Goal: Task Accomplishment & Management: Manage account settings

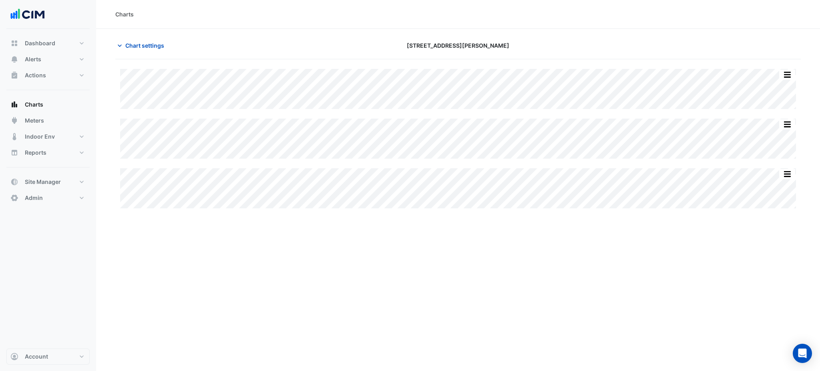
click at [61, 171] on div "Dashboard Portfolio Ratings Performance Alerts Site Rules Templates Actions Sit…" at bounding box center [47, 120] width 83 height 171
click at [65, 184] on button "Site Manager" at bounding box center [47, 182] width 83 height 16
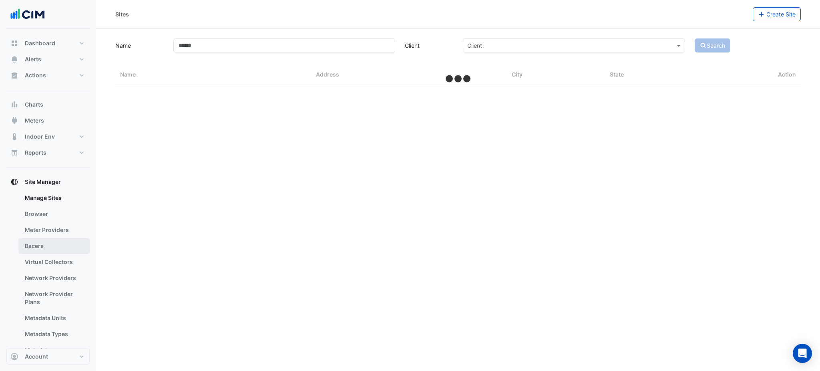
click at [49, 245] on link "Bacers" at bounding box center [53, 246] width 71 height 16
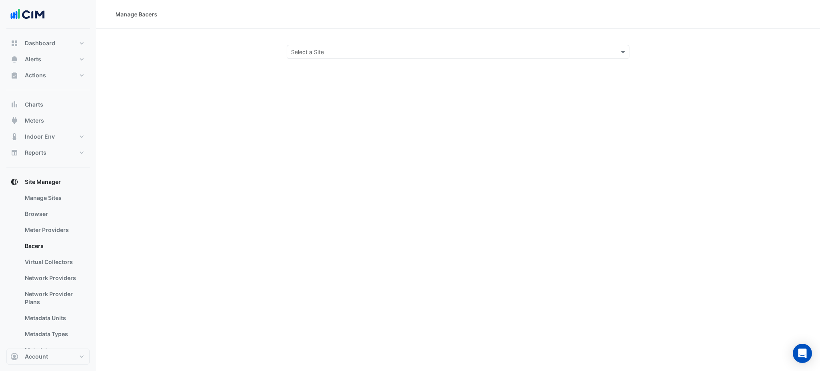
click at [315, 50] on input "text" at bounding box center [450, 52] width 318 height 8
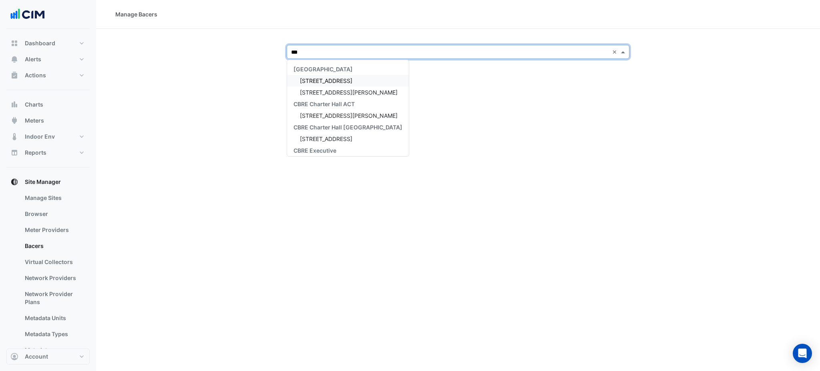
type input "****"
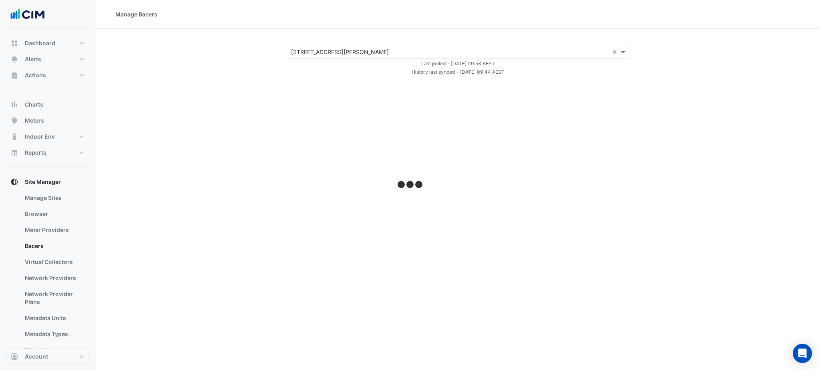
select select "***"
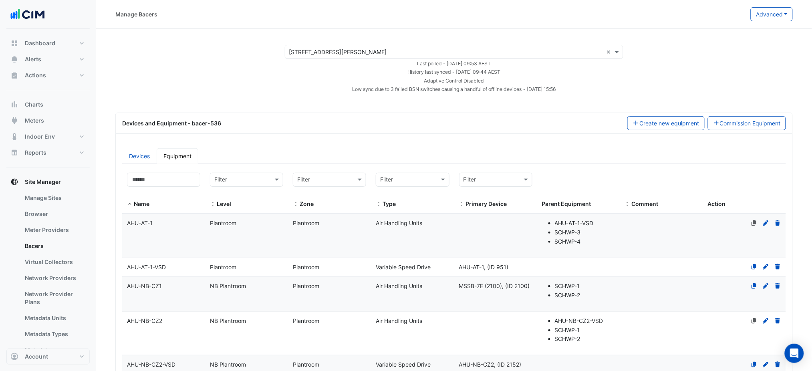
click at [782, 18] on button "Advanced" at bounding box center [771, 14] width 42 height 14
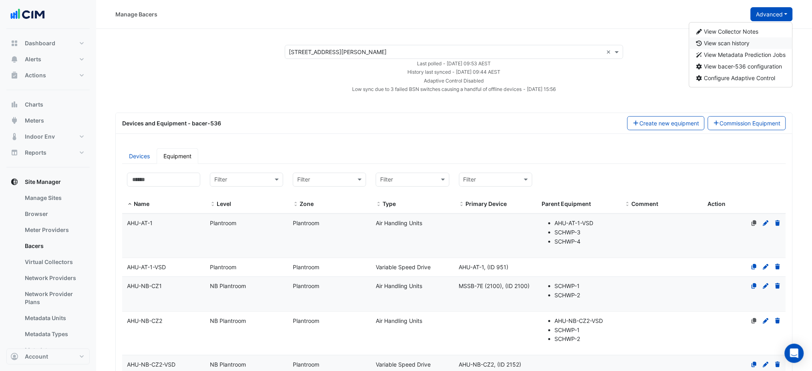
click at [752, 41] on button "View scan history" at bounding box center [740, 43] width 103 height 12
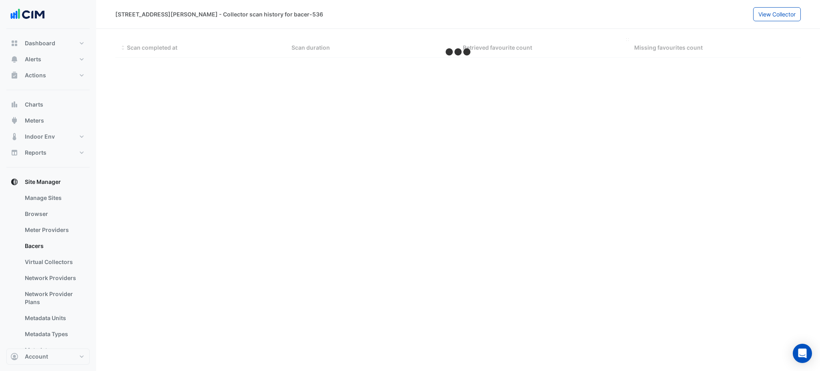
select select "***"
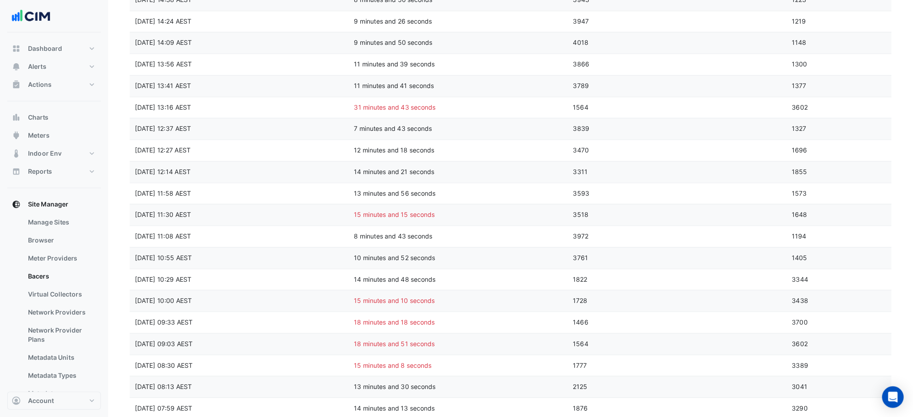
scroll to position [1138, 0]
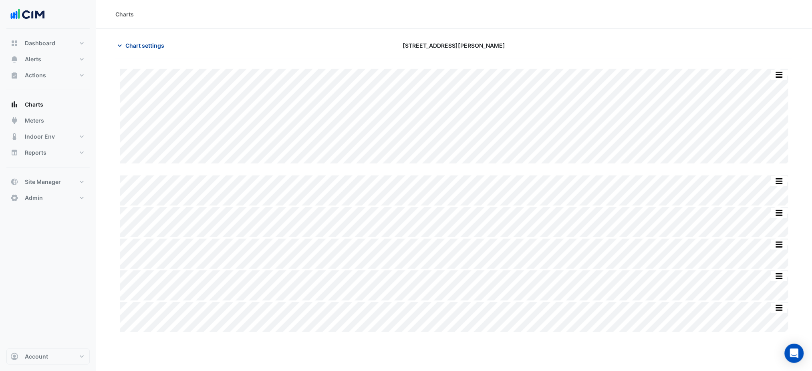
scroll to position [0, 4]
click at [137, 45] on span "Chart settings" at bounding box center [144, 45] width 39 height 8
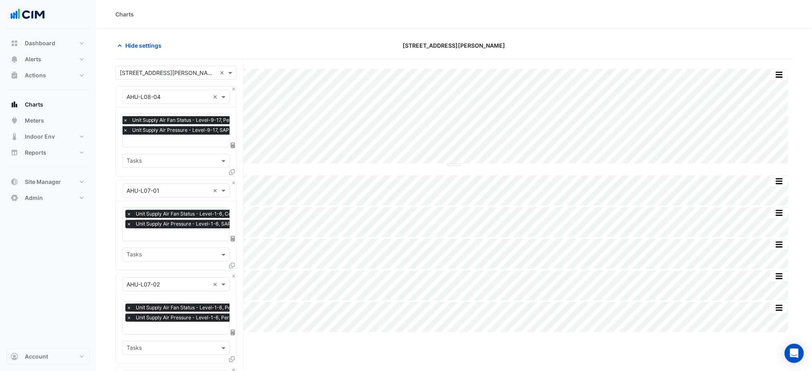
scroll to position [349, 0]
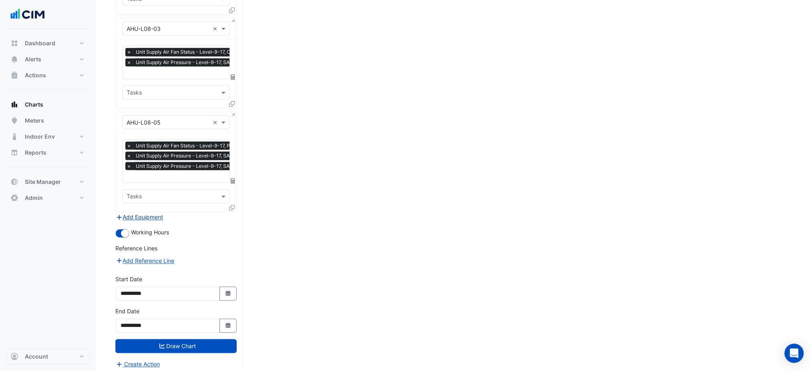
click at [149, 208] on div "× Unit Supply Air Fan Status - Level-9-17, Perimeter Zone South × Unit Supply A…" at bounding box center [176, 172] width 121 height 79
click at [153, 215] on button "Add Equipment" at bounding box center [139, 217] width 48 height 9
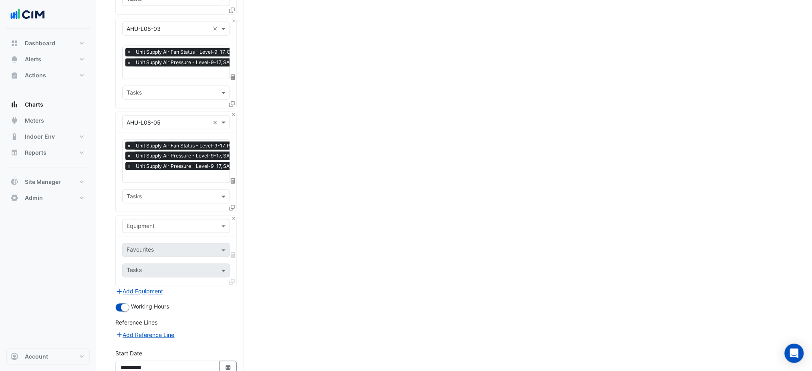
click at [157, 222] on input "text" at bounding box center [168, 226] width 83 height 8
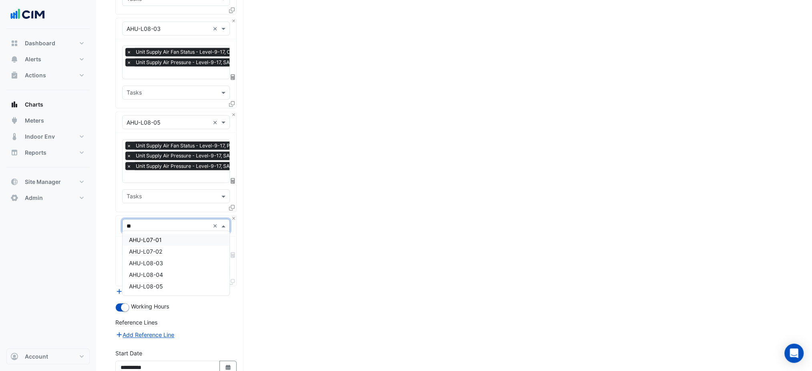
type input "*"
click at [235, 216] on button "Close" at bounding box center [233, 218] width 5 height 5
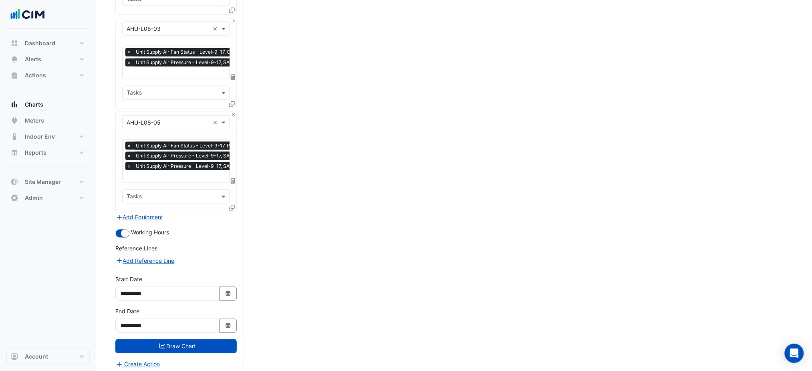
scroll to position [0, 0]
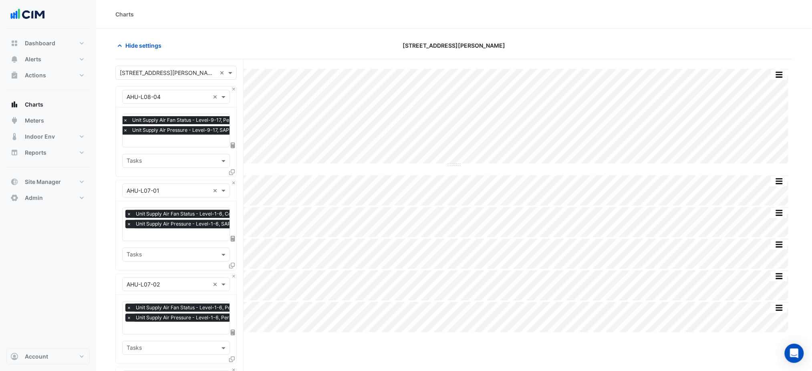
click at [174, 133] on span "Unit Supply Air Pressure - Level-9-17, SAP1" at bounding box center [181, 130] width 103 height 8
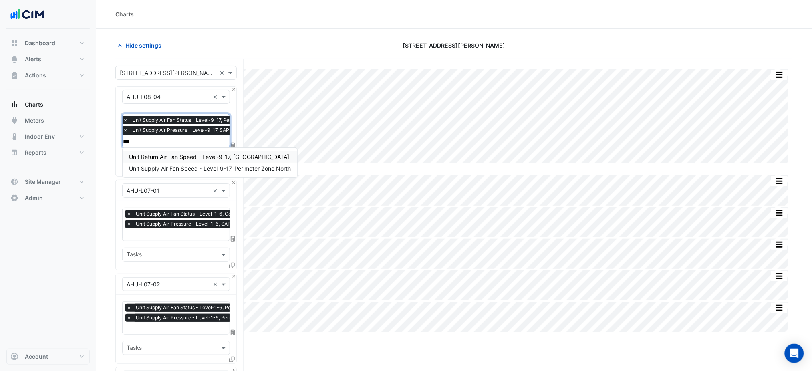
type input "****"
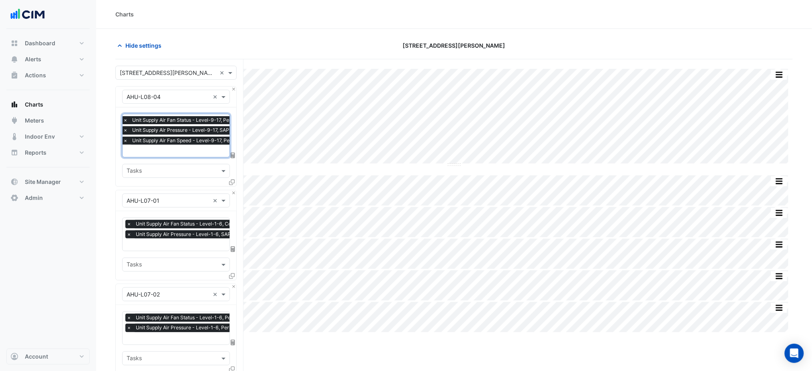
click at [234, 191] on button "Close" at bounding box center [233, 192] width 5 height 5
click at [234, 284] on button "Close" at bounding box center [233, 286] width 5 height 5
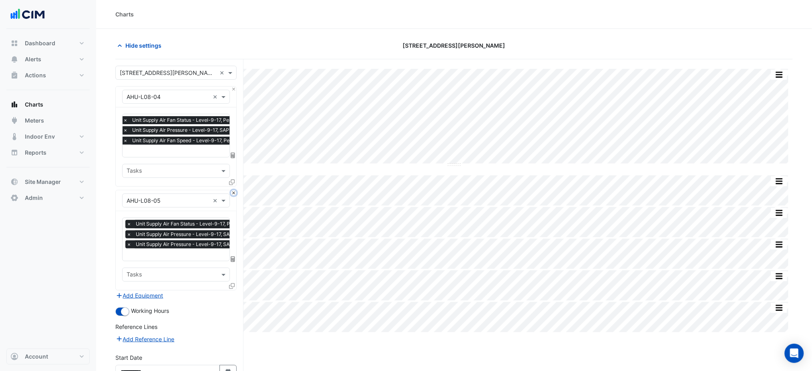
click at [234, 191] on button "Close" at bounding box center [233, 192] width 5 height 5
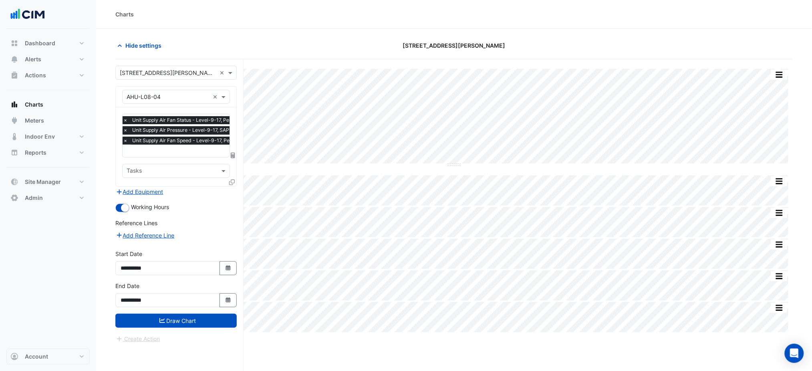
click at [234, 191] on div "Add Equipment" at bounding box center [175, 192] width 121 height 10
click at [231, 180] on icon at bounding box center [232, 182] width 6 height 6
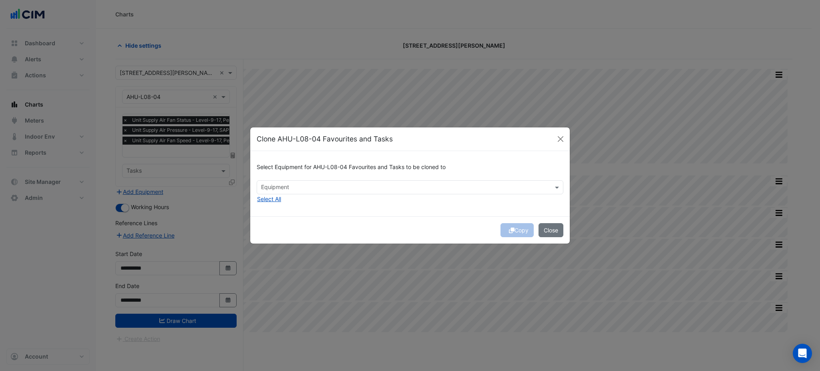
click at [306, 201] on div "Select Equipment for AHU-L08-04 Favourites and Tasks to be cloned to Equipment …" at bounding box center [410, 183] width 320 height 65
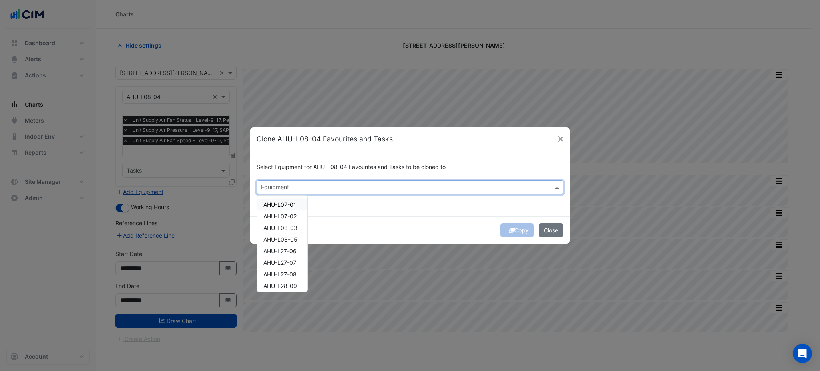
click at [293, 187] on input "text" at bounding box center [405, 188] width 289 height 8
click at [291, 199] on div "AHU-L07-01 AHU-L07-02 AHU-L08-03 AHU-L08-05 AHU-L27-06 AHU-L27-07 AHU-L27-08 AH…" at bounding box center [282, 243] width 50 height 96
click at [294, 207] on span "AHU-L07-01" at bounding box center [280, 204] width 33 height 7
click at [294, 211] on div "AHU-L07-02" at bounding box center [282, 216] width 50 height 12
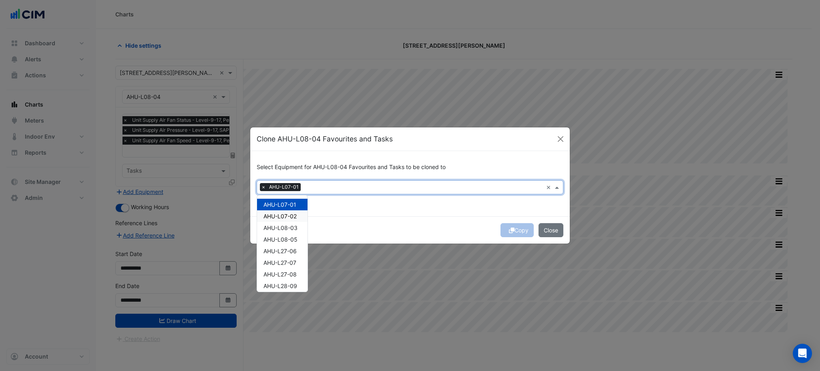
click at [295, 217] on span "AHU-L07-02" at bounding box center [280, 216] width 33 height 7
click at [296, 226] on span "AHU-L08-03" at bounding box center [281, 227] width 34 height 7
click at [296, 239] on span "AHU-L08-05" at bounding box center [281, 239] width 34 height 7
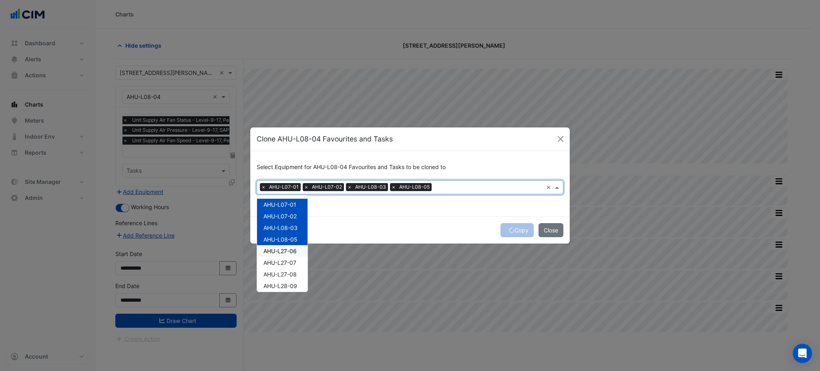
click at [405, 220] on div "Copy Close" at bounding box center [410, 229] width 320 height 27
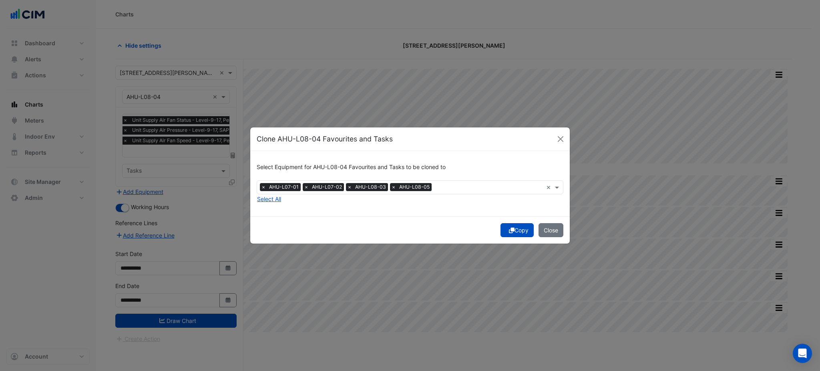
click at [521, 233] on button "Copy" at bounding box center [517, 230] width 33 height 14
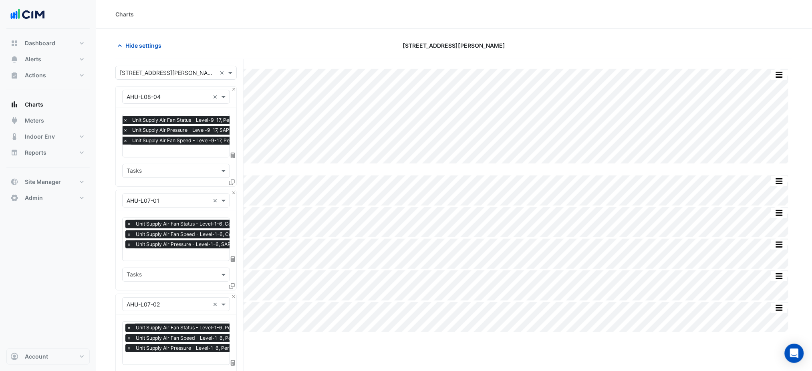
scroll to position [360, 0]
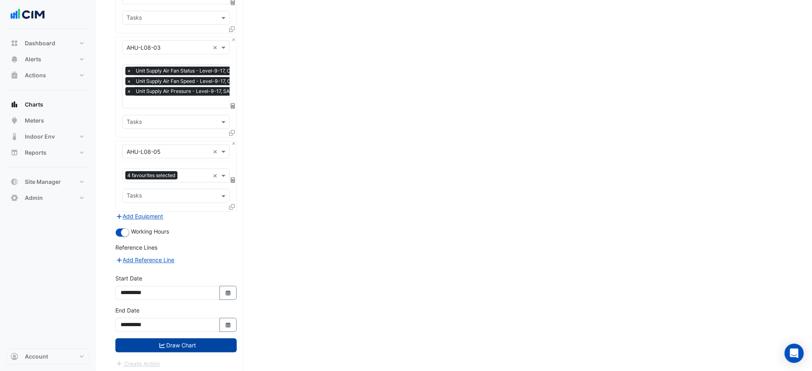
click at [187, 344] on button "Draw Chart" at bounding box center [175, 345] width 121 height 14
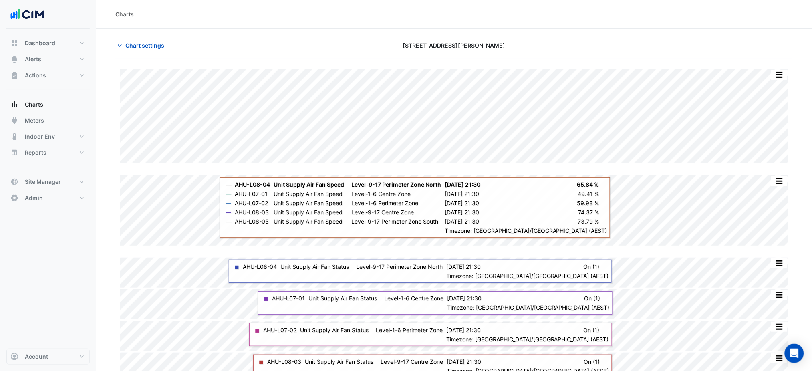
click at [690, 52] on div at bounding box center [682, 45] width 229 height 14
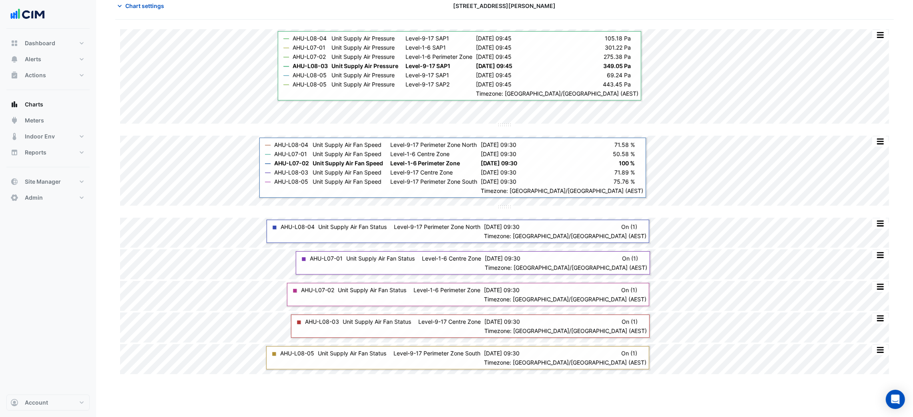
scroll to position [0, 4]
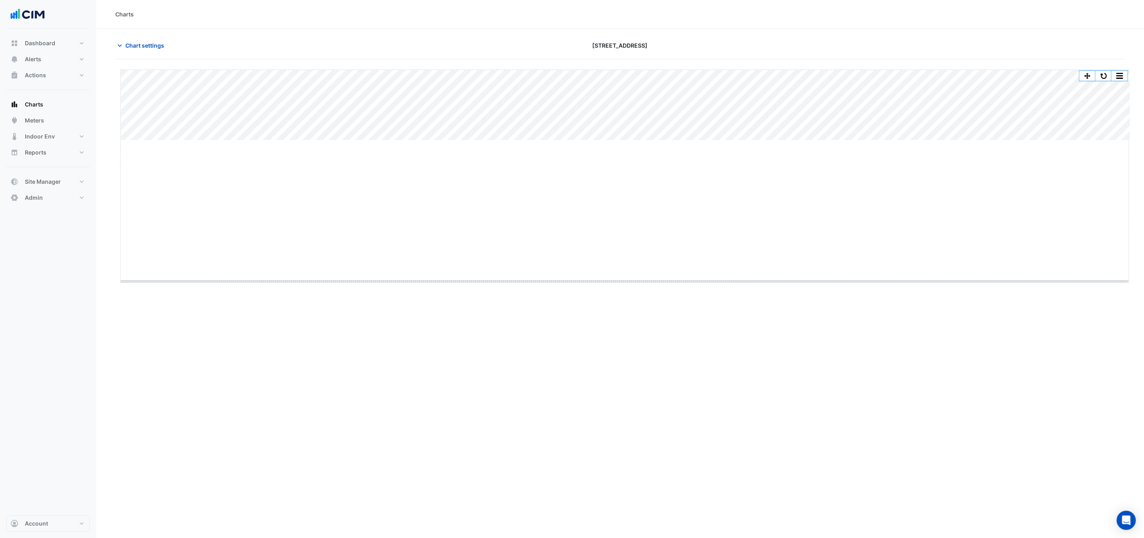
drag, startPoint x: 626, startPoint y: 141, endPoint x: 594, endPoint y: 282, distance: 144.6
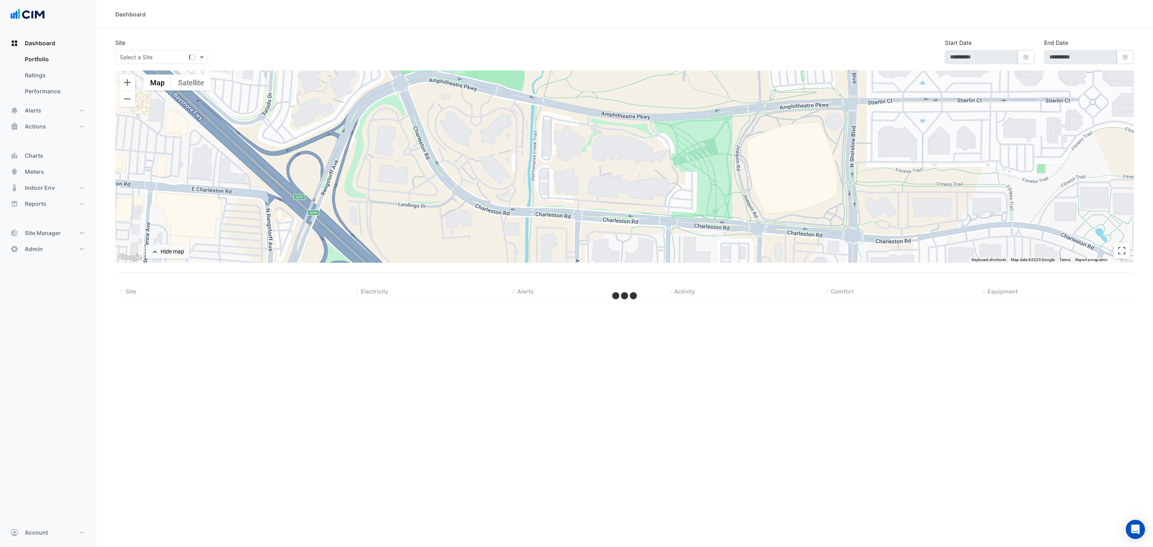
type input "**********"
select select "***"
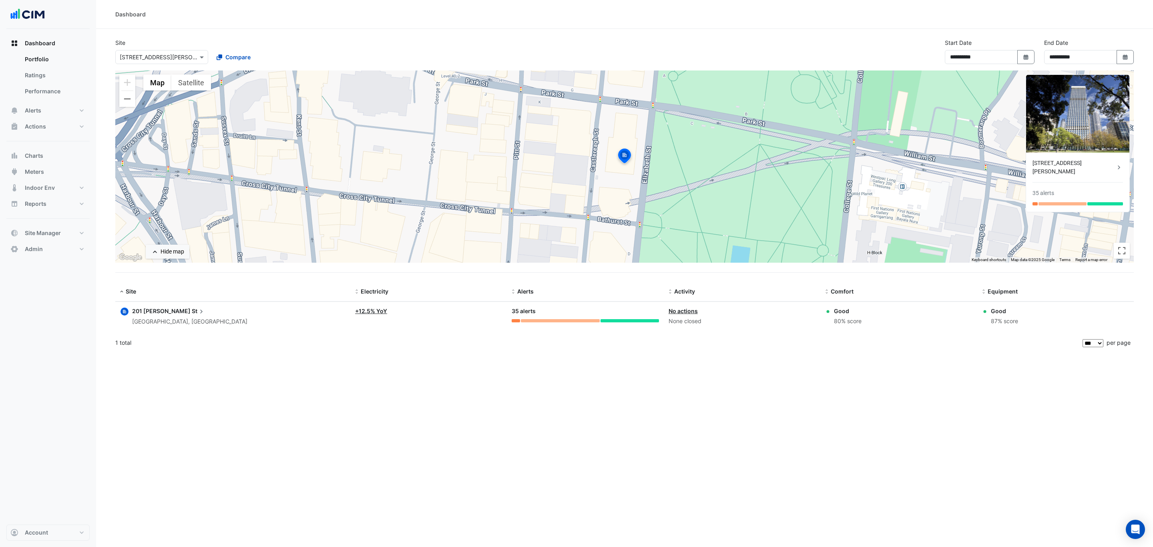
click at [165, 51] on div "× [STREET_ADDRESS][PERSON_NAME]" at bounding box center [161, 57] width 93 height 14
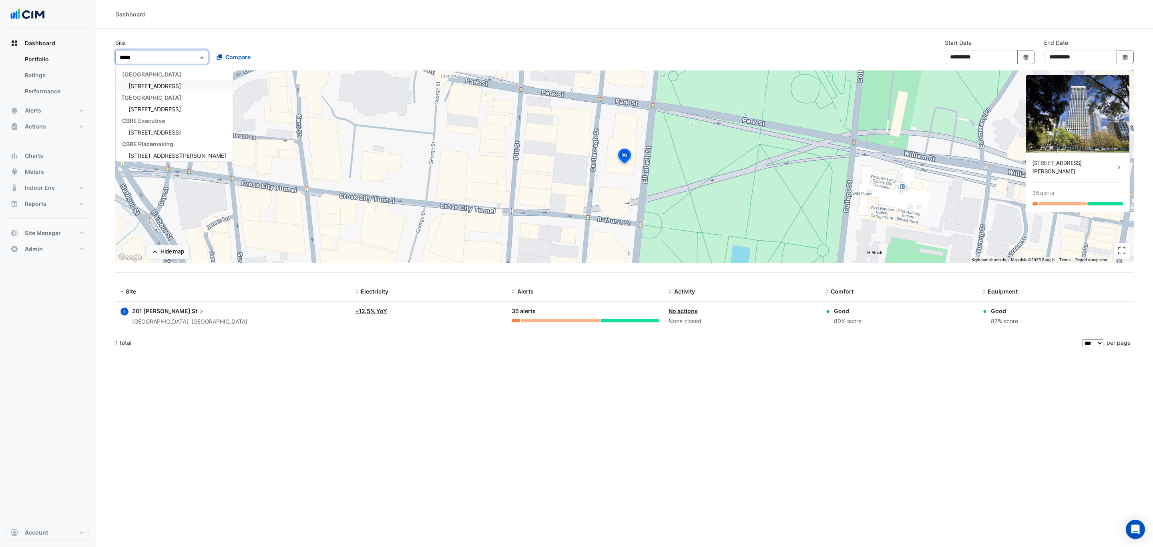
type input "******"
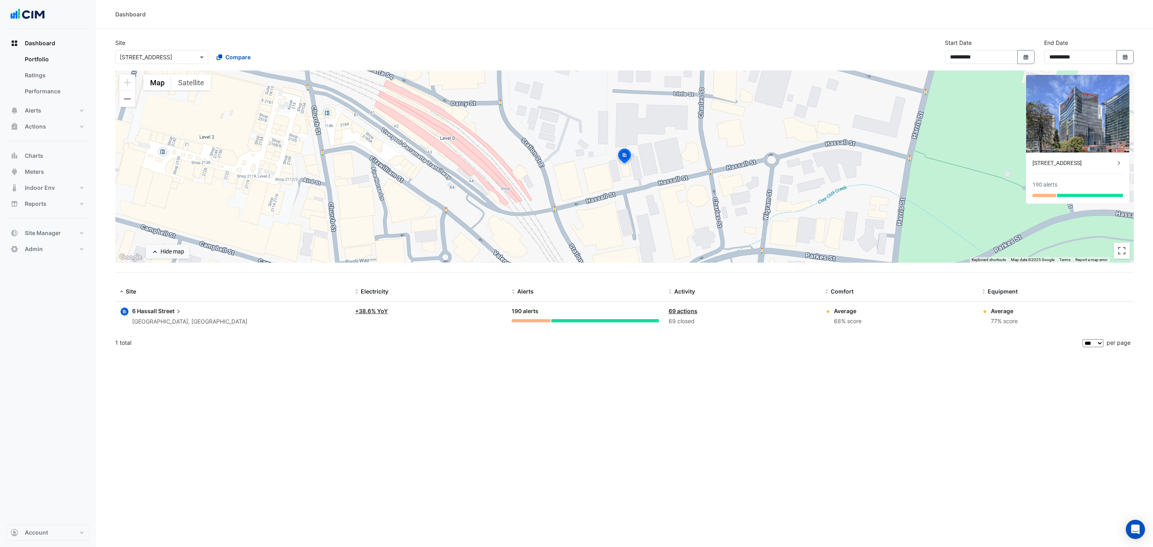
click at [392, 48] on div "**********" at bounding box center [625, 54] width 1028 height 32
click at [336, 380] on div "**********" at bounding box center [624, 273] width 1057 height 547
click at [61, 185] on button "Indoor Env" at bounding box center [47, 188] width 83 height 16
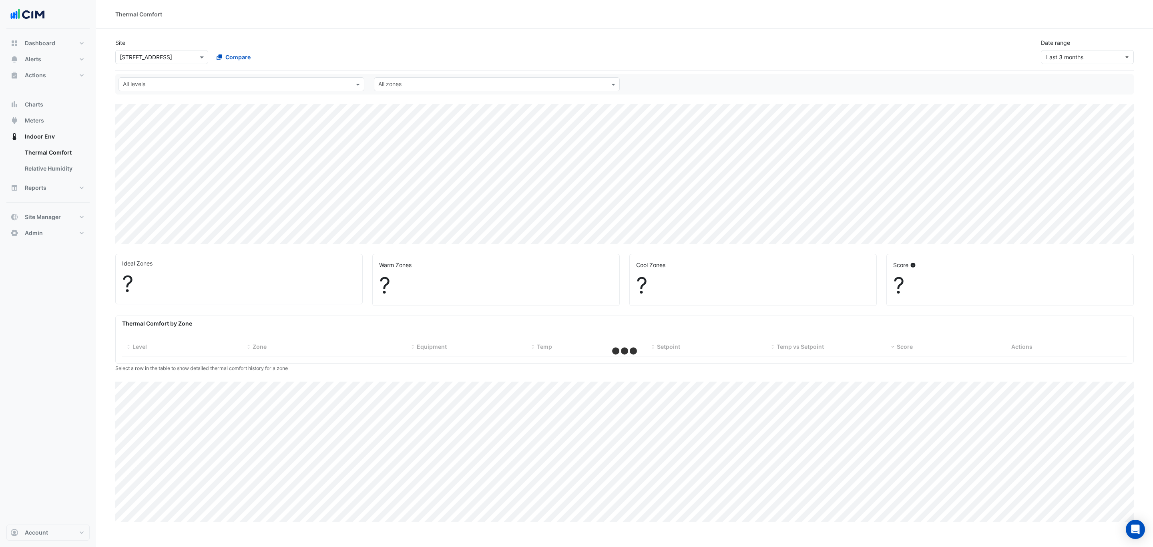
click at [162, 83] on input "text" at bounding box center [237, 85] width 228 height 8
select select "***"
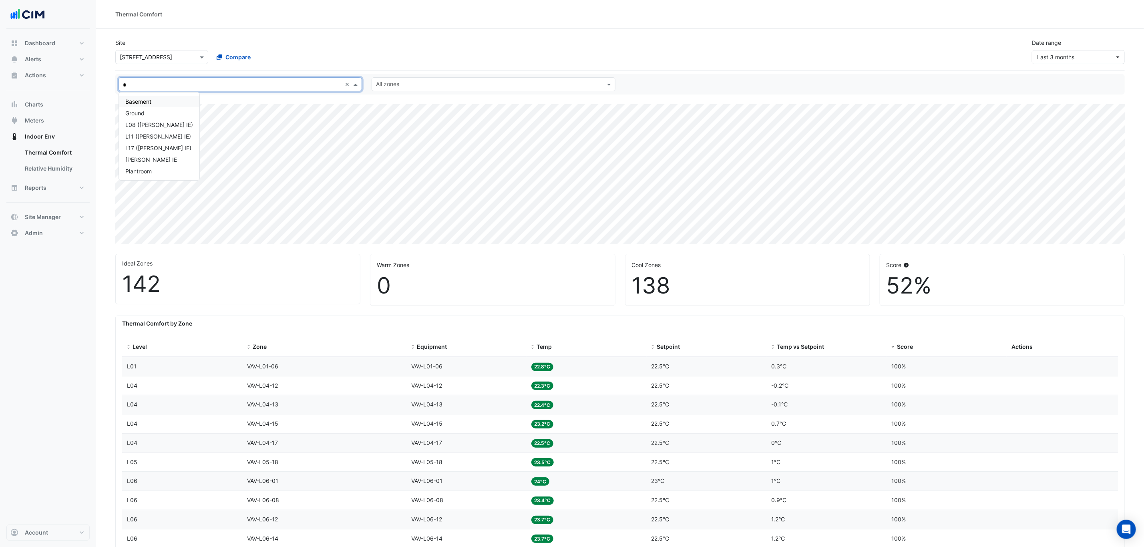
type input "**"
click at [160, 97] on div "L08 (NABERS IE)" at bounding box center [159, 102] width 80 height 12
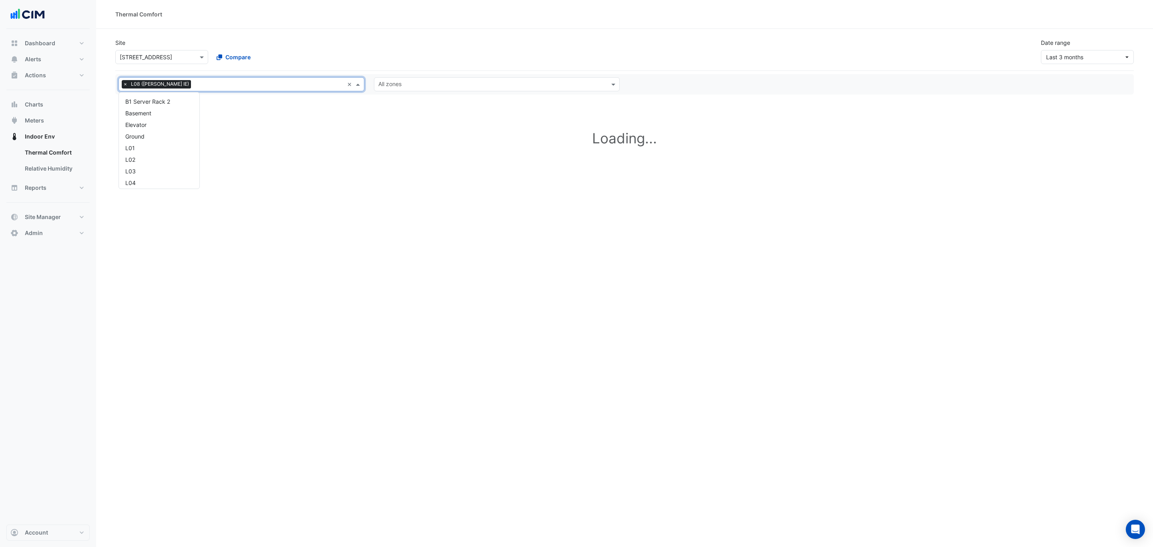
click at [194, 81] on input "text" at bounding box center [269, 85] width 150 height 8
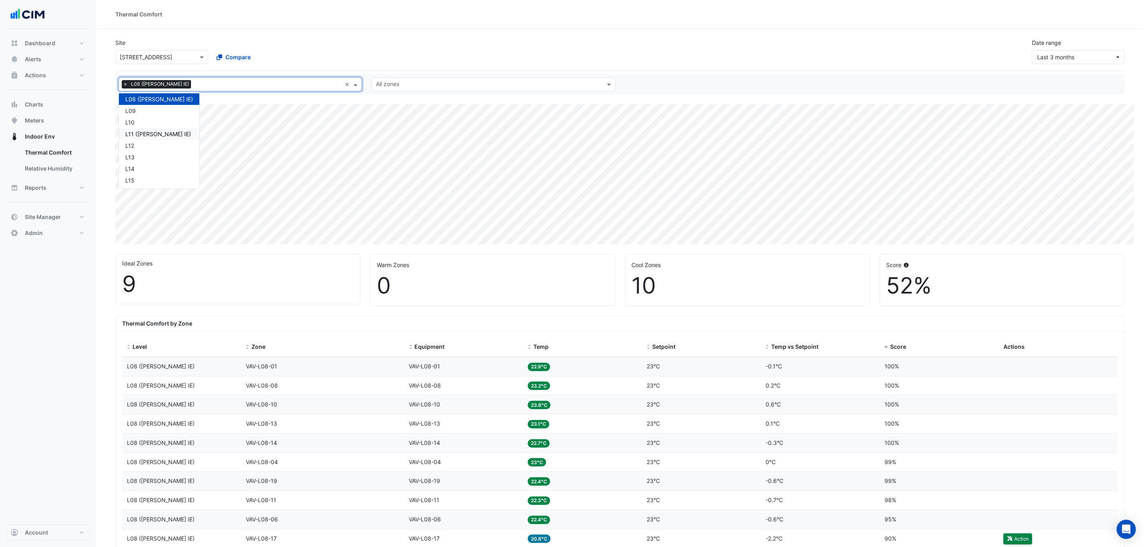
click at [158, 132] on div "L11 ([PERSON_NAME] IE)" at bounding box center [159, 134] width 68 height 8
type input "*"
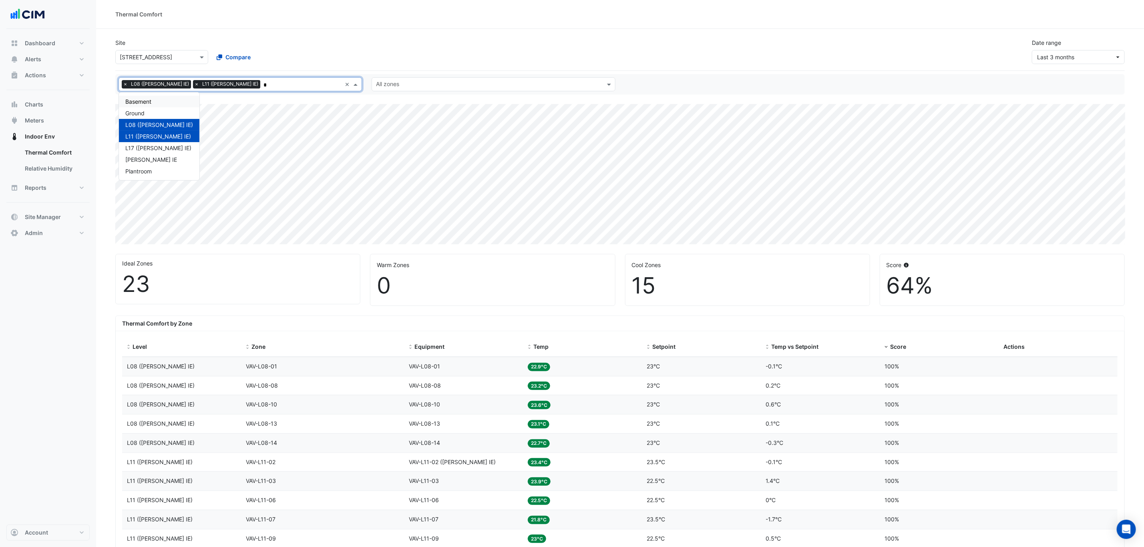
type input "**"
click at [167, 125] on div "L17 ([PERSON_NAME] IE)" at bounding box center [159, 125] width 68 height 8
click at [227, 87] on input "text" at bounding box center [257, 85] width 167 height 8
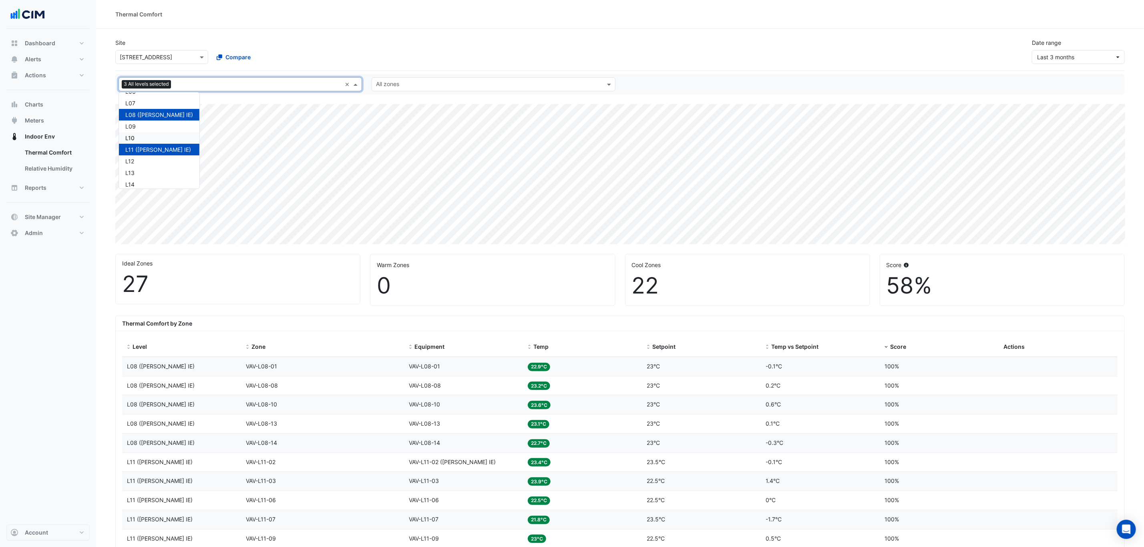
scroll to position [175, 0]
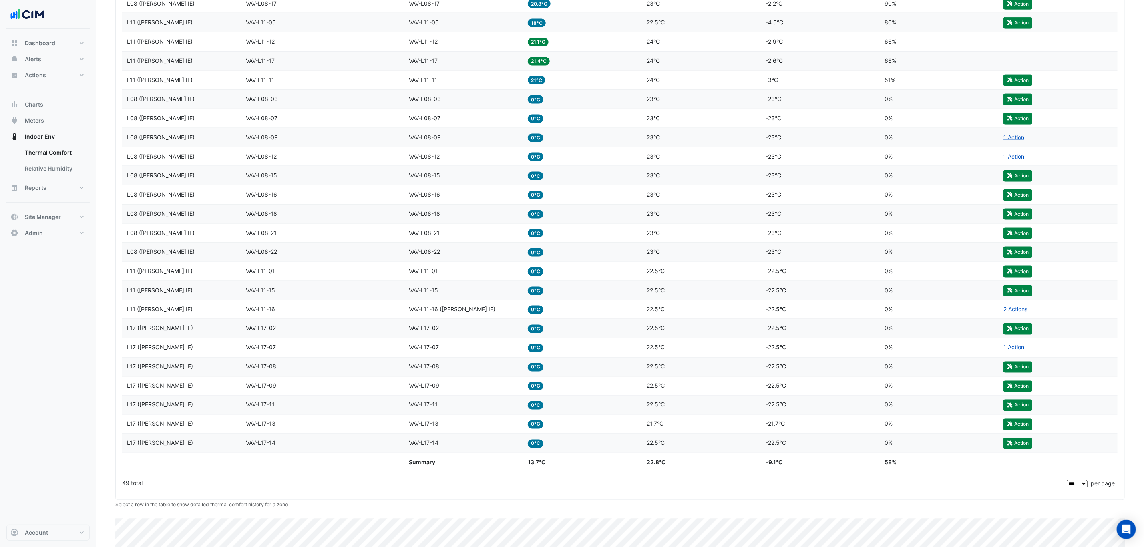
scroll to position [781, 0]
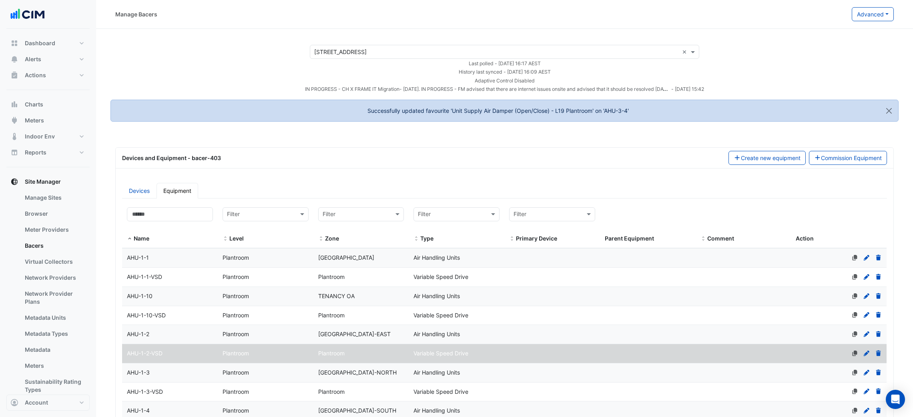
select select "***"
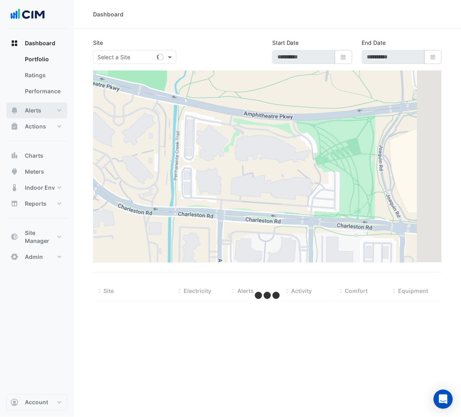
click at [42, 106] on button "Alerts" at bounding box center [36, 111] width 61 height 16
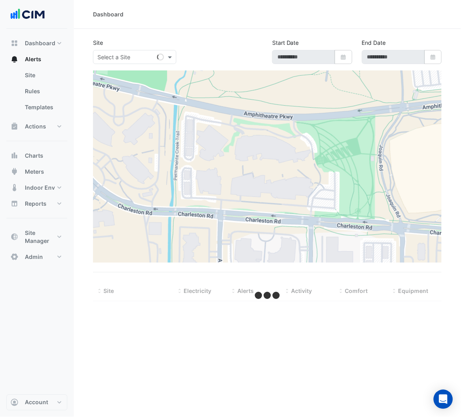
click at [125, 57] on input "text" at bounding box center [126, 57] width 58 height 8
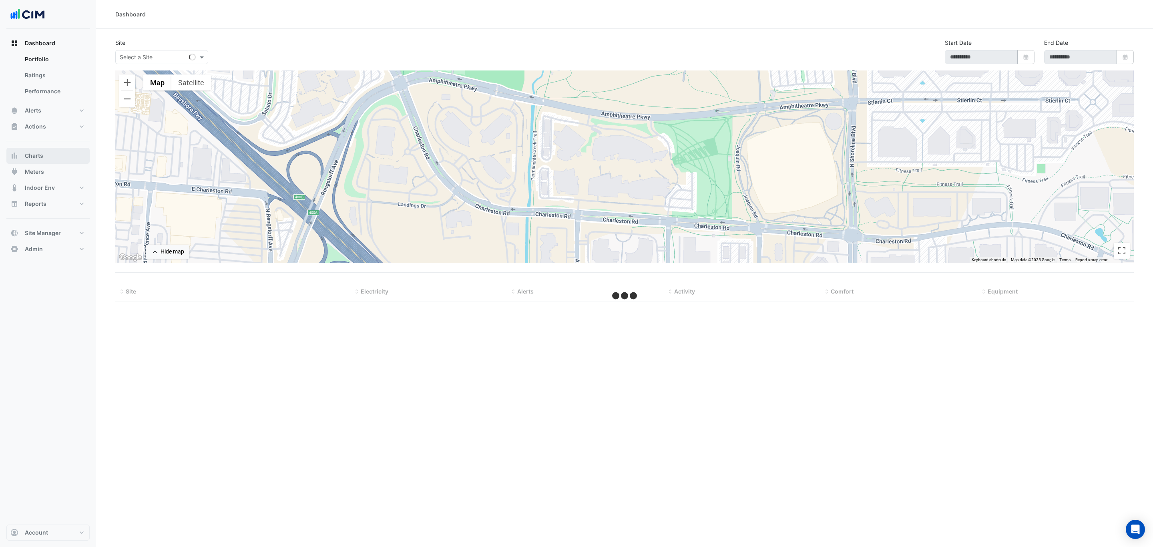
click at [40, 160] on span "Charts" at bounding box center [34, 156] width 18 height 8
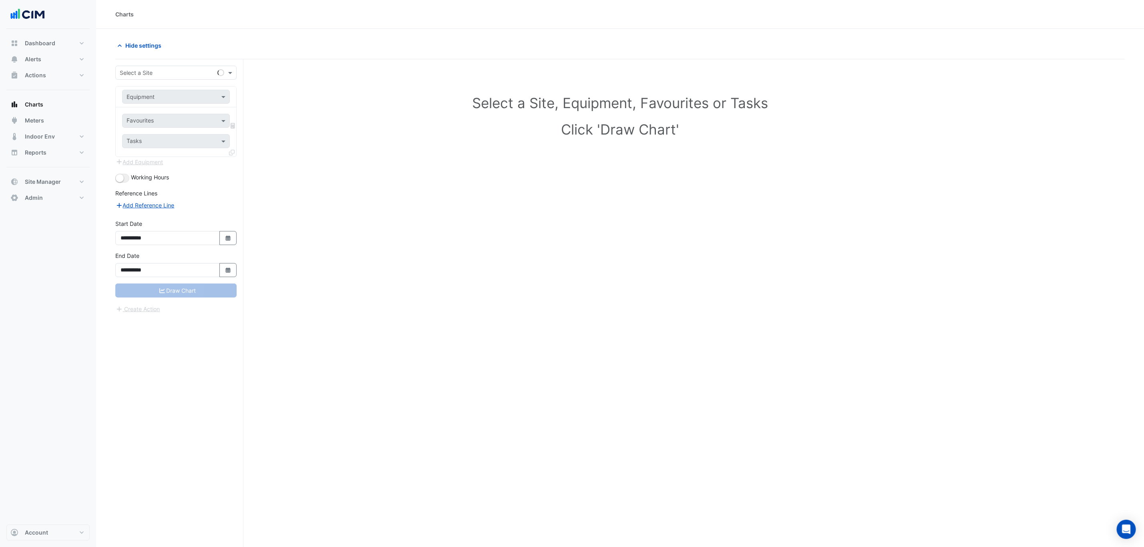
click at [156, 70] on input "text" at bounding box center [168, 73] width 97 height 8
type input "****"
type input "*******"
type input "****"
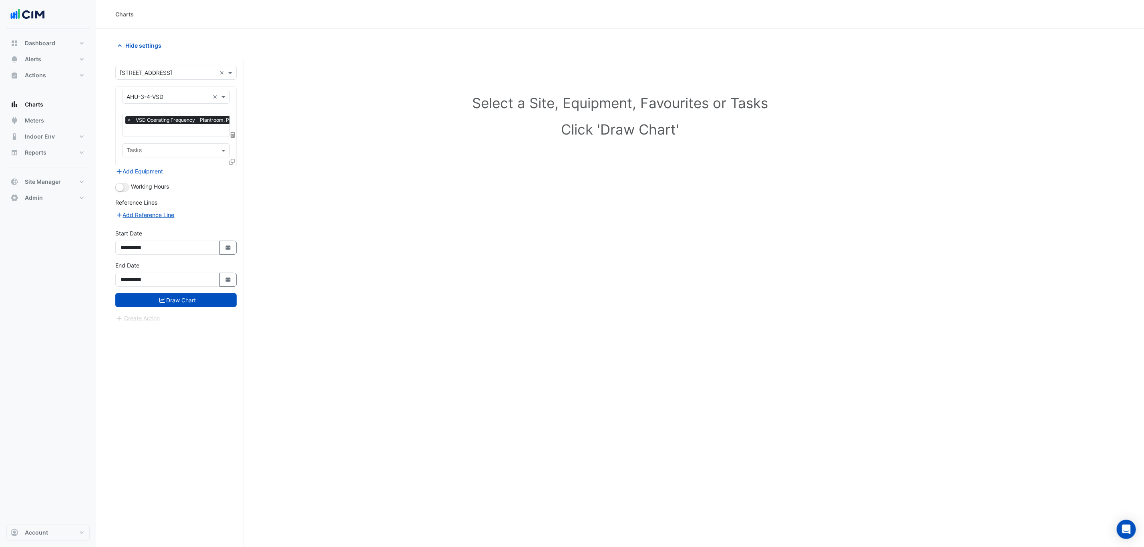
click at [125, 183] on div "Working Hours" at bounding box center [175, 187] width 121 height 10
click at [124, 185] on button "button" at bounding box center [122, 187] width 14 height 9
click at [179, 300] on button "Draw Chart" at bounding box center [175, 300] width 121 height 14
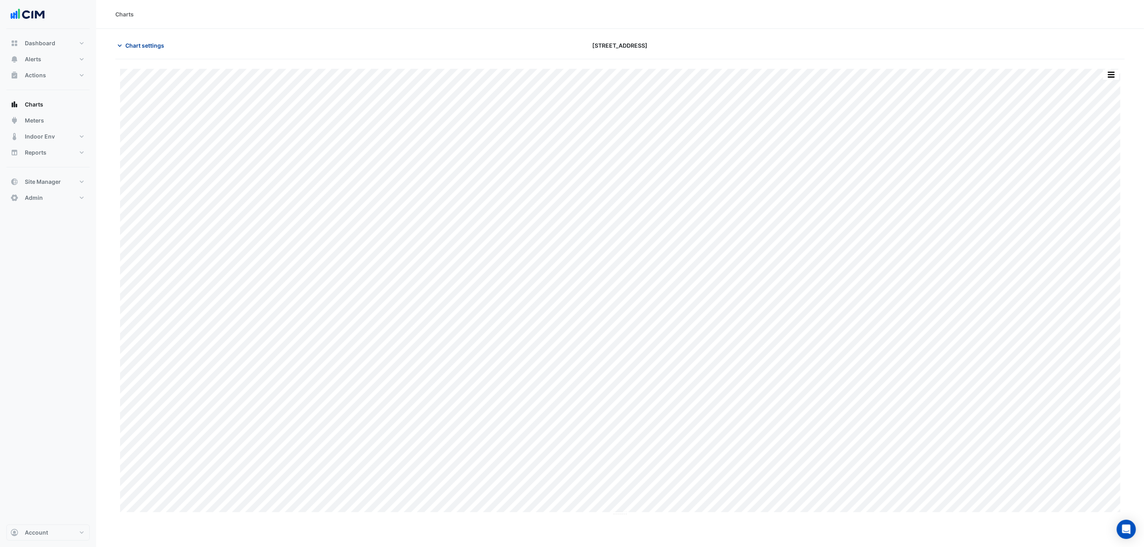
click at [163, 41] on span "Chart settings" at bounding box center [144, 45] width 39 height 8
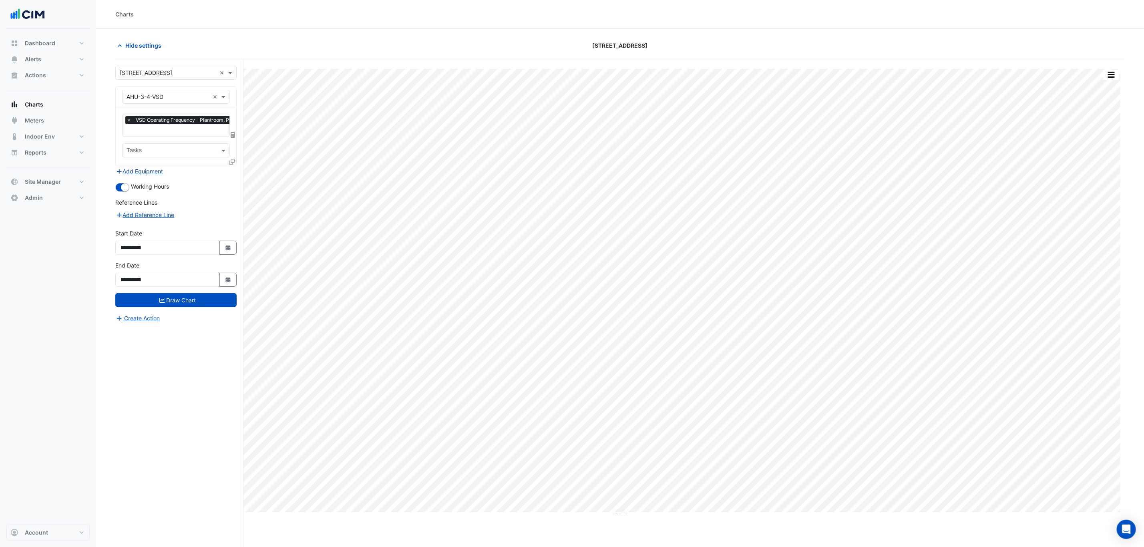
click at [158, 172] on button "Add Equipment" at bounding box center [139, 171] width 48 height 9
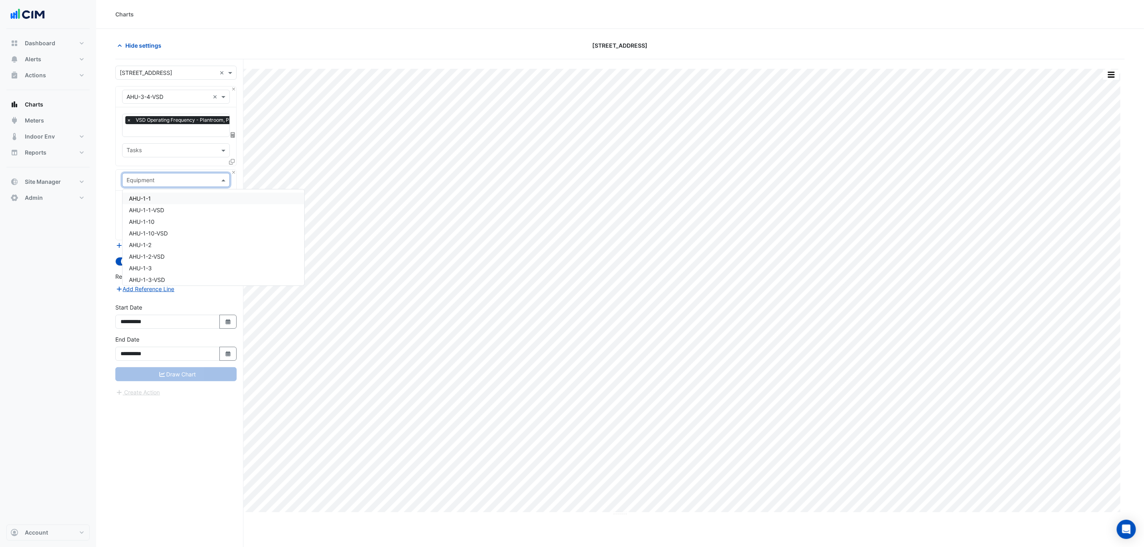
click at [158, 179] on input "text" at bounding box center [168, 180] width 83 height 8
type input "*******"
drag, startPoint x: 158, startPoint y: 195, endPoint x: 157, endPoint y: 199, distance: 4.6
click at [157, 199] on div "Favourites Tasks" at bounding box center [176, 215] width 121 height 49
click at [157, 199] on div "Favourites" at bounding box center [165, 204] width 85 height 12
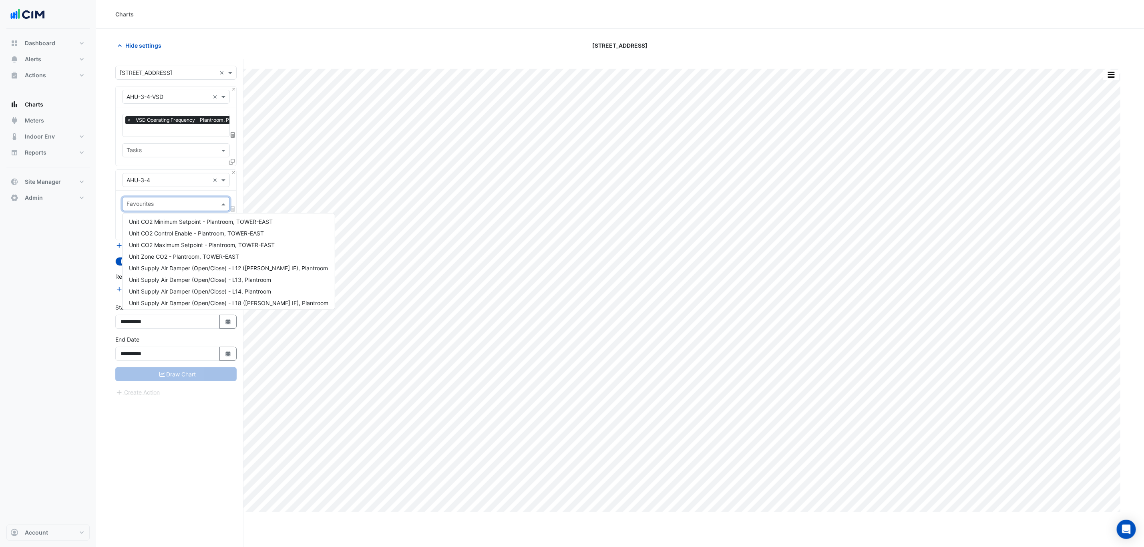
scroll to position [302, 0]
click at [225, 267] on span "Unit Supply Air Damper (Open/Close) - L12 (NABERS IE), Plantroom" at bounding box center [228, 269] width 199 height 7
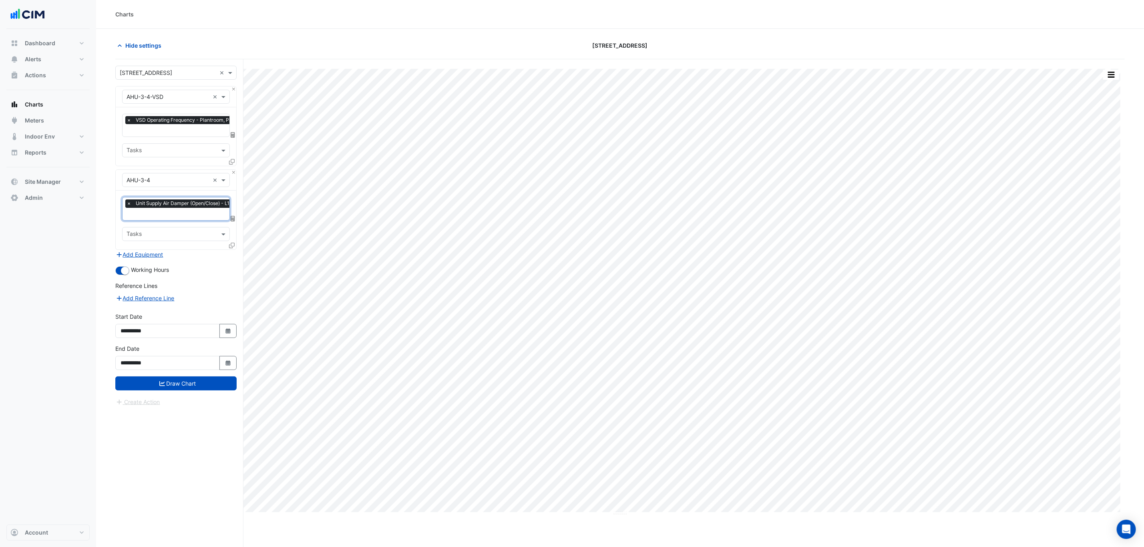
click at [197, 220] on div at bounding box center [218, 215] width 186 height 10
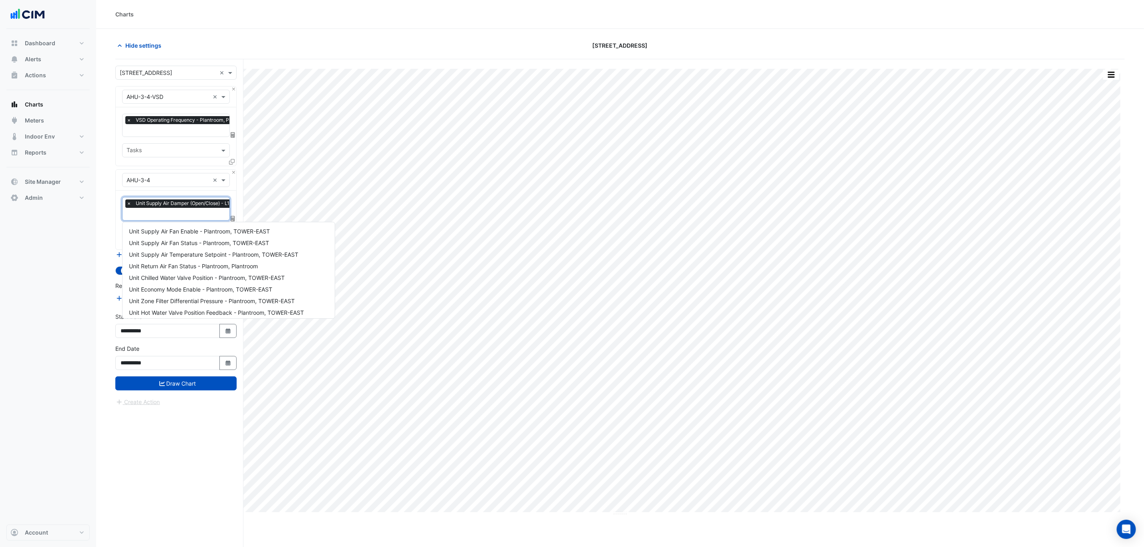
scroll to position [351, 0]
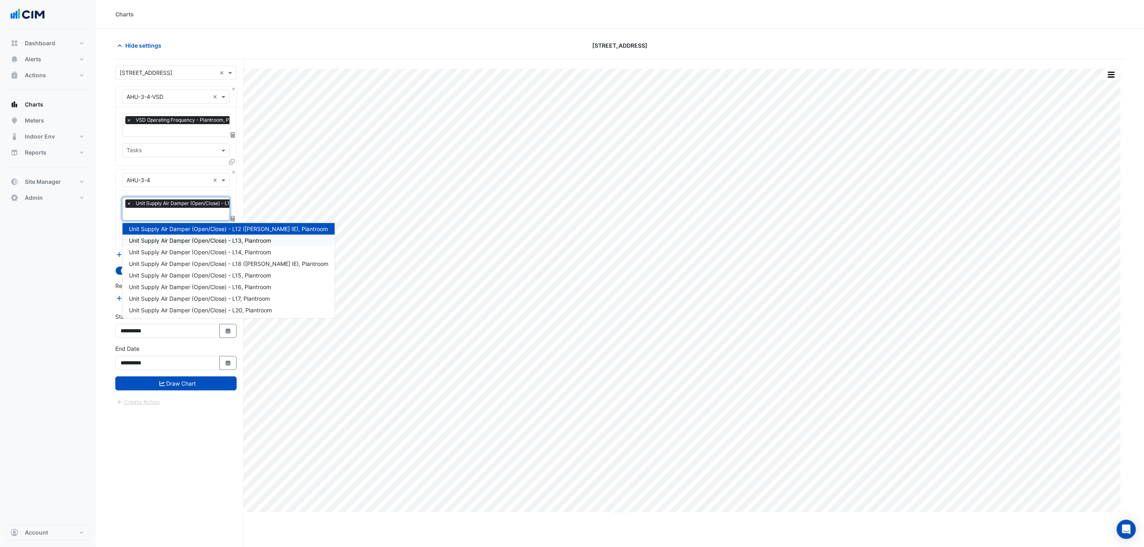
click at [200, 245] on div "Unit Supply Air Damper (Open/Close) - L13, Plantroom" at bounding box center [229, 241] width 212 height 12
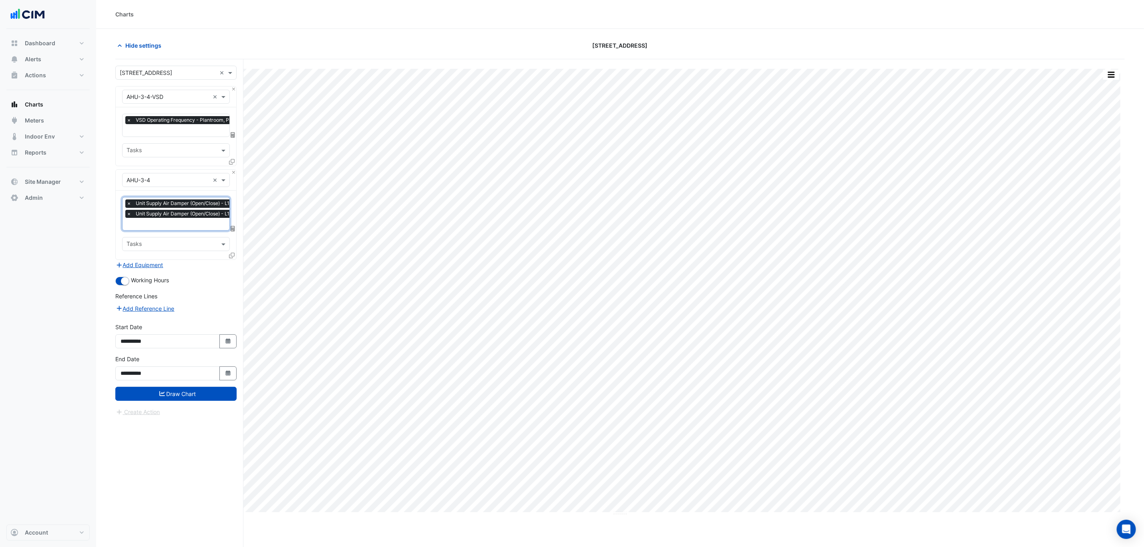
click at [202, 222] on input "text" at bounding box center [219, 225] width 185 height 8
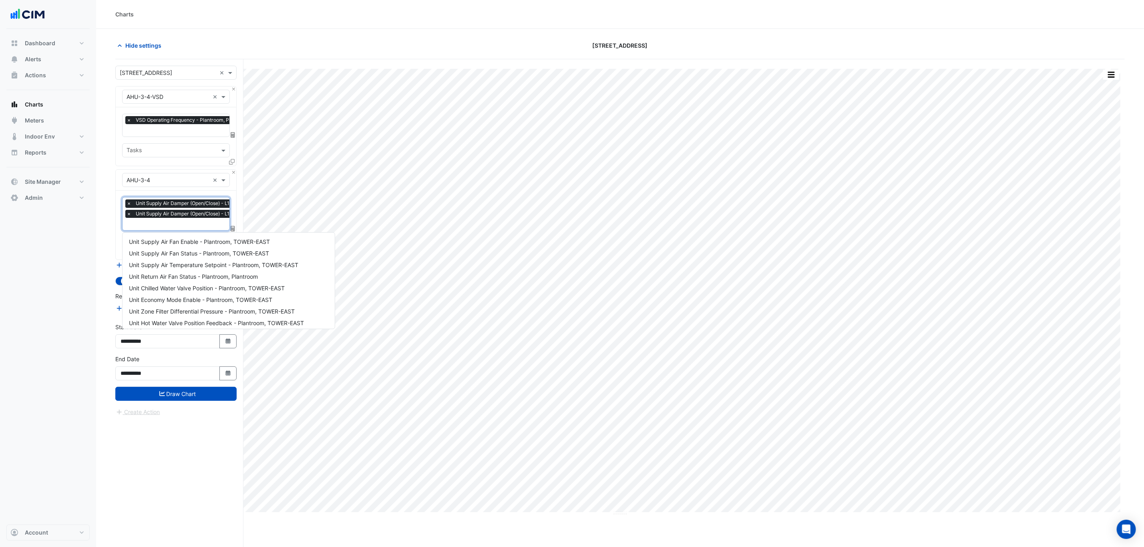
scroll to position [362, 0]
click at [207, 257] on div "Unit Supply Air Damper (Open/Close) - L18 (NABERS IE), Plantroom" at bounding box center [229, 263] width 212 height 12
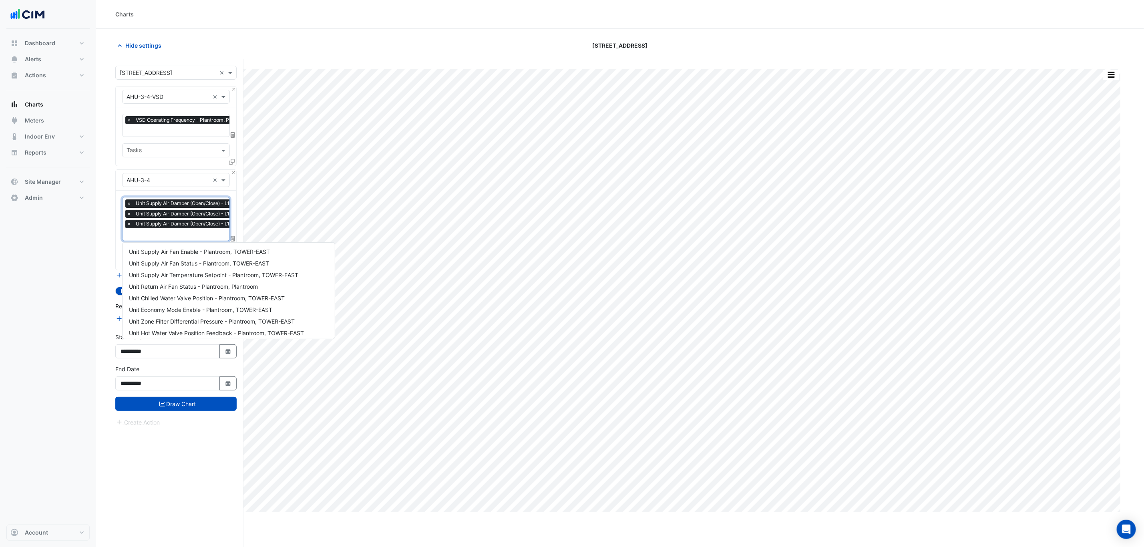
click at [204, 223] on span "Unit Supply Air Damper (Open/Close) - L18 (NABERS IE), Plantroom" at bounding box center [222, 224] width 176 height 8
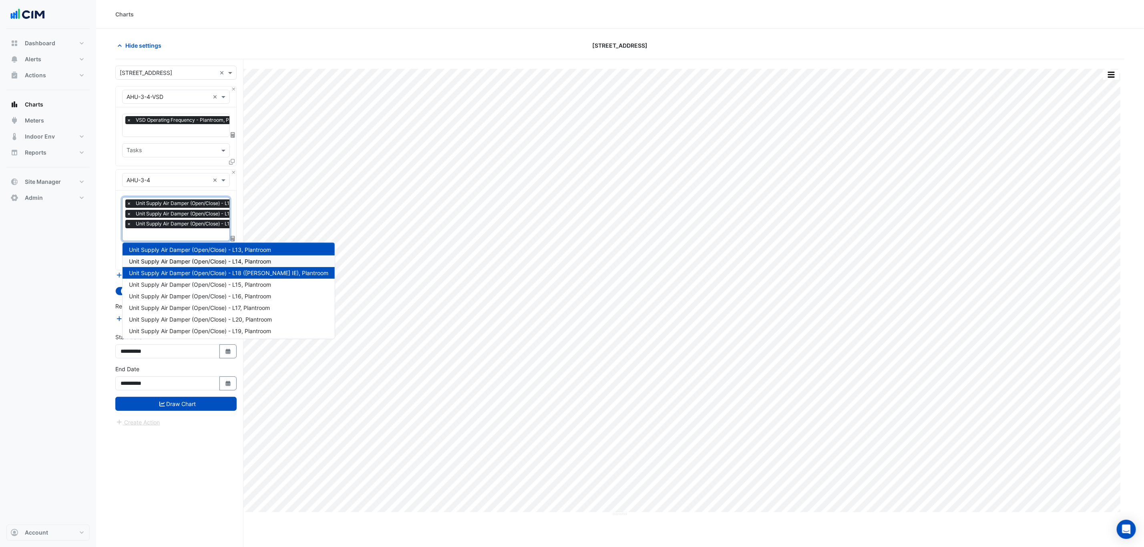
click at [208, 258] on span "Unit Supply Air Damper (Open/Close) - L14, Plantroom" at bounding box center [200, 261] width 142 height 7
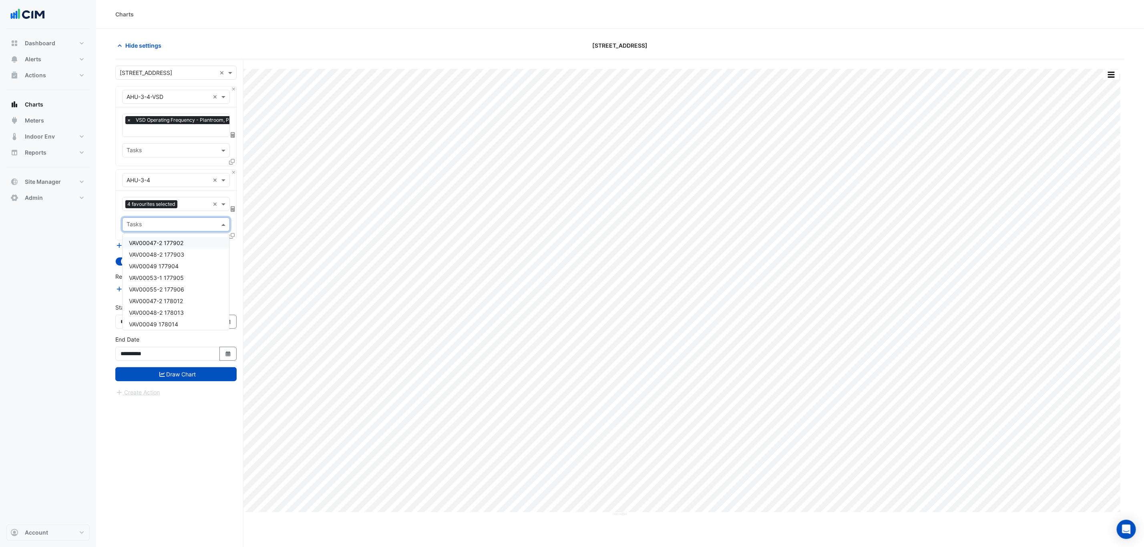
click at [206, 231] on div "Tasks" at bounding box center [176, 224] width 108 height 14
click at [202, 207] on input "text" at bounding box center [195, 205] width 29 height 8
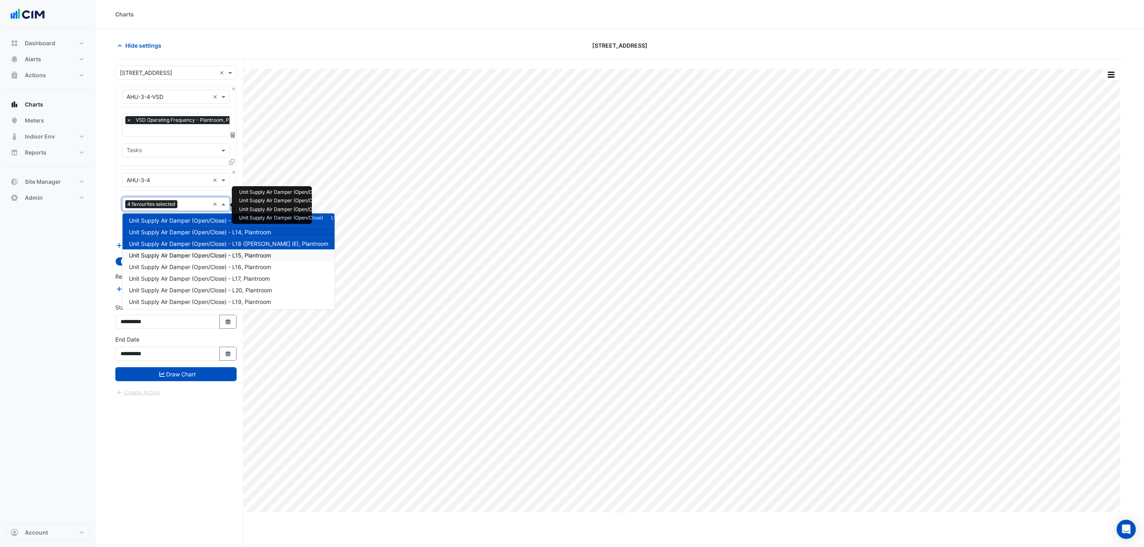
click at [206, 253] on span "Unit Supply Air Damper (Open/Close) - L15, Plantroom" at bounding box center [200, 255] width 142 height 7
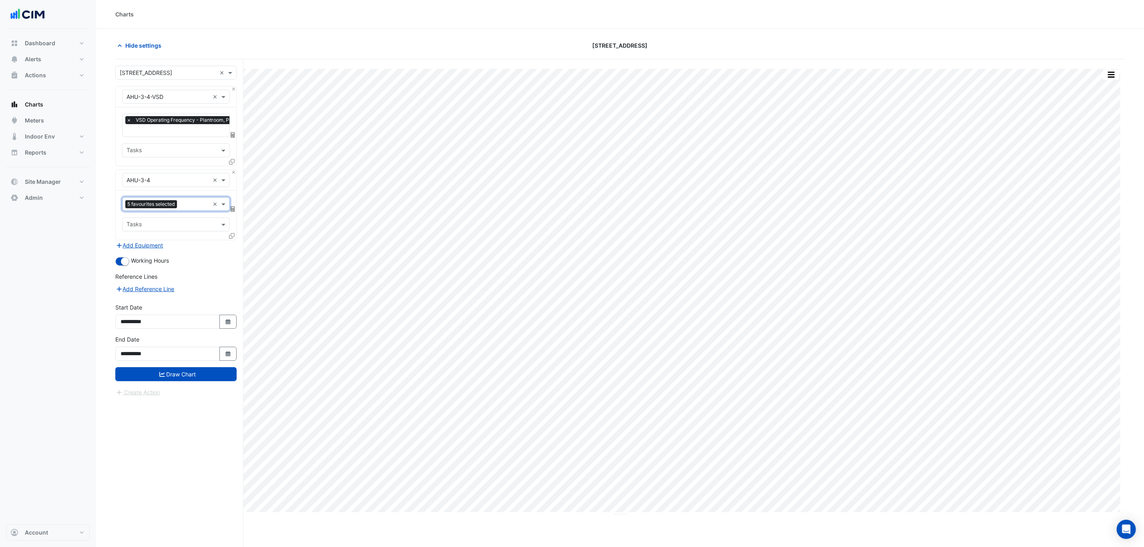
click at [197, 209] on input "text" at bounding box center [194, 205] width 29 height 8
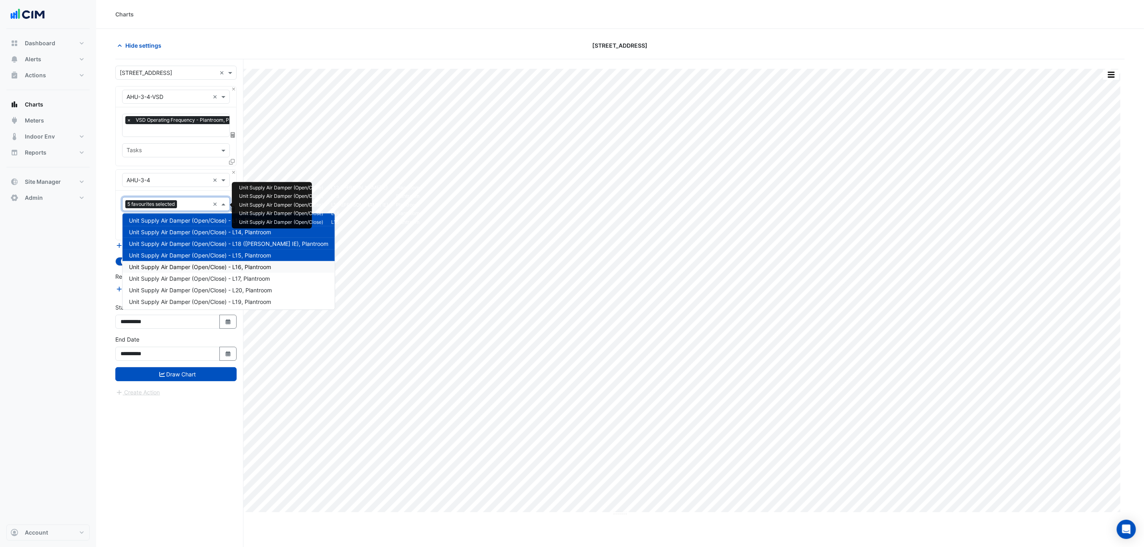
click at [200, 266] on span "Unit Supply Air Damper (Open/Close) - L16, Plantroom" at bounding box center [200, 267] width 142 height 7
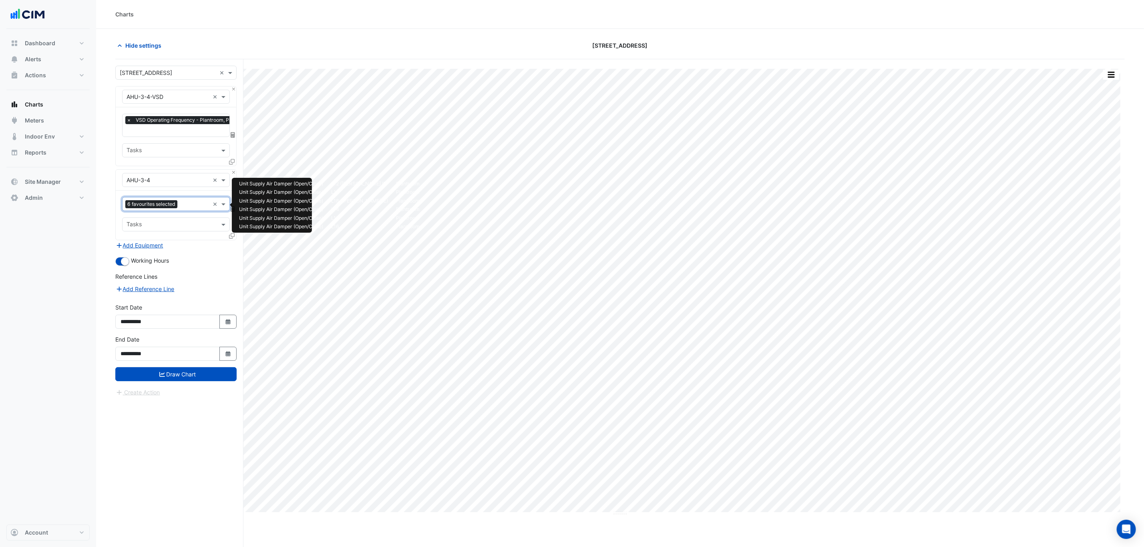
click at [197, 207] on input "text" at bounding box center [195, 205] width 29 height 8
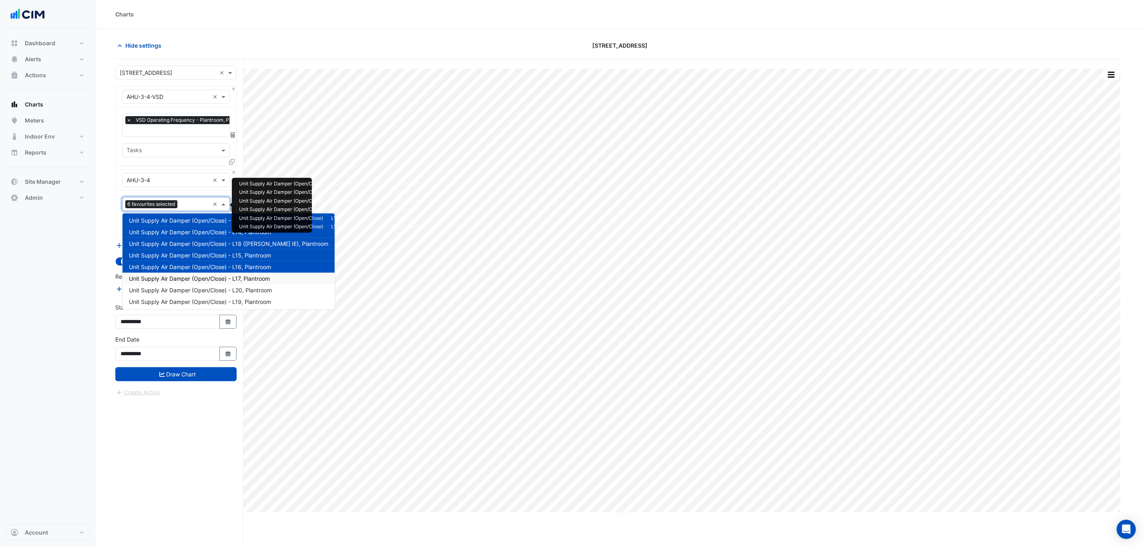
click at [199, 276] on span "Unit Supply Air Damper (Open/Close) - L17, Plantroom" at bounding box center [199, 278] width 141 height 7
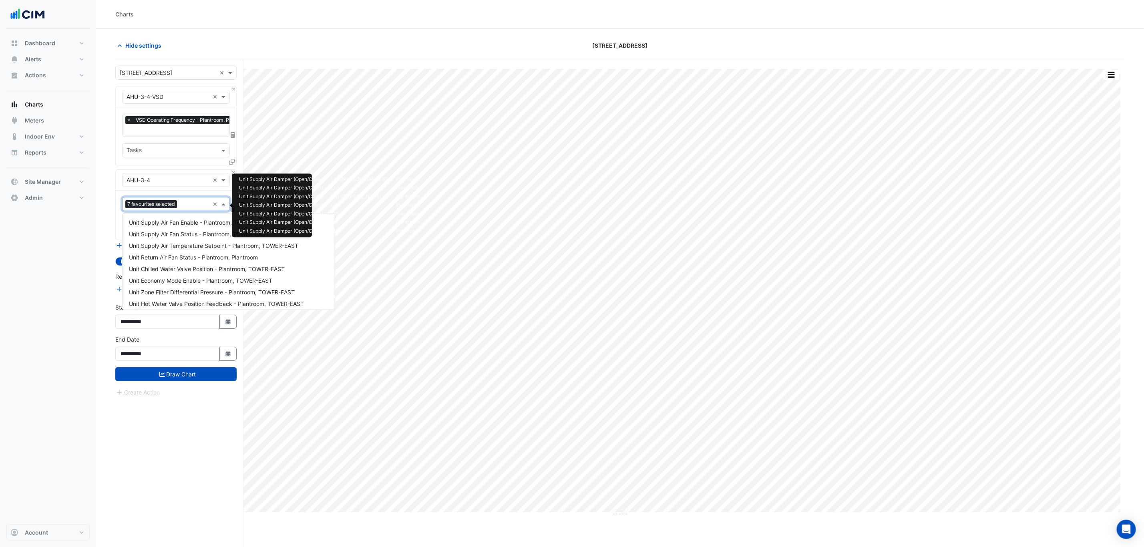
click at [192, 205] on input "text" at bounding box center [194, 205] width 29 height 8
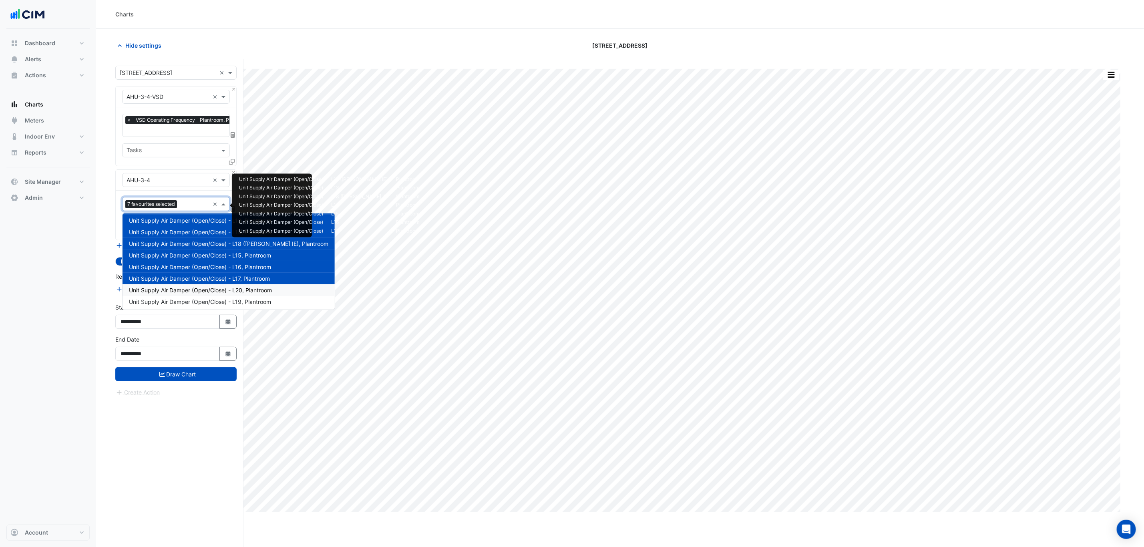
drag, startPoint x: 200, startPoint y: 288, endPoint x: 197, endPoint y: 277, distance: 11.9
click at [199, 288] on span "Unit Supply Air Damper (Open/Close) - L20, Plantroom" at bounding box center [200, 290] width 143 height 7
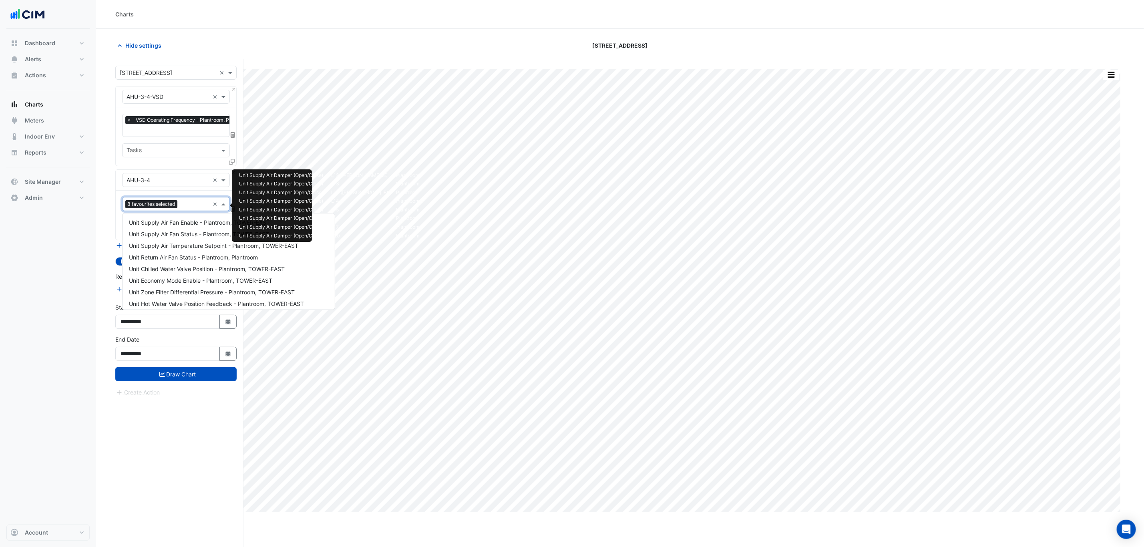
click at [185, 204] on input "text" at bounding box center [195, 205] width 29 height 8
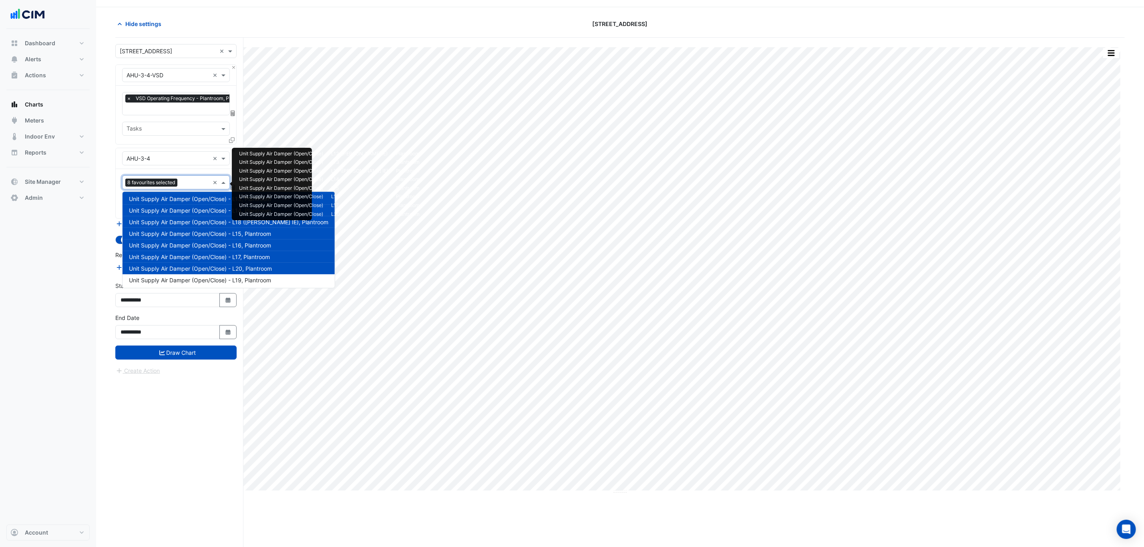
scroll to position [31, 0]
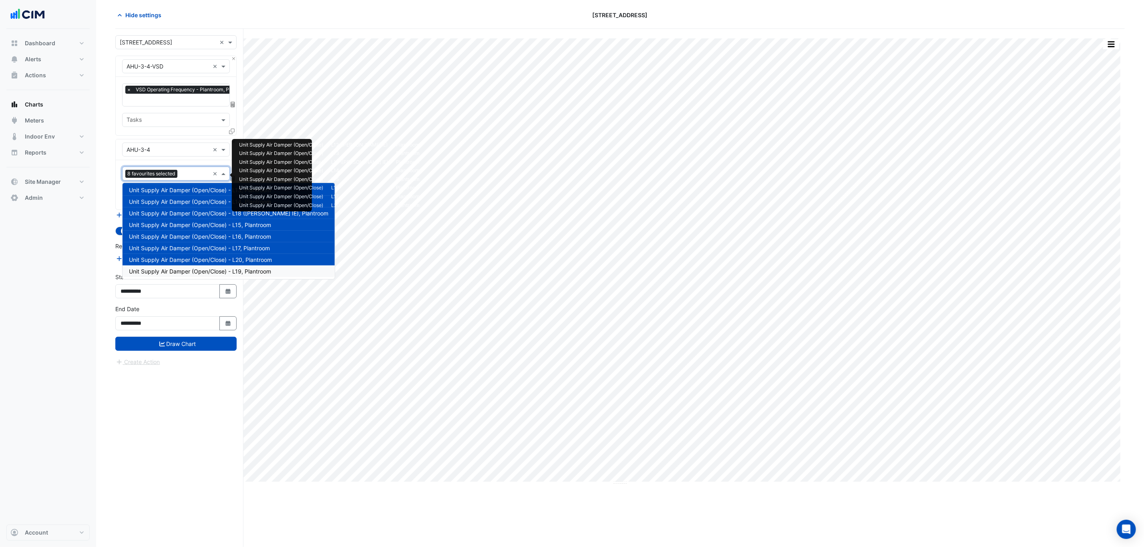
click at [203, 268] on span "Unit Supply Air Damper (Open/Close) - L19, Plantroom" at bounding box center [200, 271] width 142 height 7
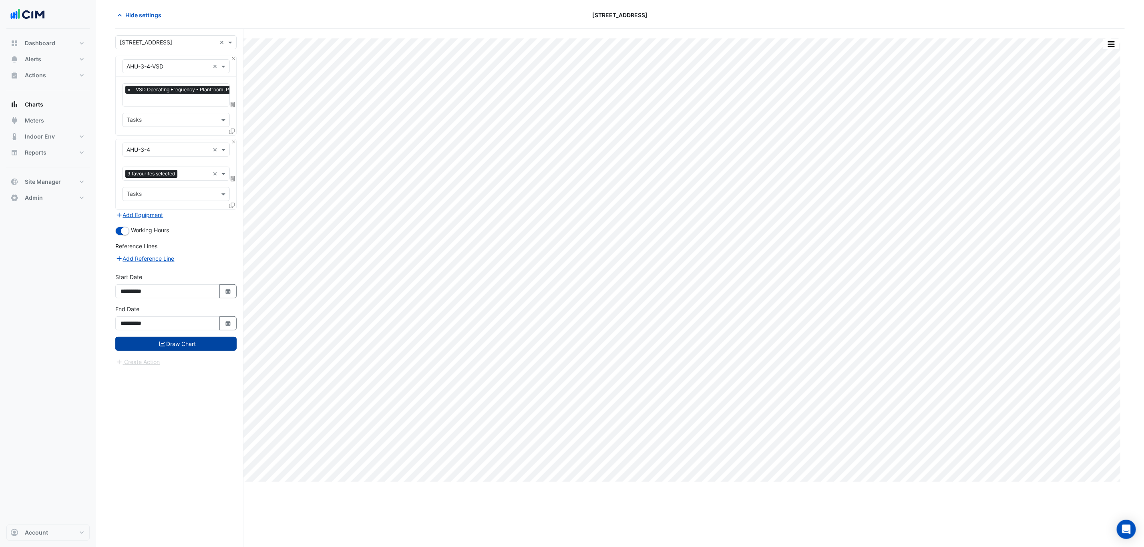
click at [193, 346] on button "Draw Chart" at bounding box center [175, 344] width 121 height 14
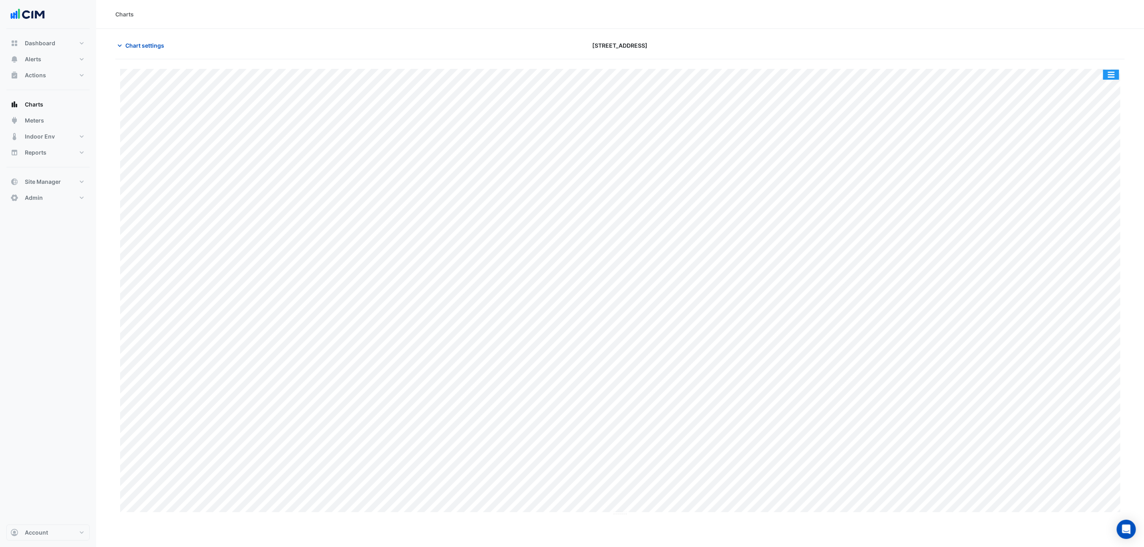
click at [1112, 76] on button "button" at bounding box center [1111, 75] width 16 height 10
click at [1106, 85] on div "Split by Equip" at bounding box center [1095, 89] width 48 height 14
click at [622, 224] on div "Split by Unit Split All Split None Print Save as JPEG Save as PNG Pivot Data Ta…" at bounding box center [620, 318] width 1010 height 518
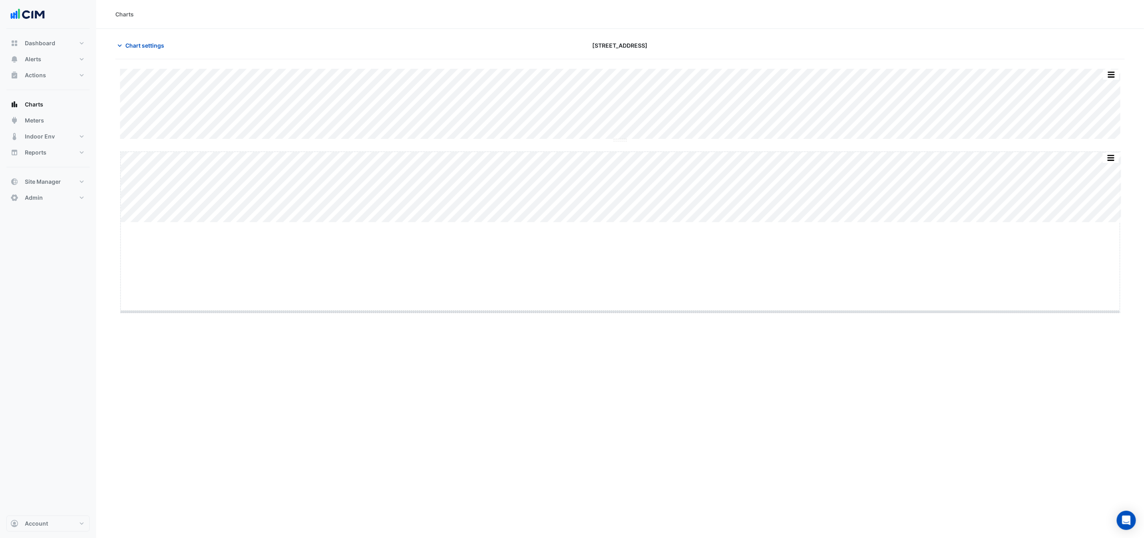
drag, startPoint x: 621, startPoint y: 222, endPoint x: 606, endPoint y: 372, distance: 150.2
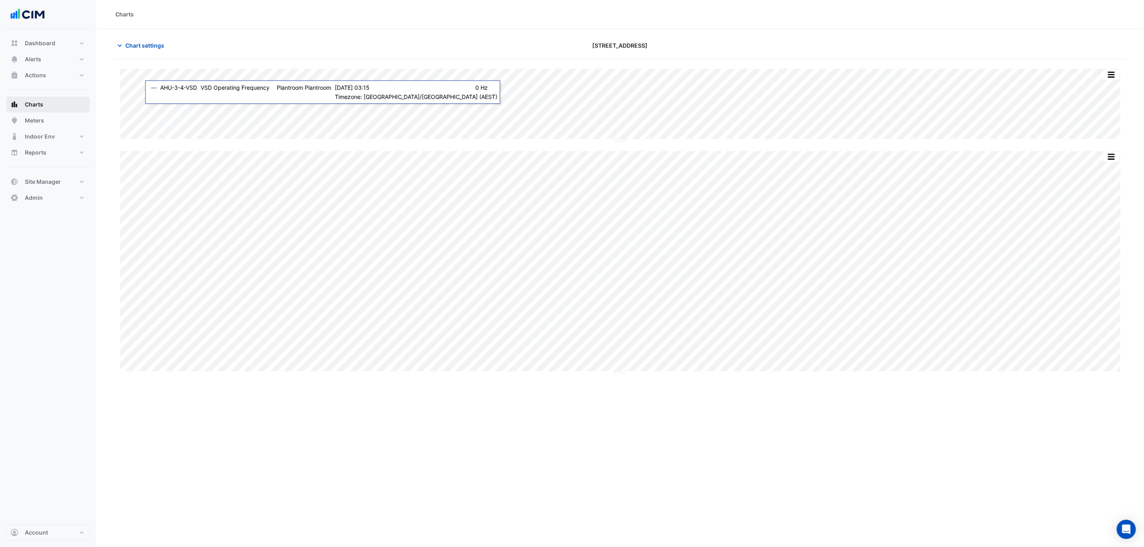
click at [46, 102] on button "Charts" at bounding box center [47, 105] width 83 height 16
click at [149, 52] on button "Chart settings" at bounding box center [142, 45] width 54 height 14
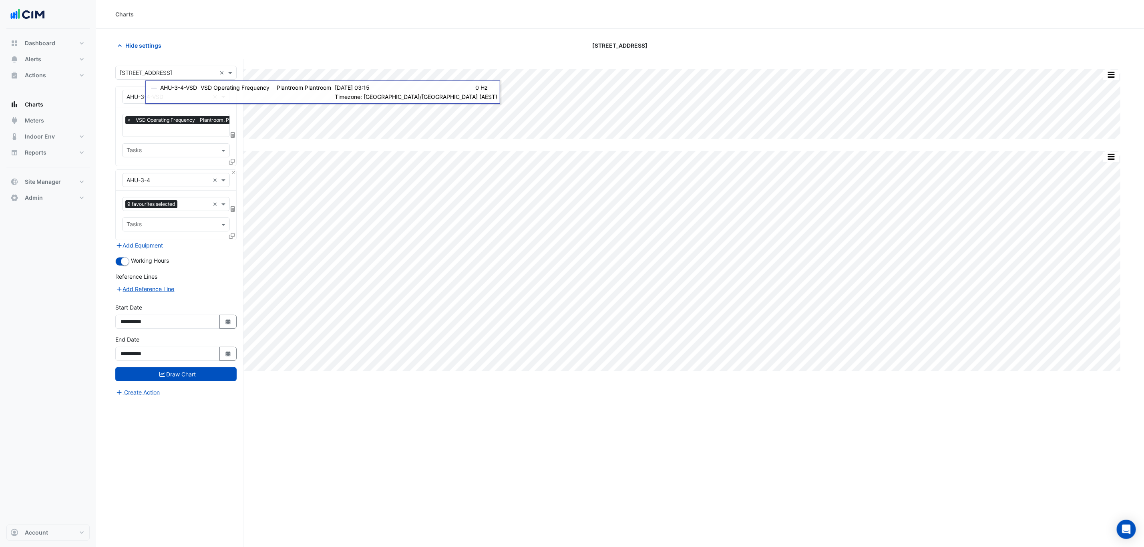
click at [137, 71] on input "text" at bounding box center [168, 73] width 97 height 8
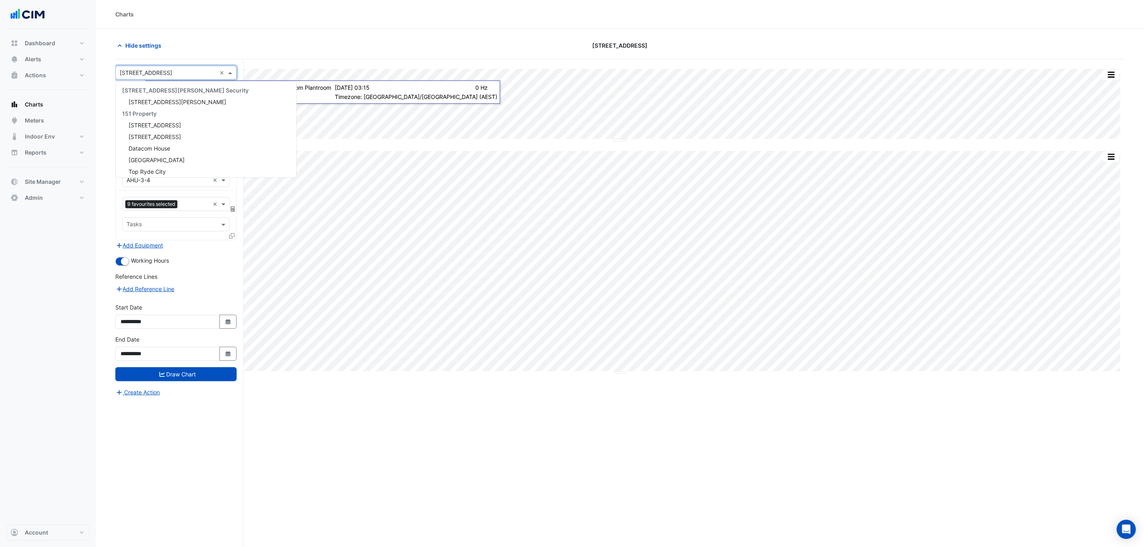
scroll to position [1765, 0]
type input "*"
type input "*****"
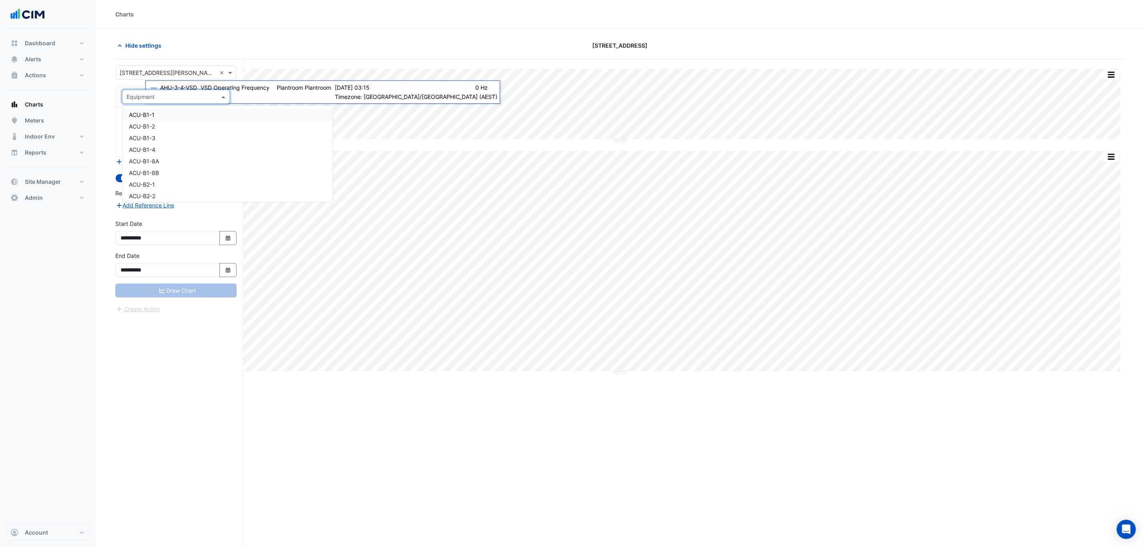
click at [135, 100] on input "text" at bounding box center [168, 97] width 83 height 8
paste input "**********"
type input "**********"
click at [137, 116] on span "Z-OLD-CB-7-DCZ05" at bounding box center [156, 114] width 54 height 7
click at [133, 94] on input "text" at bounding box center [168, 97] width 83 height 8
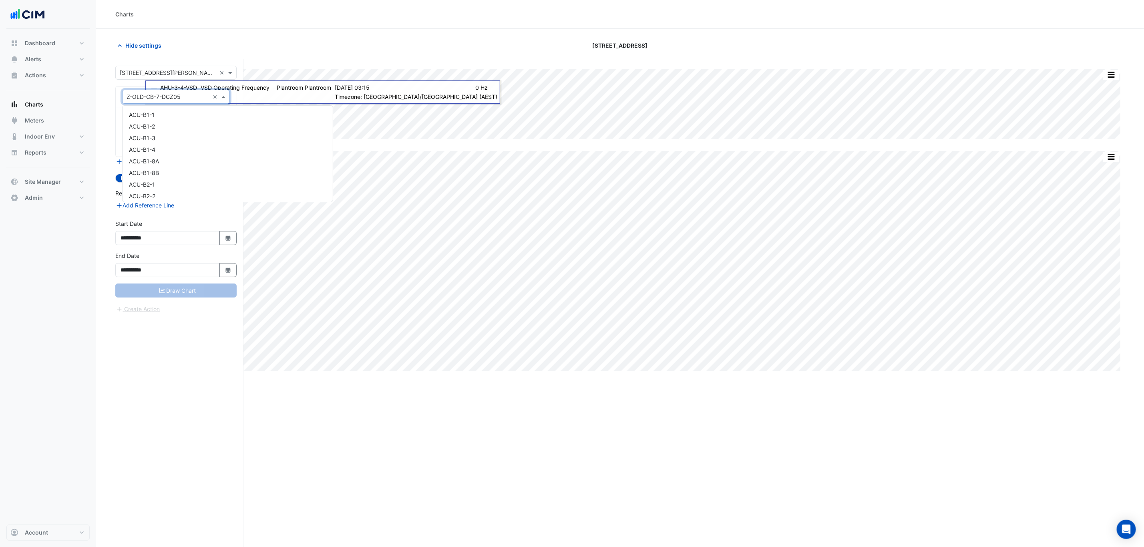
paste input "**********"
type input "**********"
click at [159, 93] on input "text" at bounding box center [168, 97] width 83 height 8
paste input "**********"
type input "**********"
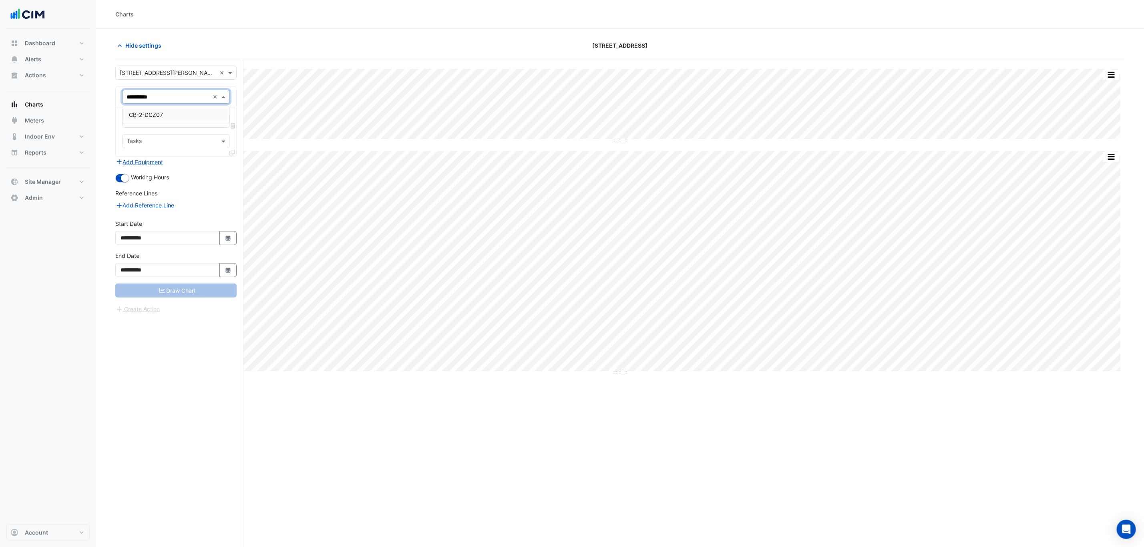
click at [158, 117] on span "CB-2-DCZ07" at bounding box center [146, 114] width 34 height 7
click at [157, 119] on input "text" at bounding box center [167, 121] width 81 height 8
type input "****"
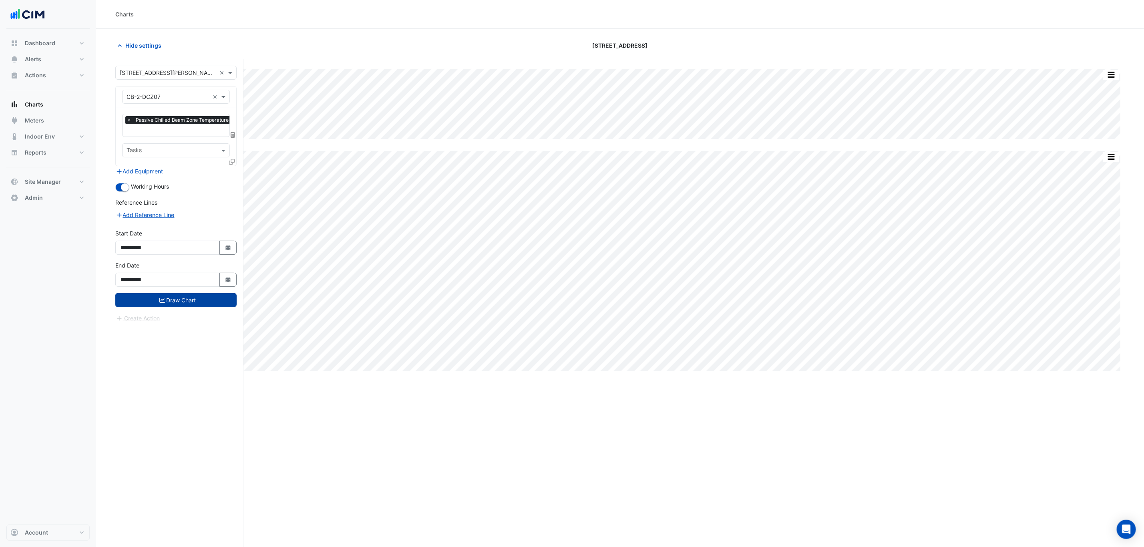
click at [209, 300] on button "Draw Chart" at bounding box center [175, 300] width 121 height 14
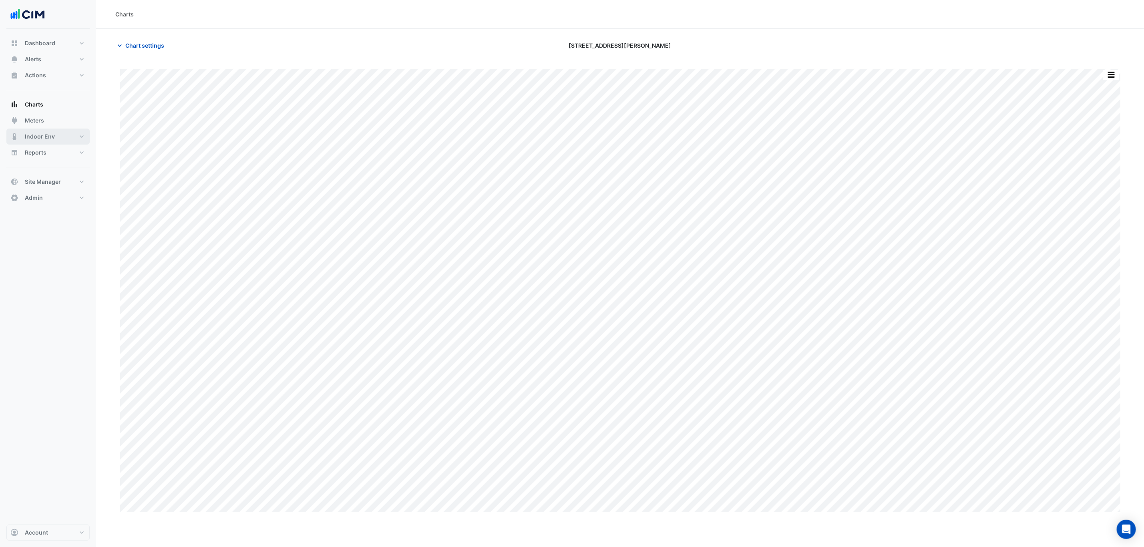
click at [44, 137] on span "Indoor Env" at bounding box center [40, 137] width 30 height 8
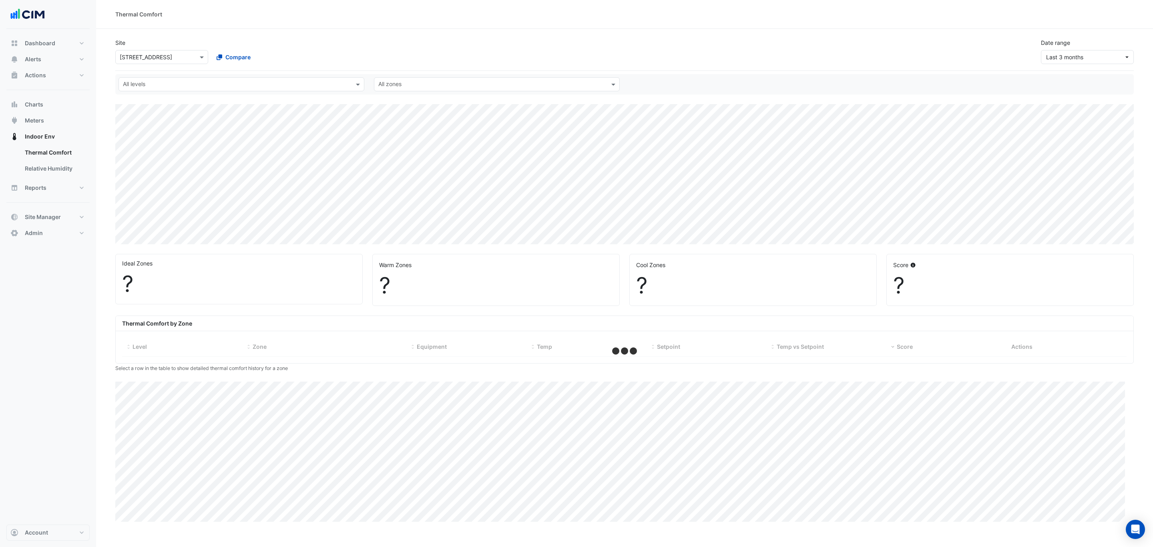
click at [147, 64] on div "× 6 Hassall Street" at bounding box center [161, 57] width 93 height 14
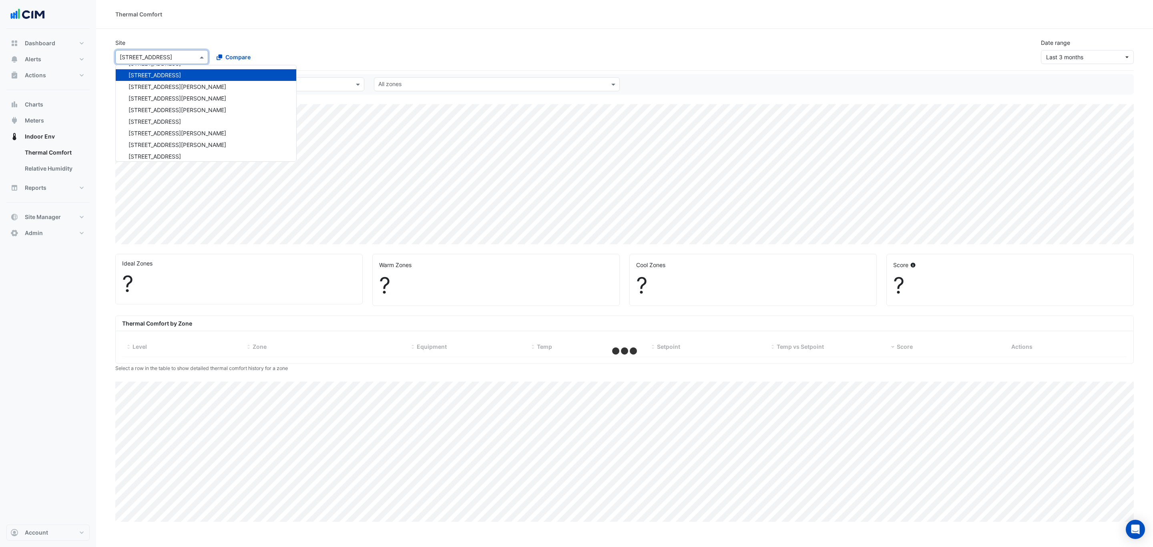
click at [148, 59] on input "text" at bounding box center [154, 57] width 68 height 8
select select "***"
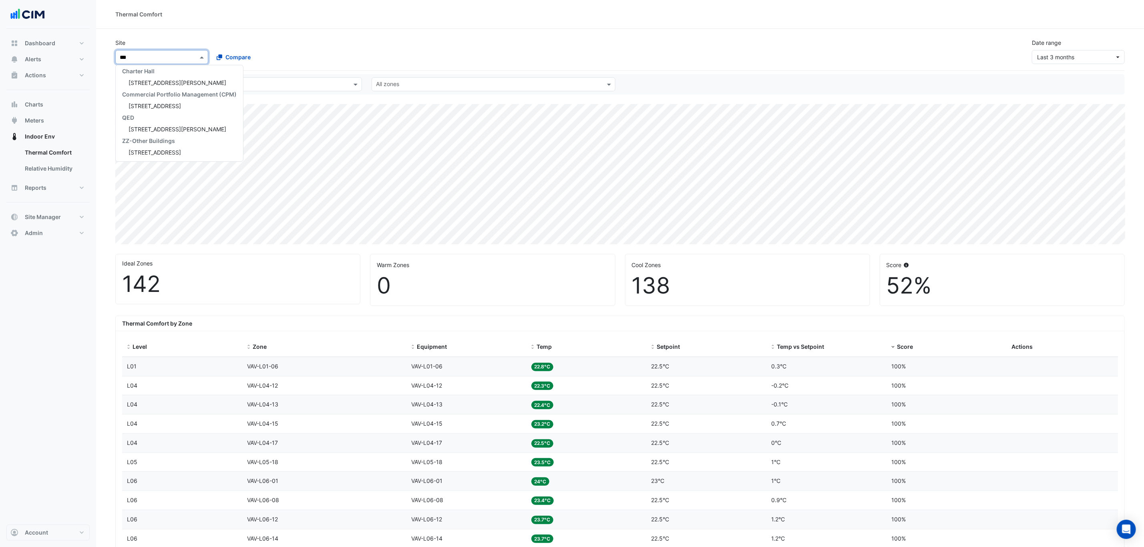
scroll to position [26, 0]
type input "*****"
drag, startPoint x: 163, startPoint y: 72, endPoint x: 161, endPoint y: 80, distance: 8.6
click at [162, 73] on span "CBRE Charter Hall" at bounding box center [151, 74] width 59 height 7
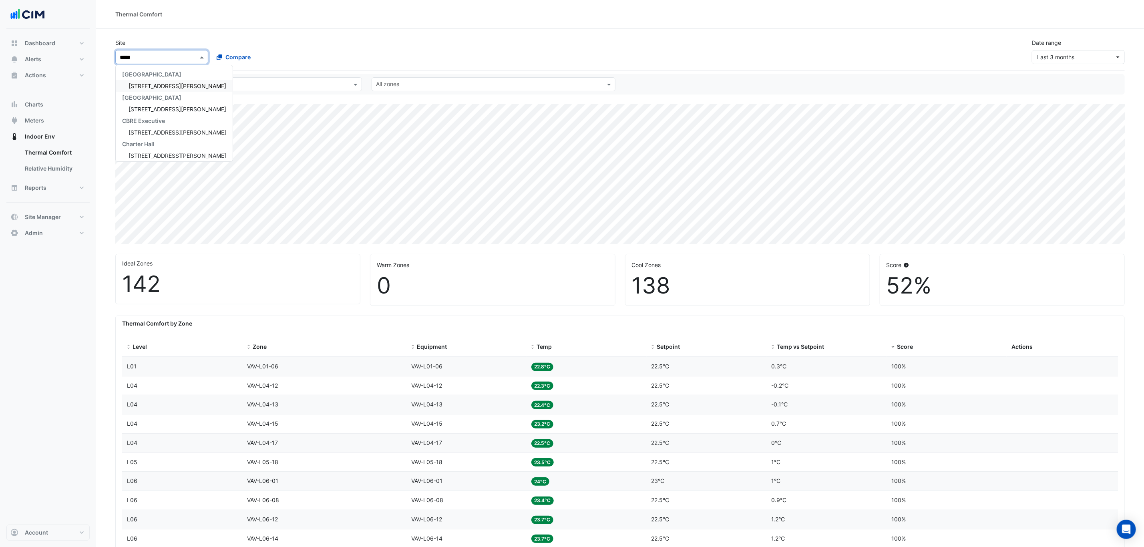
click at [161, 80] on div "1 Shelley Street" at bounding box center [174, 86] width 117 height 12
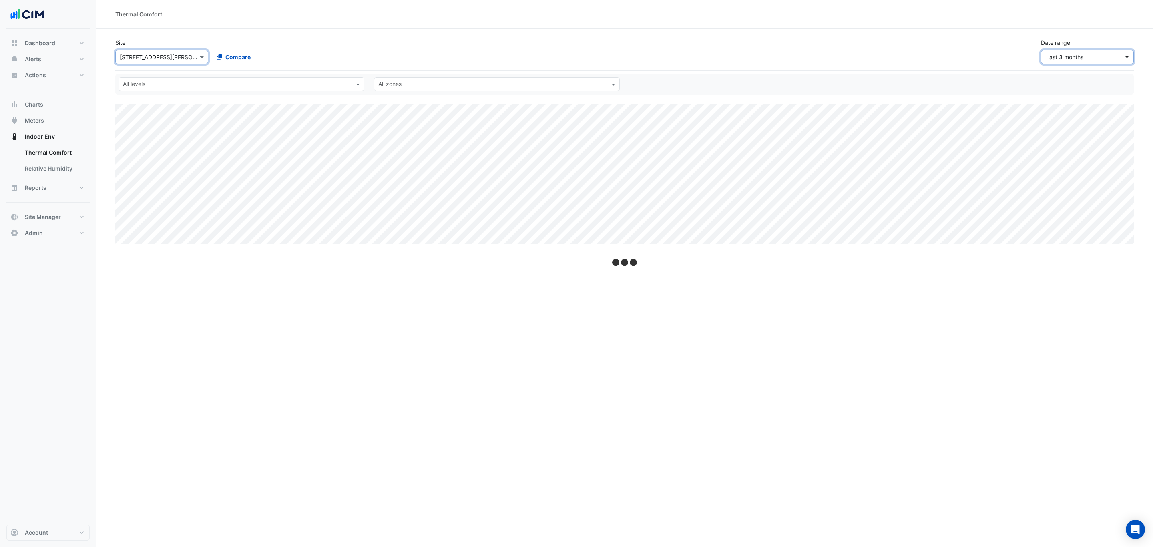
click at [1060, 54] on span "Last 3 months" at bounding box center [1064, 57] width 37 height 7
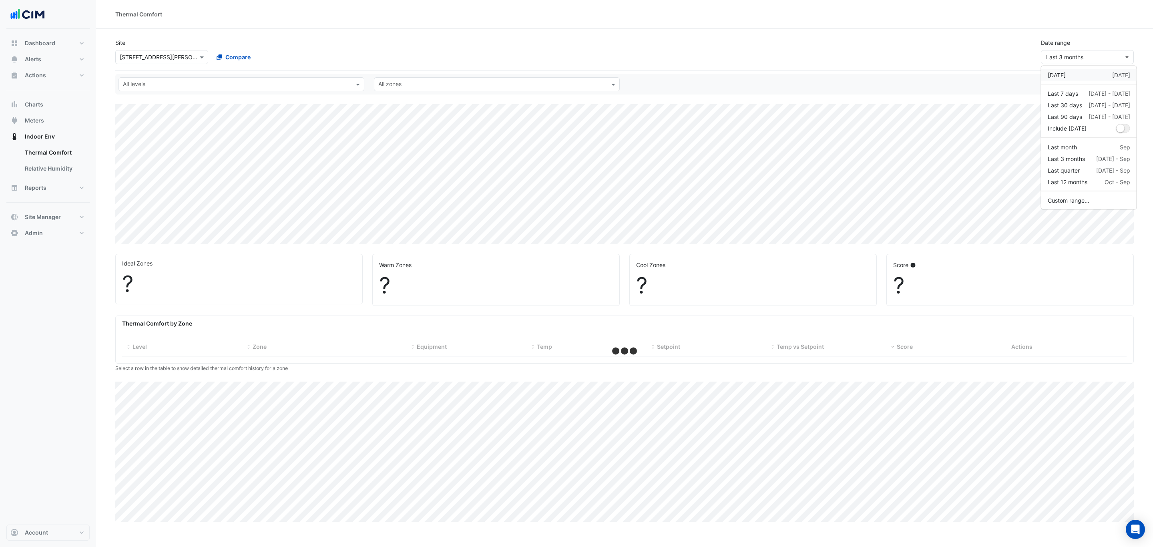
click at [1066, 74] on div "Yesterday" at bounding box center [1057, 75] width 18 height 8
select select "***"
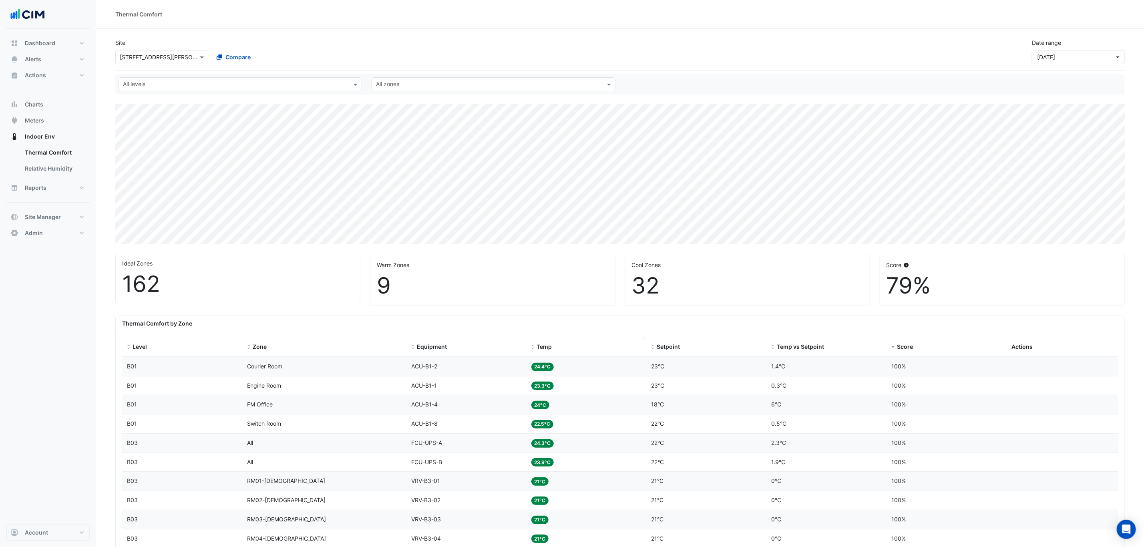
click at [551, 346] on span "Temp" at bounding box center [544, 346] width 15 height 7
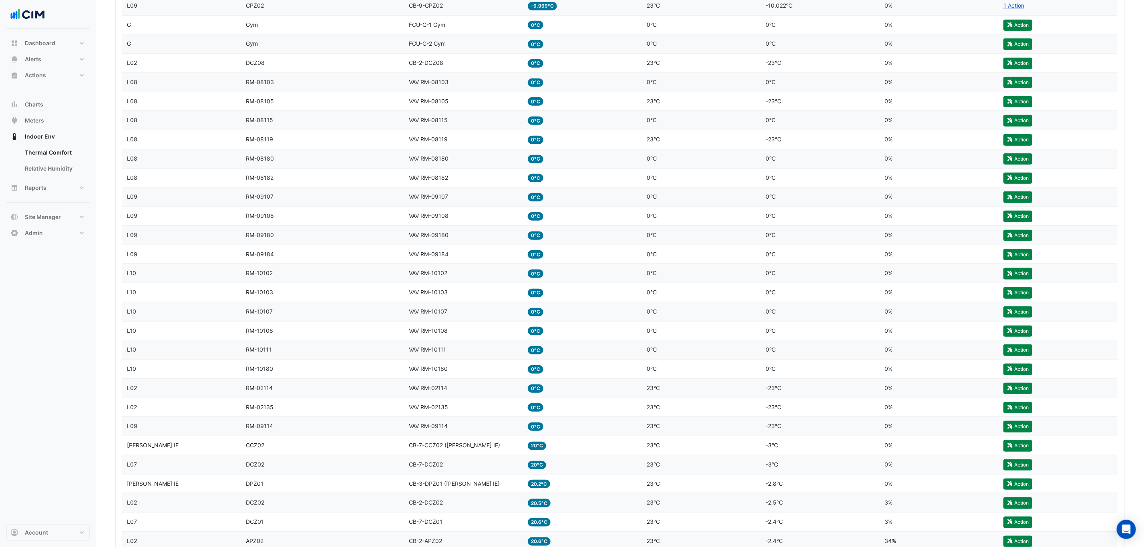
scroll to position [360, 0]
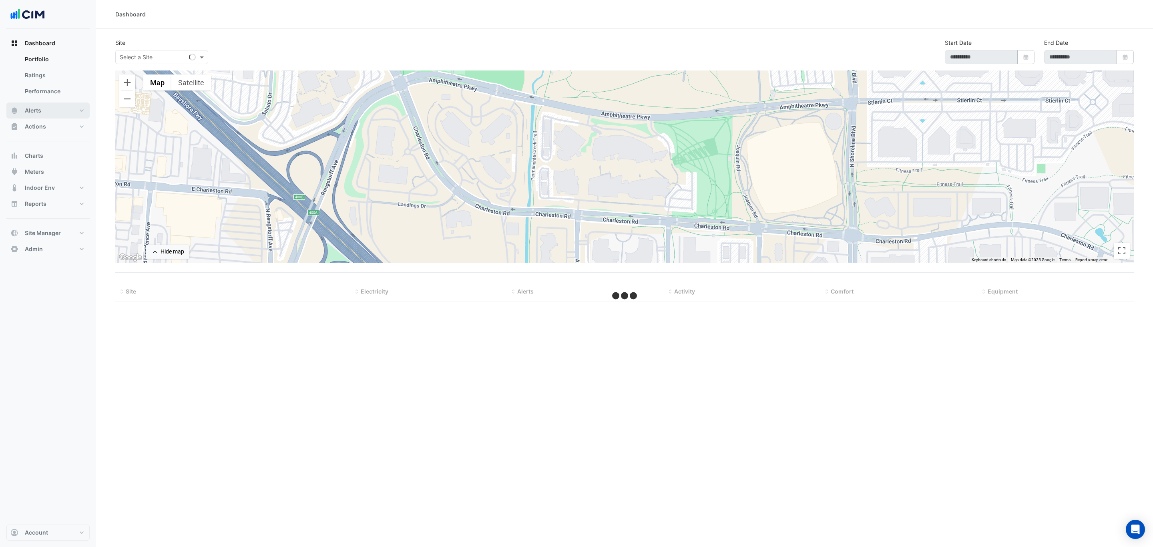
click at [37, 114] on span "Alerts" at bounding box center [33, 111] width 16 height 8
click at [157, 58] on input "text" at bounding box center [154, 57] width 68 height 8
type input "***"
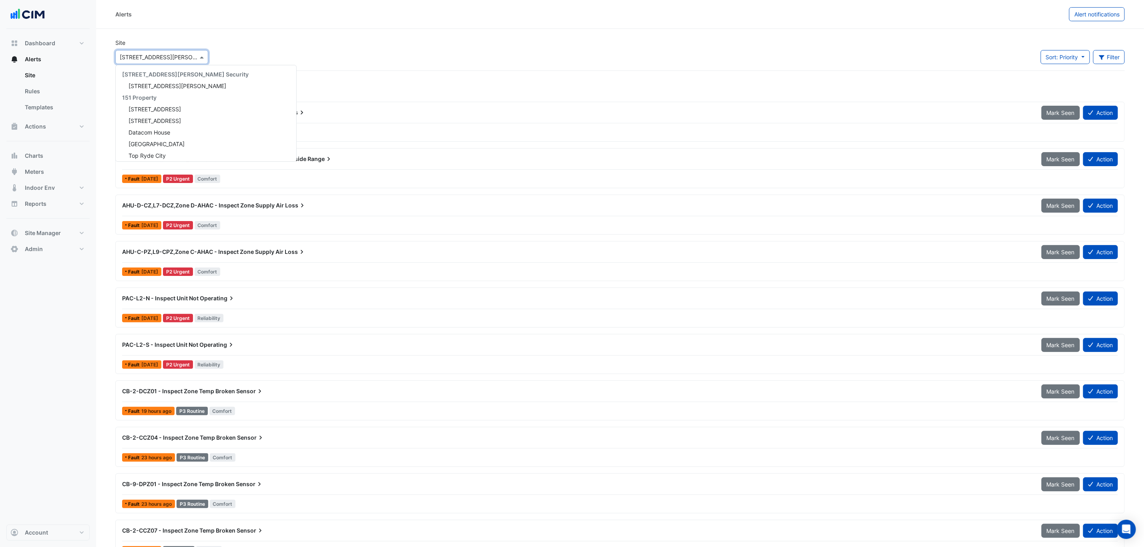
click at [159, 61] on div "× 1 Shelley Street" at bounding box center [161, 57] width 93 height 14
type input "**"
click at [171, 96] on span "[STREET_ADDRESS][PERSON_NAME]" at bounding box center [178, 94] width 98 height 7
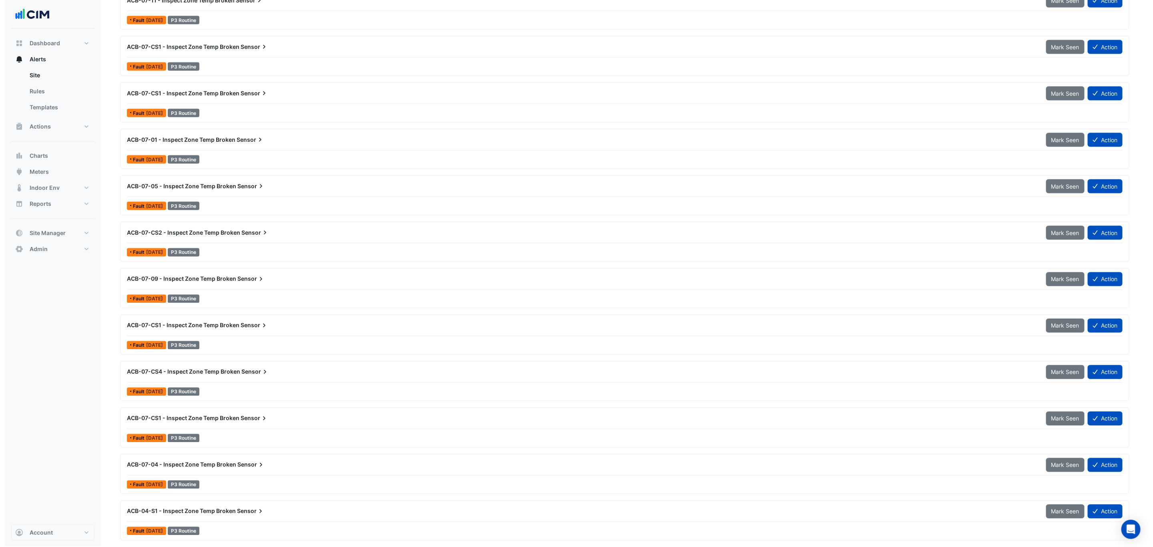
scroll to position [915, 0]
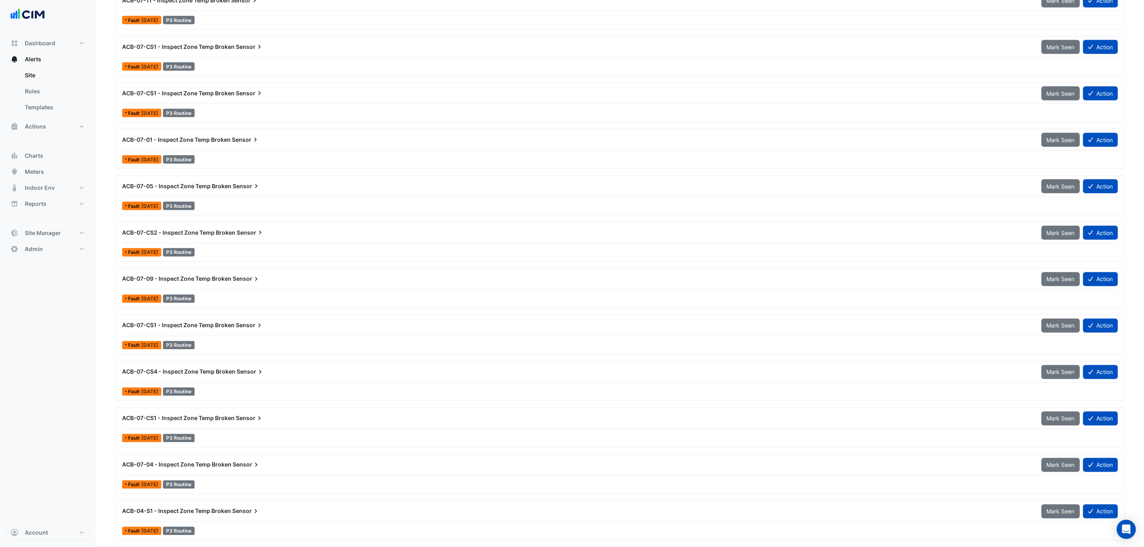
click at [301, 195] on div "ACB-07-05 - Inspect Zone Temp Broken Sensor Mark Seen Action Fault 1 day ago P3…" at bounding box center [620, 195] width 1002 height 33
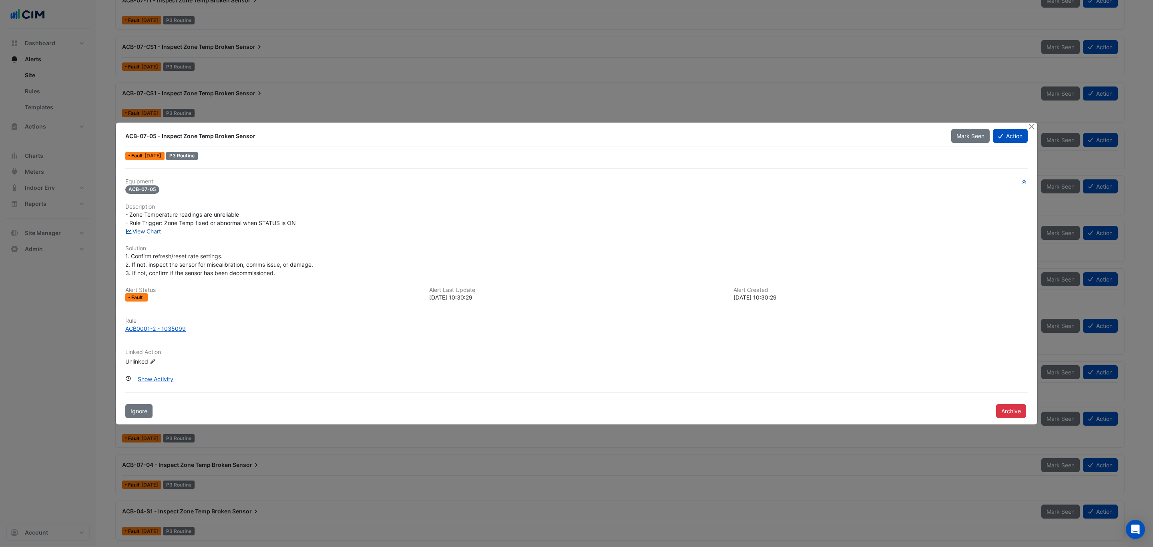
click at [145, 229] on link "View Chart" at bounding box center [143, 231] width 36 height 7
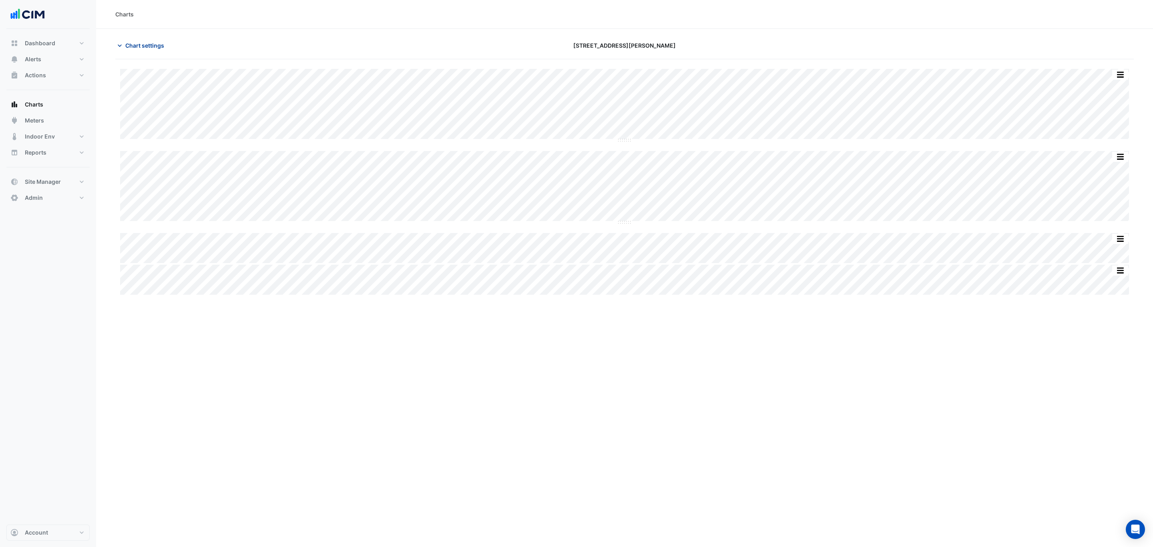
click at [137, 41] on span "Chart settings" at bounding box center [144, 45] width 39 height 8
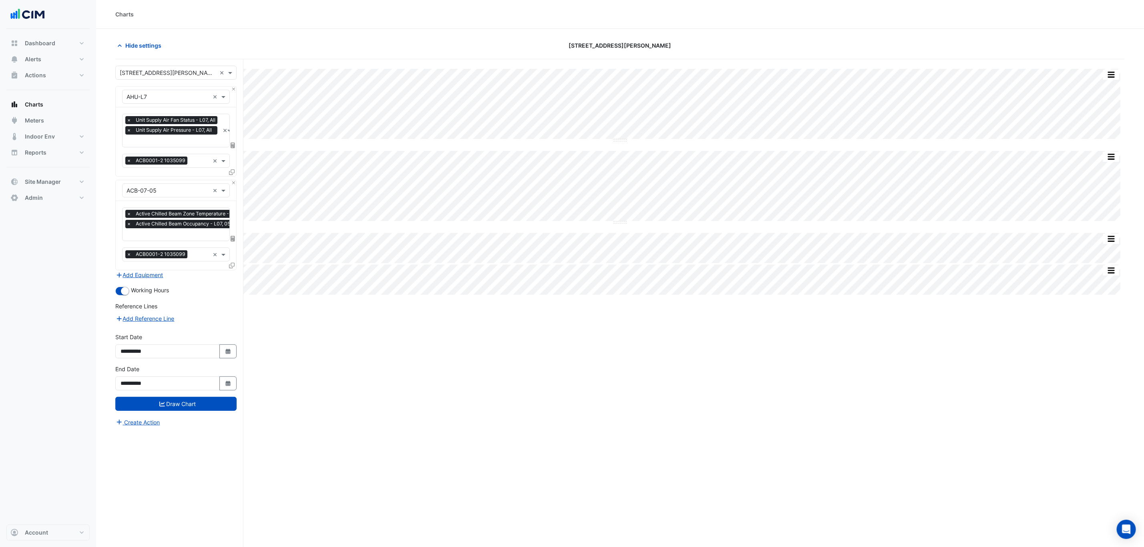
click at [175, 100] on input "text" at bounding box center [168, 97] width 83 height 8
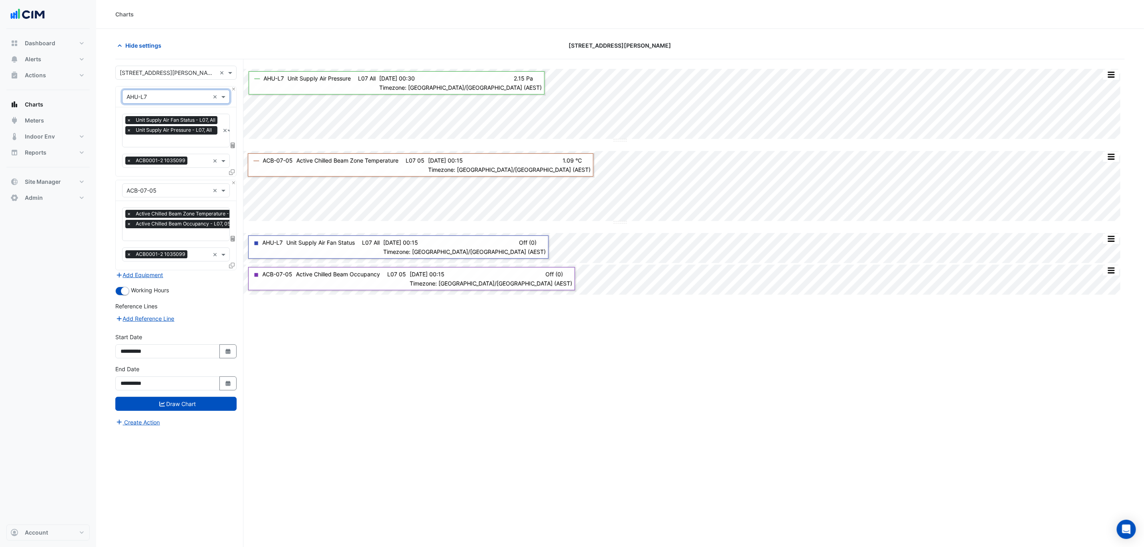
click at [174, 139] on input "text" at bounding box center [173, 141] width 93 height 8
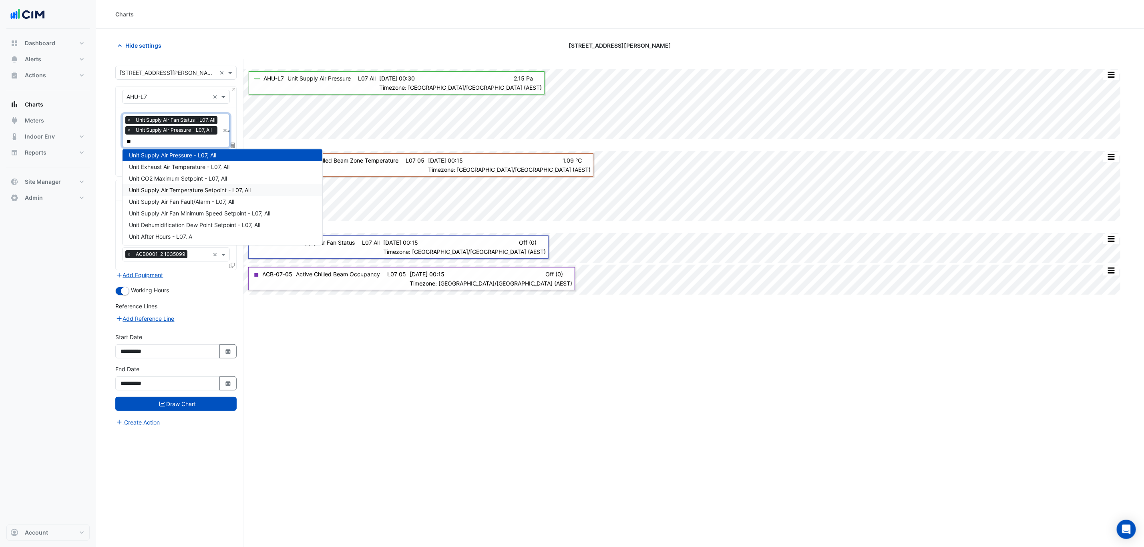
scroll to position [0, 0]
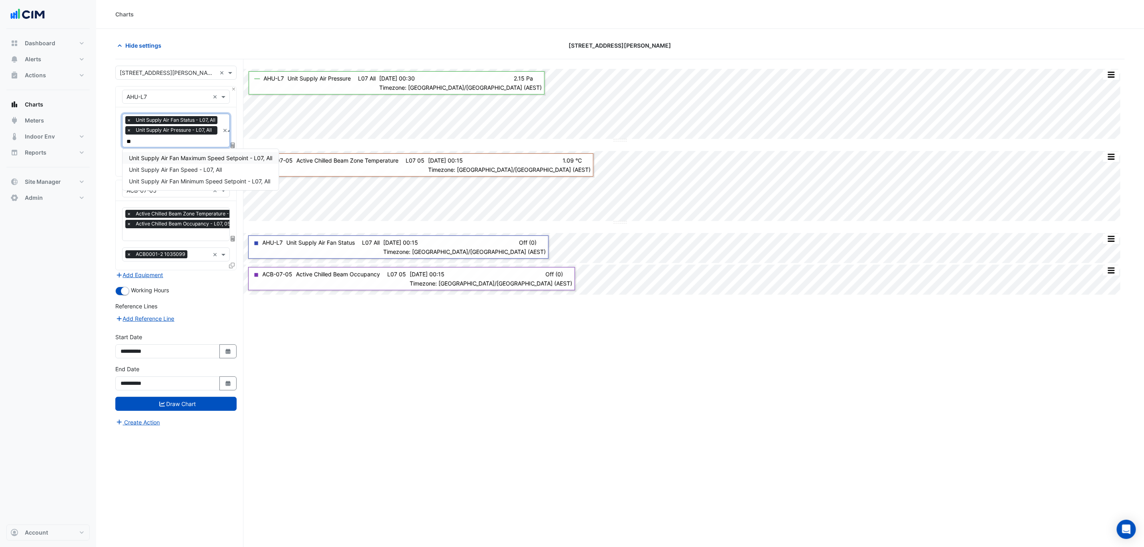
type input "***"
click at [184, 169] on span "Unit Supply Air Fan Speed - L07, All" at bounding box center [175, 169] width 93 height 7
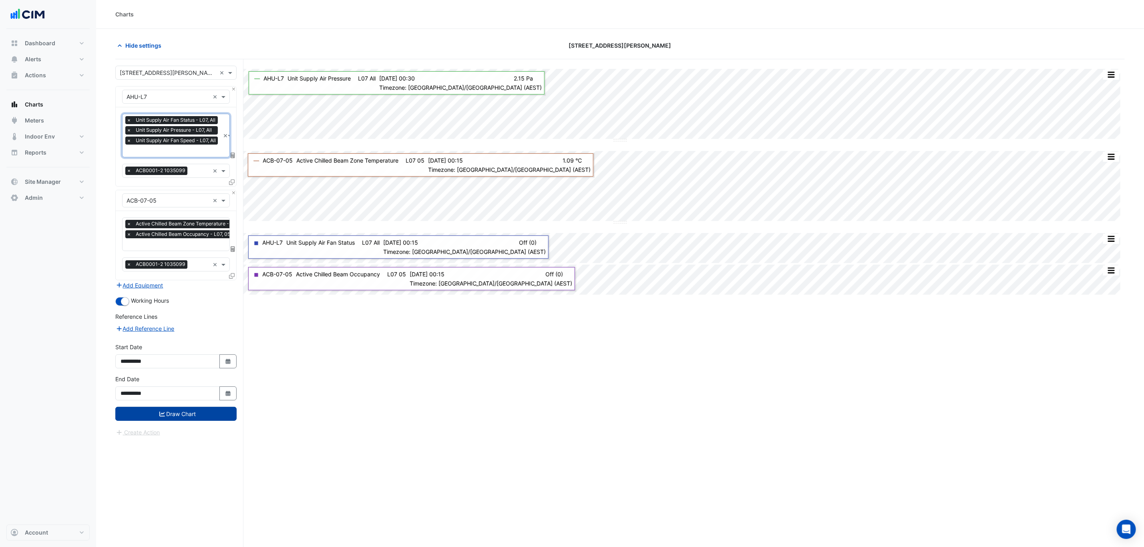
click at [168, 416] on button "Draw Chart" at bounding box center [175, 414] width 121 height 14
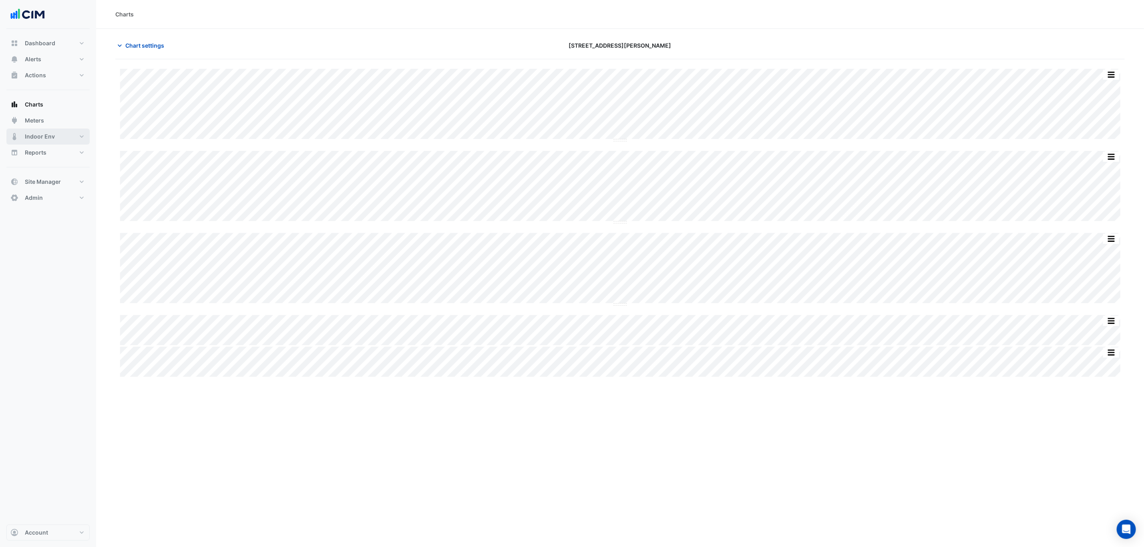
click at [76, 136] on button "Indoor Env" at bounding box center [47, 137] width 83 height 16
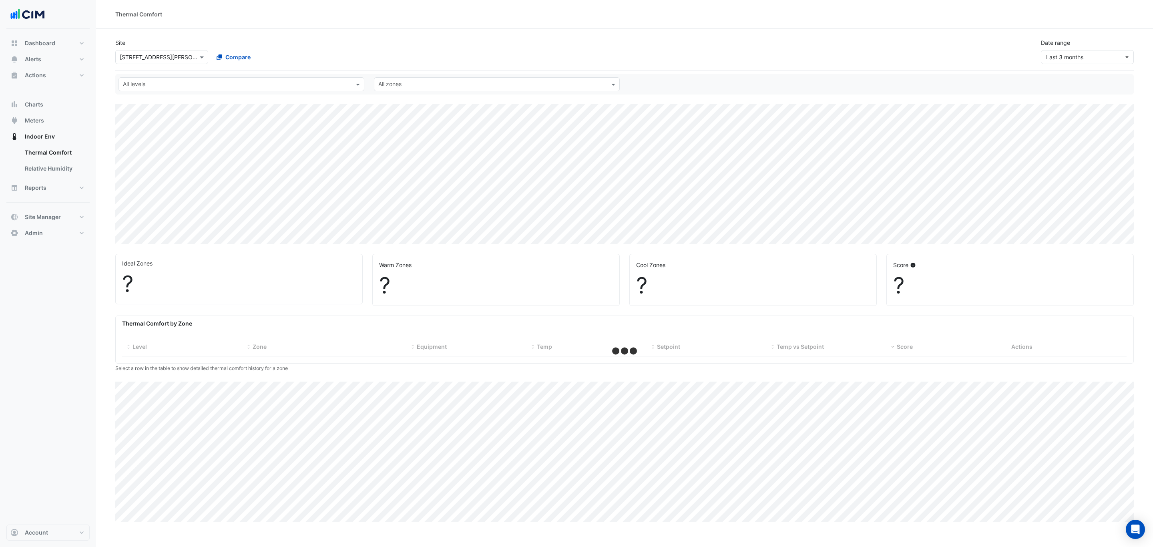
select select "***"
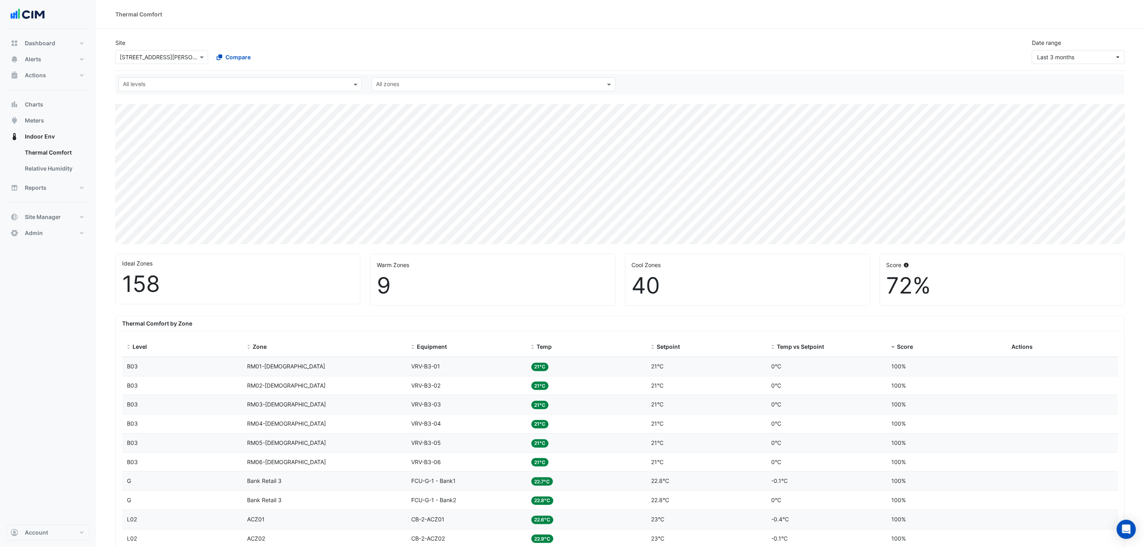
click at [172, 88] on input "text" at bounding box center [235, 85] width 225 height 8
click at [173, 60] on input "text" at bounding box center [154, 57] width 68 height 8
type input "***"
click at [184, 73] on div "[STREET_ADDRESS][PERSON_NAME]" at bounding box center [174, 72] width 117 height 12
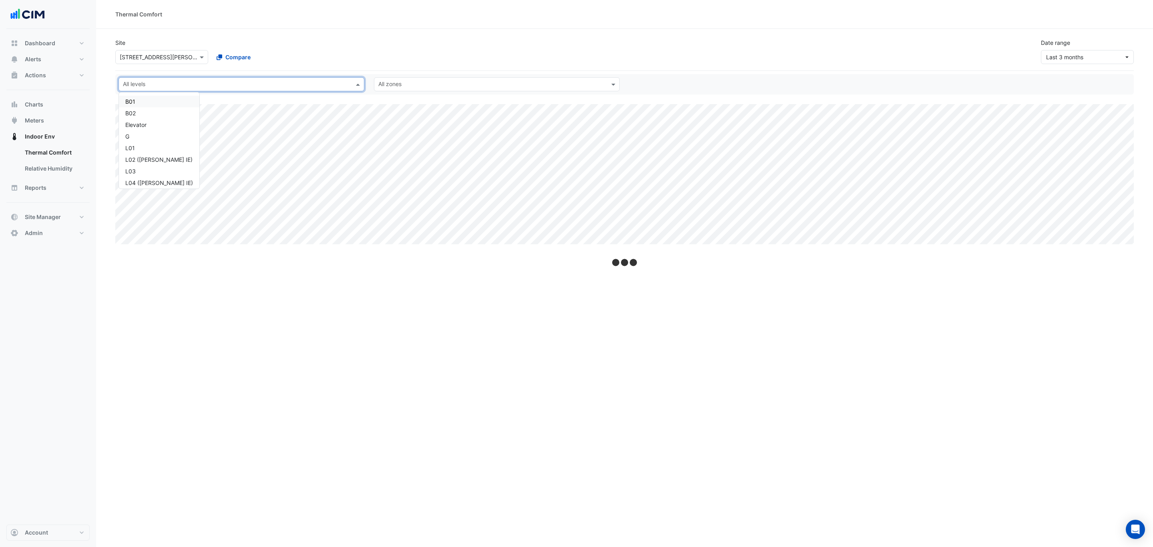
click at [184, 83] on input "text" at bounding box center [237, 85] width 228 height 8
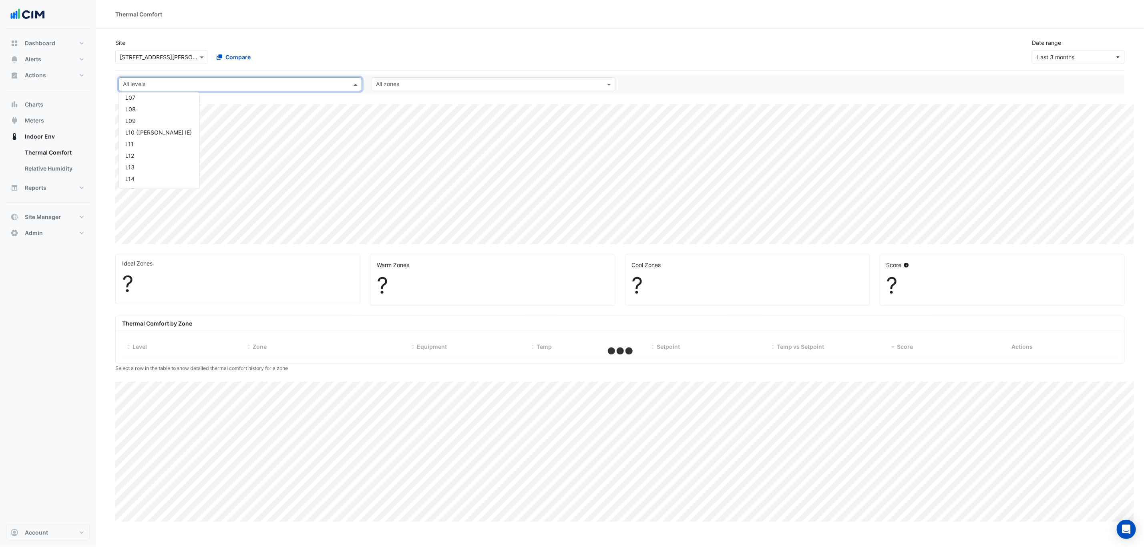
select select "***"
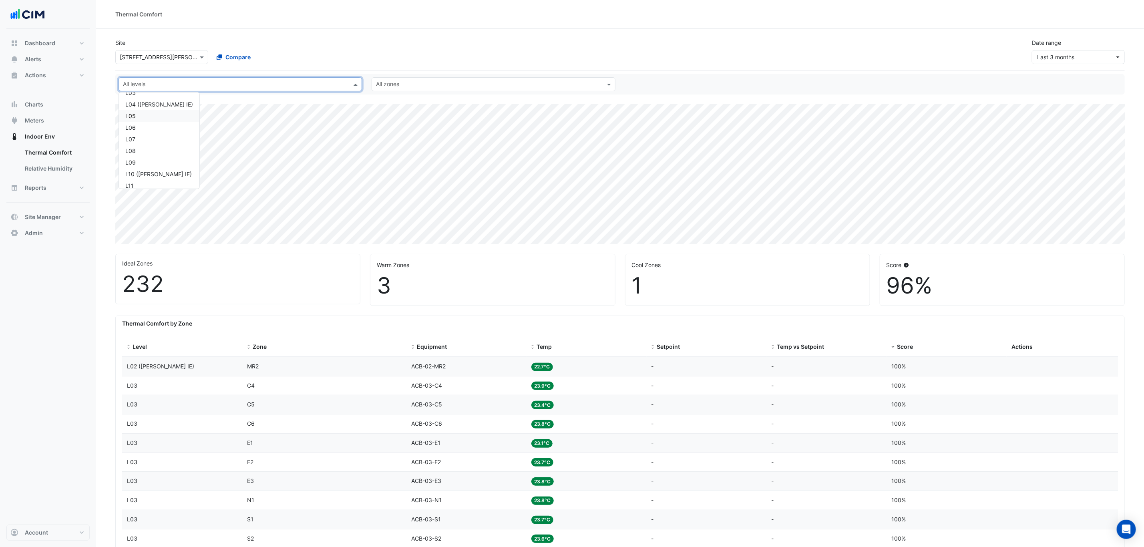
scroll to position [60, 0]
click at [149, 156] on div "L07" at bounding box center [159, 157] width 68 height 8
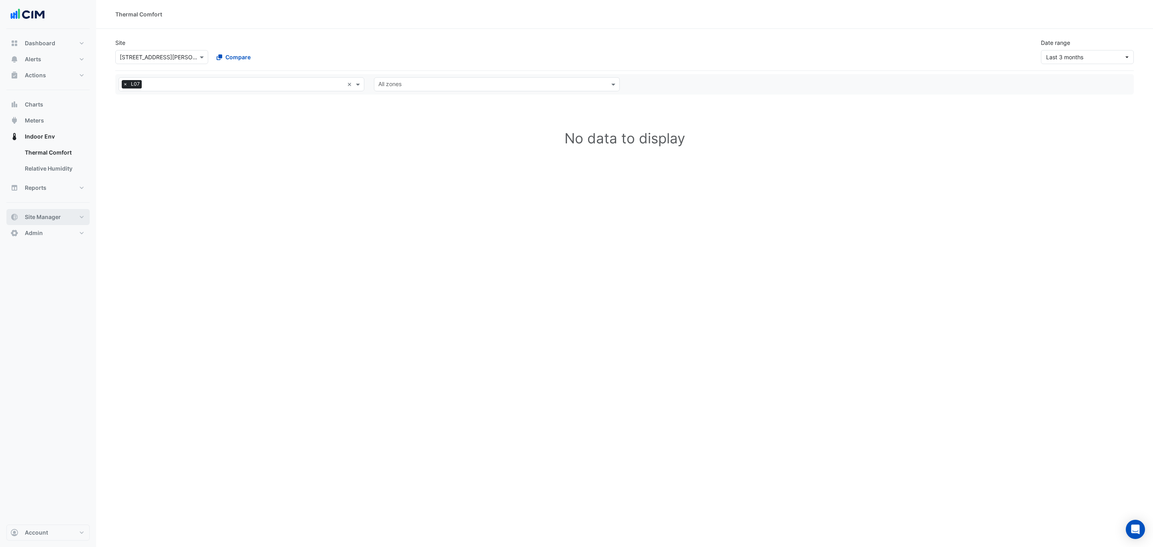
click at [49, 213] on button "Site Manager" at bounding box center [47, 217] width 83 height 16
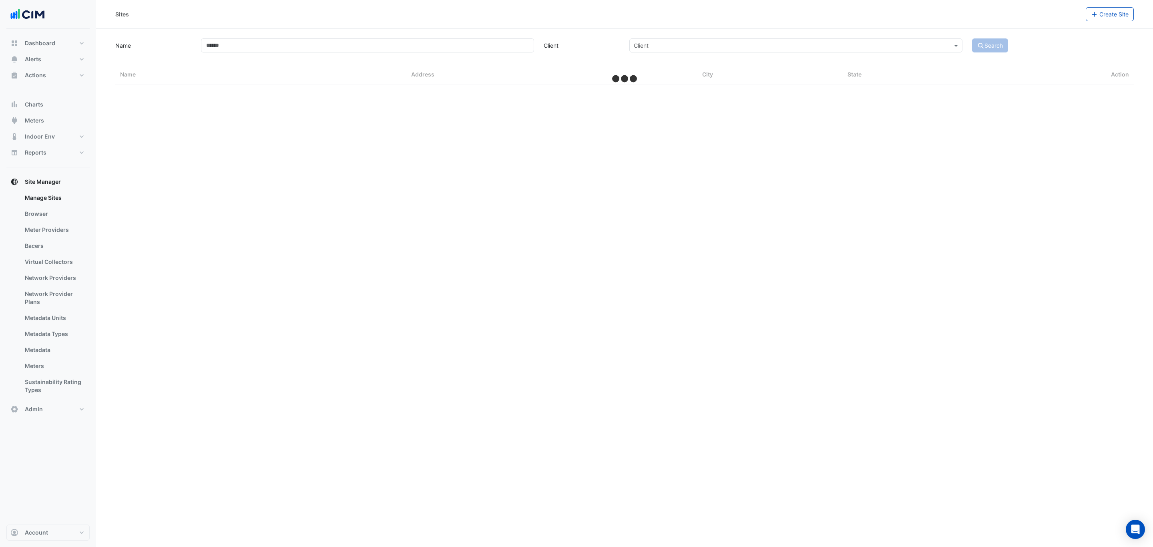
select select "***"
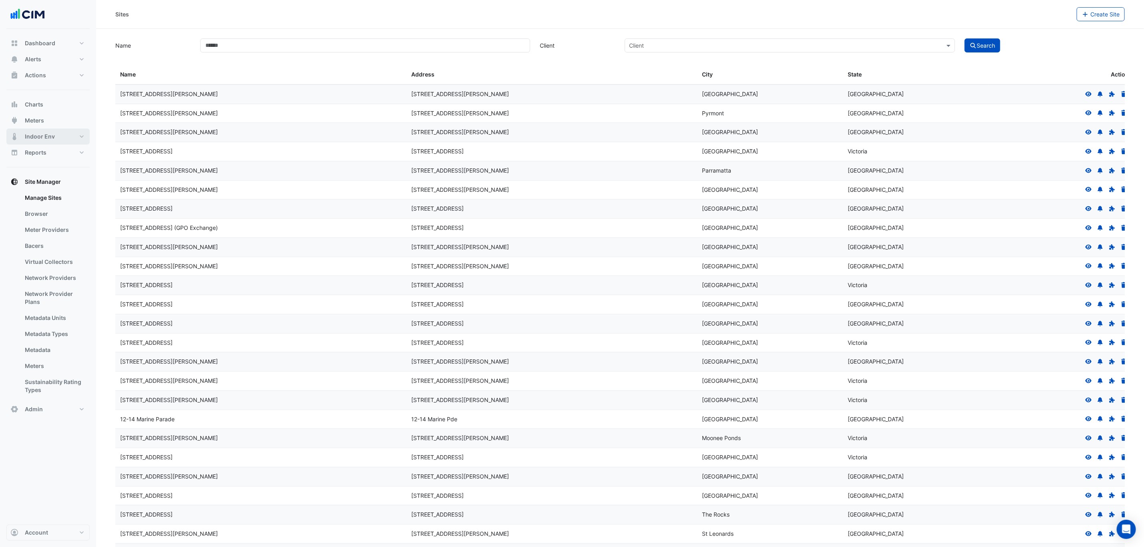
click at [54, 137] on button "Indoor Env" at bounding box center [47, 137] width 83 height 16
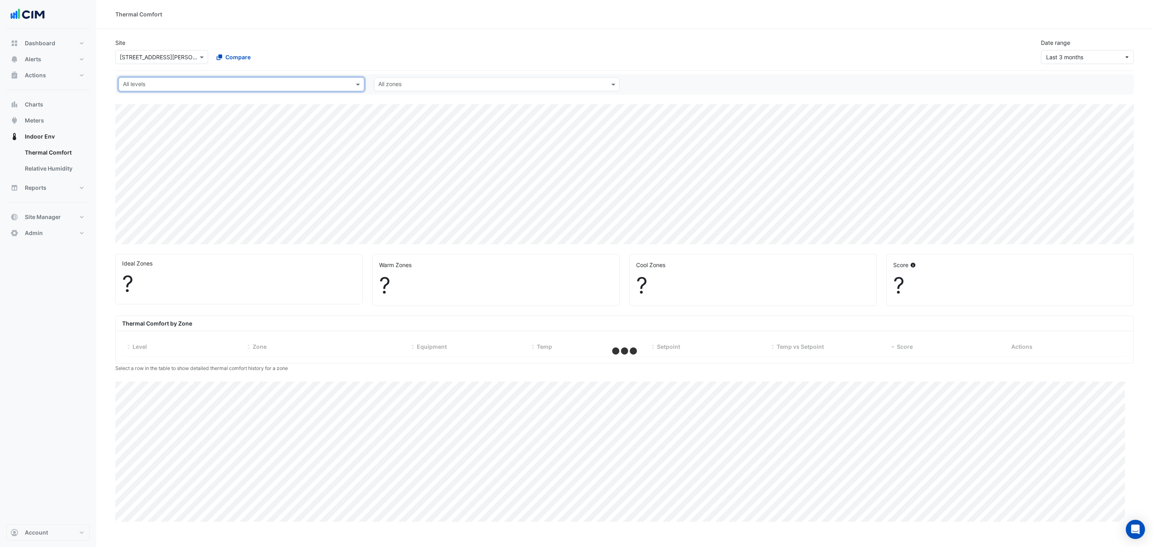
select select "***"
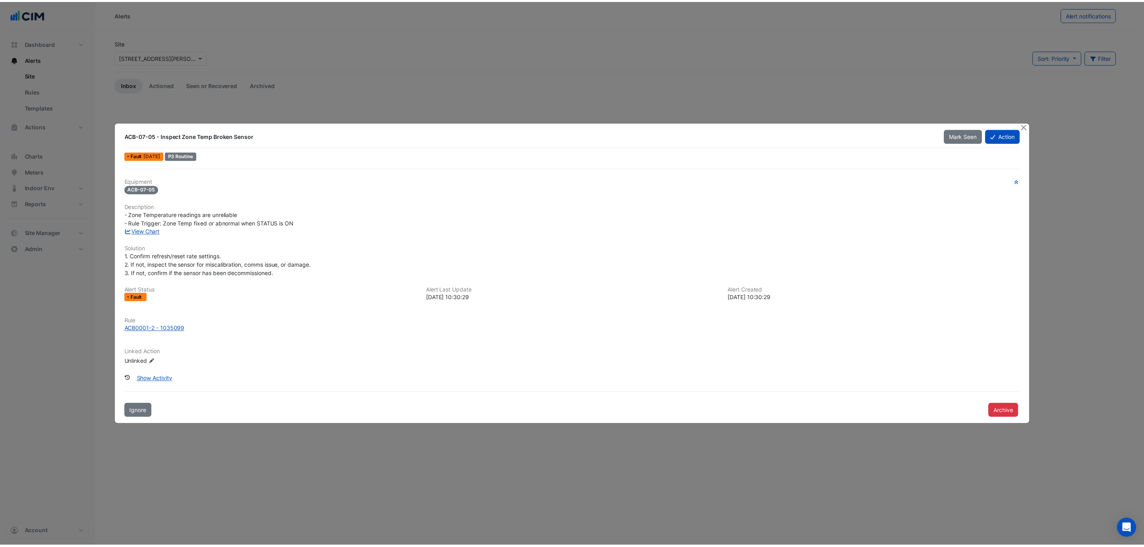
scroll to position [915, 0]
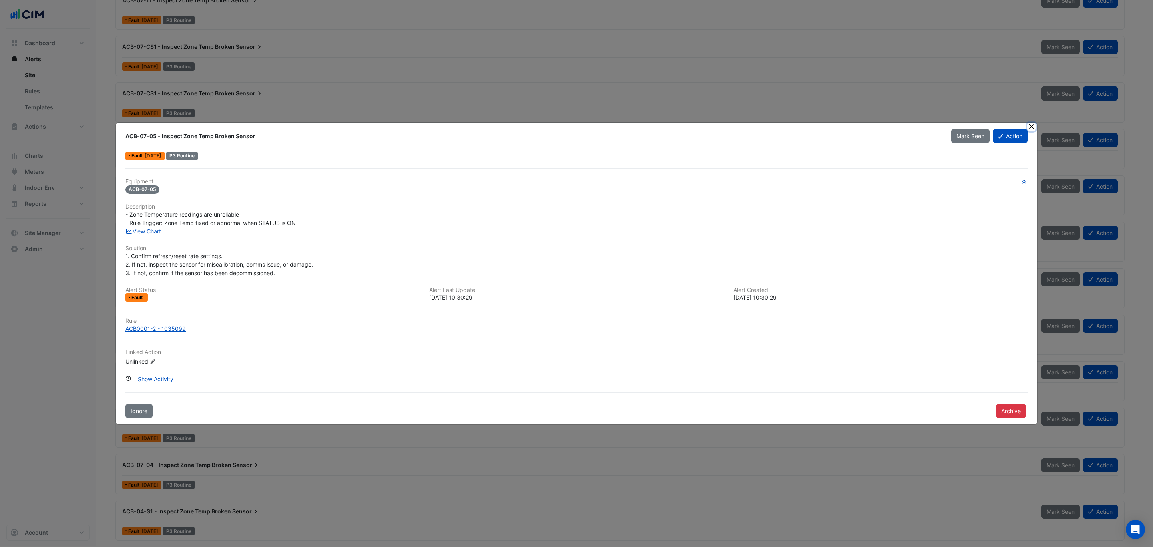
click at [1034, 125] on button "Close" at bounding box center [1032, 127] width 8 height 8
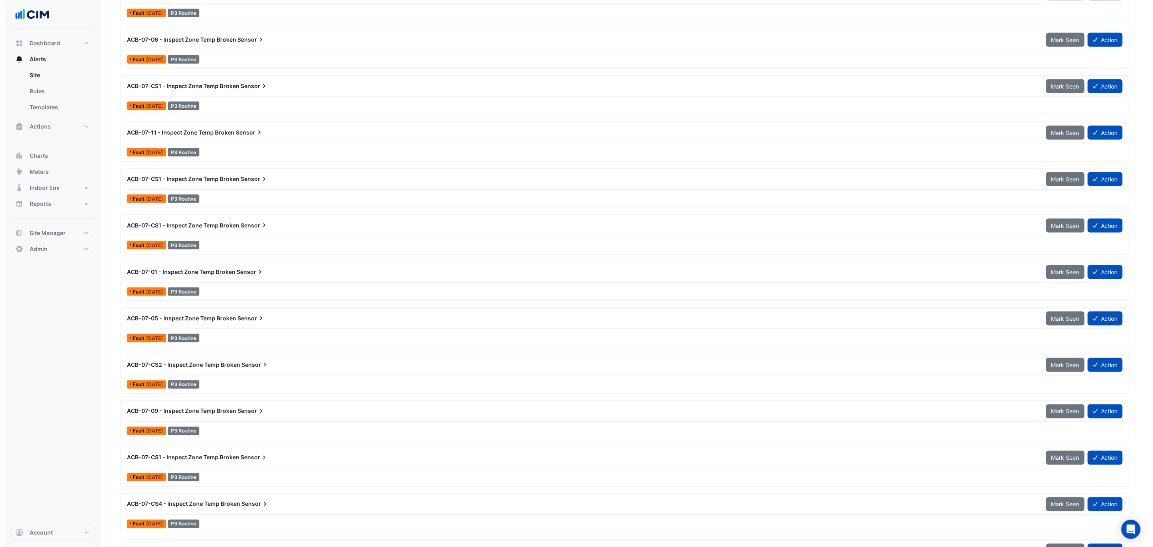
scroll to position [907, 0]
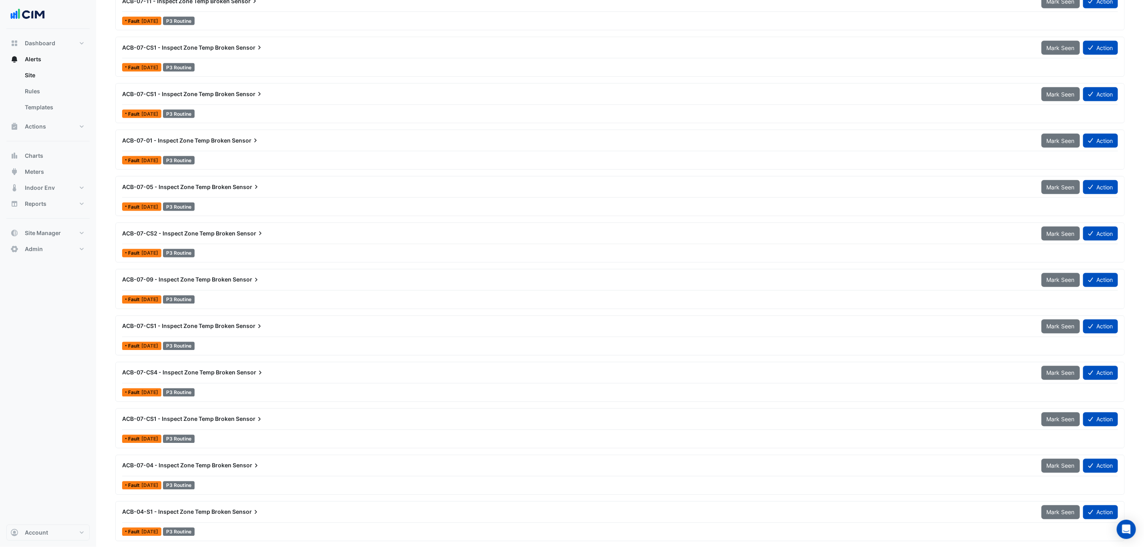
click at [247, 334] on div "ACB-07-CS1 - Inspect Zone Temp Broken Sensor" at bounding box center [576, 326] width 919 height 14
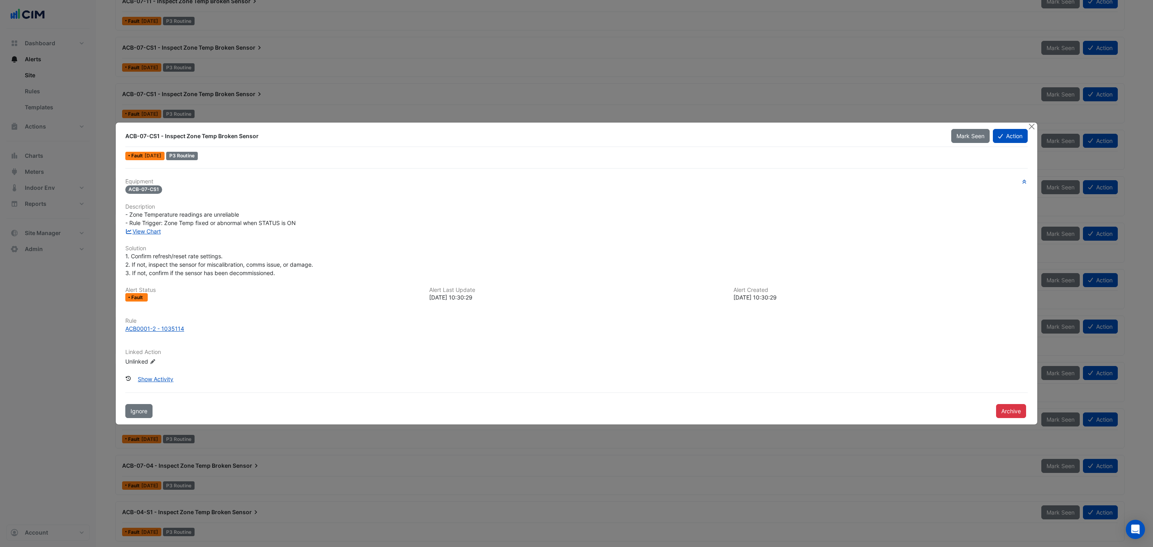
click at [142, 238] on div "Equipment ACB-07-CS1 Description - Zone Temperature readings are unreliable - R…" at bounding box center [576, 275] width 903 height 194
click at [147, 235] on div "Equipment ACB-07-CS1 Description - Zone Temperature readings are unreliable - R…" at bounding box center [576, 275] width 903 height 194
click at [148, 234] on div "View Chart" at bounding box center [577, 231] width 912 height 8
click at [150, 232] on link "View Chart" at bounding box center [143, 231] width 36 height 7
click at [1031, 125] on button "Close" at bounding box center [1032, 127] width 8 height 8
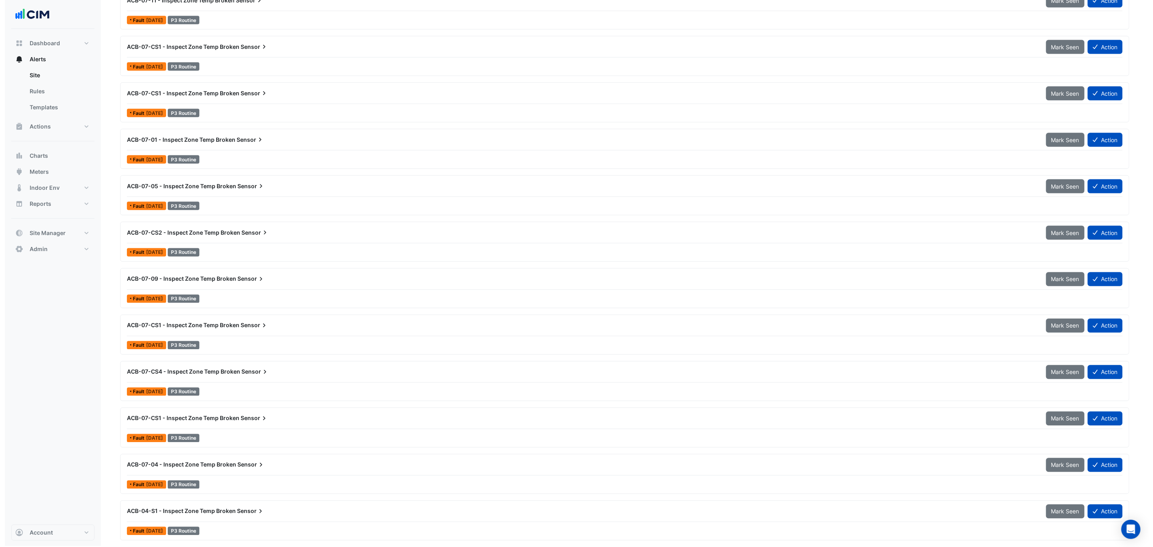
scroll to position [915, 0]
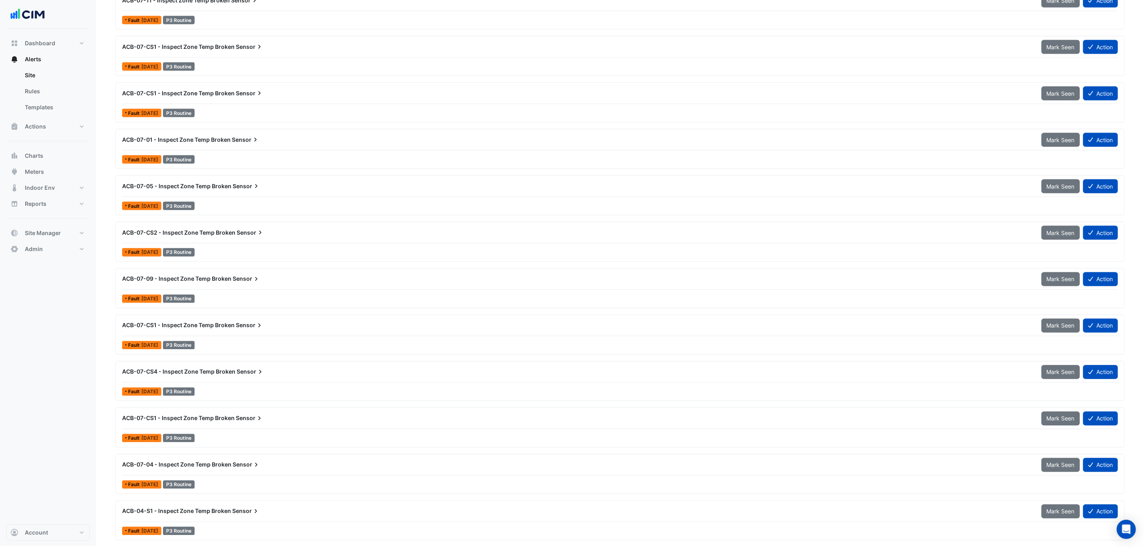
click at [268, 482] on div "Fault 1 day ago P3 Routine" at bounding box center [620, 485] width 998 height 12
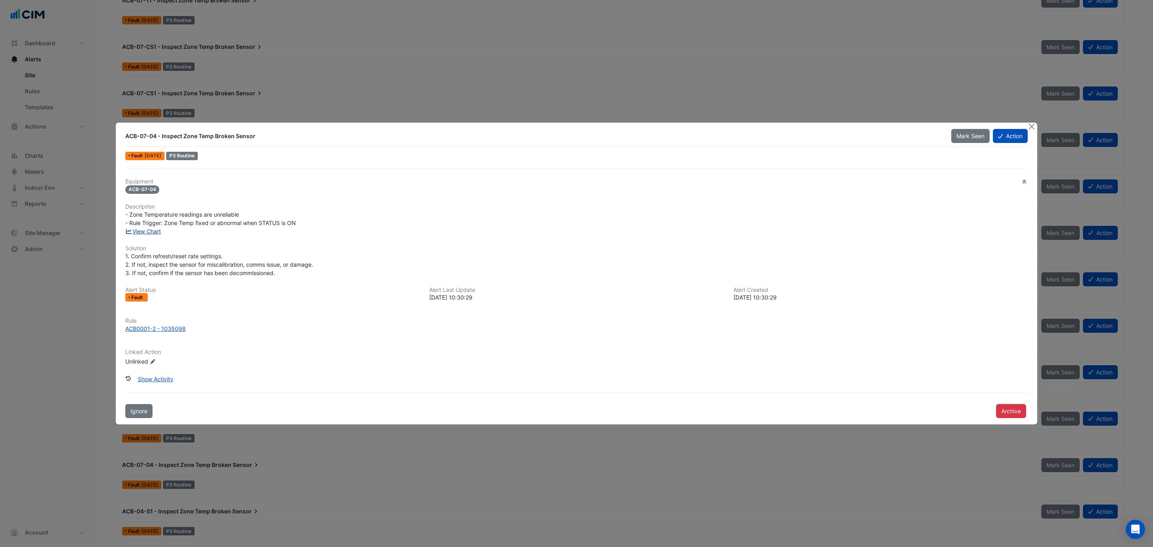
click at [142, 232] on link "View Chart" at bounding box center [143, 231] width 36 height 7
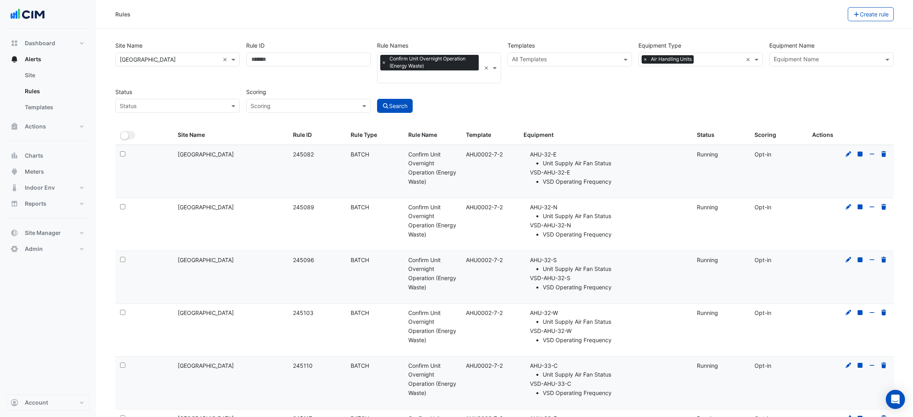
select select "***"
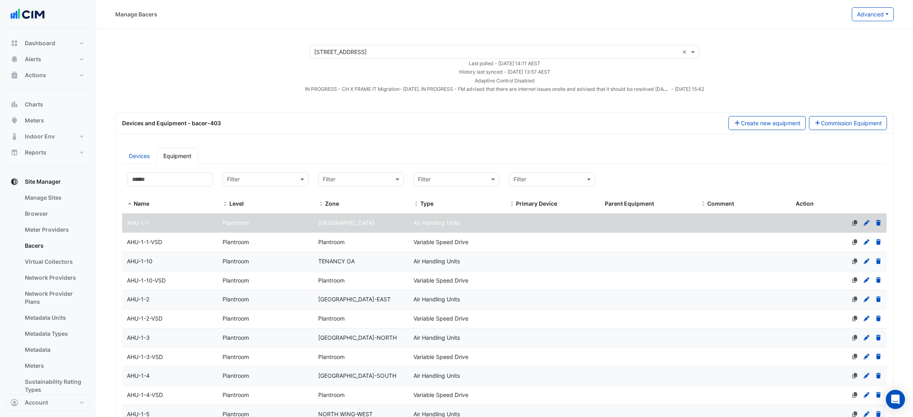
select select "***"
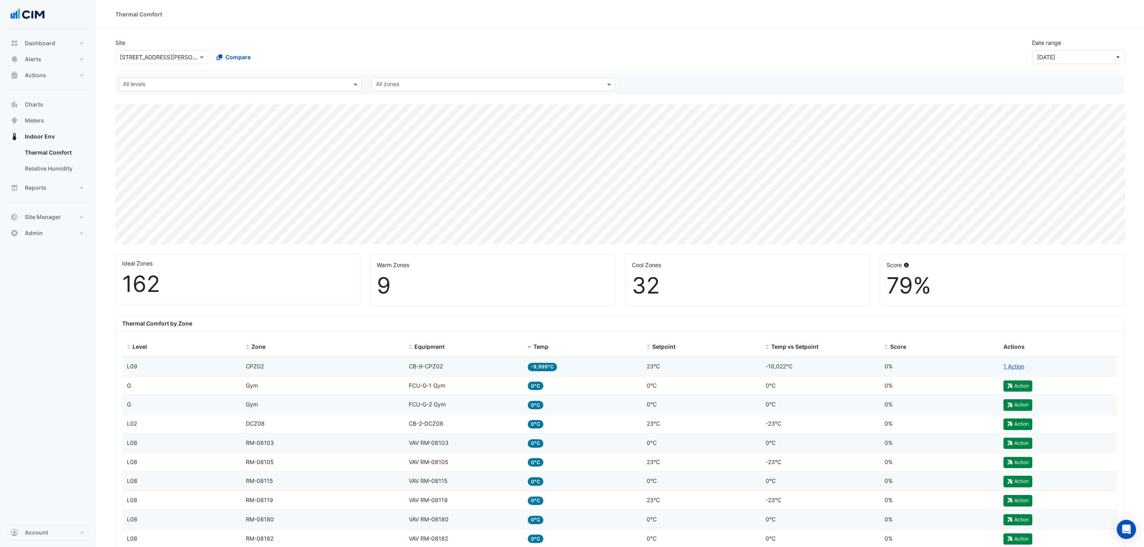
select select "***"
click at [174, 57] on input "text" at bounding box center [154, 57] width 68 height 8
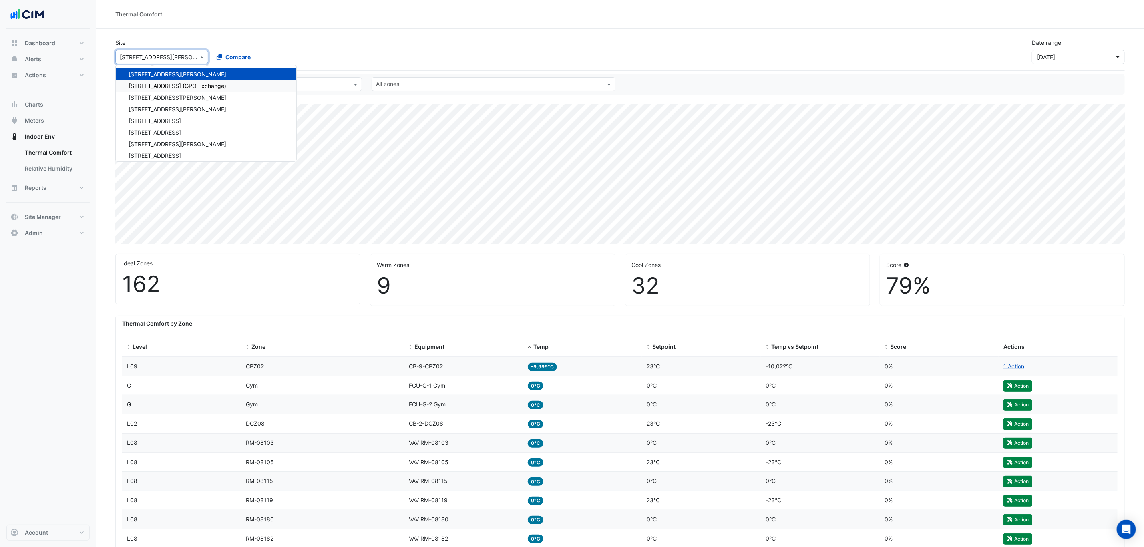
click at [378, 45] on div "Site × 1 Shelley Street 141 Walker Street Security 141 Walker Street 151 Proper…" at bounding box center [620, 48] width 1019 height 32
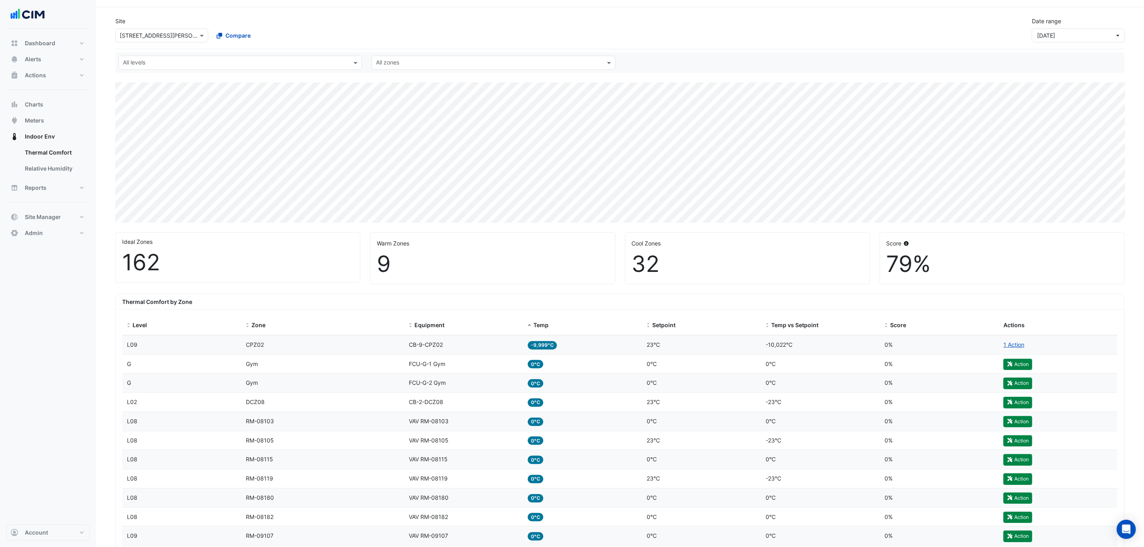
scroll to position [0, 0]
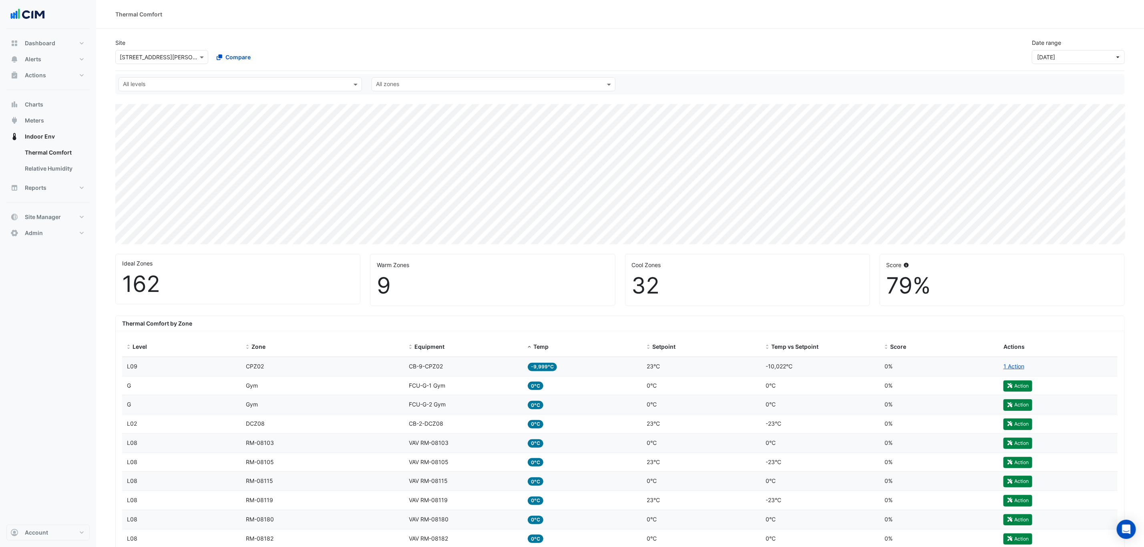
click at [148, 59] on input "text" at bounding box center [154, 57] width 68 height 8
type input "***"
click at [156, 93] on span "[STREET_ADDRESS][PERSON_NAME]" at bounding box center [178, 94] width 98 height 7
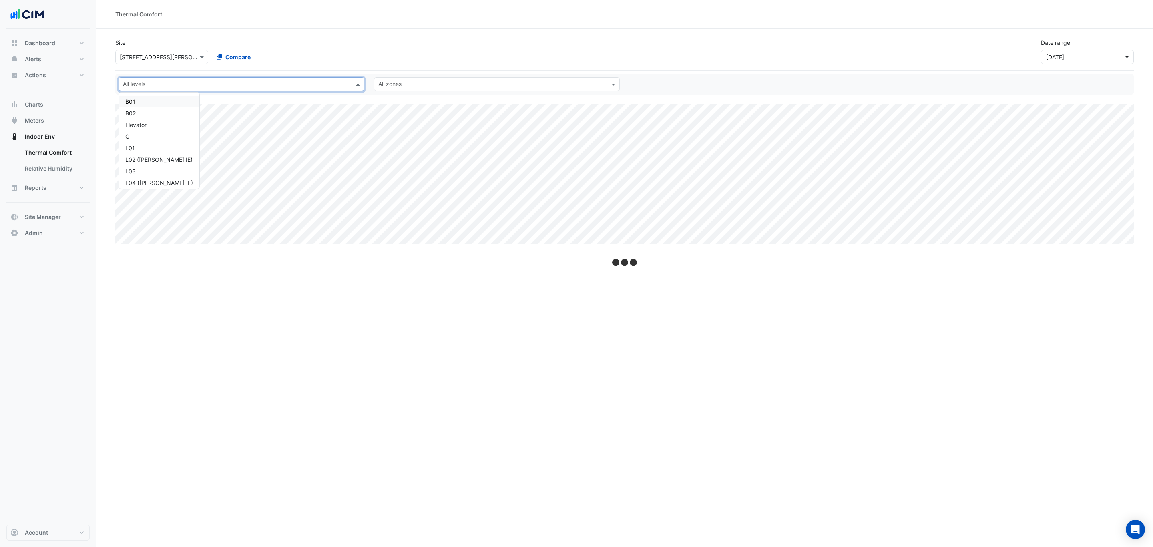
click at [168, 80] on div "All levels" at bounding box center [235, 84] width 232 height 12
select select "***"
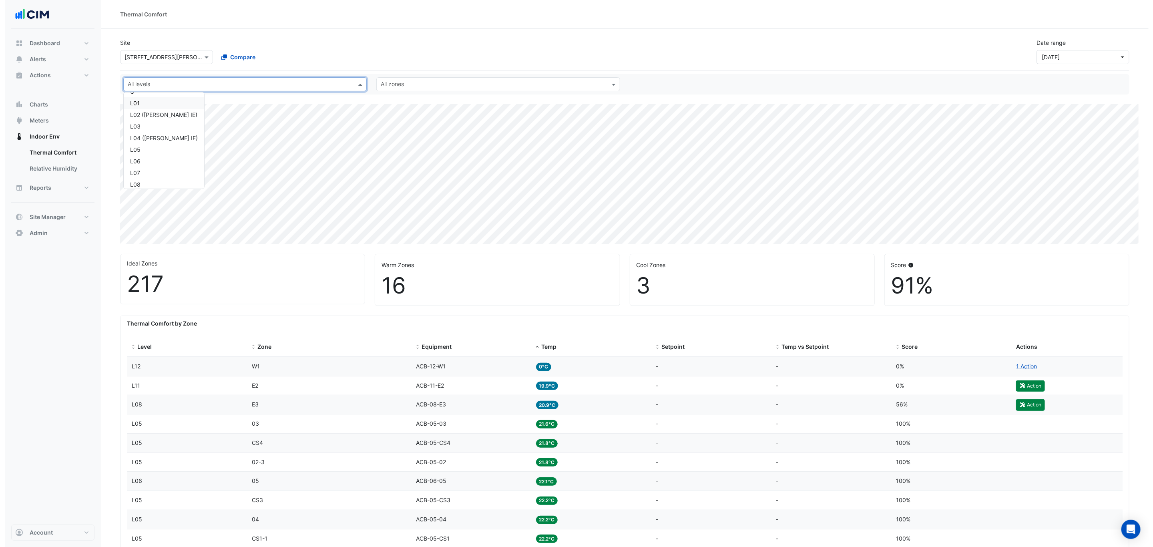
scroll to position [60, 0]
click at [145, 155] on div "L07" at bounding box center [159, 157] width 68 height 8
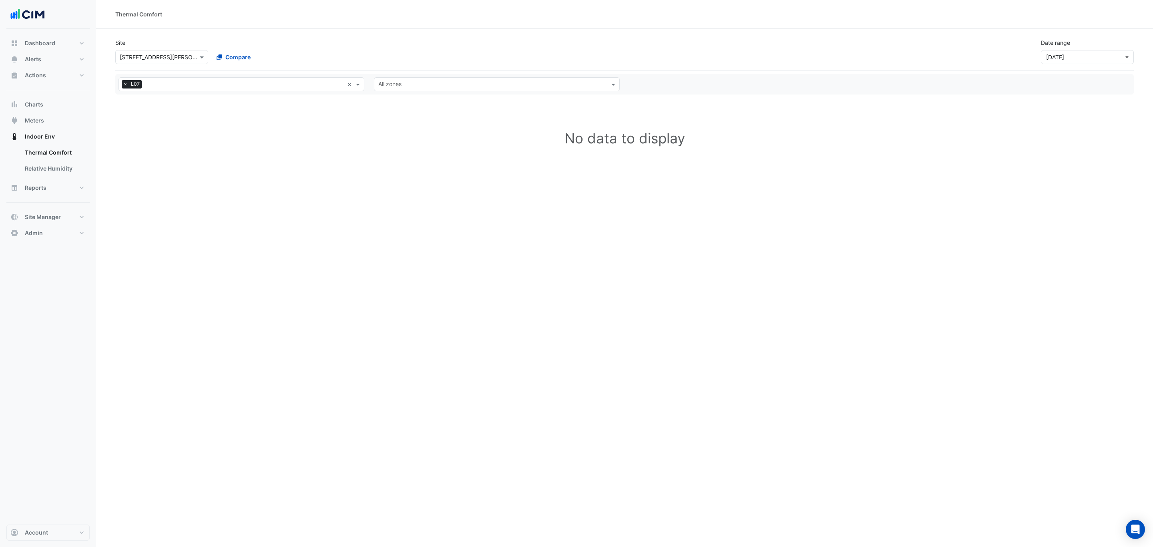
click at [345, 47] on div "Site × 333 George Street Compare Date range Yesterday" at bounding box center [625, 48] width 1028 height 32
click at [304, 80] on div "× L07" at bounding box center [231, 84] width 225 height 12
click at [148, 100] on div "L07" at bounding box center [159, 99] width 68 height 8
click at [365, 34] on div "Site × 333 George Street Compare Date range Yesterday" at bounding box center [625, 48] width 1028 height 32
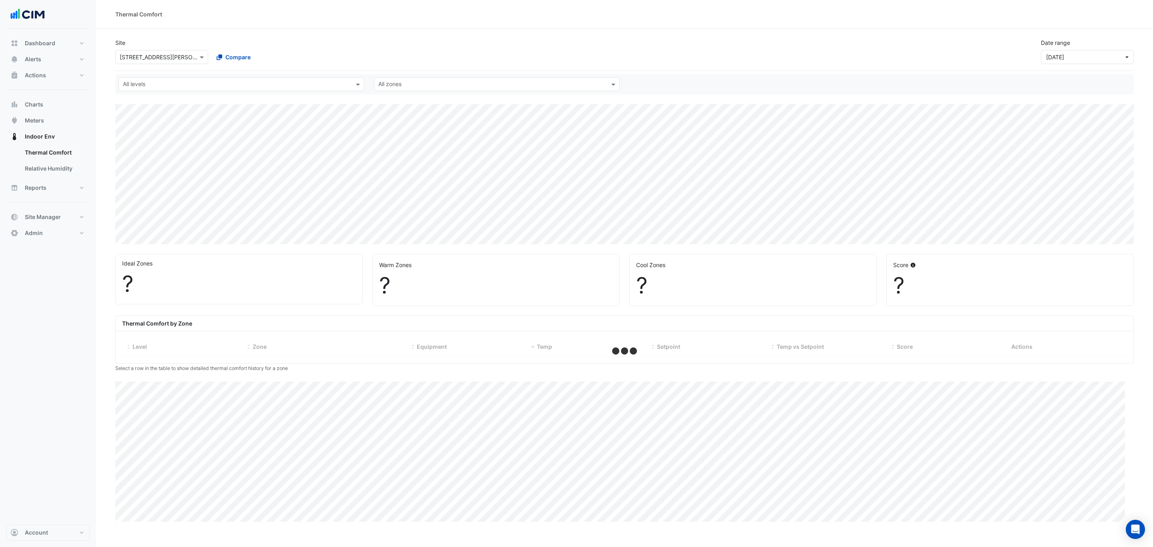
select select "***"
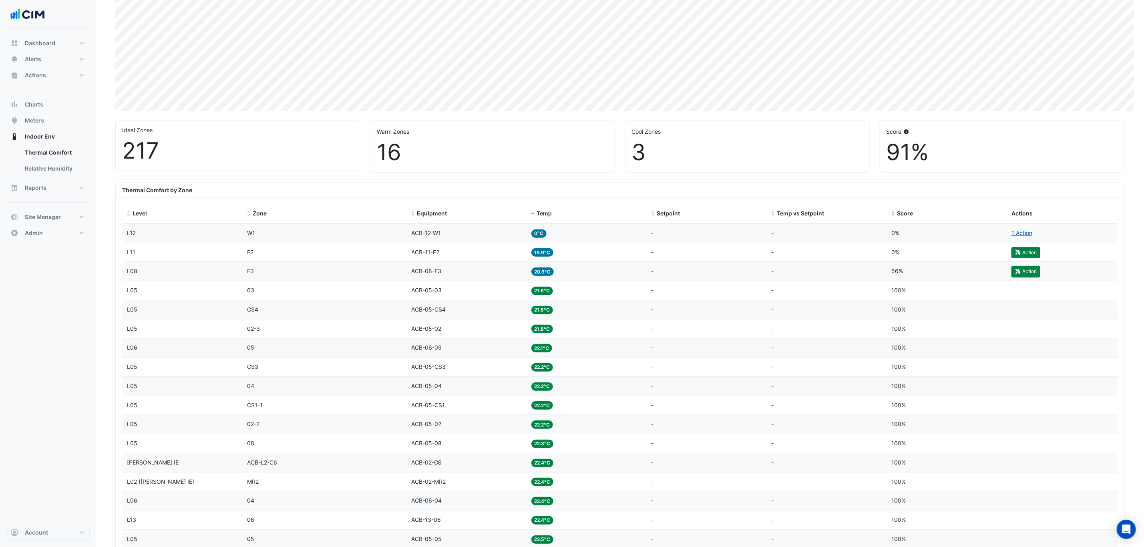
scroll to position [240, 0]
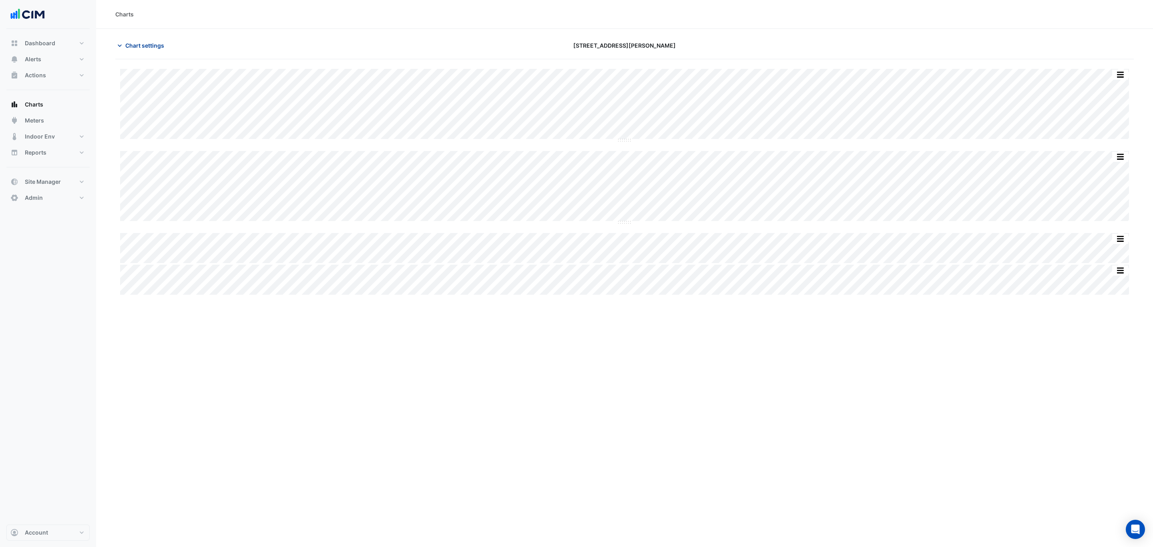
click at [139, 42] on span "Chart settings" at bounding box center [144, 45] width 39 height 8
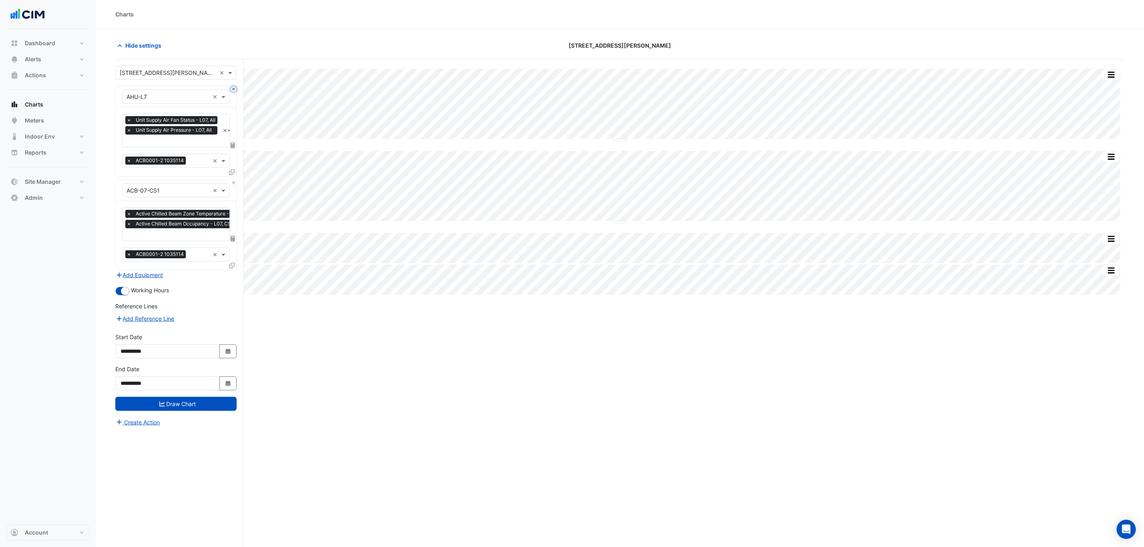
click at [233, 92] on button "Close" at bounding box center [233, 89] width 5 height 5
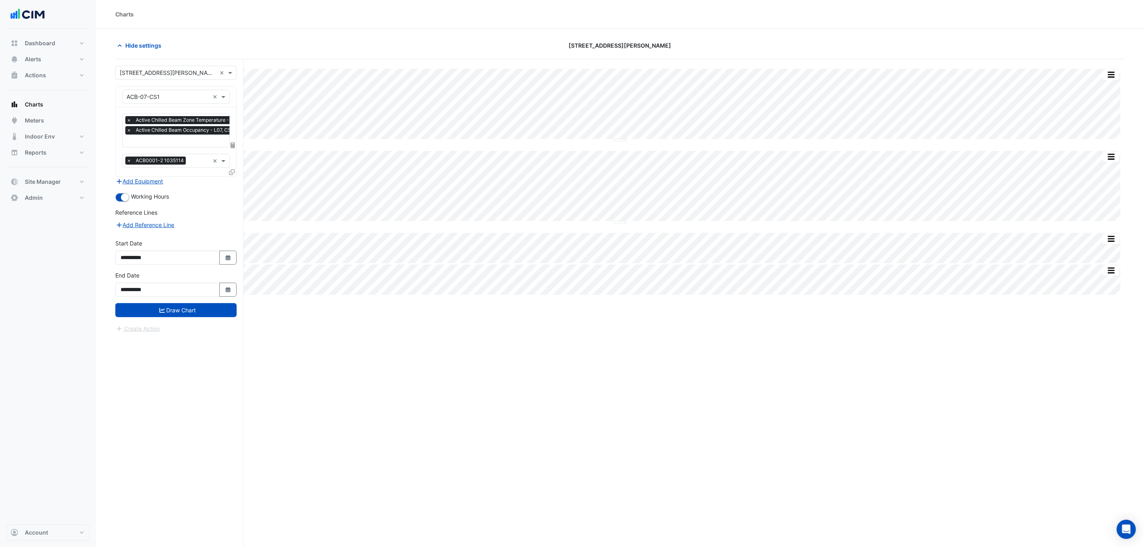
click at [148, 93] on input "text" at bounding box center [168, 97] width 83 height 8
type input "*****"
click at [238, 34] on section "Hide settings [STREET_ADDRESS][PERSON_NAME] Split by Equip Split All Split None…" at bounding box center [620, 303] width 1048 height 549
click at [209, 95] on div at bounding box center [176, 96] width 107 height 9
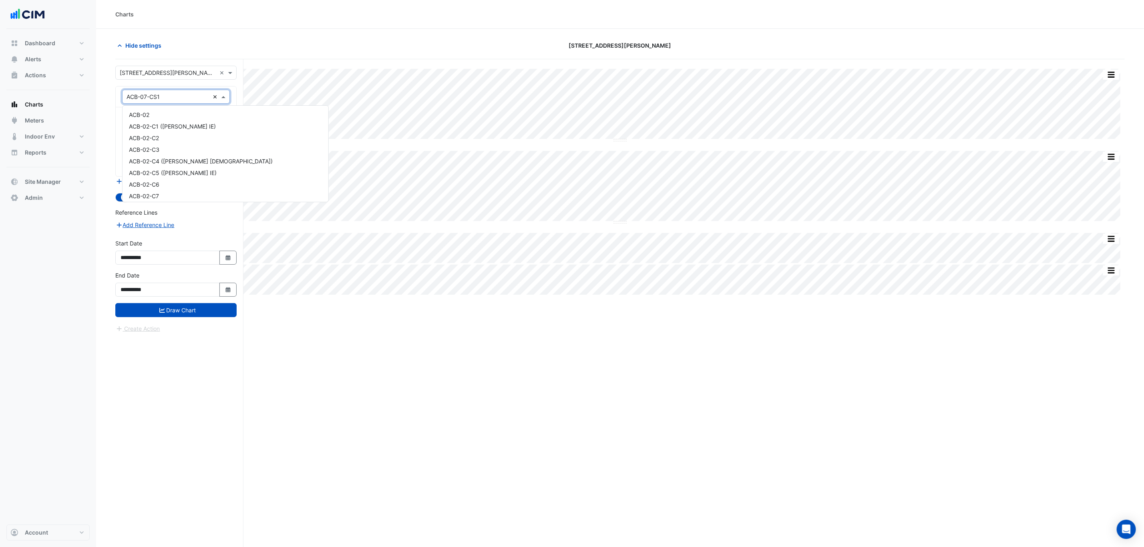
scroll to position [1104, 0]
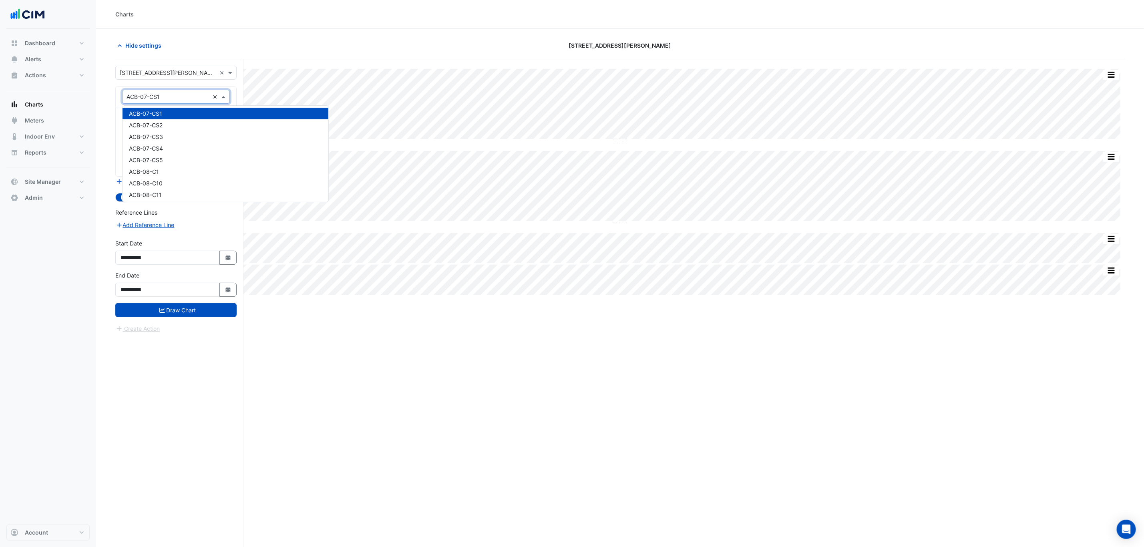
click at [212, 94] on div "× ACB-07-CS1 ×" at bounding box center [176, 97] width 108 height 14
click at [238, 38] on section "Hide settings [STREET_ADDRESS][PERSON_NAME] Split by Equip Split All Split None…" at bounding box center [620, 303] width 1048 height 549
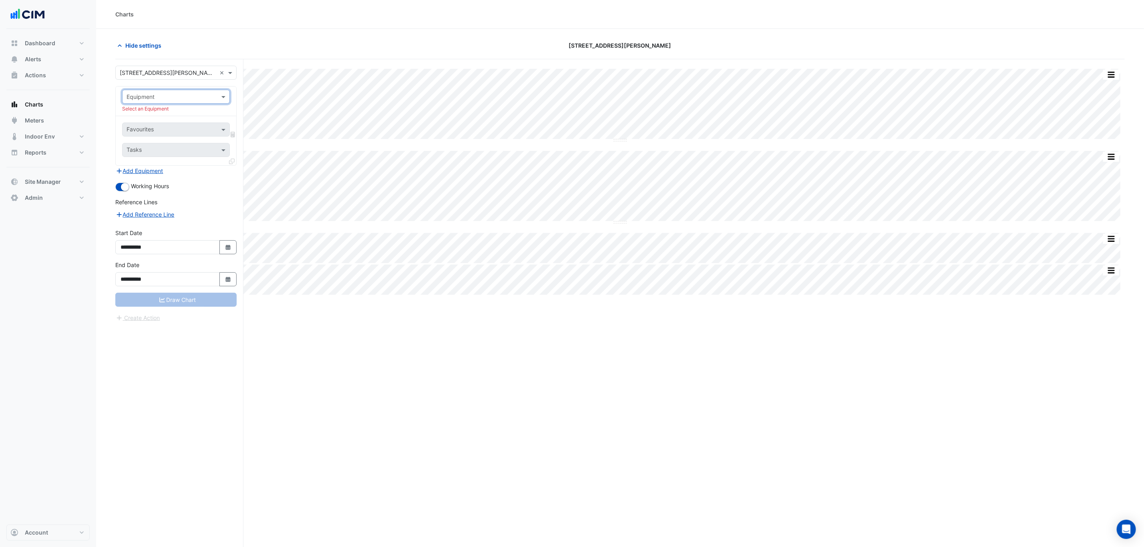
click at [294, 26] on div "Charts" at bounding box center [620, 14] width 1048 height 29
click at [59, 117] on button "Meters" at bounding box center [47, 121] width 83 height 16
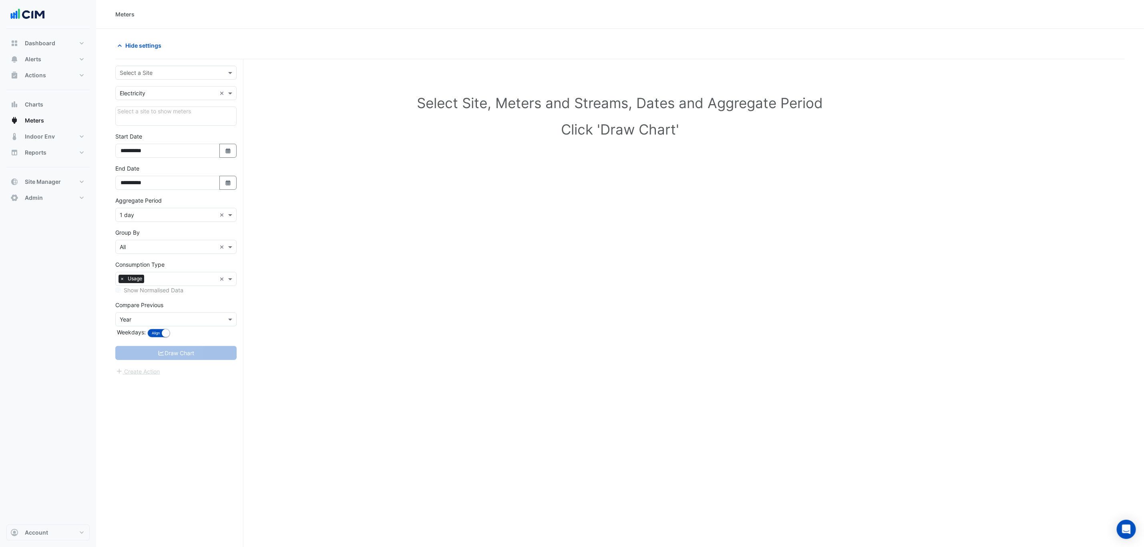
click at [135, 77] on div "Select a Site" at bounding box center [175, 73] width 121 height 14
type input "***"
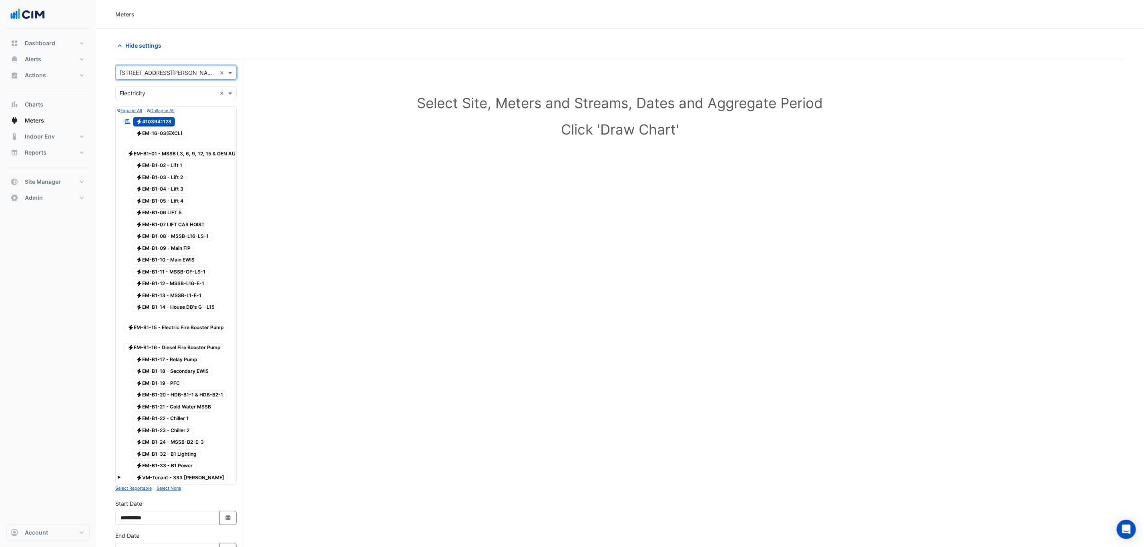
click at [135, 89] on input "text" at bounding box center [168, 93] width 97 height 8
click at [141, 137] on div "Water" at bounding box center [176, 134] width 121 height 12
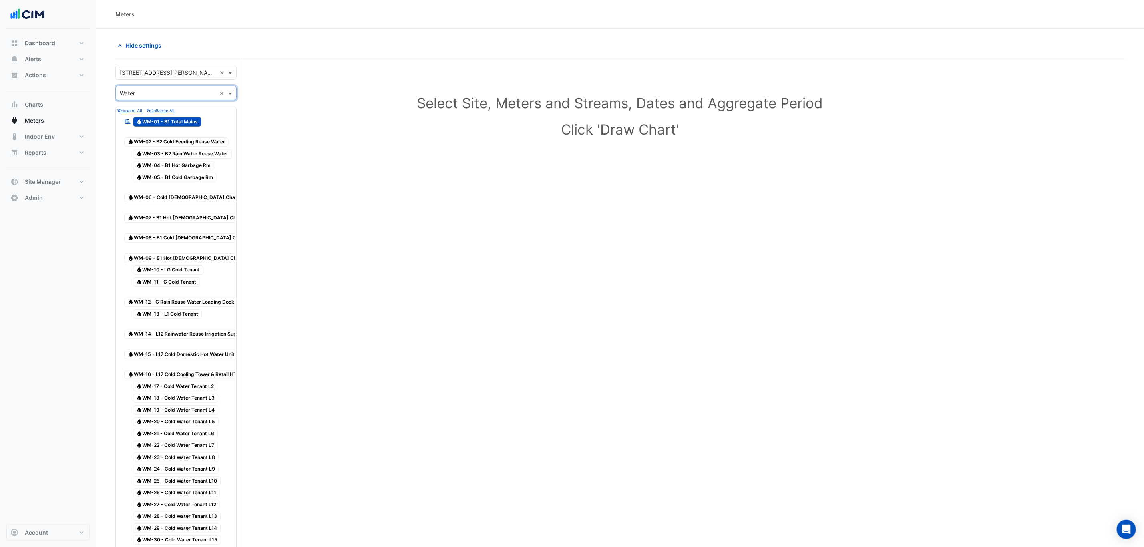
click at [166, 127] on div "Reportable Water WM-01 - B1 Total Mains" at bounding box center [162, 121] width 81 height 11
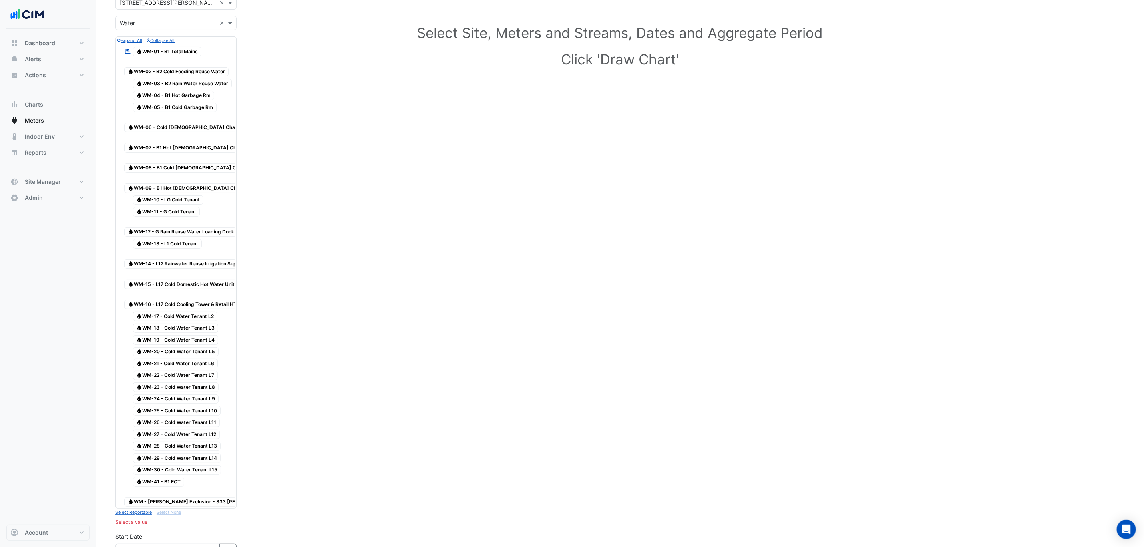
scroll to position [120, 0]
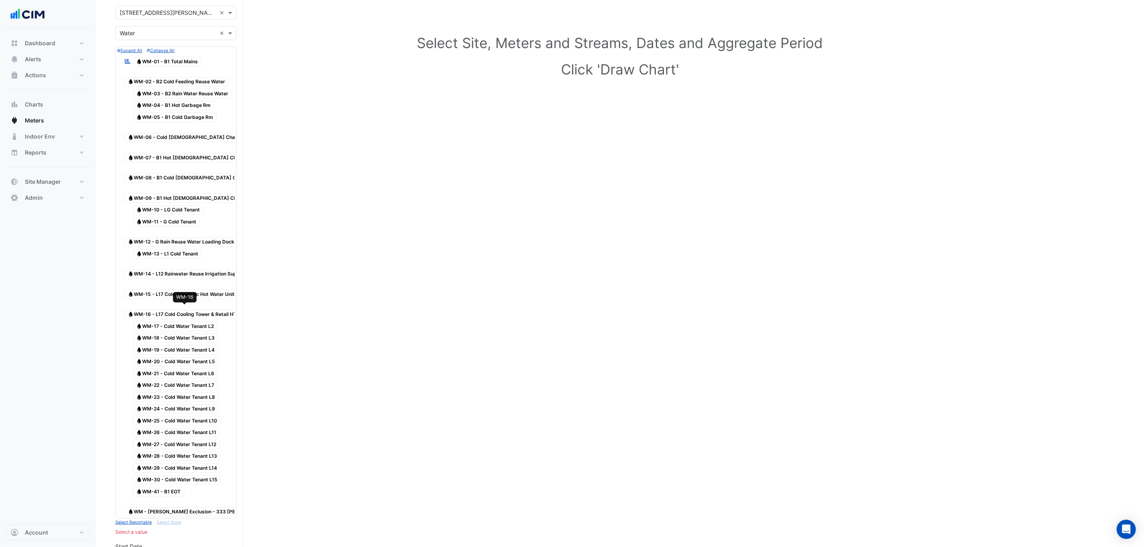
click at [161, 310] on span "Water WM-16 - L17 Cold Cooling Tower & Retail HTG" at bounding box center [184, 315] width 120 height 10
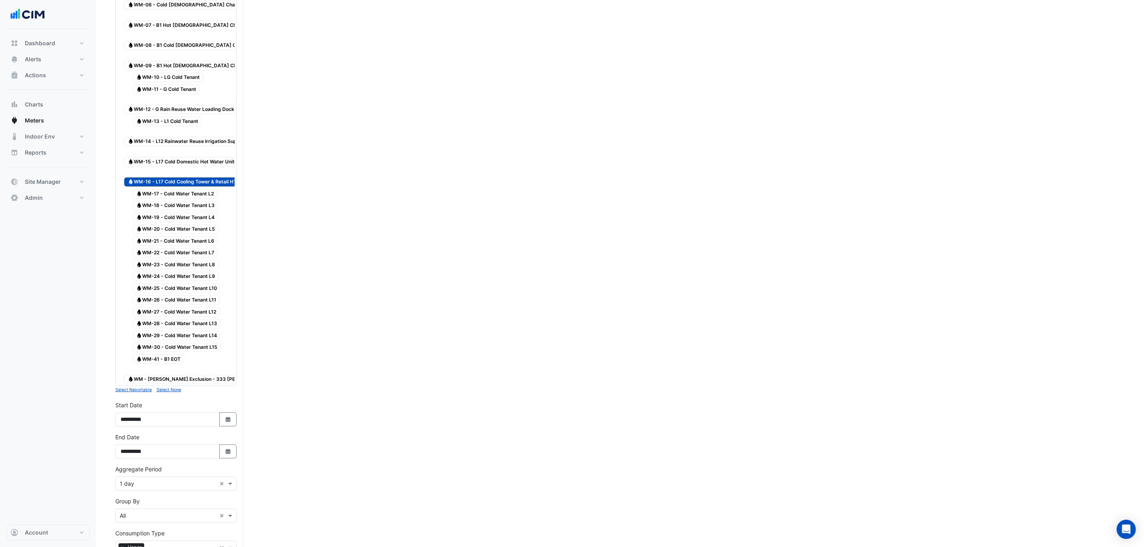
scroll to position [300, 0]
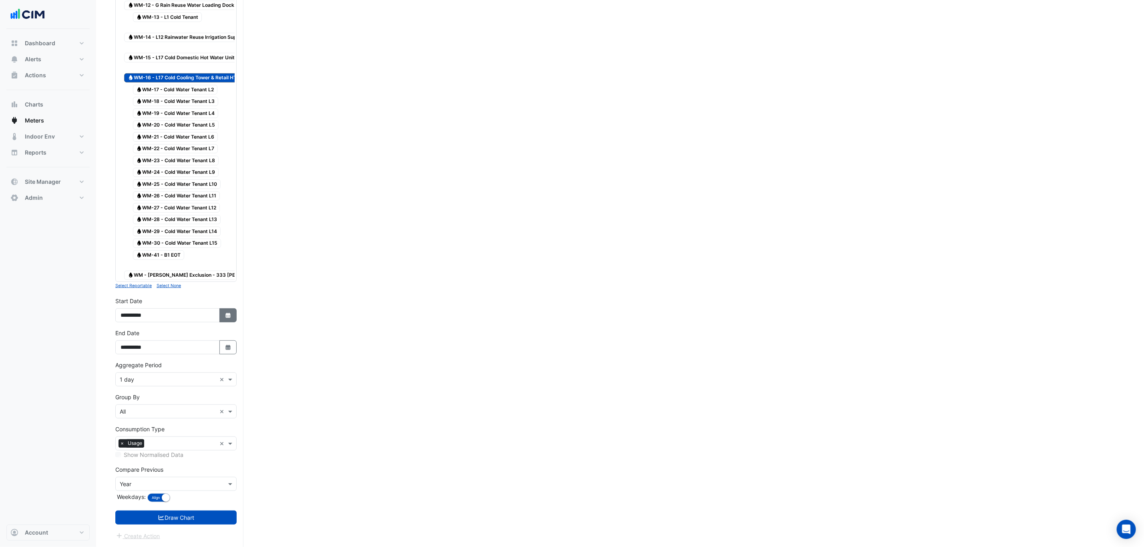
click at [220, 317] on button "Select Date" at bounding box center [228, 315] width 18 height 14
select select "*"
select select "****"
click at [167, 400] on div "Group By × All ×" at bounding box center [175, 406] width 121 height 26
click at [167, 386] on div "× 1 day ×" at bounding box center [175, 379] width 121 height 14
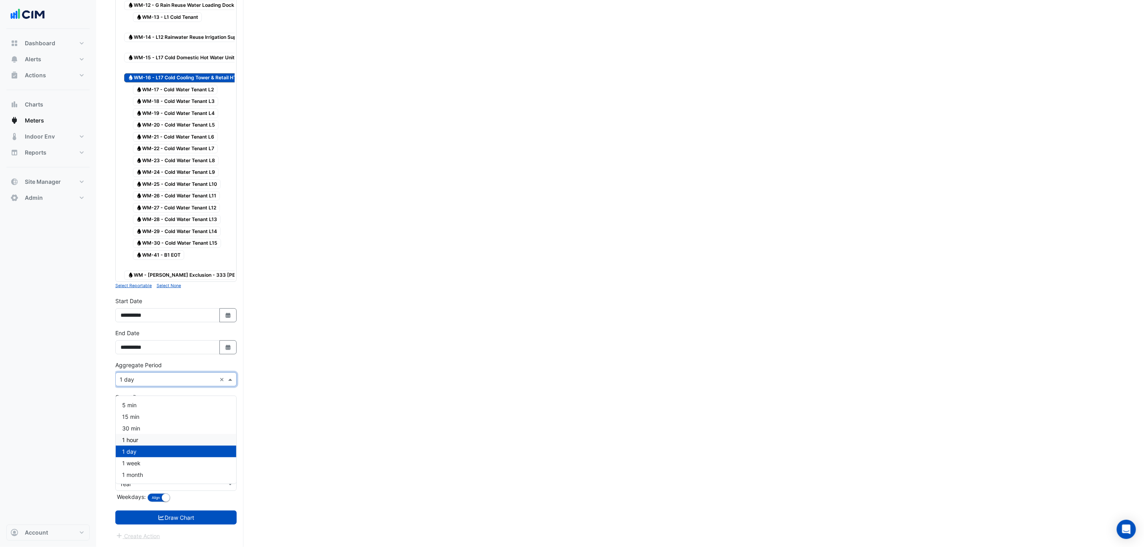
click at [149, 434] on div "1 hour" at bounding box center [176, 440] width 121 height 12
click at [183, 523] on button "Draw Chart" at bounding box center [175, 518] width 121 height 14
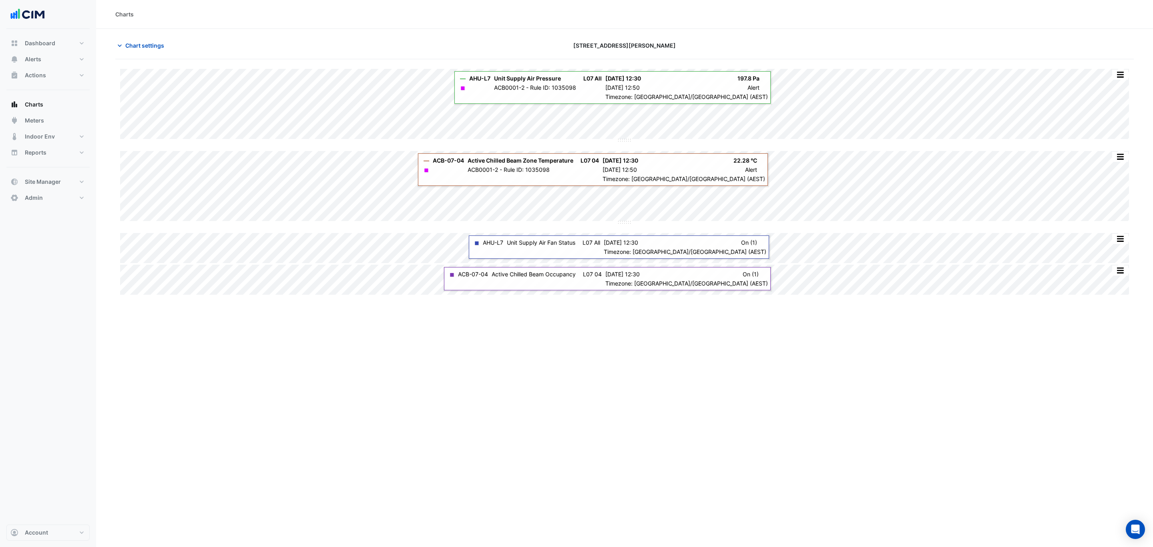
type input "**********"
click at [159, 36] on section "Chart settings [STREET_ADDRESS][PERSON_NAME] Split by Equip Split All Split Non…" at bounding box center [624, 163] width 1057 height 268
click at [155, 47] on span "Chart settings" at bounding box center [144, 45] width 39 height 8
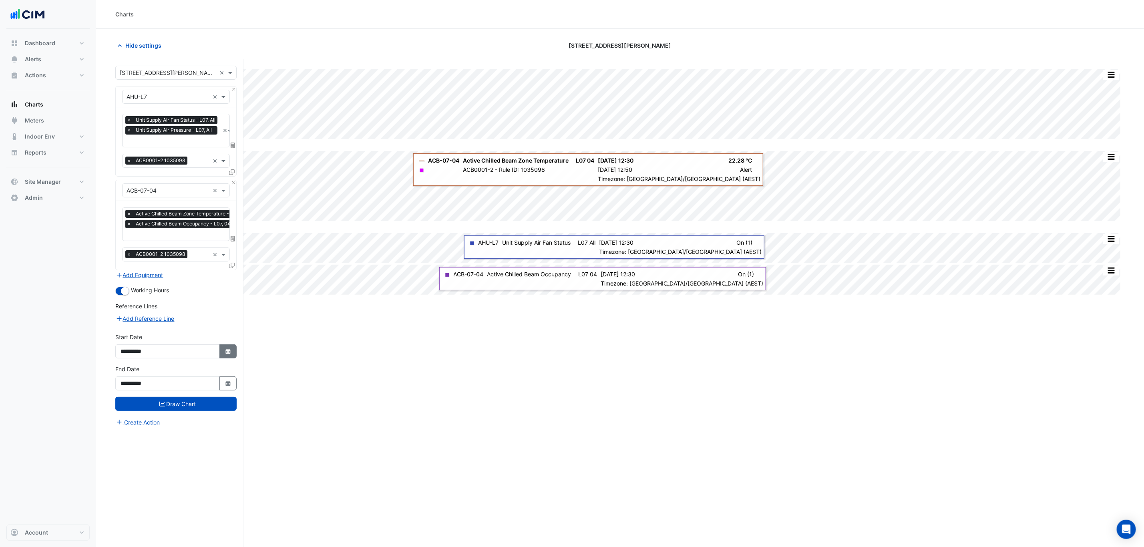
click at [223, 353] on button "Select Date" at bounding box center [228, 351] width 18 height 14
select select "*"
select select "****"
click at [125, 243] on button "Previous month" at bounding box center [129, 246] width 10 height 13
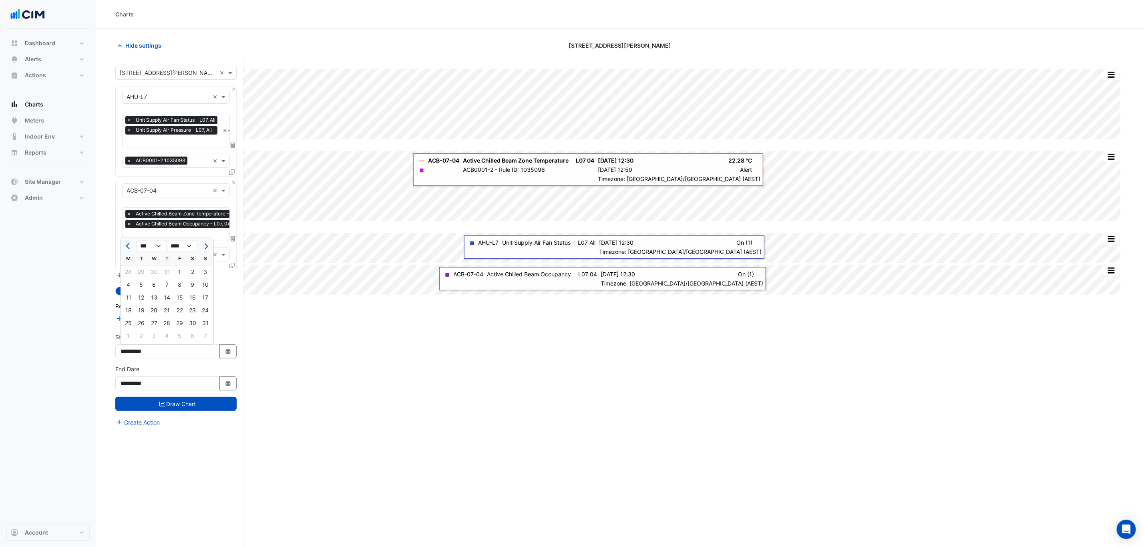
click at [125, 243] on button "Previous month" at bounding box center [129, 246] width 10 height 13
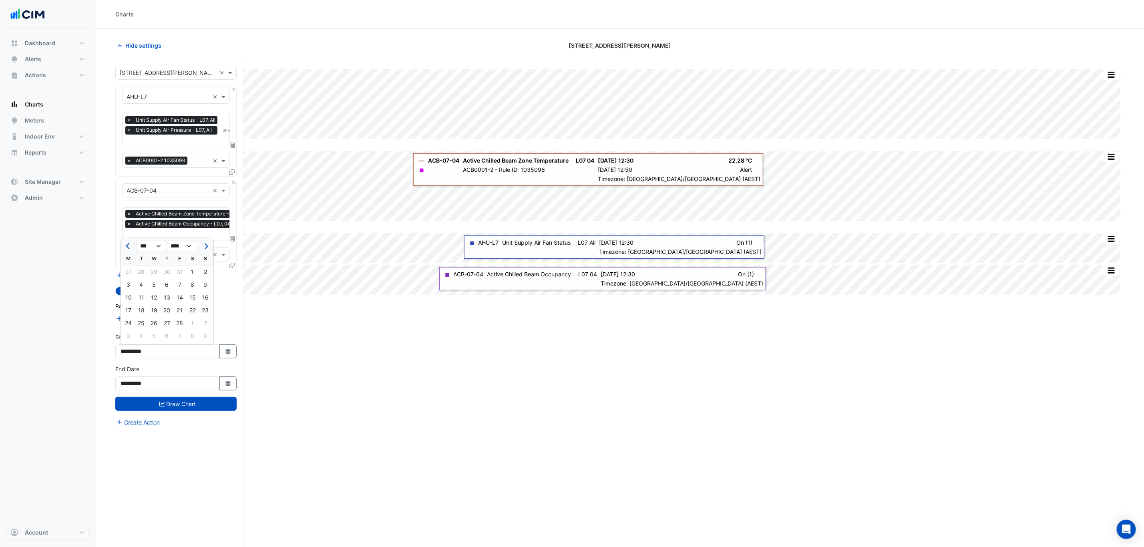
click at [125, 243] on button "Previous month" at bounding box center [129, 246] width 10 height 13
select select "*"
click at [151, 271] on div "1" at bounding box center [154, 272] width 13 height 13
type input "**********"
click at [193, 404] on button "Draw Chart" at bounding box center [175, 404] width 121 height 14
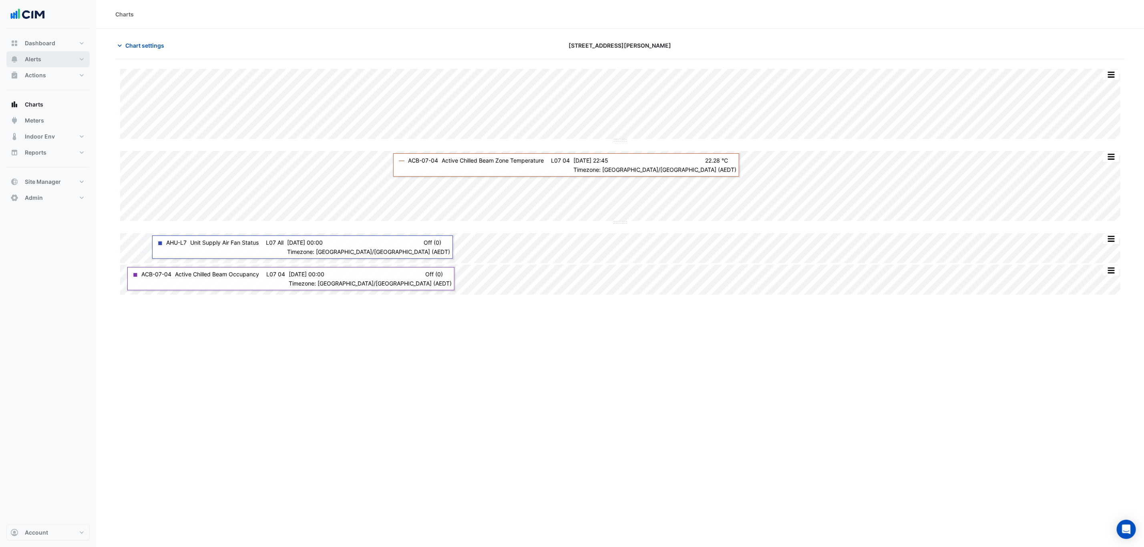
click at [48, 59] on button "Alerts" at bounding box center [47, 59] width 83 height 16
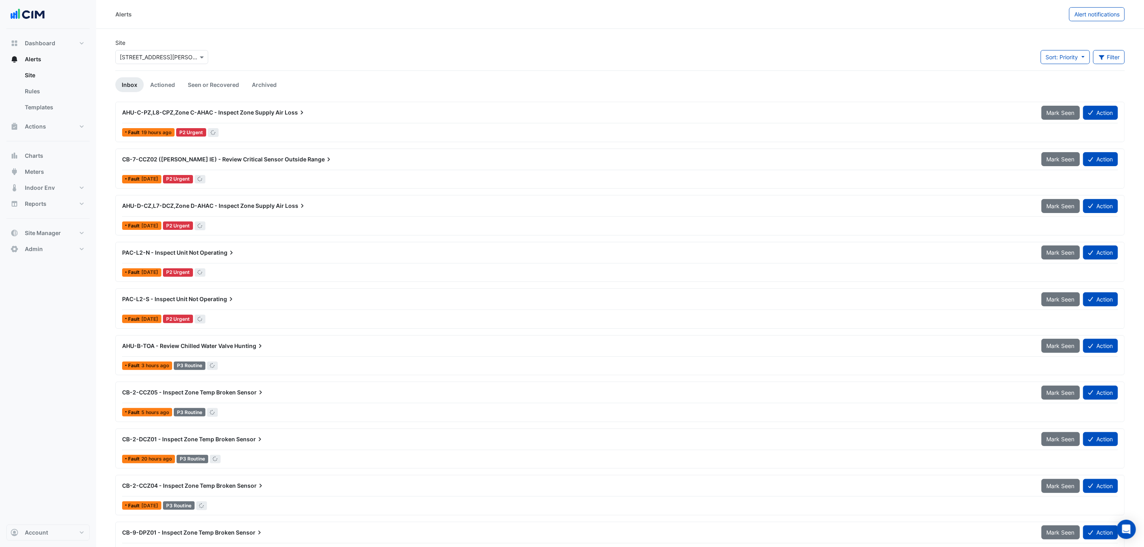
click at [159, 54] on input "text" at bounding box center [154, 57] width 68 height 8
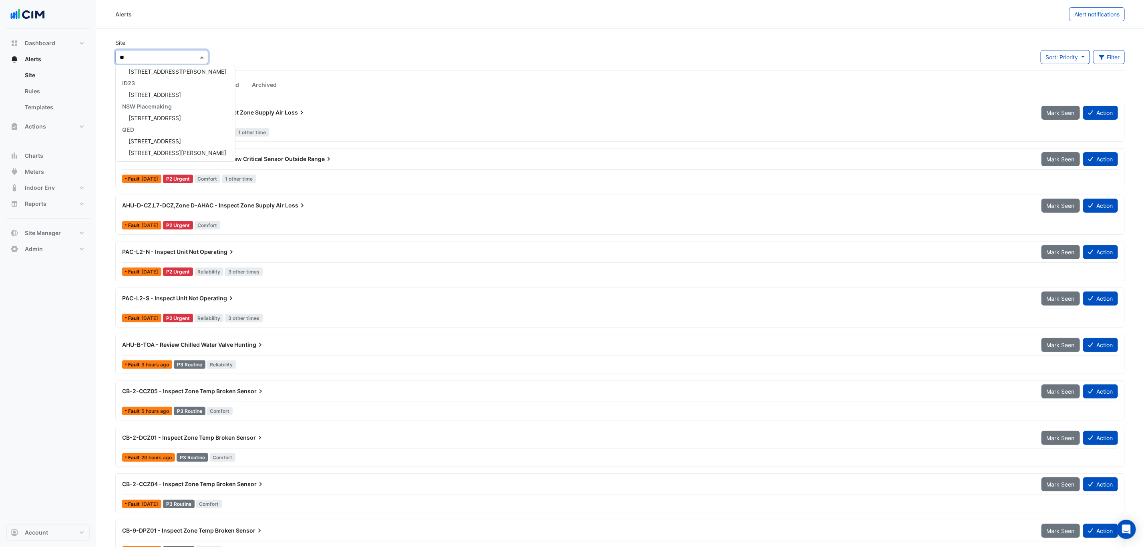
scroll to position [14, 0]
type input "***"
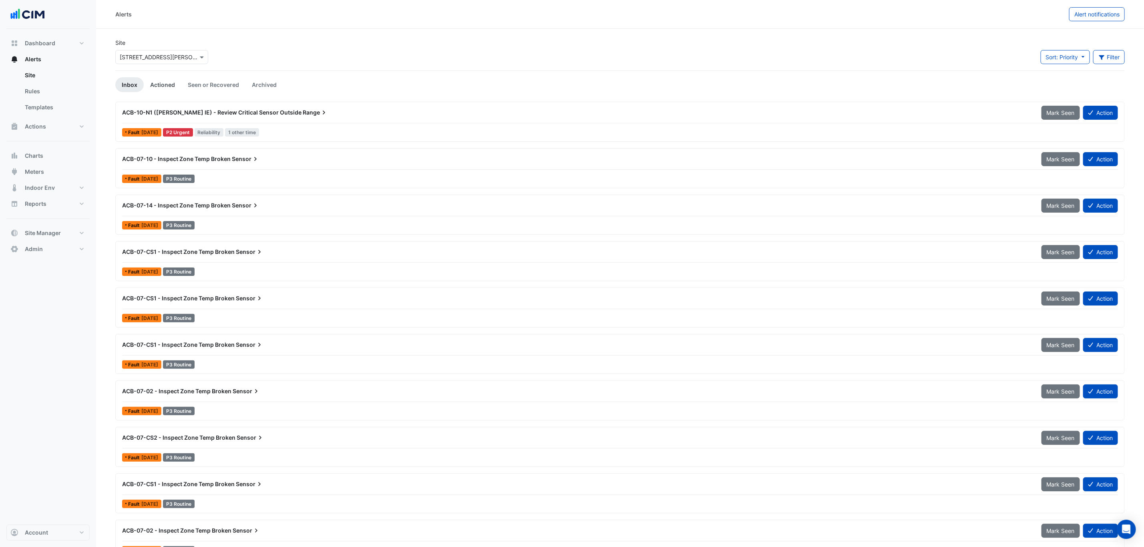
click at [164, 84] on link "Actioned" at bounding box center [163, 84] width 38 height 15
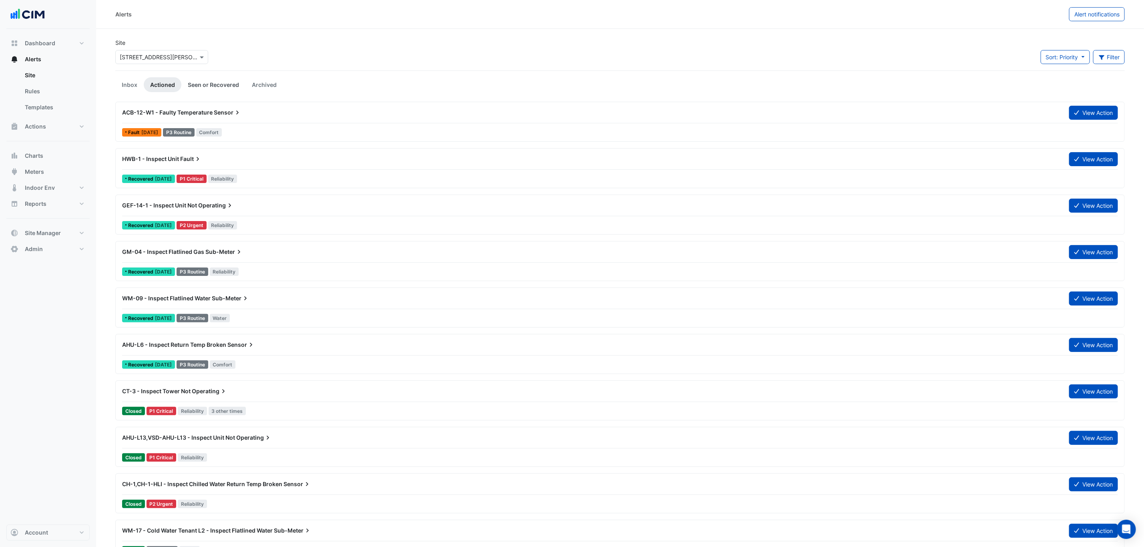
click at [193, 81] on link "Seen or Recovered" at bounding box center [213, 84] width 64 height 15
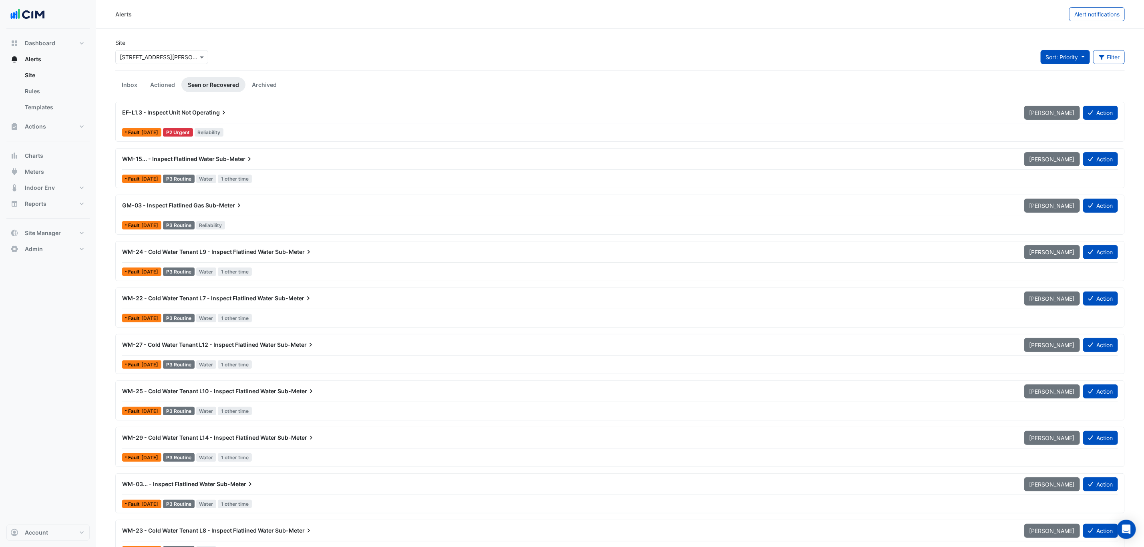
drag, startPoint x: 1051, startPoint y: 46, endPoint x: 1055, endPoint y: 52, distance: 6.9
click at [1052, 48] on div "Site × [STREET_ADDRESS][PERSON_NAME] Sort: Priority Priority Updated Filter Tit…" at bounding box center [620, 54] width 1019 height 32
click at [1055, 52] on button "Sort: Priority" at bounding box center [1065, 57] width 49 height 14
click at [1056, 80] on li "Updated" at bounding box center [1071, 86] width 63 height 12
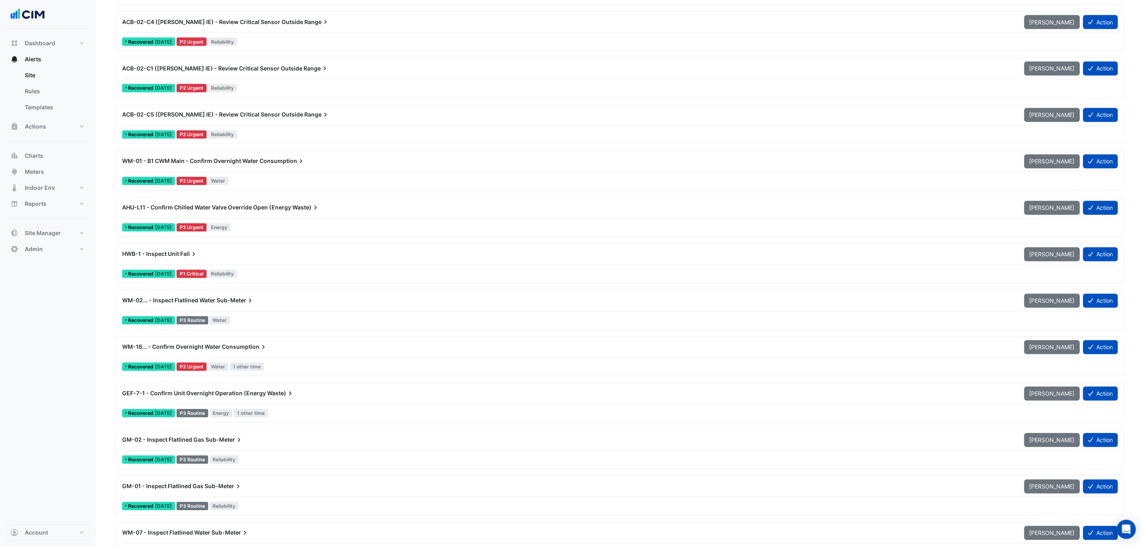
scroll to position [1141, 0]
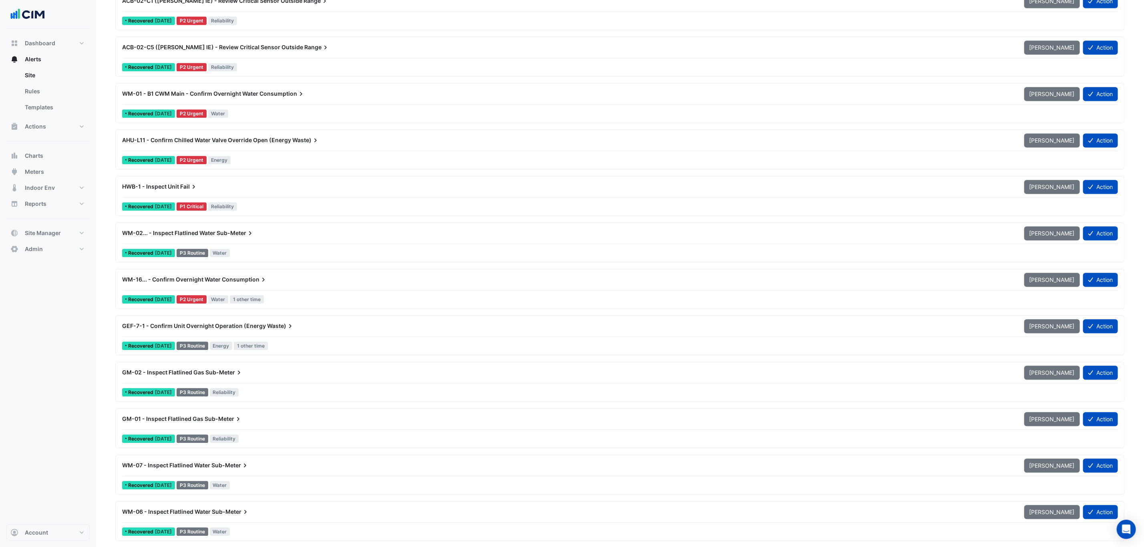
click at [288, 284] on div "WM-16... - Confirm Overnight Water Consumption" at bounding box center [568, 280] width 893 height 8
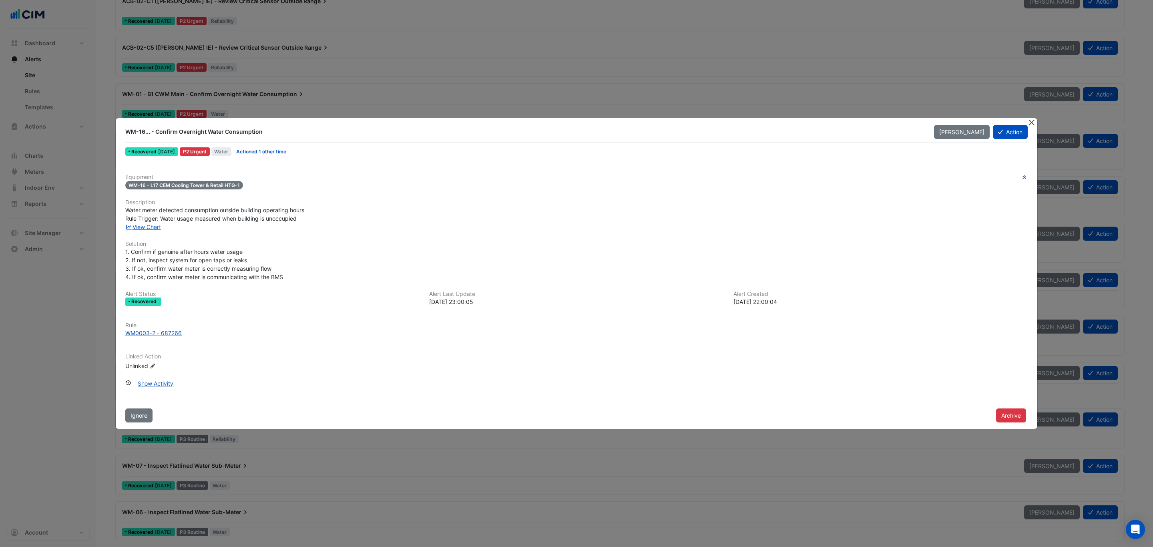
click at [1030, 118] on button "Close" at bounding box center [1032, 122] width 8 height 8
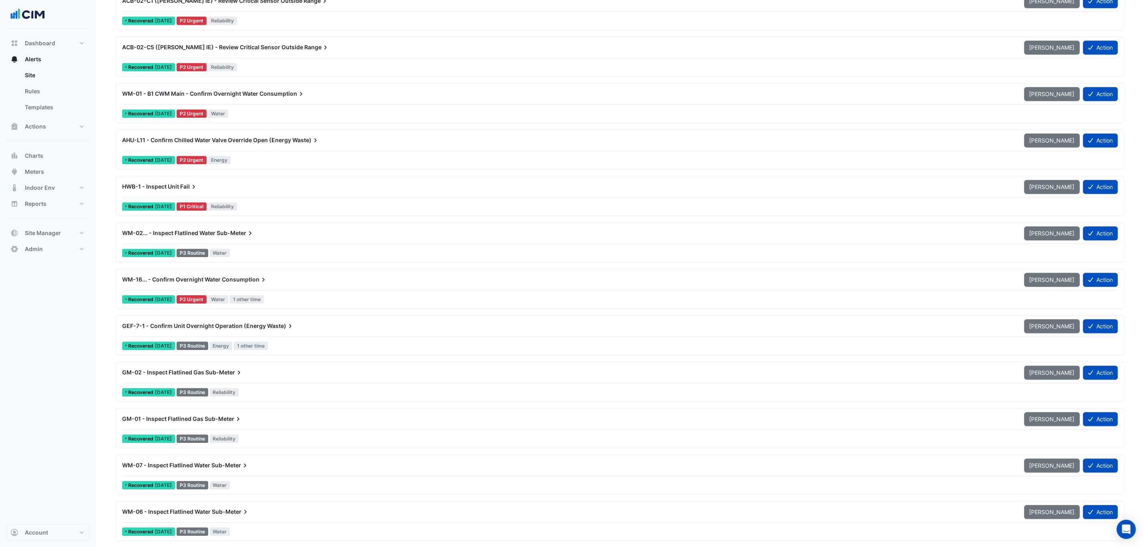
click at [243, 237] on span "Sub-Meter" at bounding box center [236, 233] width 38 height 8
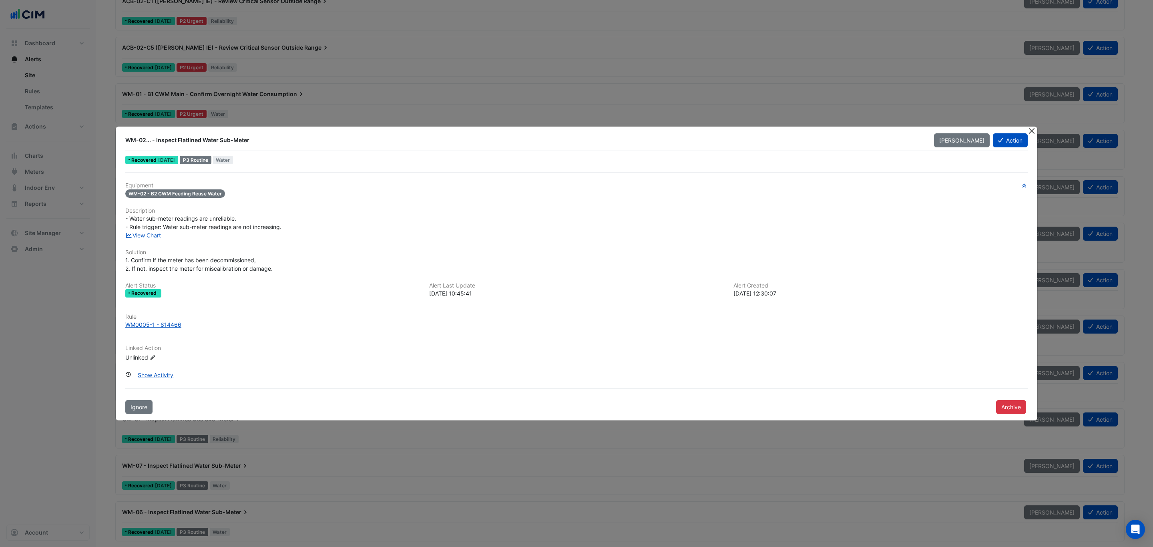
click at [1031, 127] on button "Close" at bounding box center [1032, 131] width 8 height 8
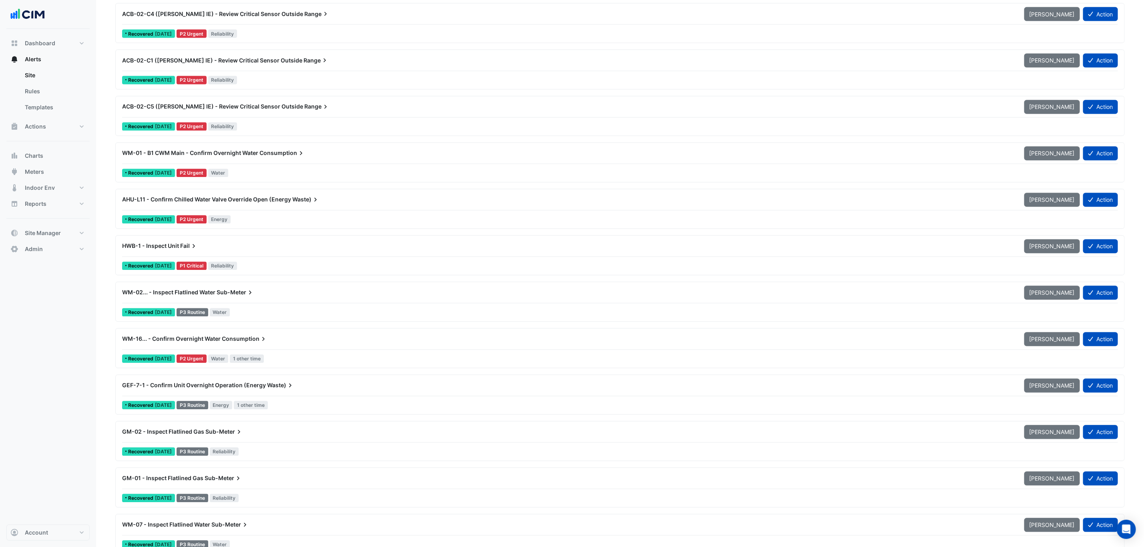
scroll to position [1021, 0]
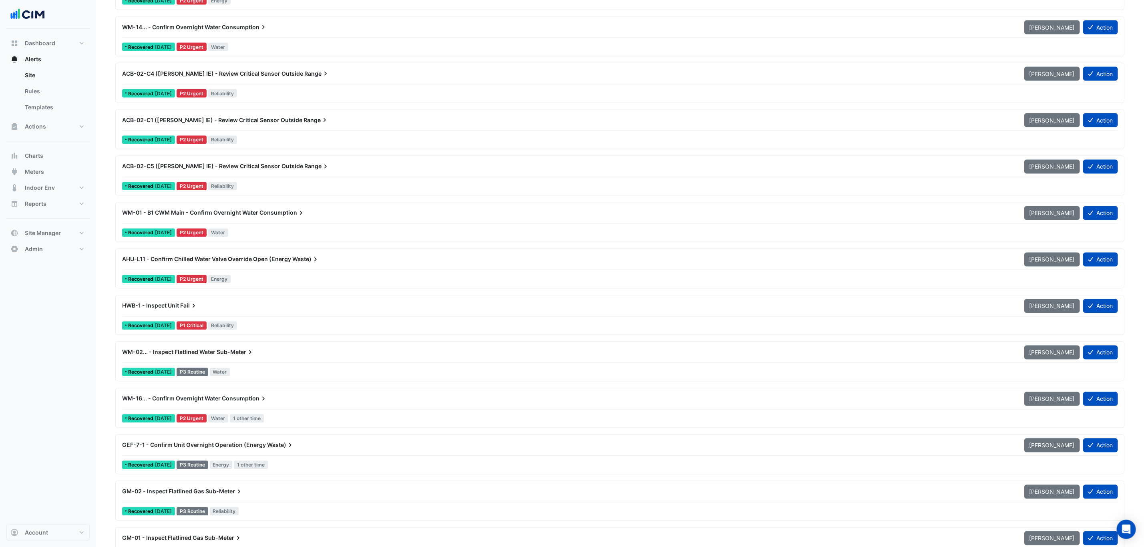
click at [263, 53] on div "Recovered [DATE] P2 Urgent Water" at bounding box center [620, 47] width 998 height 12
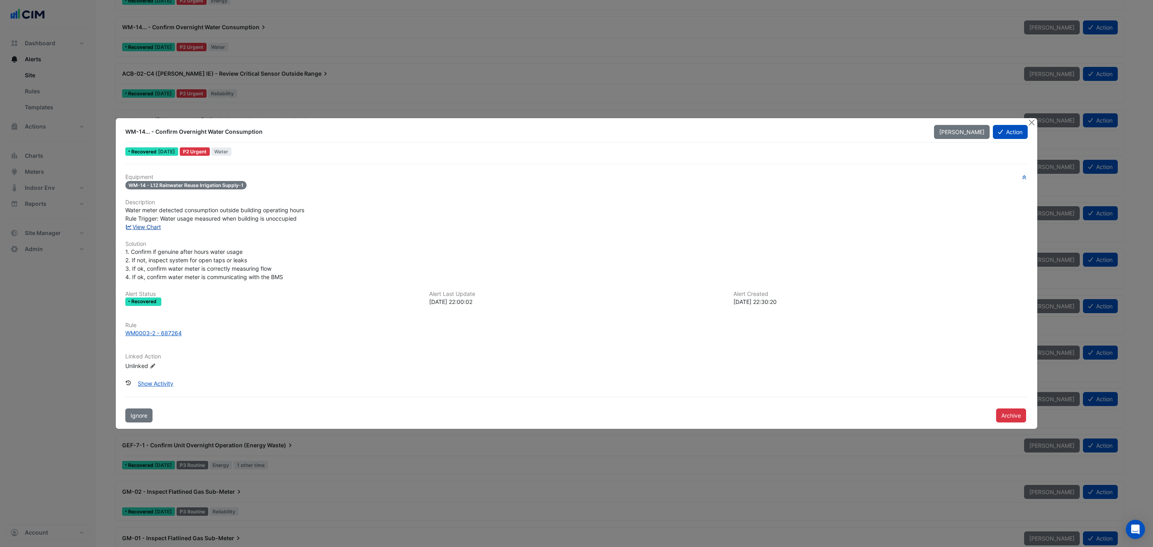
click at [151, 226] on link "View Chart" at bounding box center [143, 226] width 36 height 7
click at [1029, 118] on button "Close" at bounding box center [1032, 122] width 8 height 8
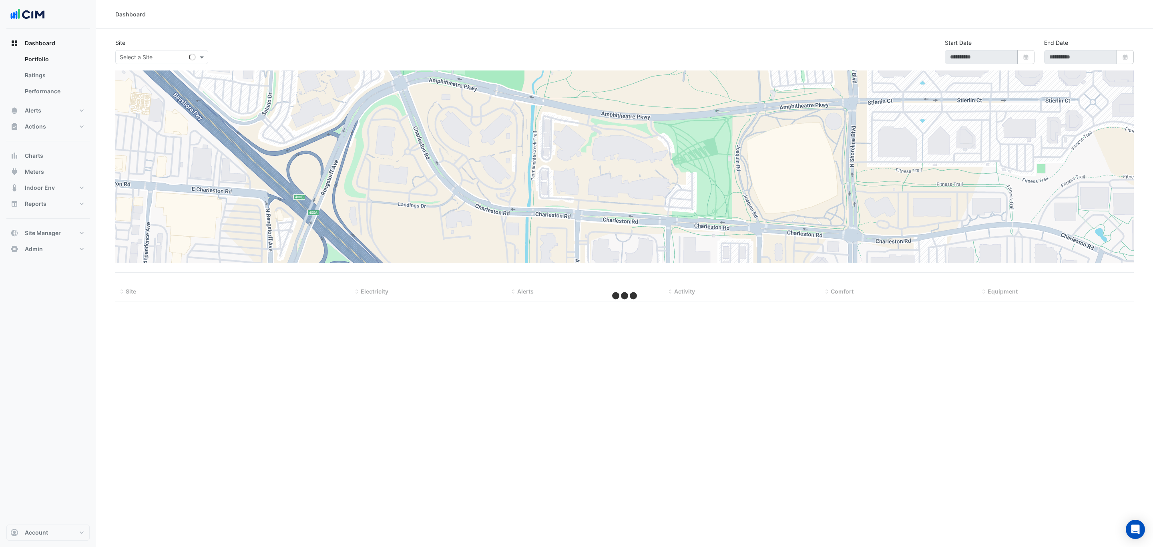
type input "**********"
select select "***"
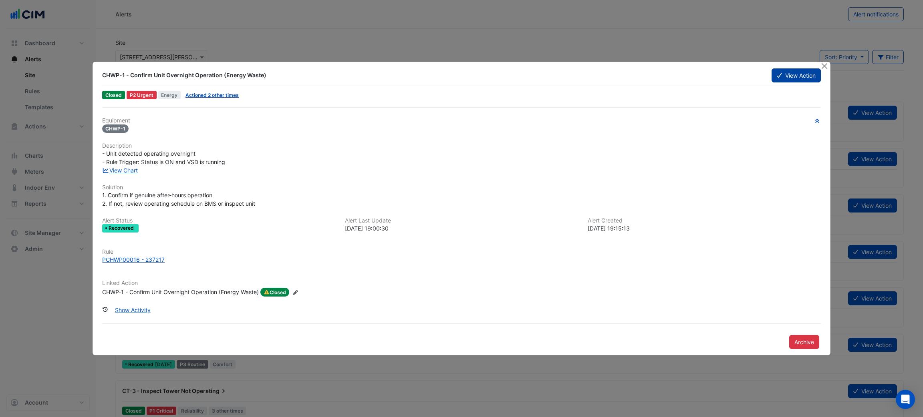
click at [790, 73] on button "View Action" at bounding box center [795, 75] width 49 height 14
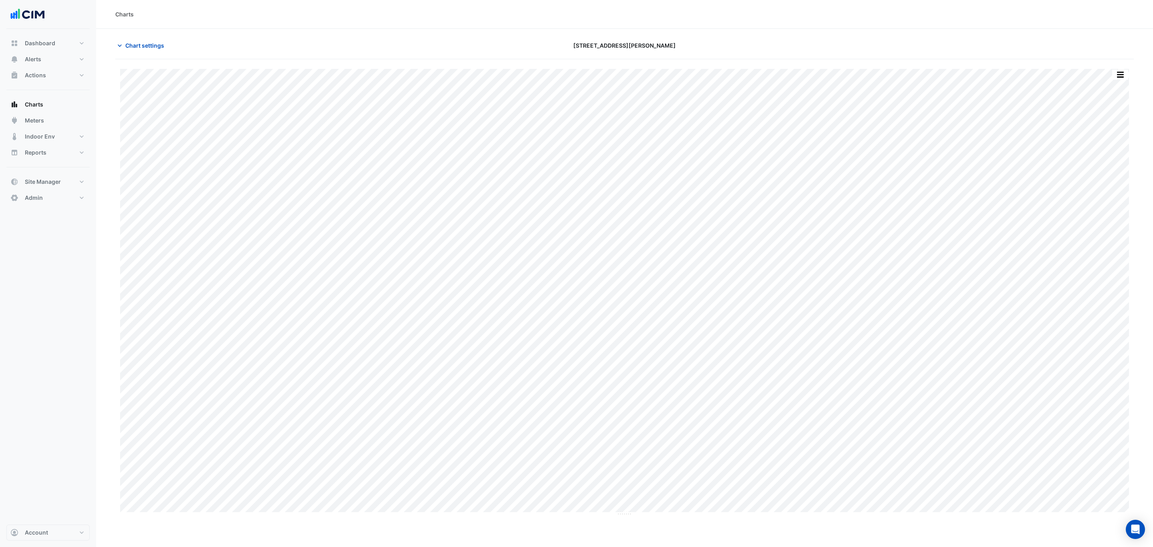
drag, startPoint x: 884, startPoint y: 47, endPoint x: 349, endPoint y: 0, distance: 537.5
click at [883, 46] on div at bounding box center [967, 45] width 343 height 14
click at [36, 43] on span "Dashboard" at bounding box center [40, 43] width 30 height 8
select select "***"
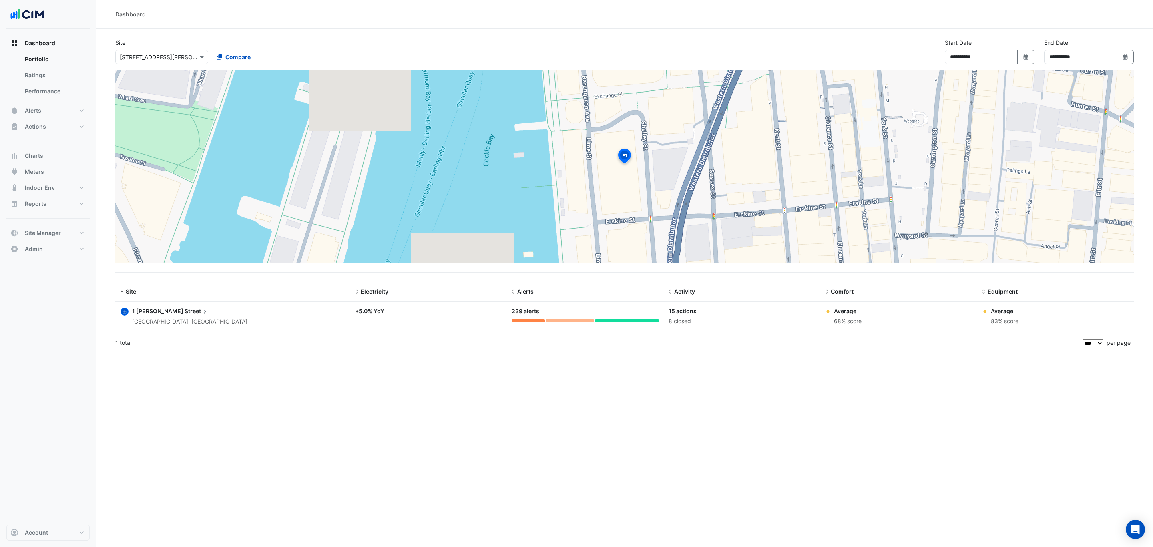
click at [155, 60] on input "text" at bounding box center [154, 57] width 68 height 8
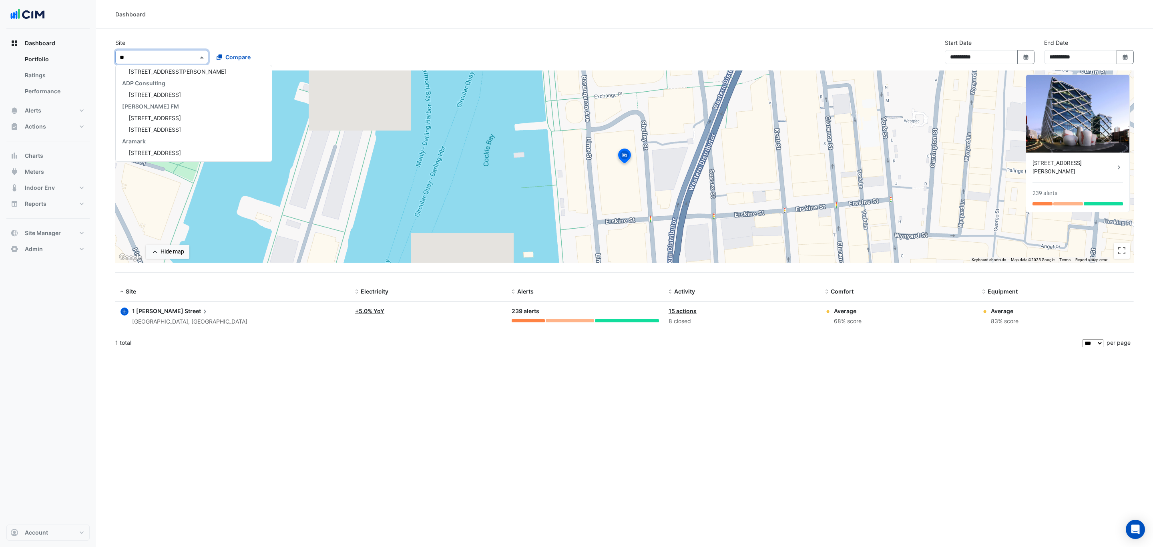
type input "***"
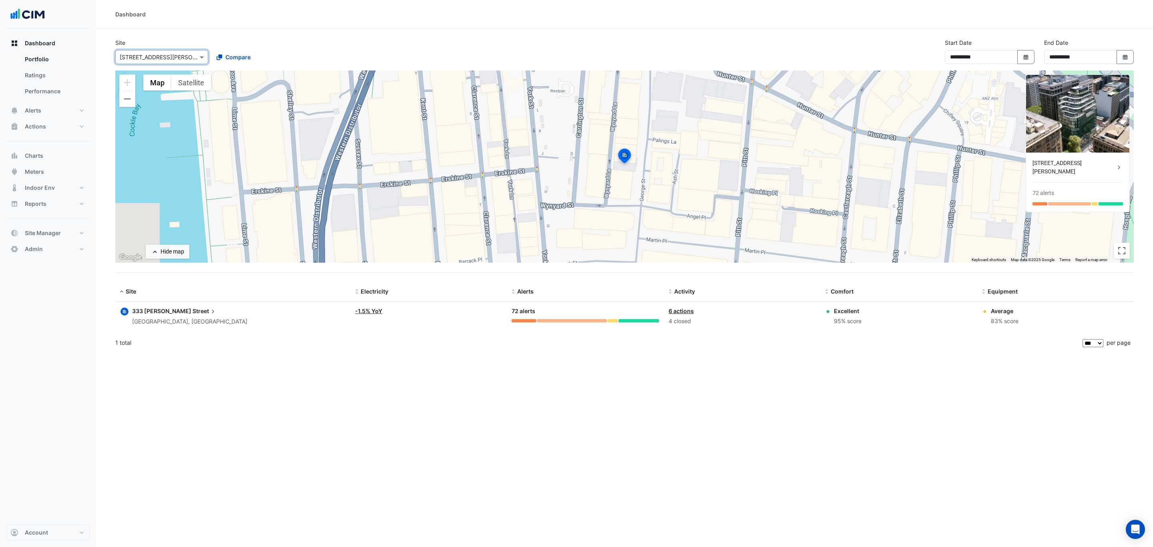
click at [146, 316] on div "333 George Street" at bounding box center [189, 311] width 115 height 9
click at [288, 46] on ngb-offcanvas-backdrop at bounding box center [576, 273] width 1153 height 547
click at [52, 115] on button "Alerts" at bounding box center [47, 111] width 83 height 16
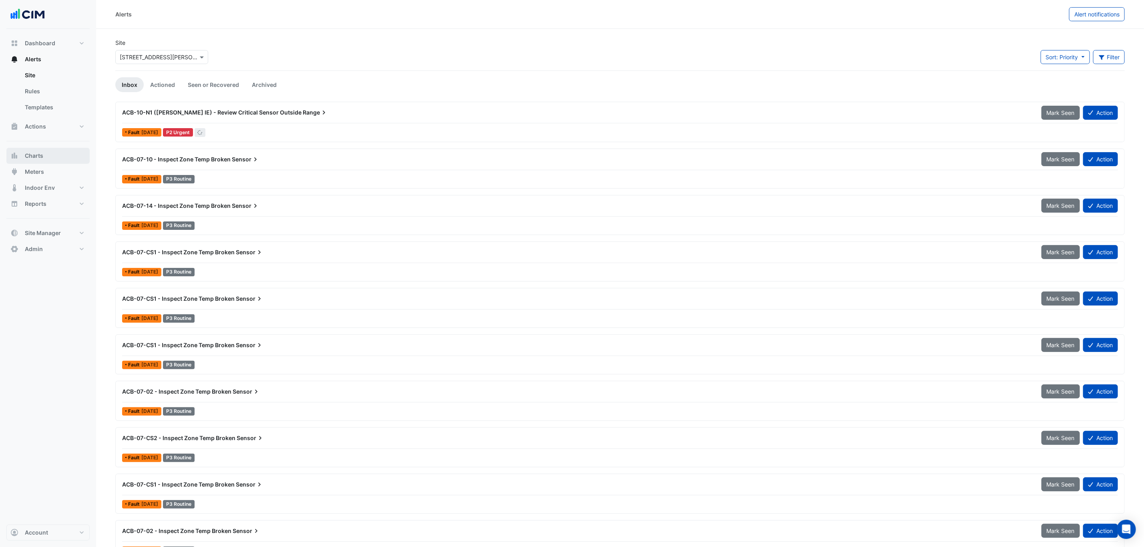
click at [48, 154] on button "Charts" at bounding box center [47, 156] width 83 height 16
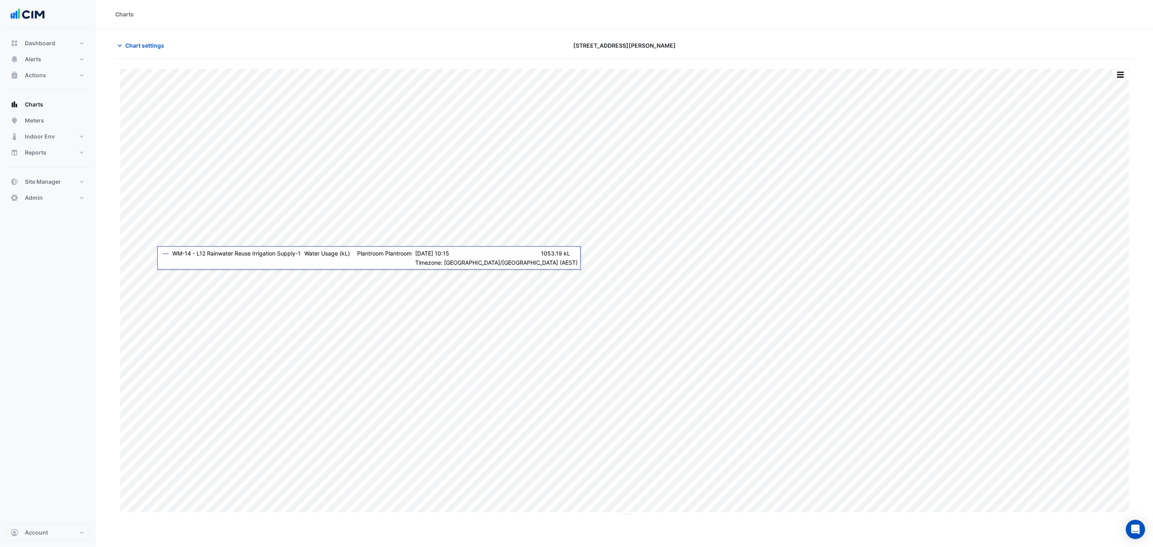
click at [200, 36] on section "Chart settings 333 George Street Print Save as JPEG Save as PNG Pivot Data Tabl…" at bounding box center [624, 272] width 1057 height 487
click at [68, 123] on button "Meters" at bounding box center [47, 121] width 83 height 16
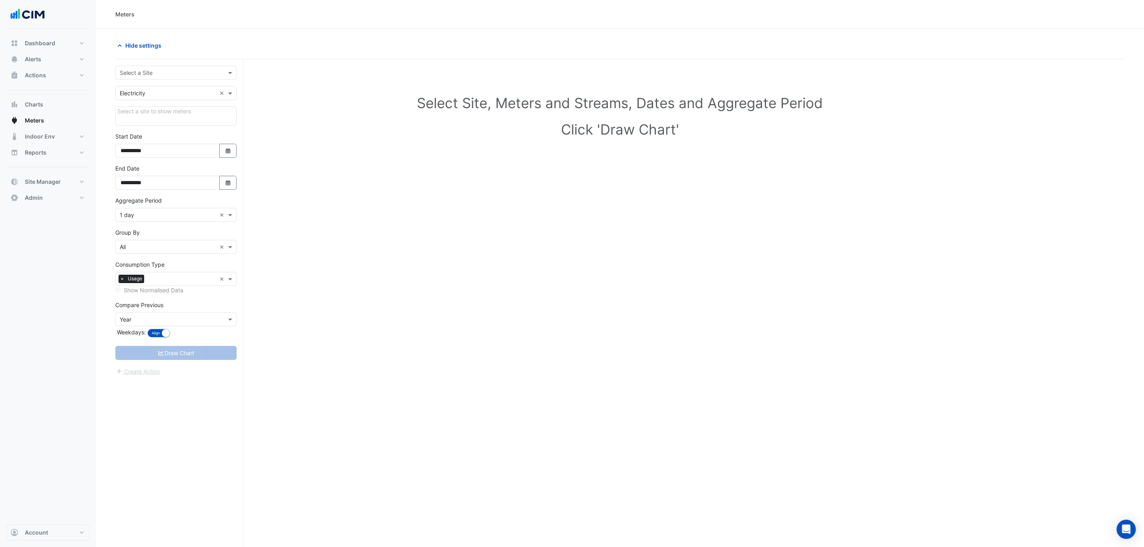
click at [156, 72] on input "text" at bounding box center [168, 73] width 97 height 8
type input "***"
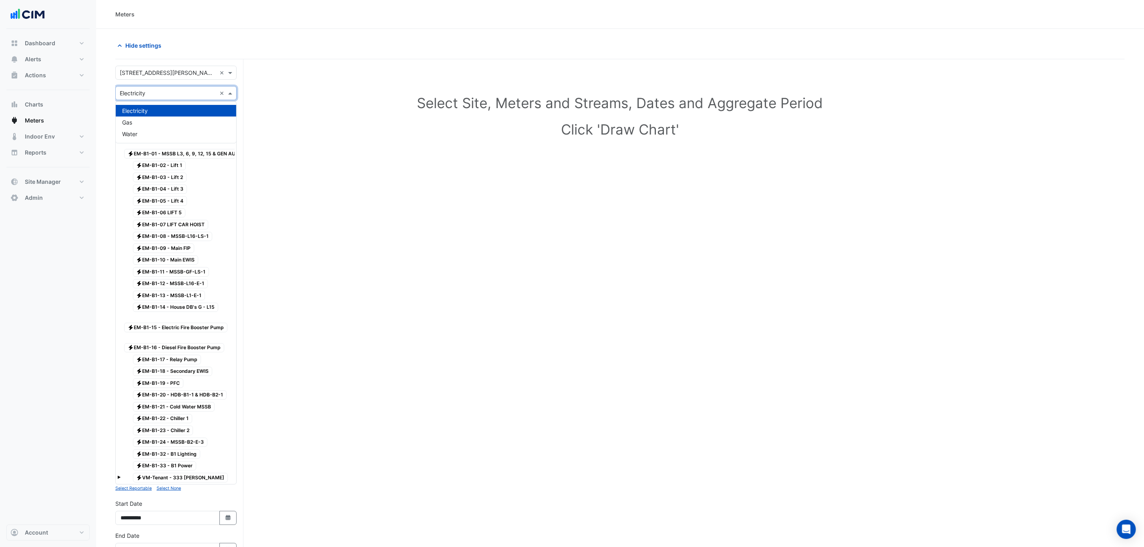
click at [150, 89] on input "text" at bounding box center [168, 93] width 97 height 8
click at [147, 129] on div "Water" at bounding box center [176, 134] width 121 height 12
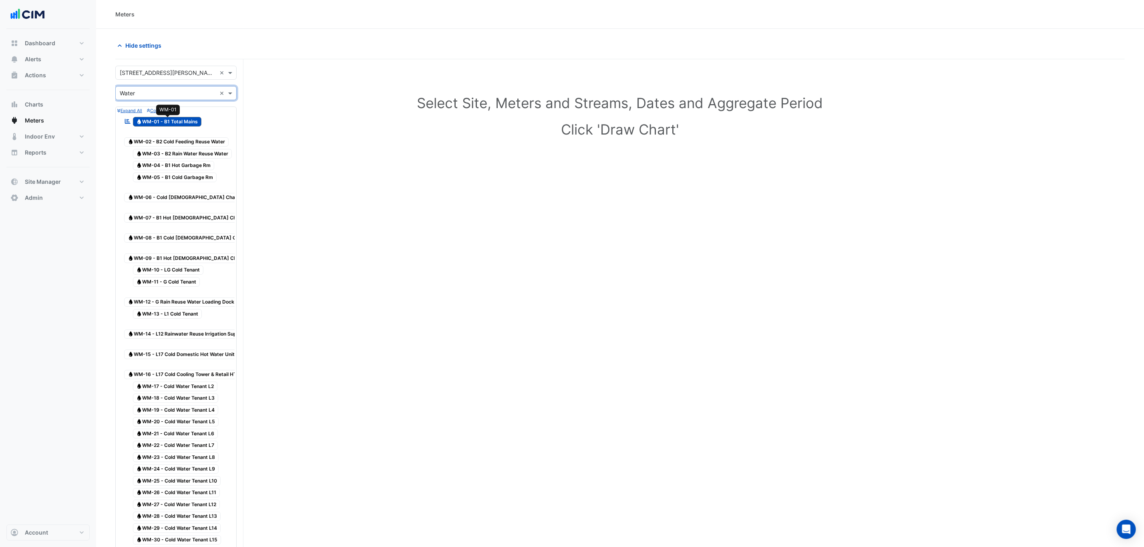
click at [164, 123] on span "Water WM-01 - B1 Total Mains" at bounding box center [167, 122] width 69 height 10
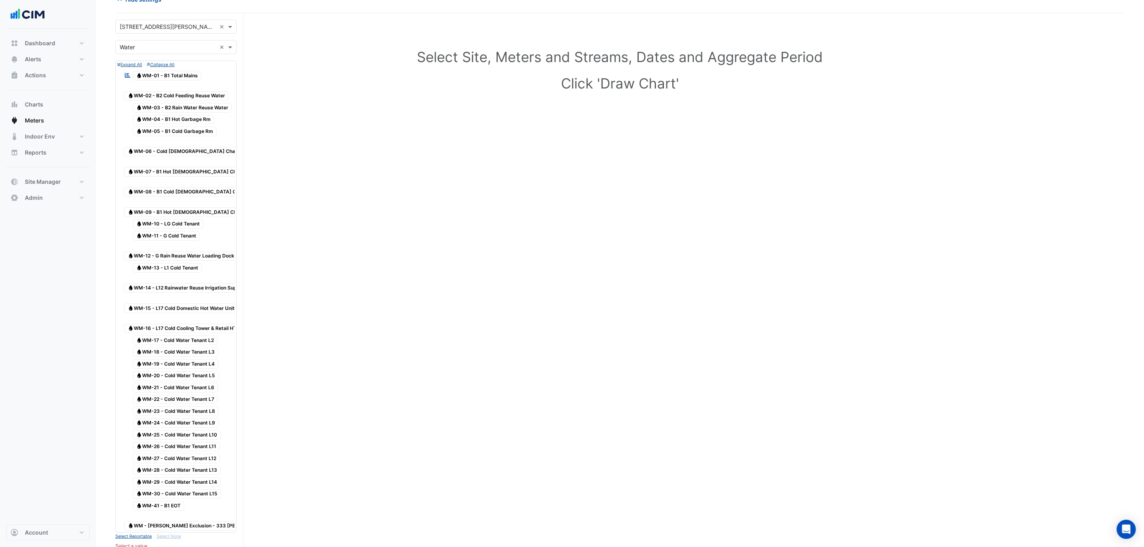
scroll to position [60, 0]
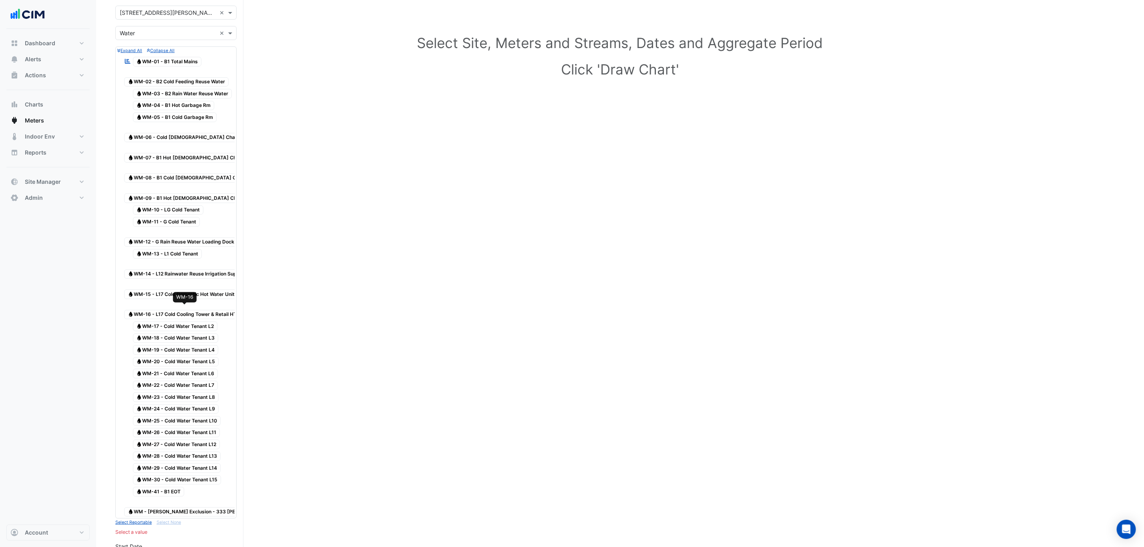
click at [169, 310] on span "Water WM-16 - L17 Cold Cooling Tower & Retail HTG" at bounding box center [184, 315] width 120 height 10
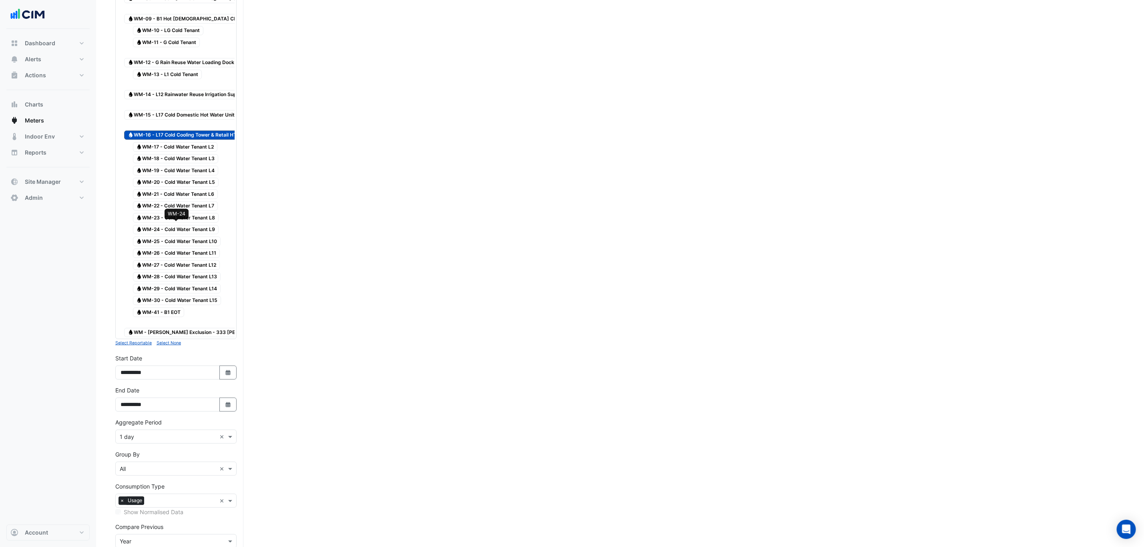
scroll to position [305, 0]
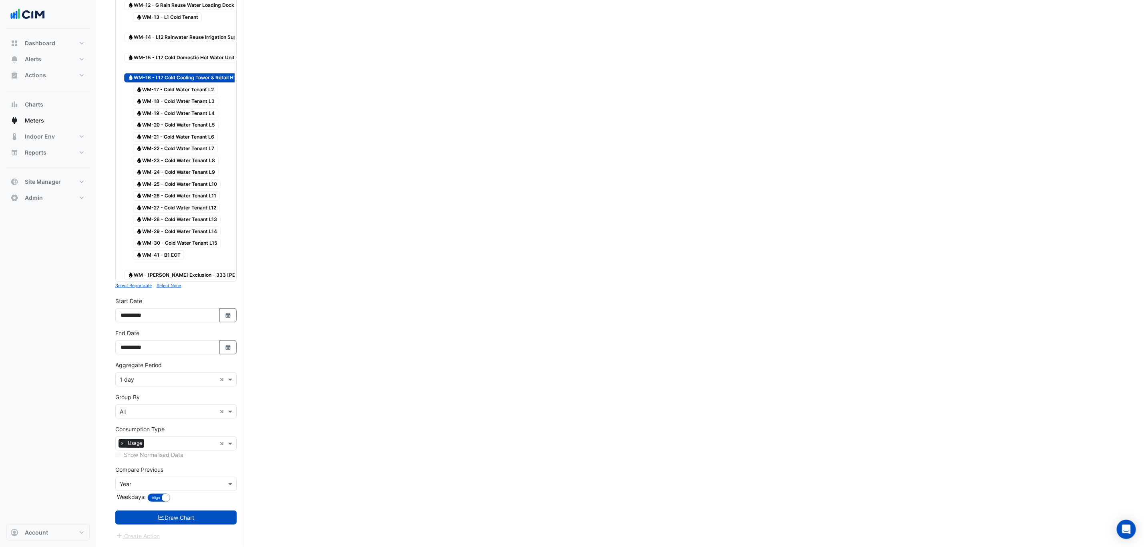
click at [172, 384] on div "× 1 day ×" at bounding box center [175, 379] width 121 height 14
click at [143, 457] on div "1 week" at bounding box center [176, 463] width 121 height 12
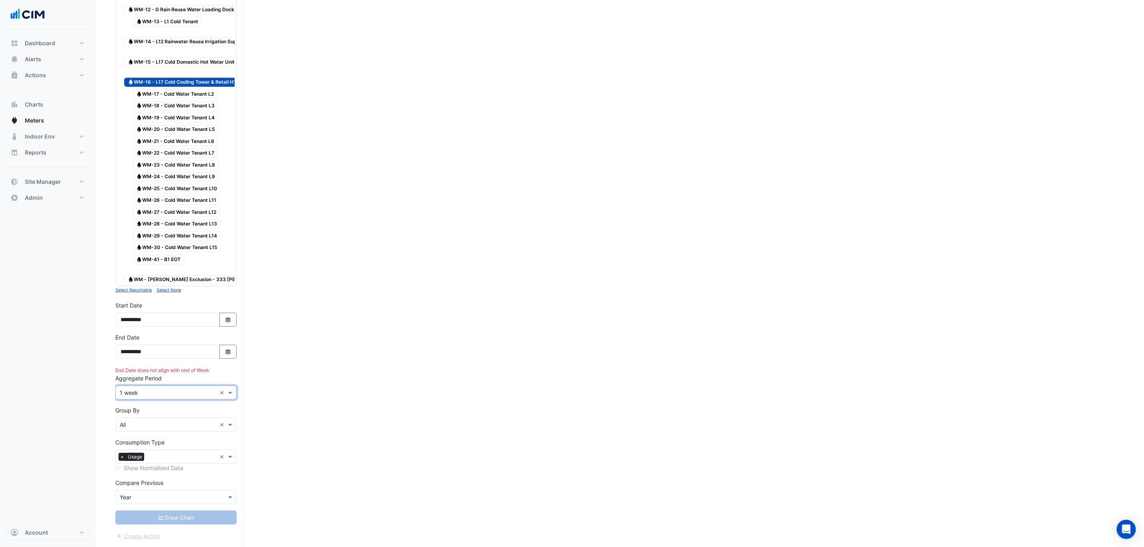
scroll to position [301, 0]
click at [150, 392] on input "text" at bounding box center [168, 393] width 97 height 8
click at [163, 482] on div "1 month" at bounding box center [176, 488] width 121 height 12
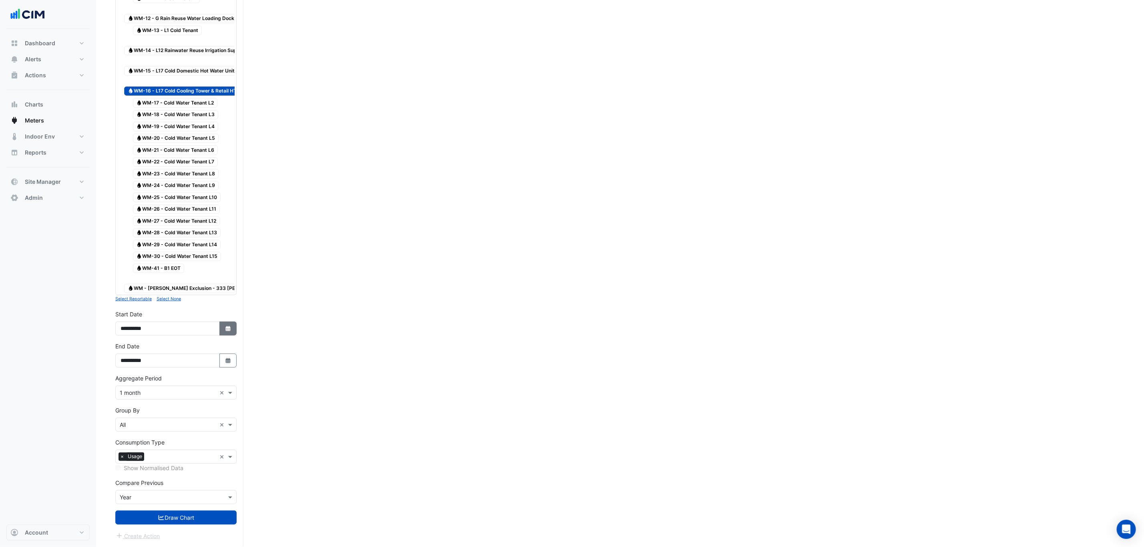
click at [221, 331] on button "Select Date" at bounding box center [228, 329] width 18 height 14
select select "*"
select select "****"
click at [131, 223] on button "Previous month" at bounding box center [129, 229] width 10 height 13
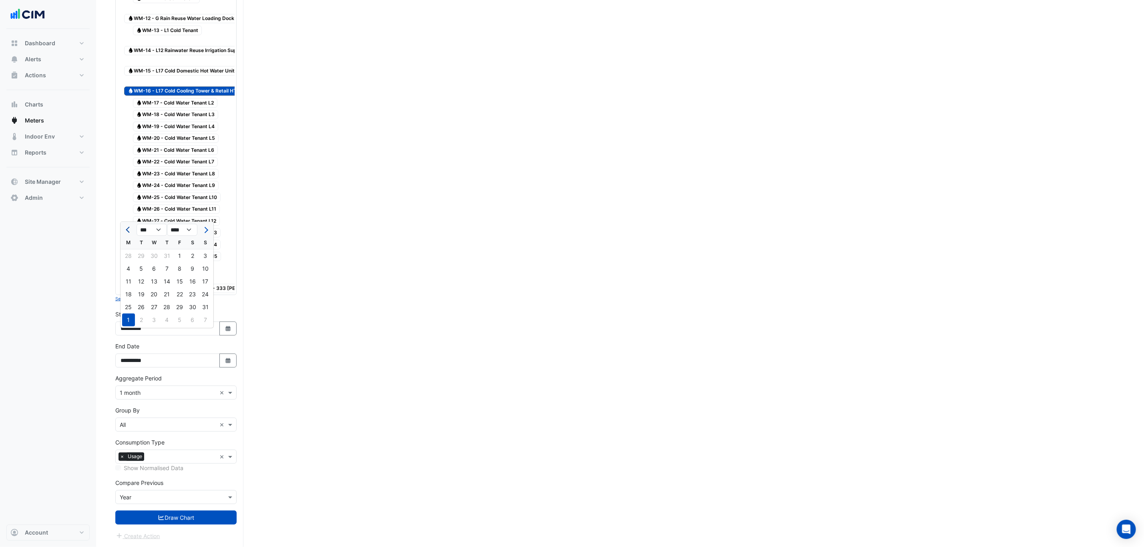
click at [131, 223] on button "Previous month" at bounding box center [129, 229] width 10 height 13
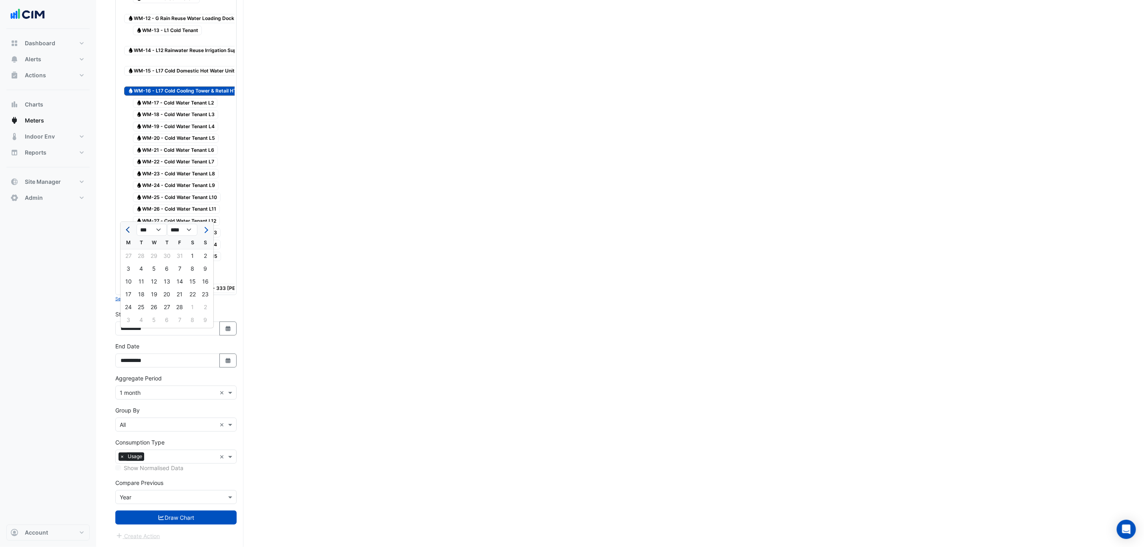
click at [131, 223] on button "Previous month" at bounding box center [129, 229] width 10 height 13
select select "*"
click at [185, 224] on select "**** **** **** **** **** **** **** **** **** **** ****" at bounding box center [182, 230] width 30 height 12
select select "****"
click at [167, 224] on select "**** **** **** **** **** **** **** **** **** **** ****" at bounding box center [182, 230] width 30 height 12
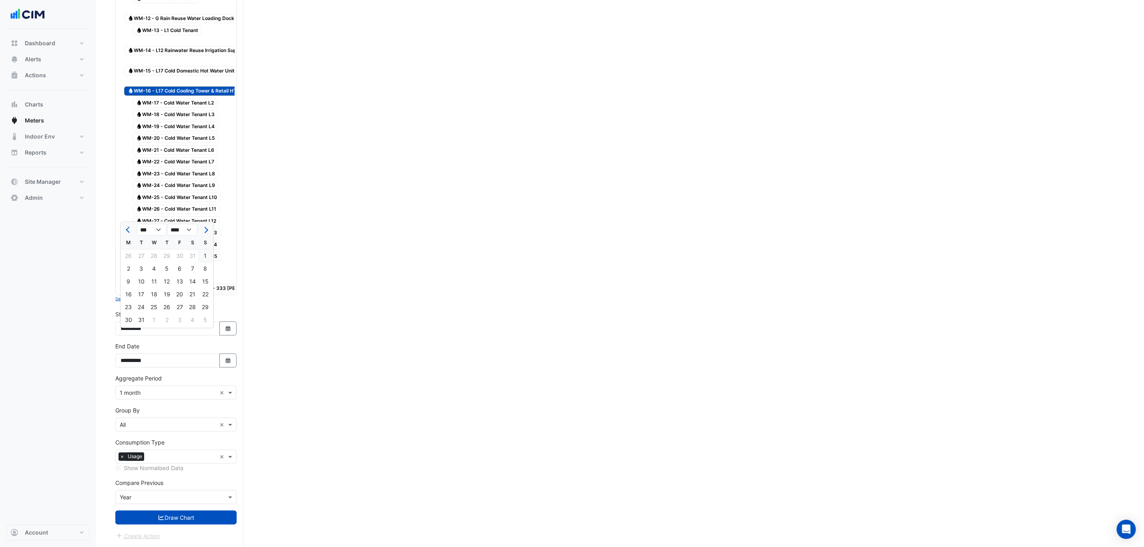
click at [207, 249] on div "1" at bounding box center [205, 255] width 13 height 13
type input "**********"
click at [186, 514] on button "Draw Chart" at bounding box center [175, 518] width 121 height 14
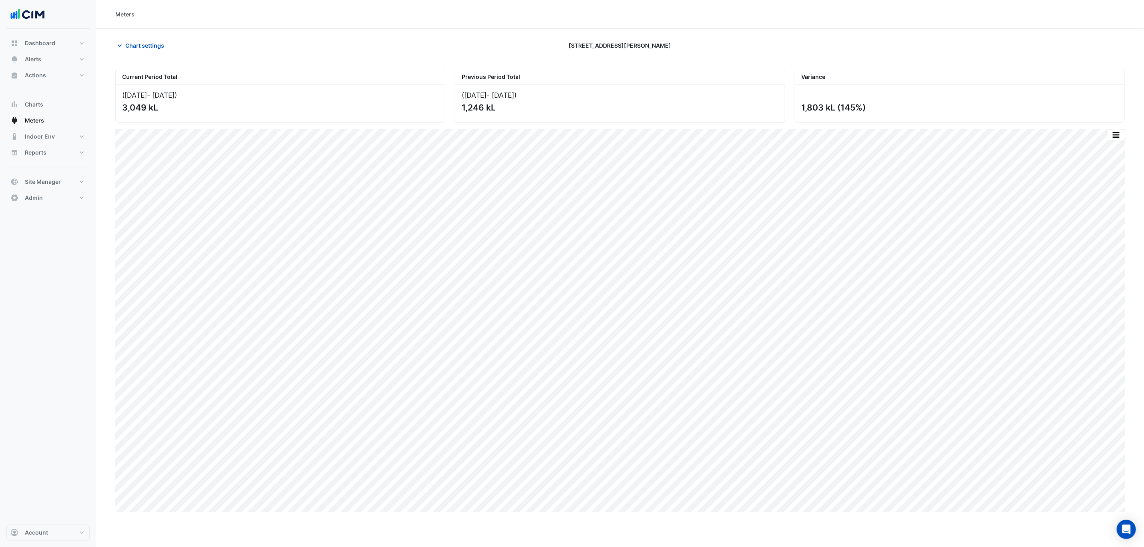
click at [155, 58] on div "Chart settings 333 George Street" at bounding box center [620, 48] width 1010 height 21
click at [153, 54] on div "Chart settings 333 George Street" at bounding box center [620, 48] width 1010 height 21
click at [151, 46] on span "Chart settings" at bounding box center [144, 45] width 39 height 8
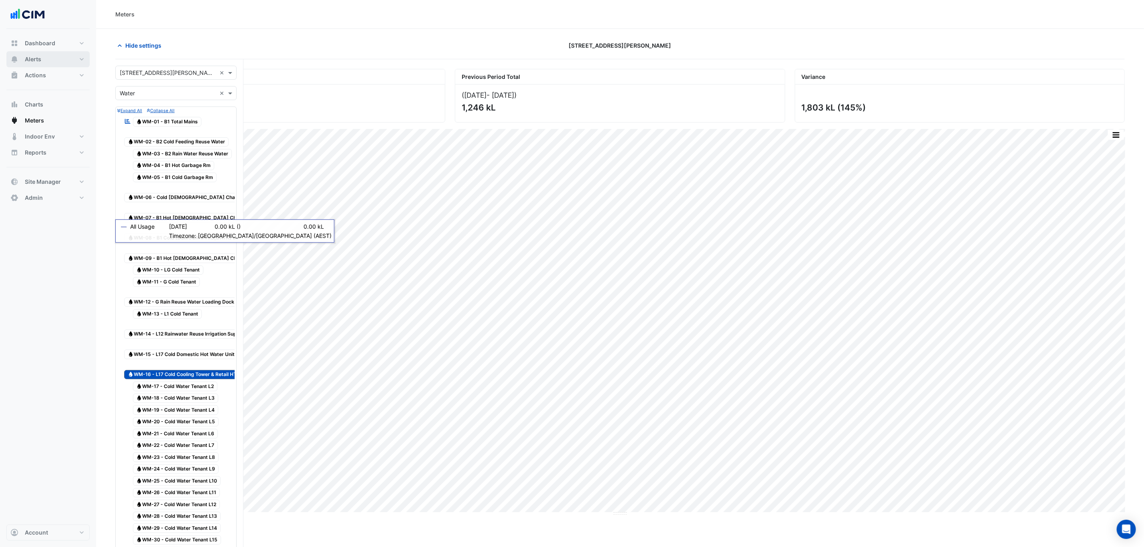
click at [69, 62] on button "Alerts" at bounding box center [47, 59] width 83 height 16
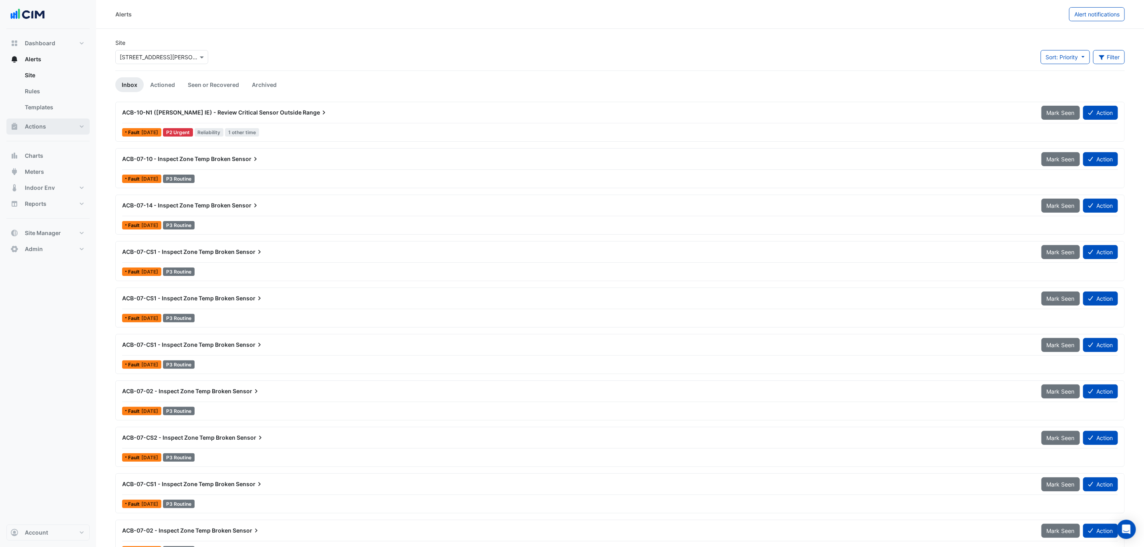
click at [72, 125] on button "Actions" at bounding box center [47, 127] width 83 height 16
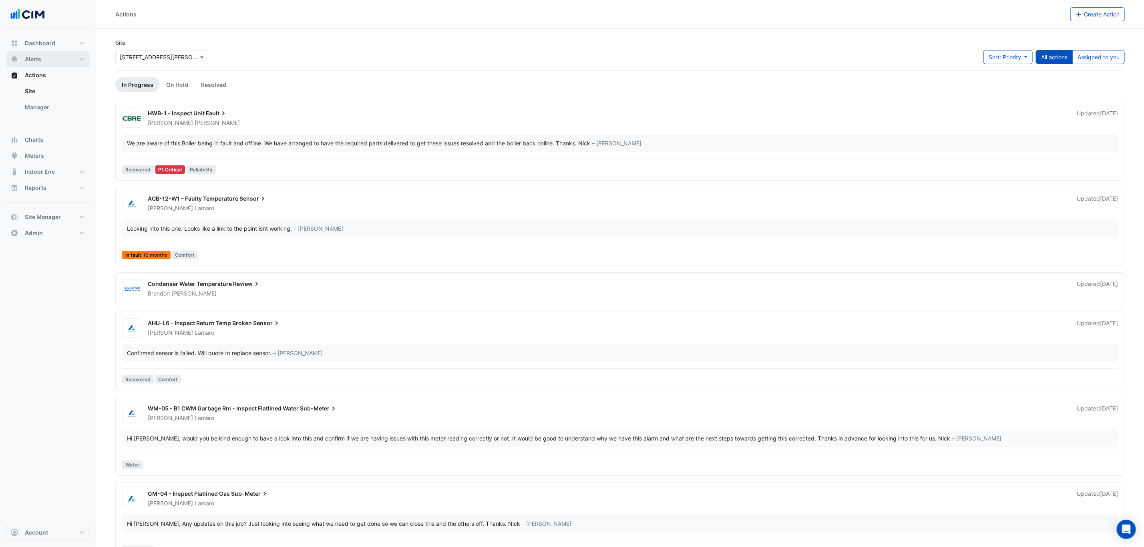
click at [71, 61] on button "Alerts" at bounding box center [47, 59] width 83 height 16
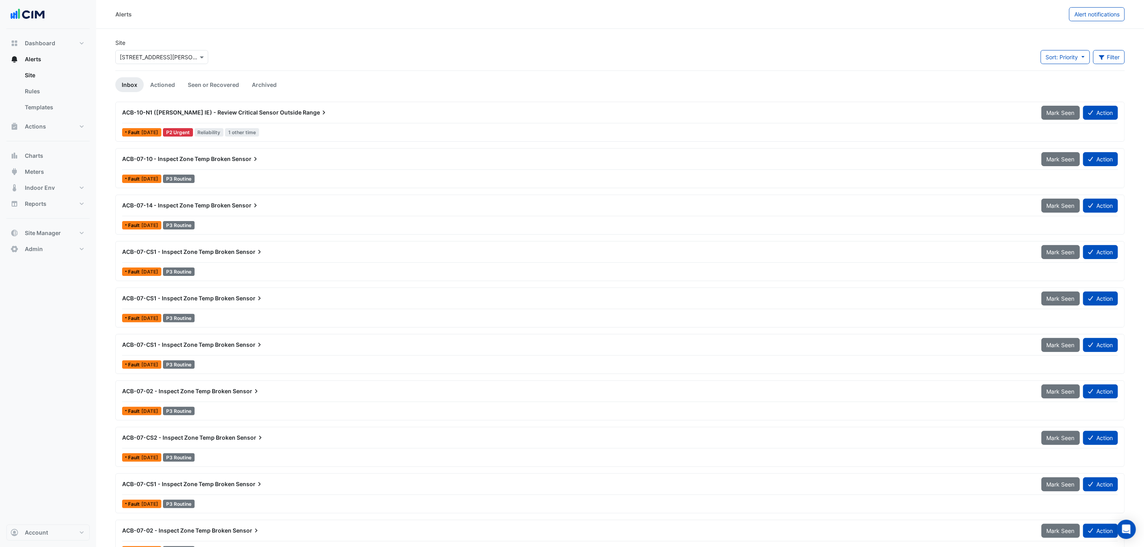
click at [1129, 48] on div "Site × 333 George Street Sort: Priority Priority Updated Filter Title Priority …" at bounding box center [620, 54] width 1019 height 32
click at [1120, 54] on div "Sort: Priority Priority Updated Filter Title Priority Filter Impact Filter Equi…" at bounding box center [1083, 60] width 94 height 20
click at [1108, 59] on button "Filter" at bounding box center [1109, 57] width 32 height 14
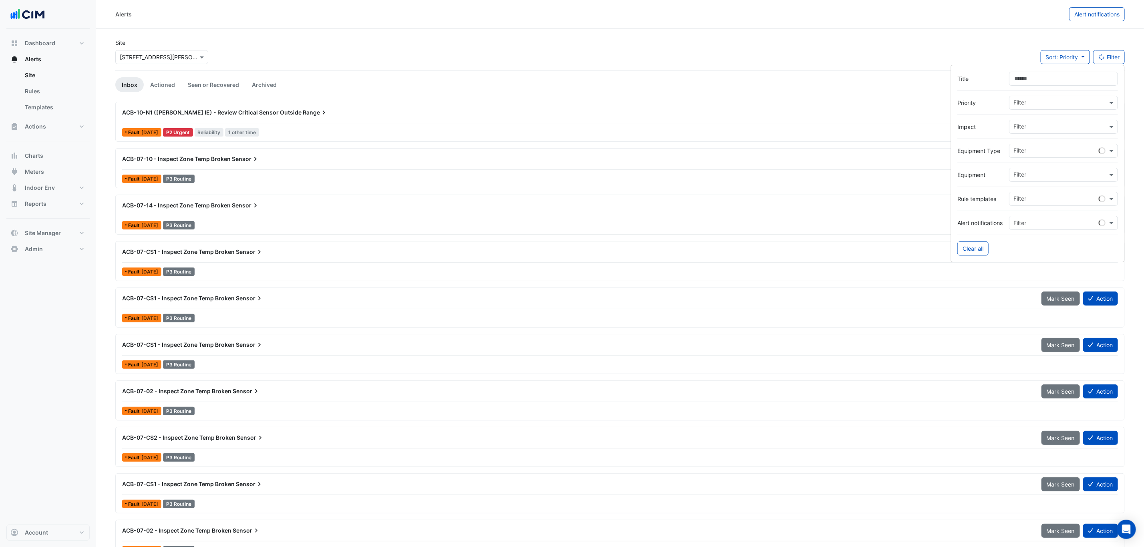
click at [1090, 80] on input "Title" at bounding box center [1063, 79] width 109 height 14
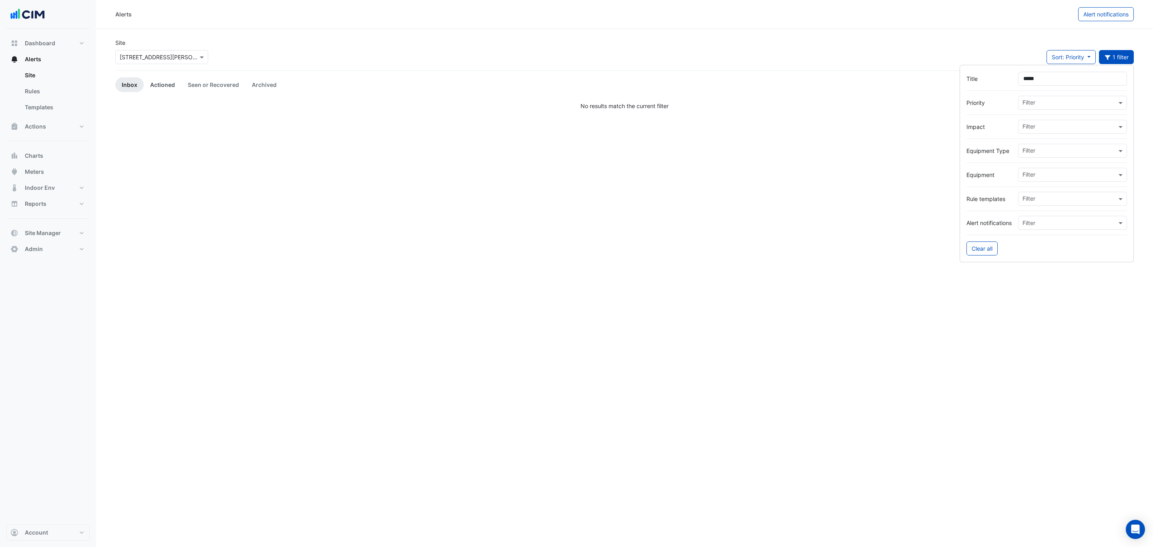
type input "*****"
click at [172, 82] on link "Actioned" at bounding box center [163, 84] width 38 height 15
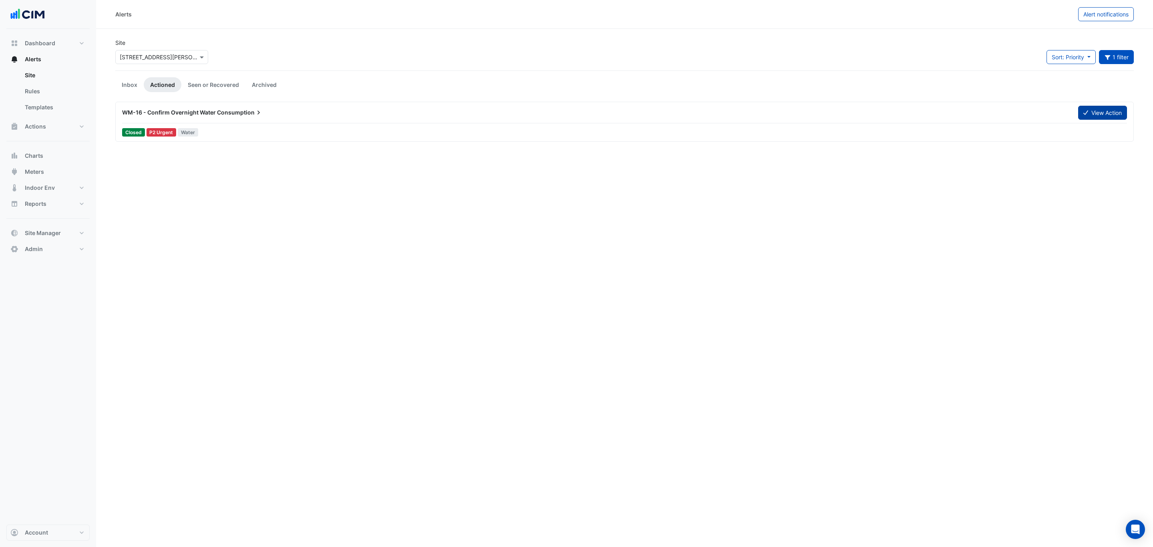
click at [1109, 116] on button "View Action" at bounding box center [1102, 113] width 49 height 14
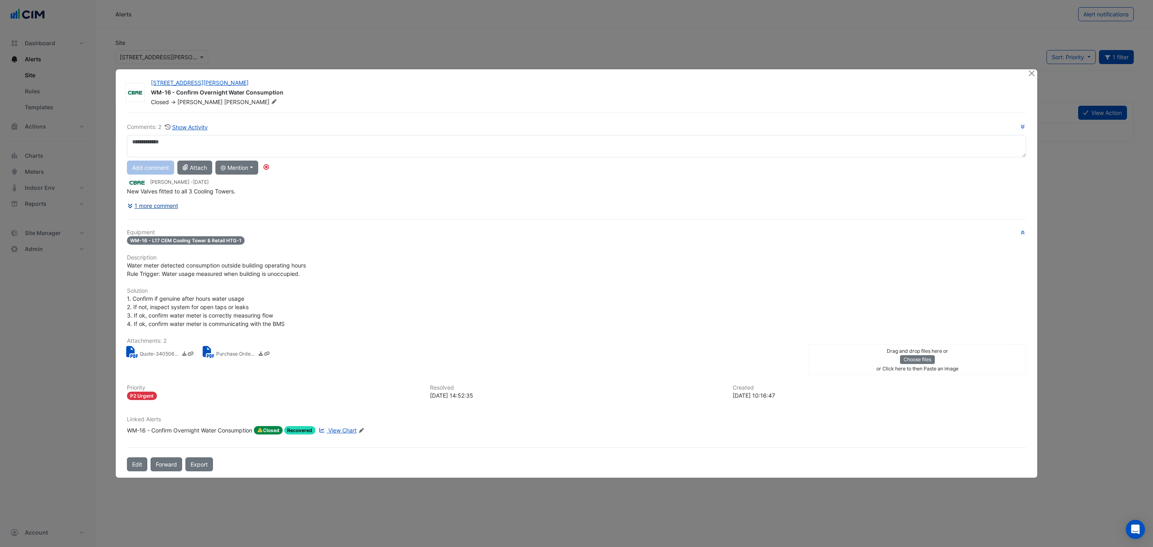
click at [151, 204] on button "1 more comment" at bounding box center [153, 206] width 52 height 14
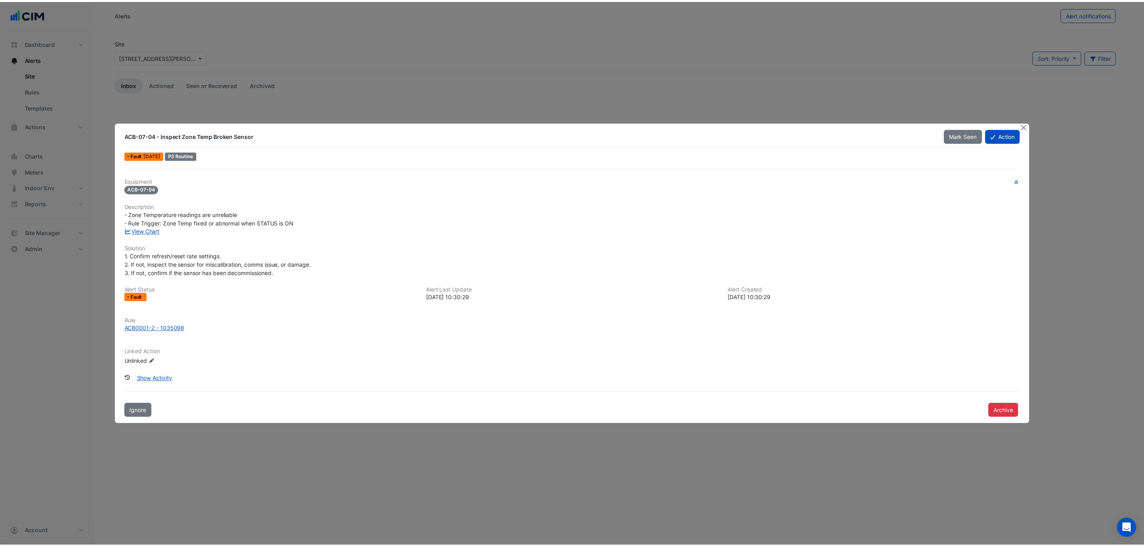
scroll to position [915, 0]
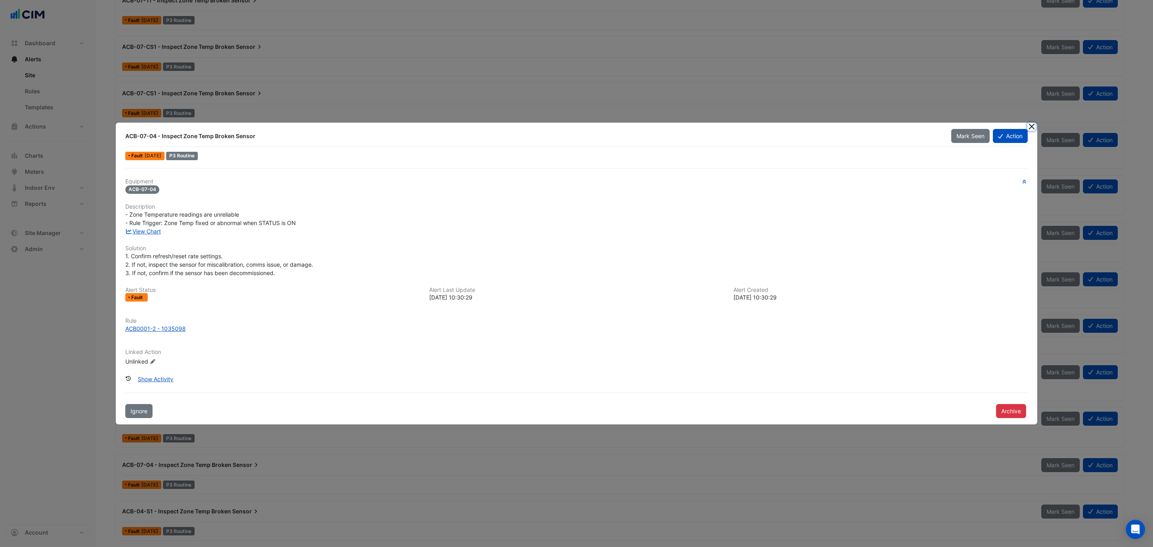
click at [1030, 130] on button "Close" at bounding box center [1032, 127] width 8 height 8
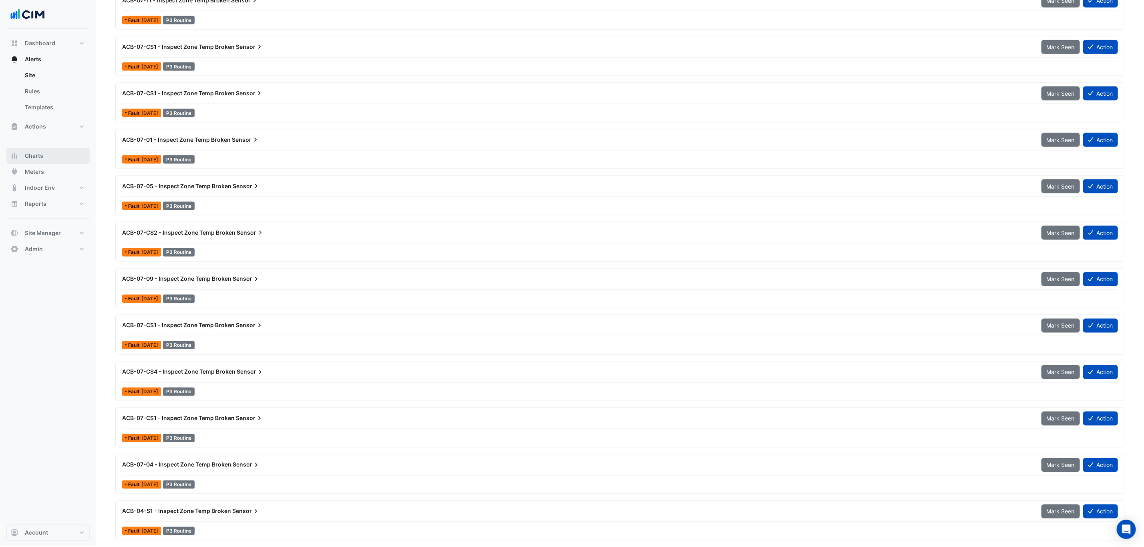
click at [73, 149] on button "Charts" at bounding box center [47, 156] width 83 height 16
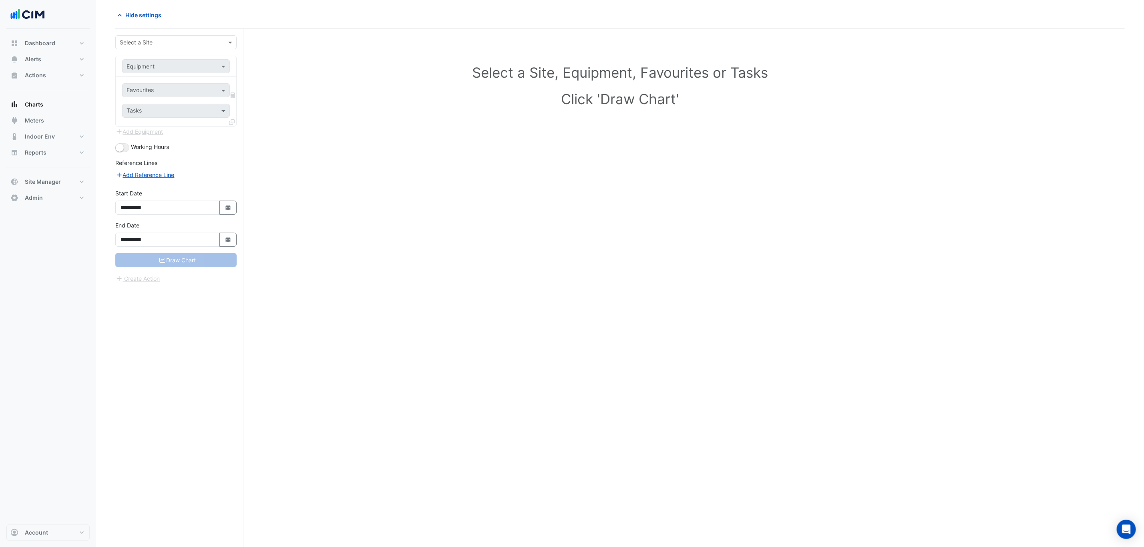
scroll to position [31, 0]
click at [160, 43] on input "text" at bounding box center [168, 42] width 97 height 8
type input "***"
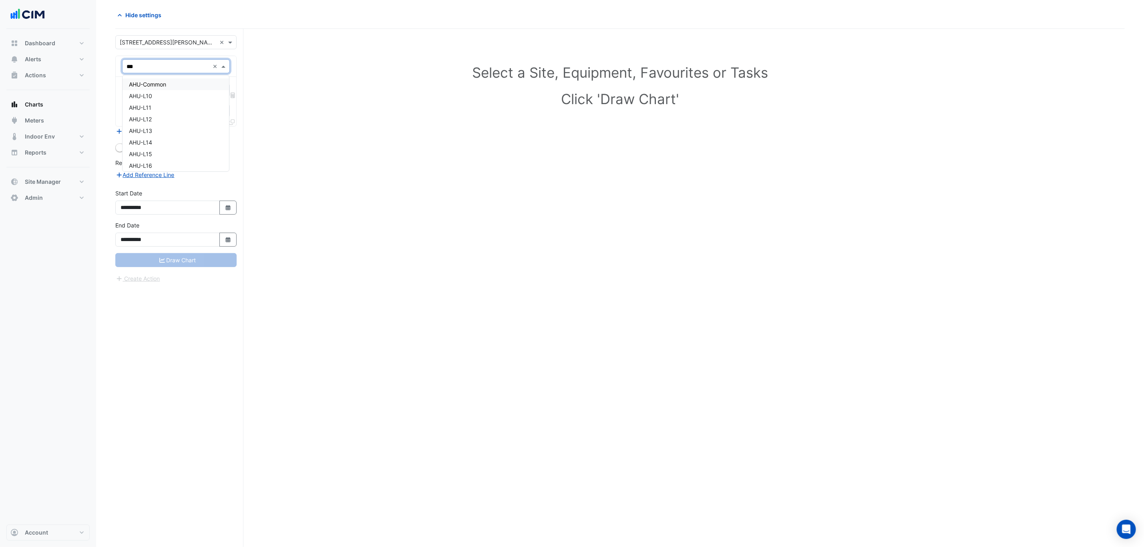
click at [209, 20] on div "Hide settings" at bounding box center [366, 15] width 510 height 14
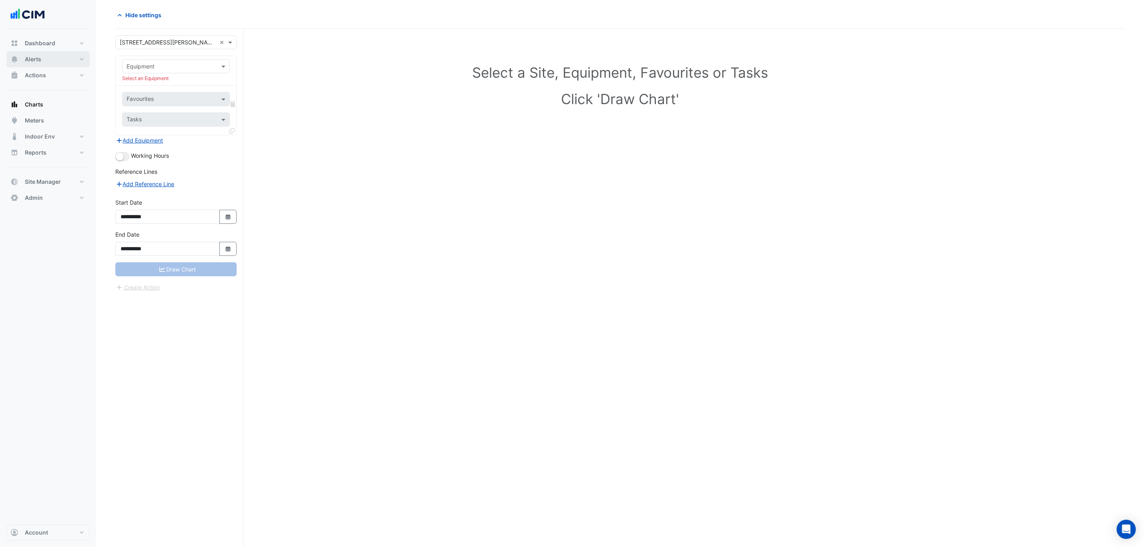
click at [30, 54] on button "Alerts" at bounding box center [47, 59] width 83 height 16
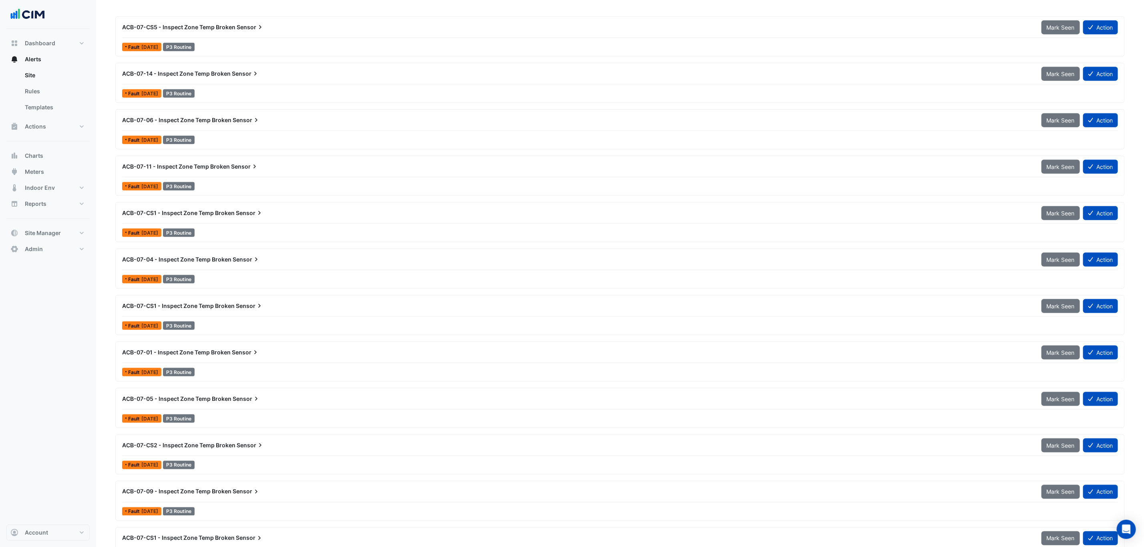
scroll to position [526, 0]
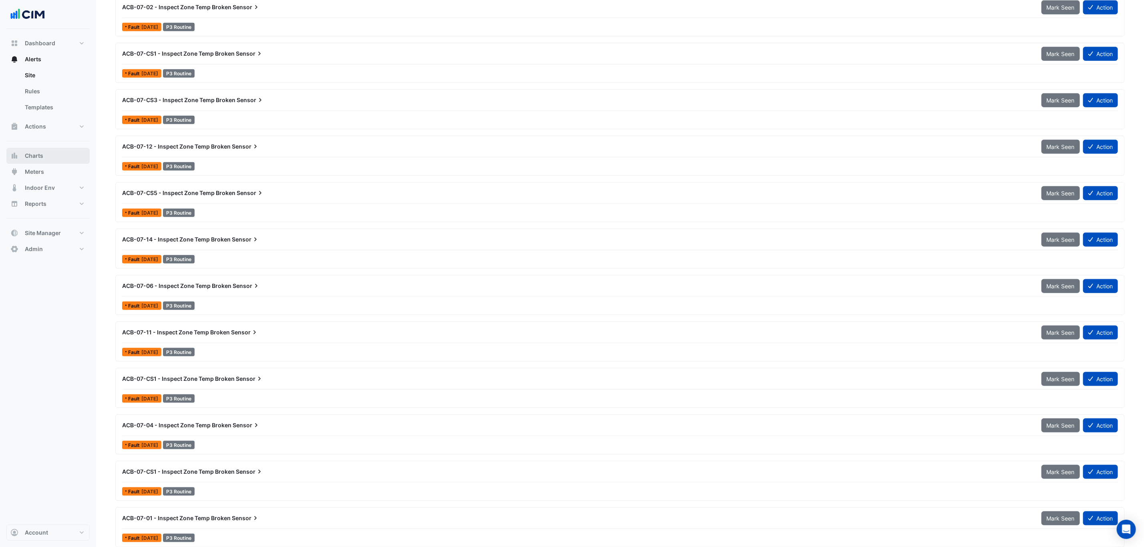
click at [64, 156] on button "Charts" at bounding box center [47, 156] width 83 height 16
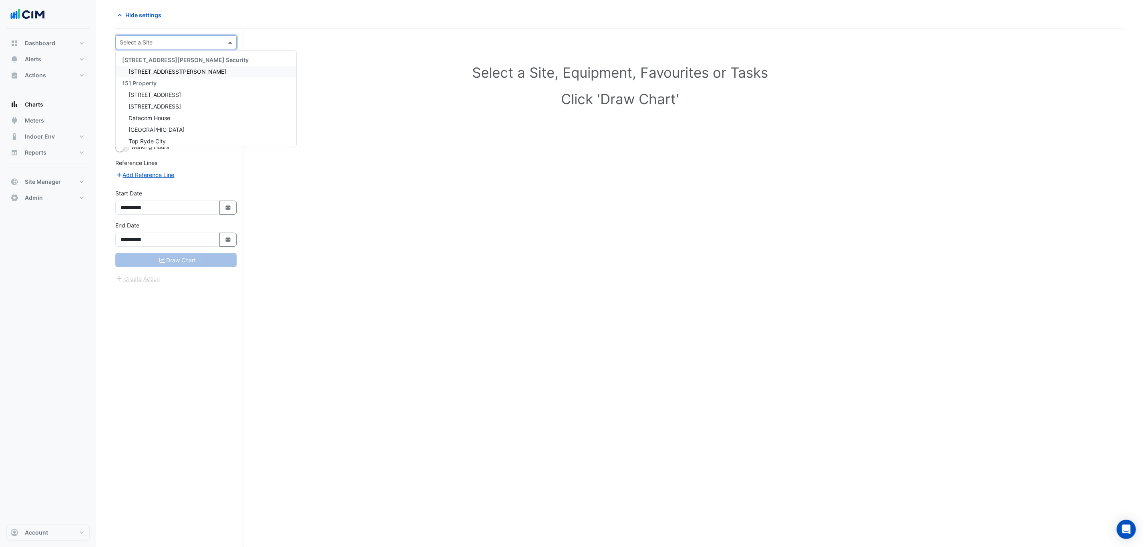
click at [161, 41] on input "text" at bounding box center [168, 42] width 97 height 8
type input "**"
type input "******"
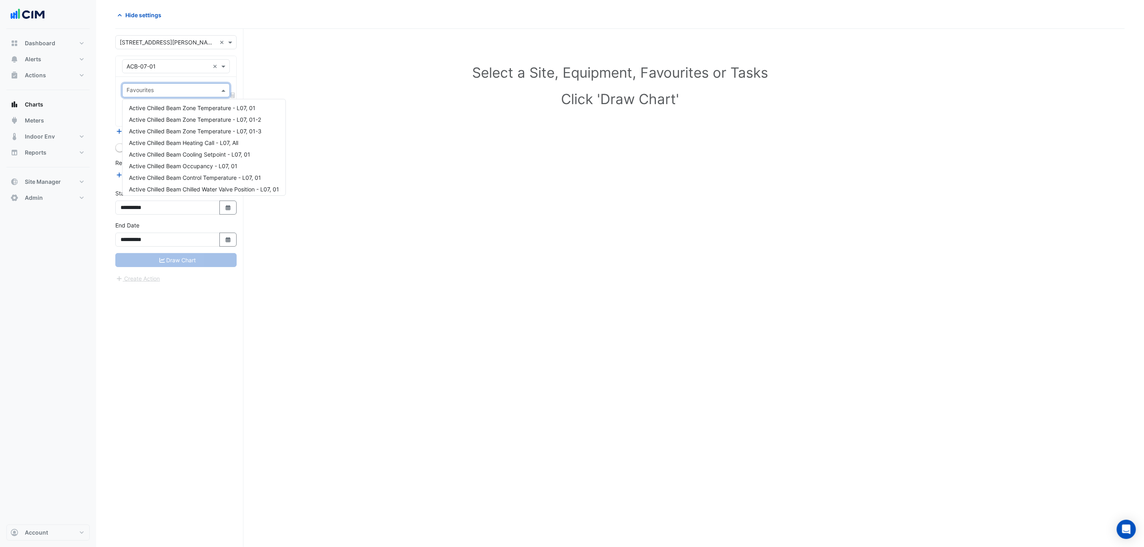
scroll to position [0, 0]
click at [245, 163] on div "Active Chilled Beam Occupancy - L07, 01" at bounding box center [204, 167] width 163 height 12
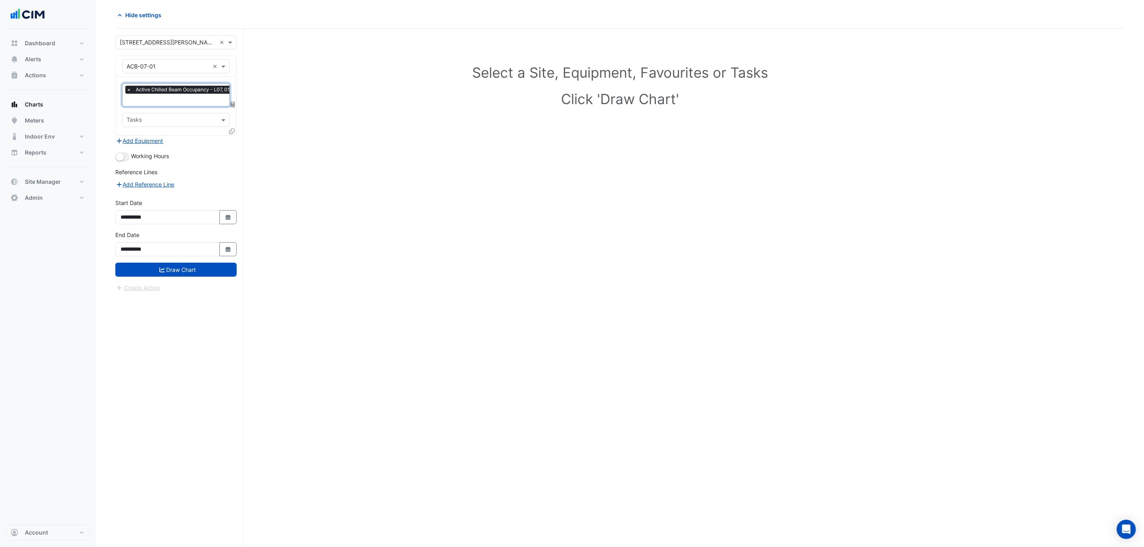
click at [192, 94] on span "Active Chilled Beam Occupancy - L07, 01" at bounding box center [183, 90] width 98 height 8
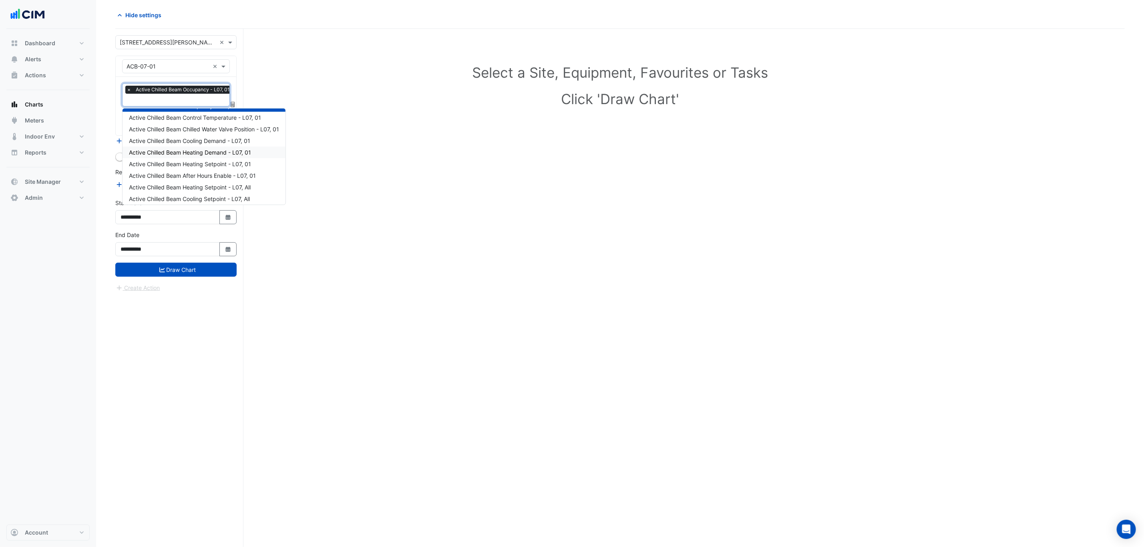
scroll to position [72, 0]
click at [195, 272] on button "Draw Chart" at bounding box center [175, 270] width 121 height 14
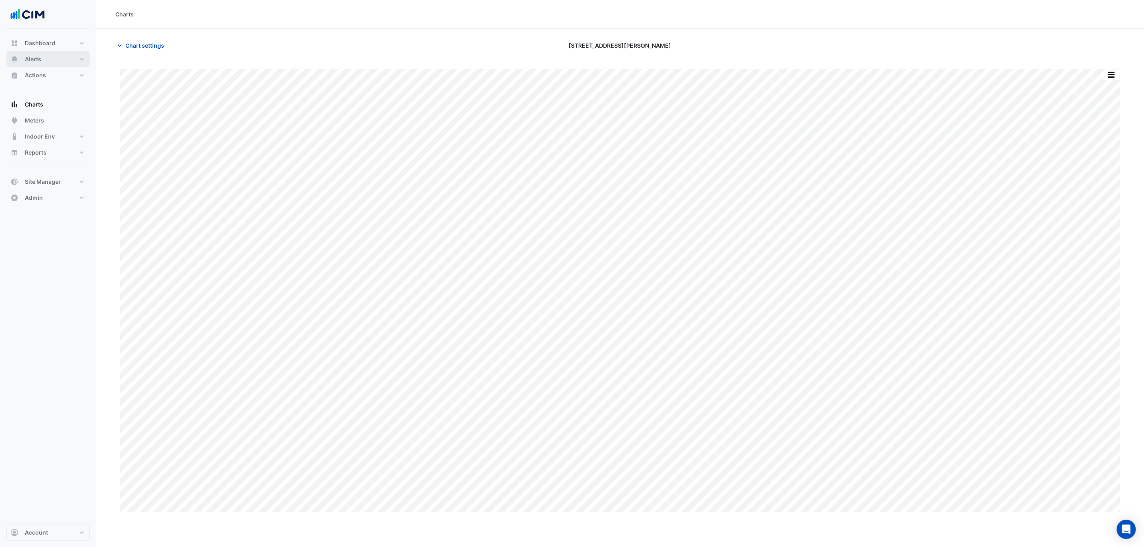
click at [35, 60] on span "Alerts" at bounding box center [33, 59] width 16 height 8
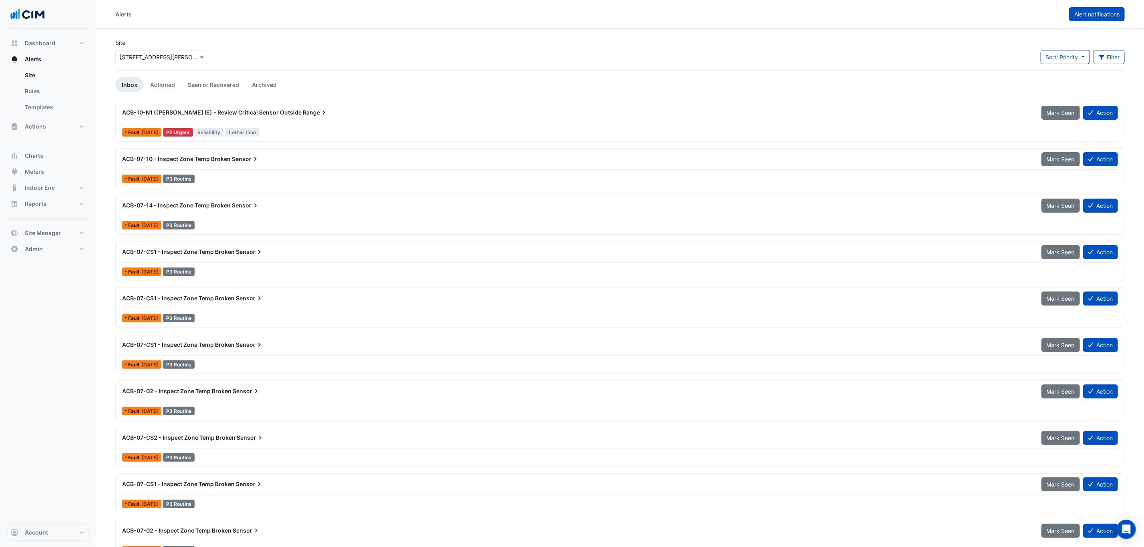
click at [1092, 10] on button "Alert notifications" at bounding box center [1097, 14] width 56 height 14
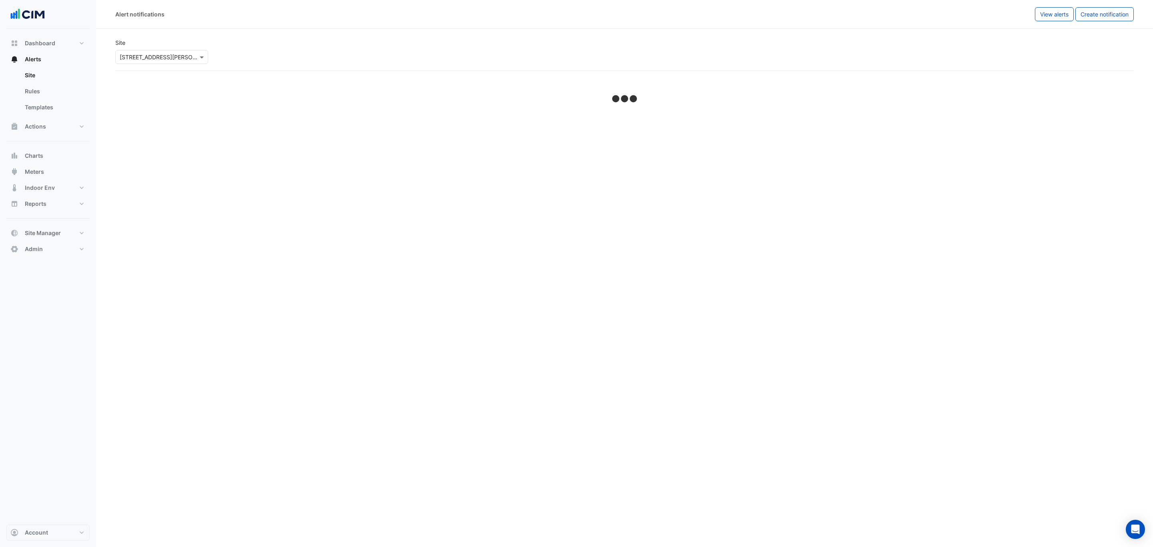
select select "******"
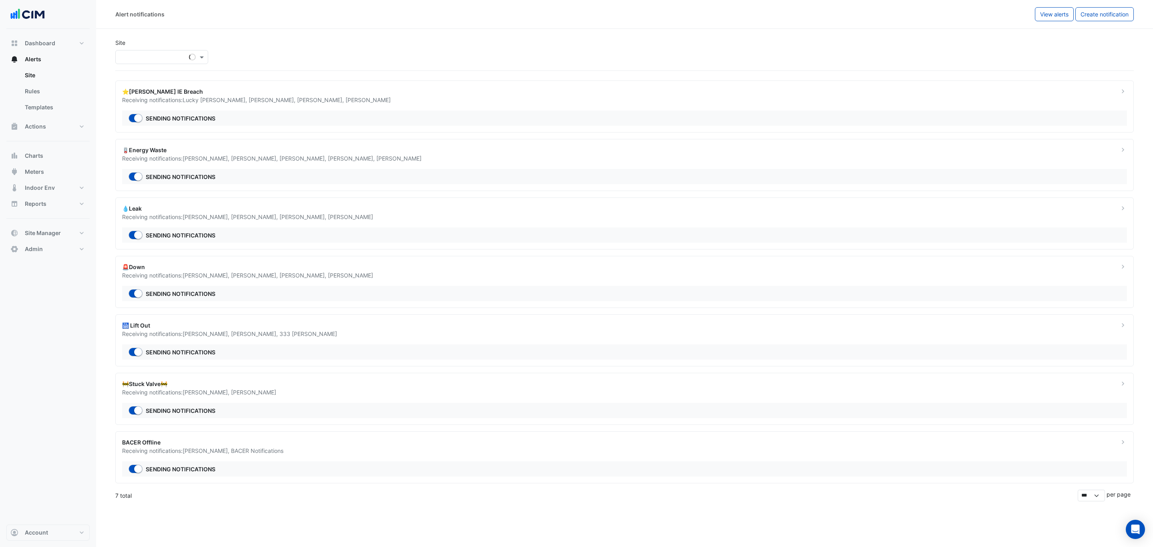
click at [376, 159] on span "[PERSON_NAME]" at bounding box center [398, 158] width 45 height 7
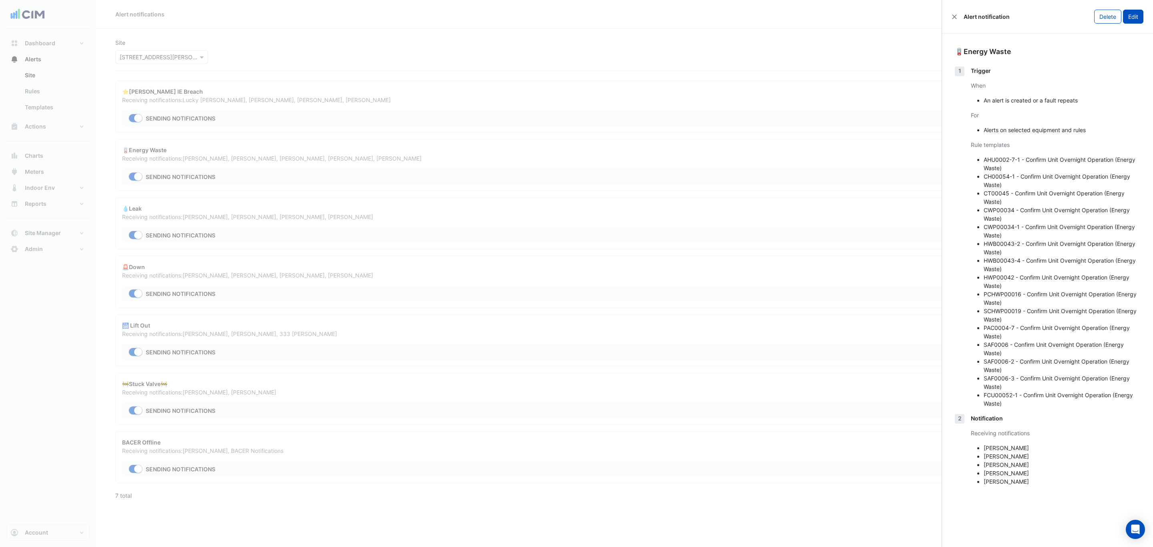
click at [1126, 15] on button "Edit" at bounding box center [1133, 17] width 20 height 14
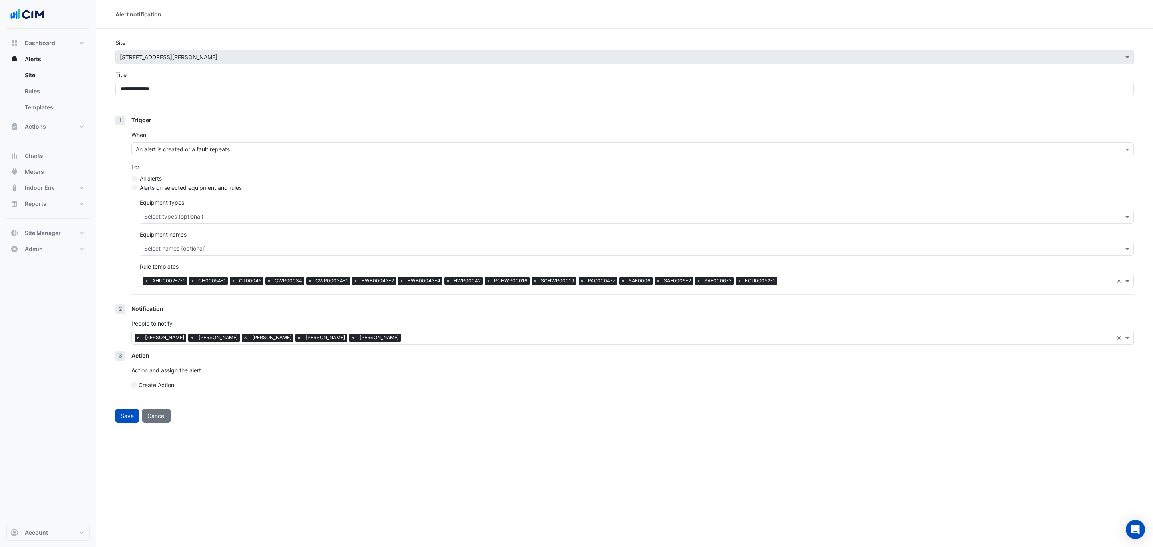
click at [349, 339] on span "×" at bounding box center [352, 338] width 7 height 8
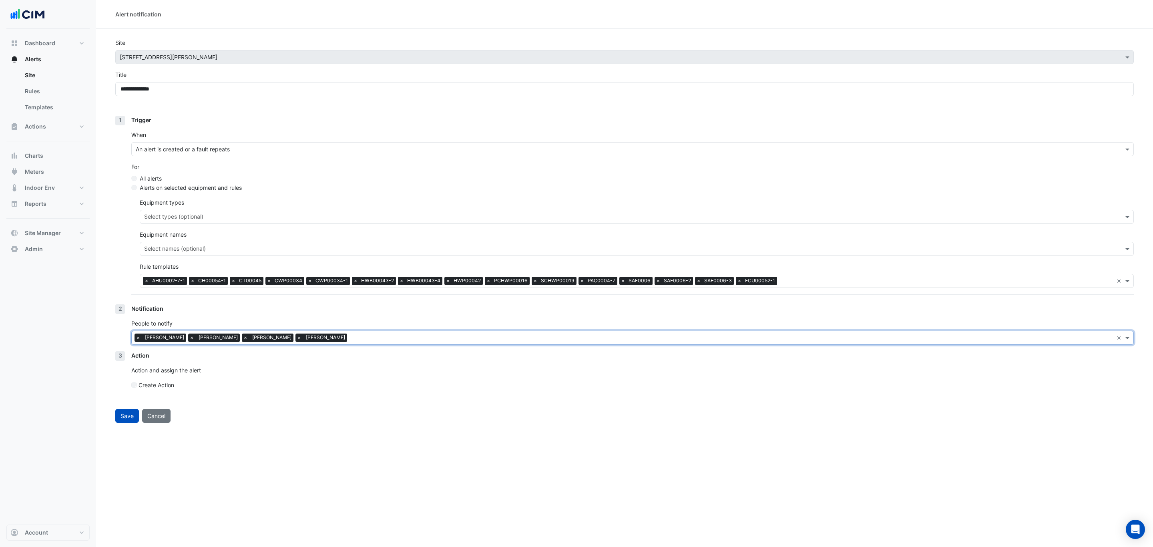
click at [350, 340] on input "text" at bounding box center [731, 338] width 763 height 8
click at [183, 378] on div "Lucky [PERSON_NAME]" at bounding box center [182, 378] width 101 height 12
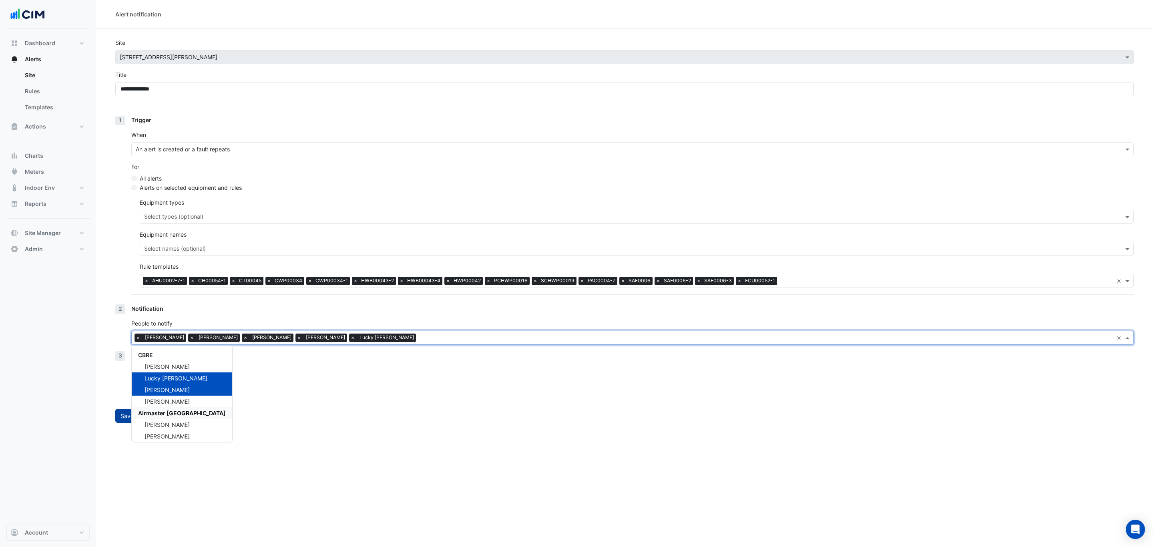
click at [115, 416] on button "Save" at bounding box center [127, 416] width 24 height 14
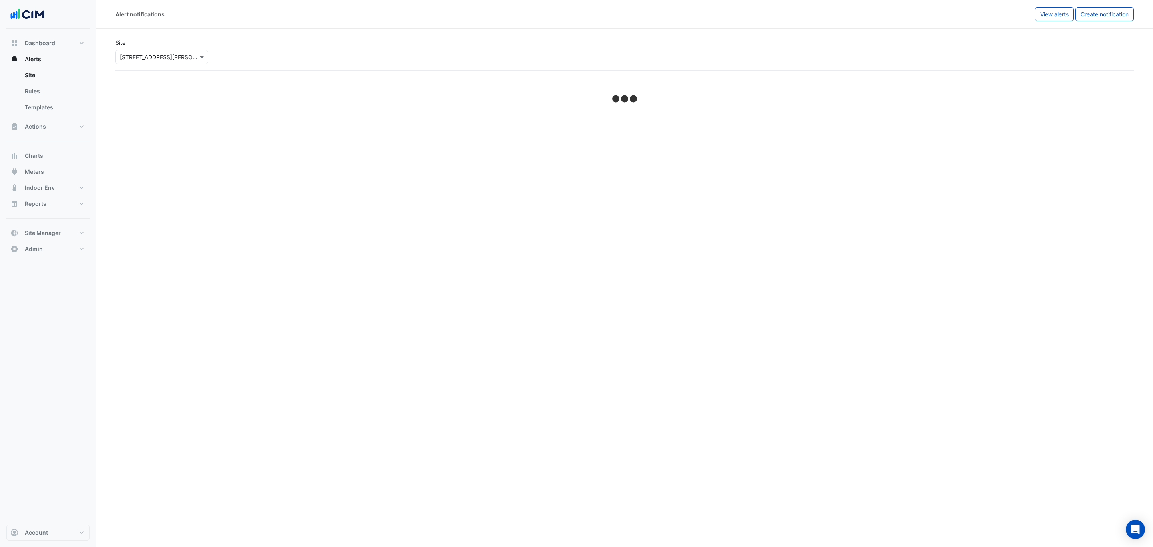
select select "******"
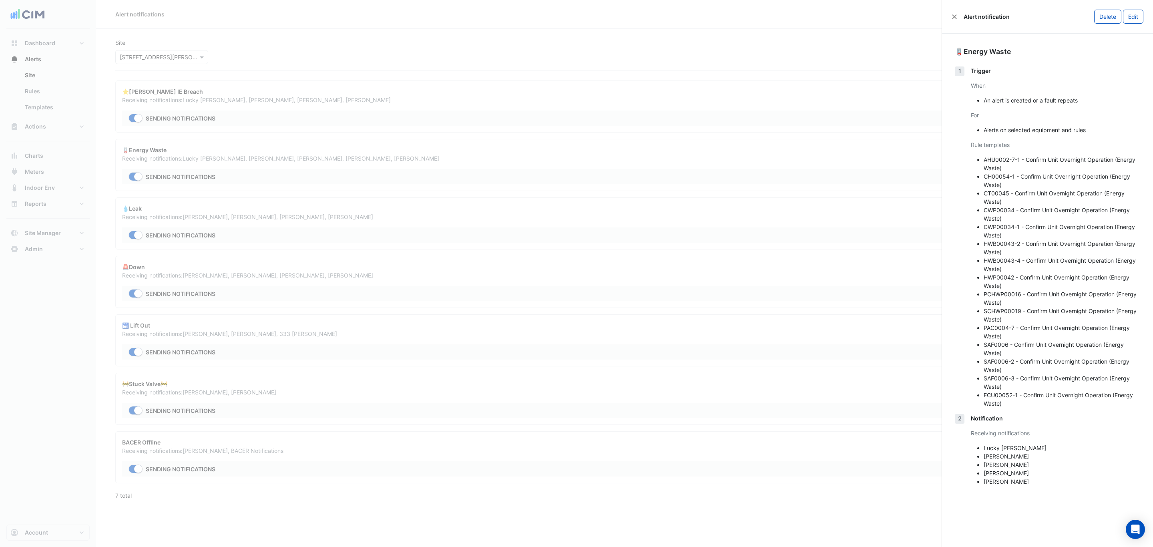
click at [432, 211] on ngb-offcanvas-backdrop at bounding box center [576, 273] width 1153 height 547
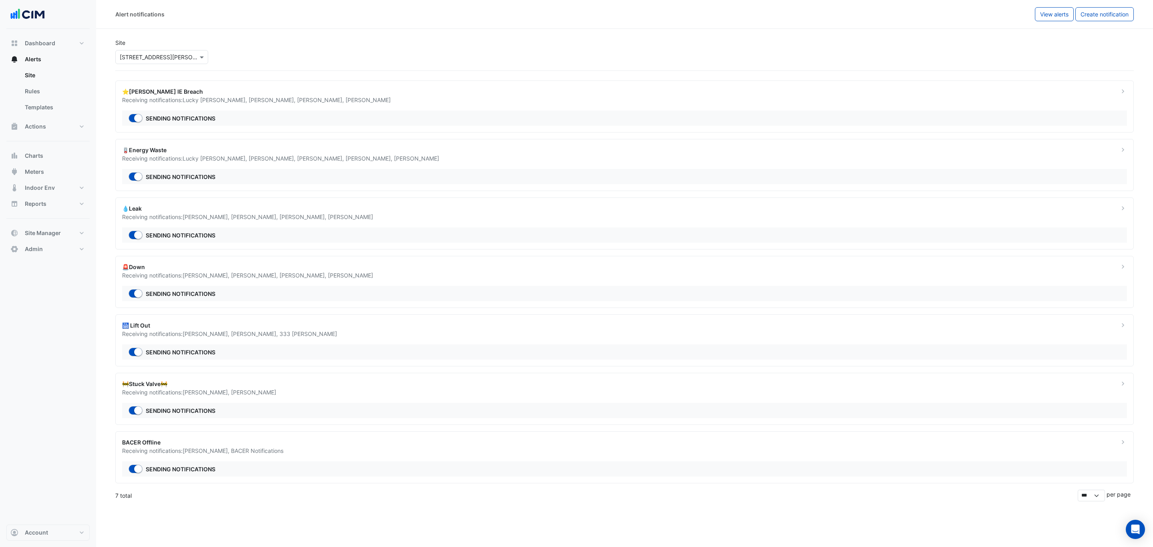
click at [911, 208] on div "💧Leak" at bounding box center [616, 208] width 988 height 8
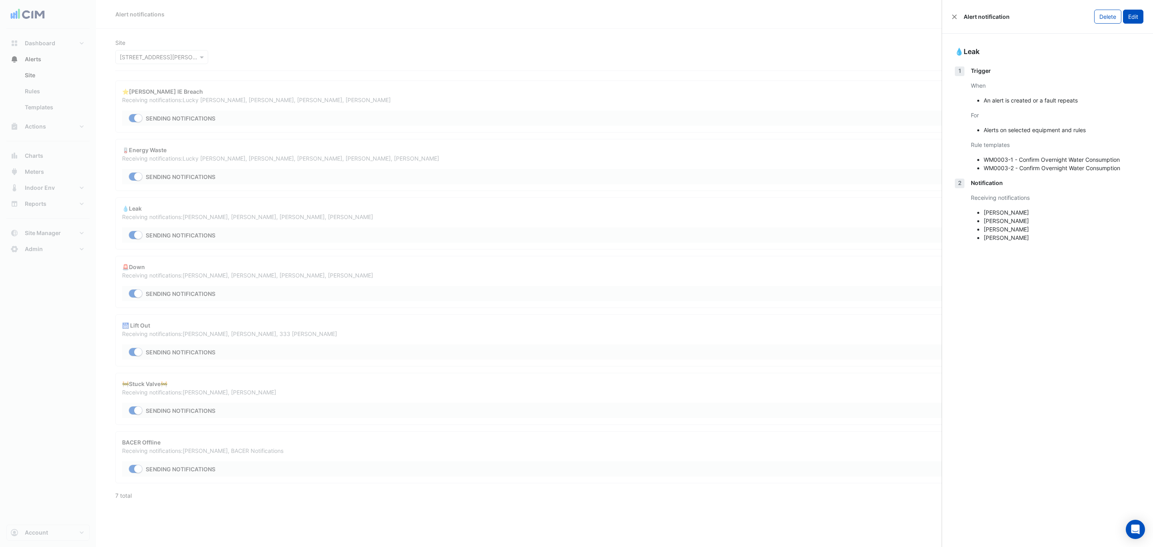
click at [1128, 19] on button "Edit" at bounding box center [1133, 17] width 20 height 14
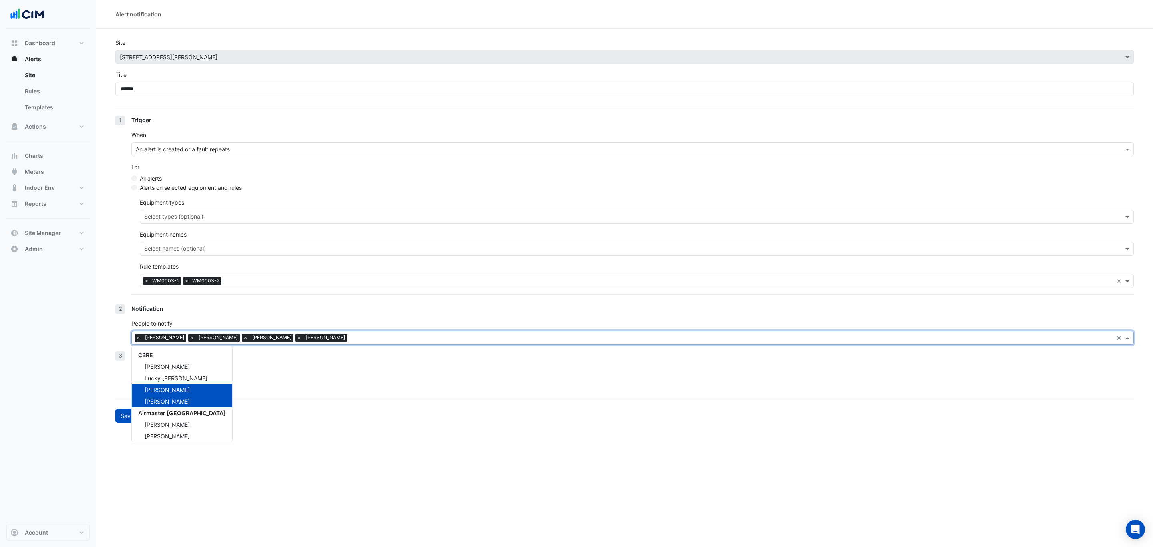
click at [301, 343] on div "× [PERSON_NAME] × [PERSON_NAME] × [PERSON_NAME] × [PERSON_NAME]" at bounding box center [623, 338] width 982 height 12
click at [296, 338] on span "×" at bounding box center [299, 338] width 7 height 8
click at [183, 376] on div "Lucky [PERSON_NAME]" at bounding box center [182, 378] width 101 height 12
click at [118, 412] on button "Save" at bounding box center [127, 416] width 24 height 14
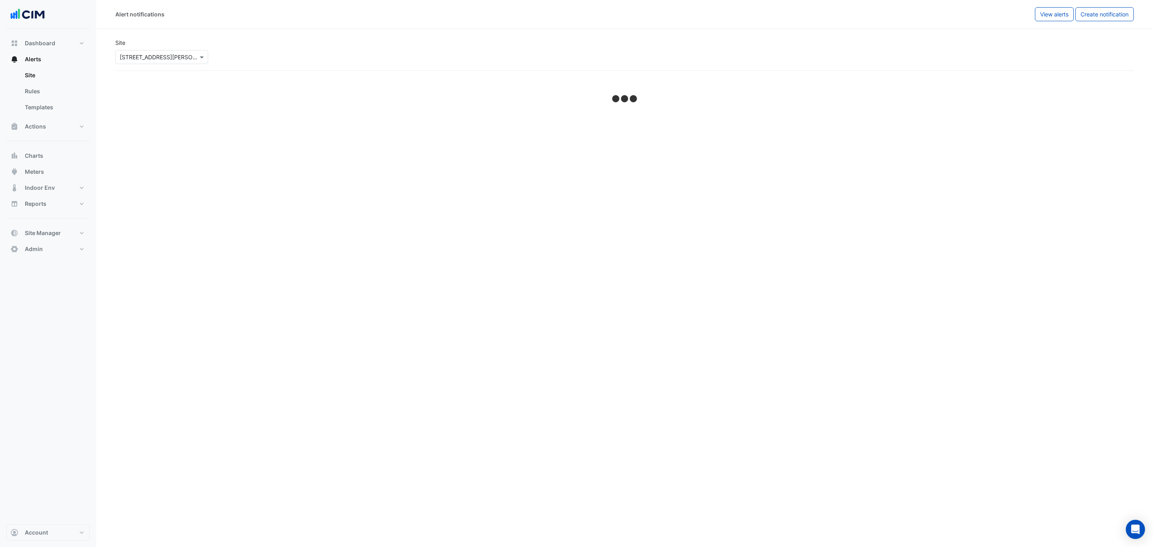
select select "******"
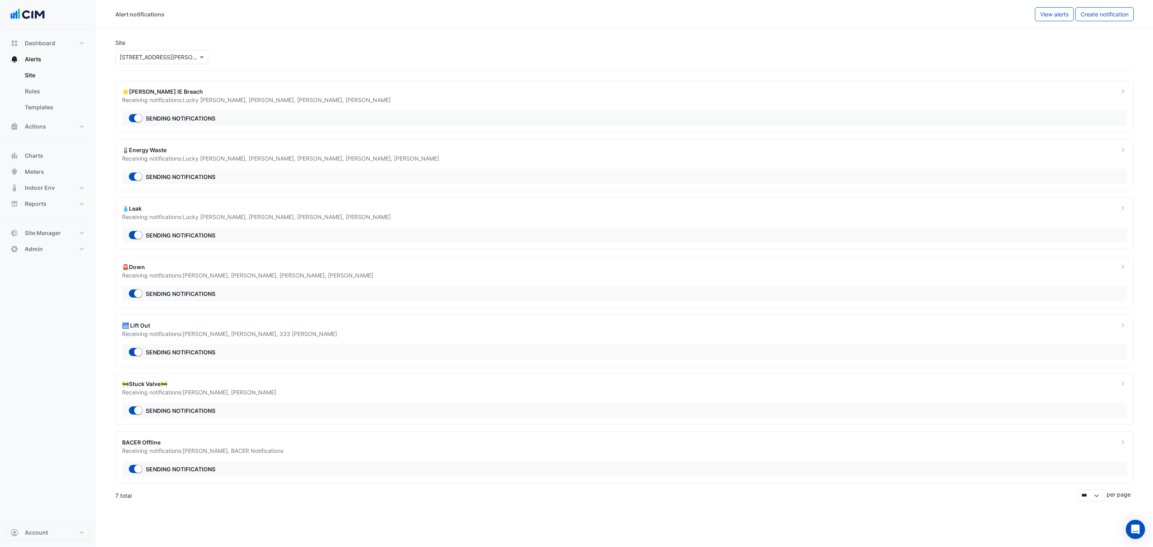
click at [302, 279] on ngb-offcanvas-backdrop at bounding box center [576, 273] width 1153 height 547
click at [374, 276] on div "Receiving notifications: [PERSON_NAME] , [PERSON_NAME] , [PERSON_NAME] , [PERSO…" at bounding box center [616, 275] width 988 height 8
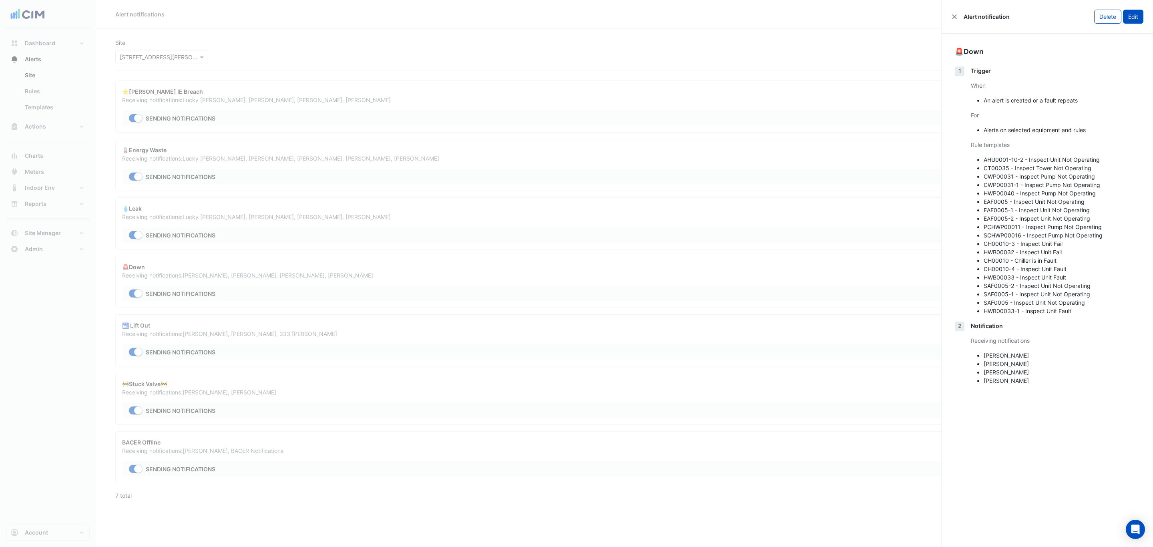
click at [1128, 12] on button "Edit" at bounding box center [1133, 17] width 20 height 14
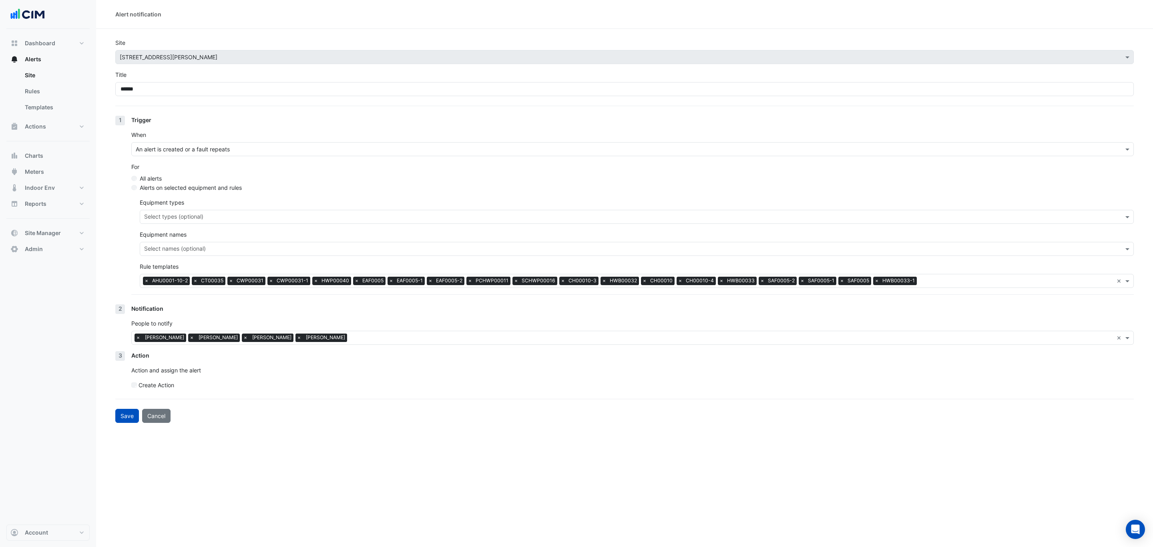
click at [296, 338] on span "×" at bounding box center [299, 338] width 7 height 8
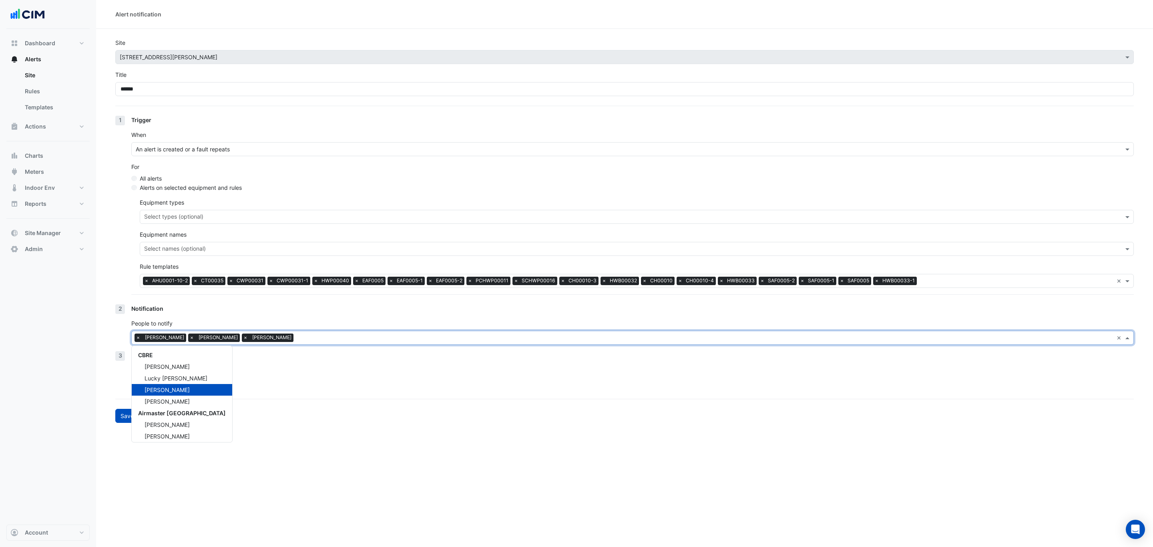
click at [297, 338] on input "text" at bounding box center [705, 338] width 817 height 8
click at [169, 380] on span "Lucky [PERSON_NAME]" at bounding box center [176, 378] width 63 height 7
click at [121, 415] on button "Save" at bounding box center [127, 416] width 24 height 14
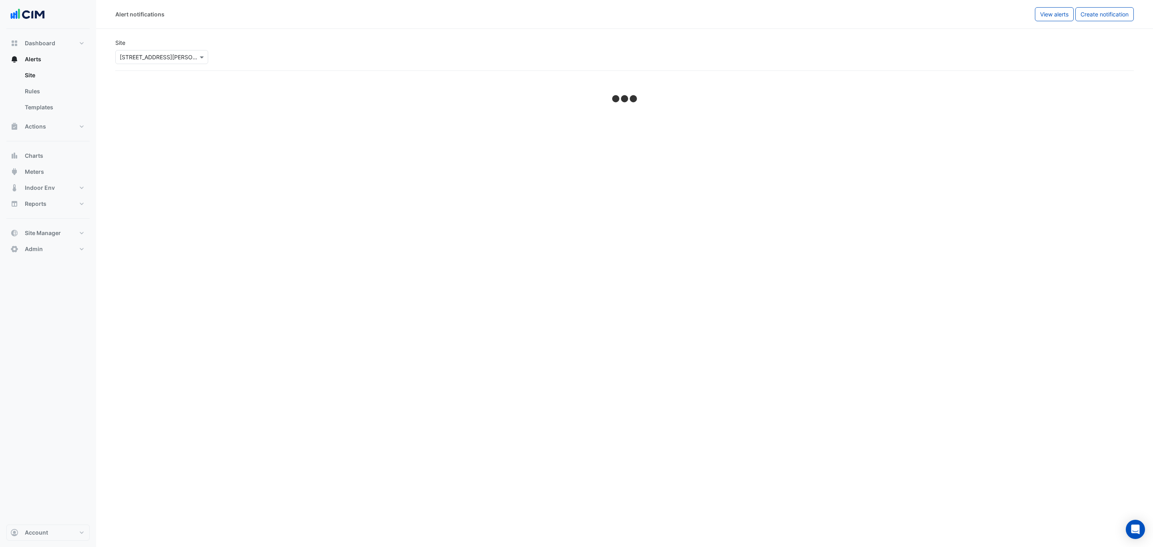
select select "******"
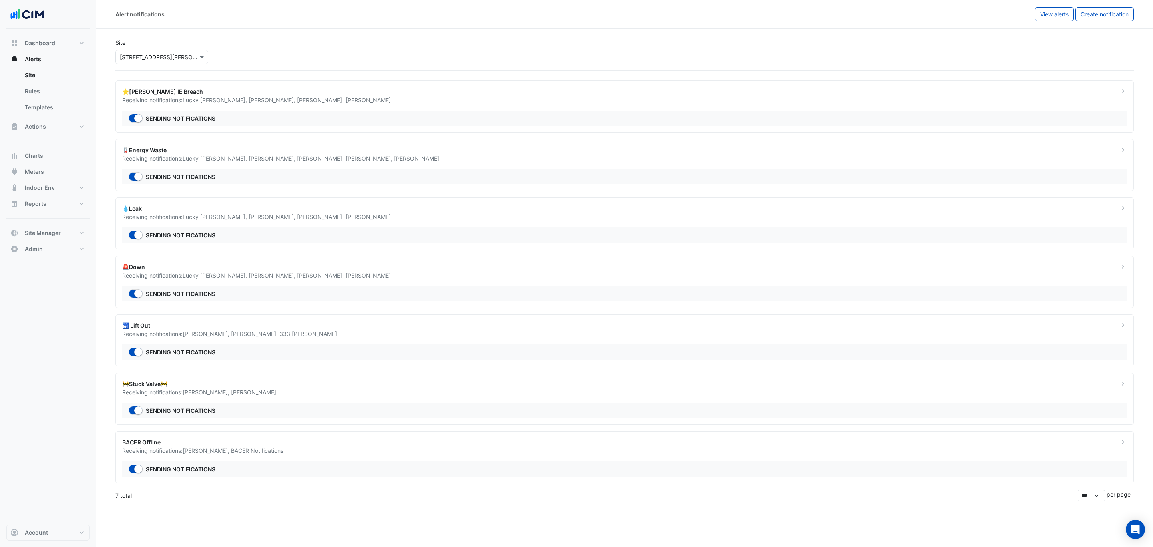
drag, startPoint x: 398, startPoint y: 276, endPoint x: 400, endPoint y: 281, distance: 5.4
click at [398, 277] on ngb-offcanvas-backdrop at bounding box center [576, 273] width 1153 height 547
click at [411, 336] on div "Receiving notifications: [PERSON_NAME] , [PERSON_NAME] , 333 [PERSON_NAME] Conc…" at bounding box center [616, 334] width 988 height 8
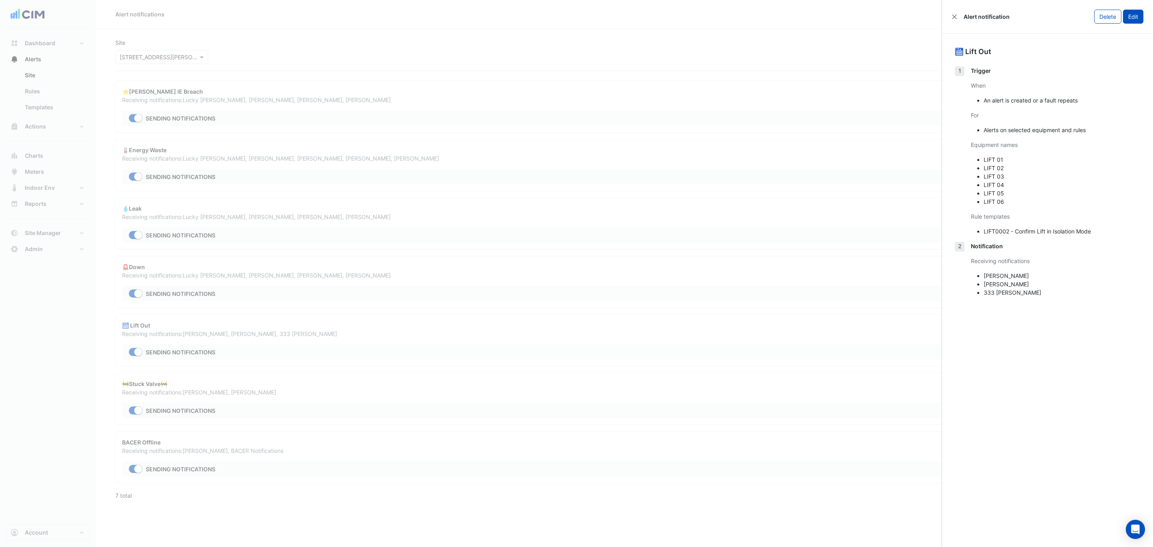
click at [1129, 15] on button "Edit" at bounding box center [1133, 17] width 20 height 14
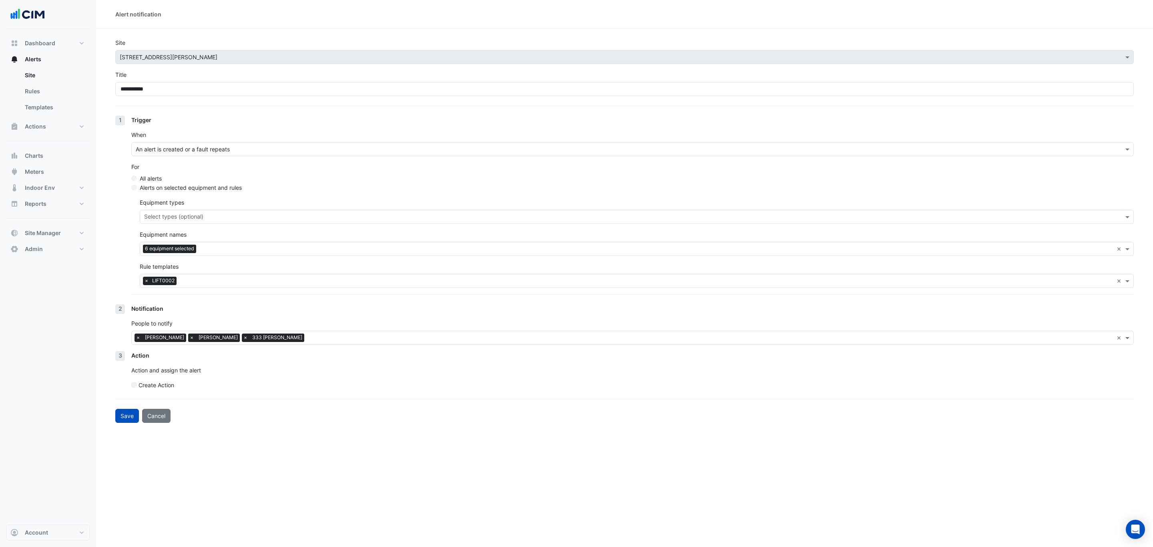
click at [188, 340] on span "×" at bounding box center [191, 338] width 7 height 8
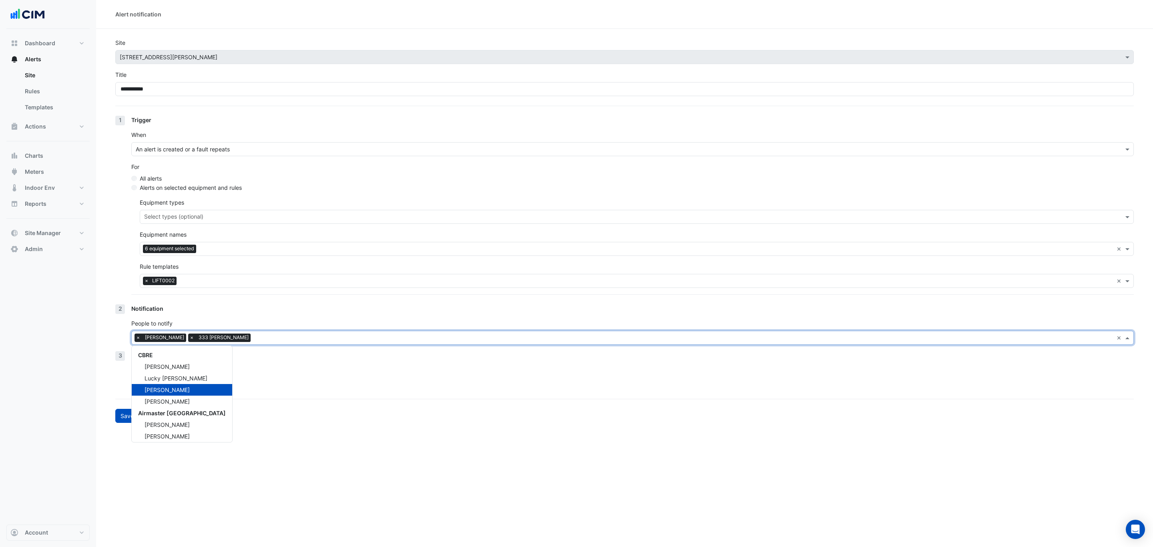
click at [277, 336] on input "text" at bounding box center [684, 338] width 860 height 8
drag, startPoint x: 175, startPoint y: 392, endPoint x: 159, endPoint y: 380, distance: 19.7
click at [159, 380] on span "Lucky [PERSON_NAME]" at bounding box center [176, 378] width 63 height 7
click at [117, 413] on button "Save" at bounding box center [127, 416] width 24 height 14
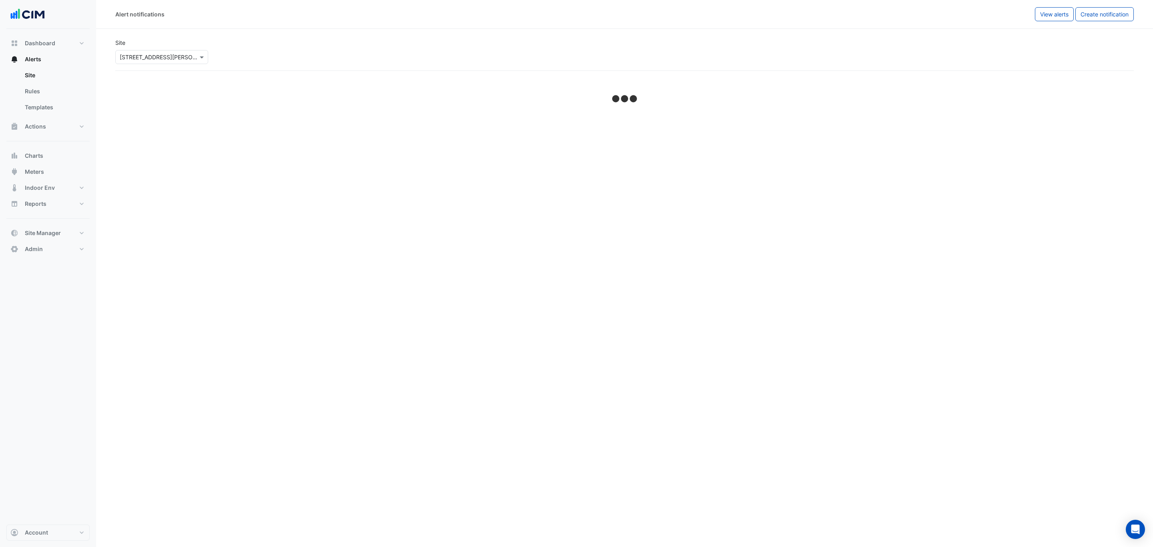
select select "******"
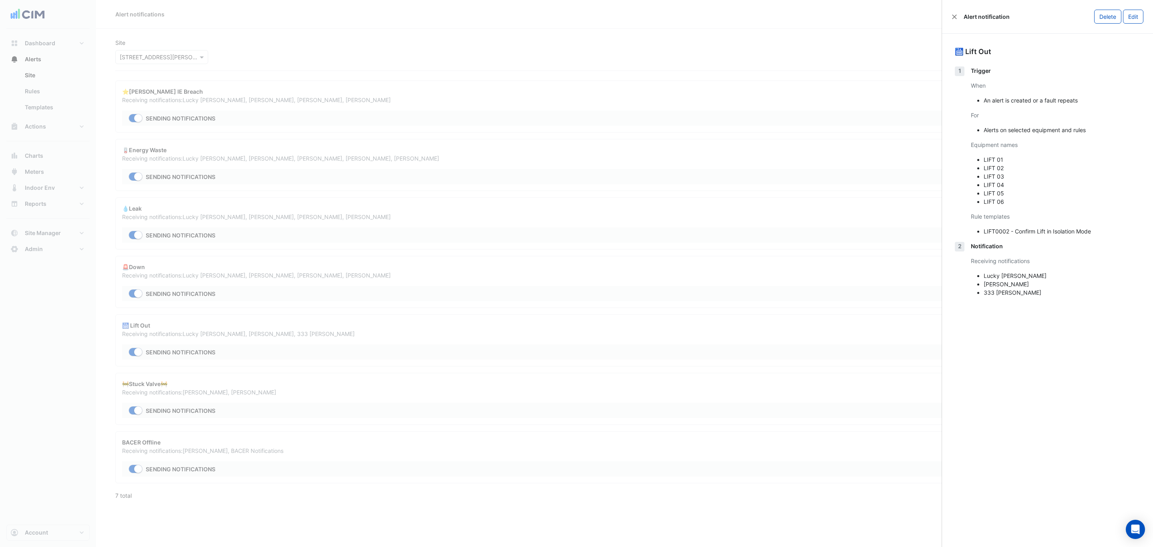
click at [362, 324] on ngb-offcanvas-backdrop at bounding box center [576, 273] width 1153 height 547
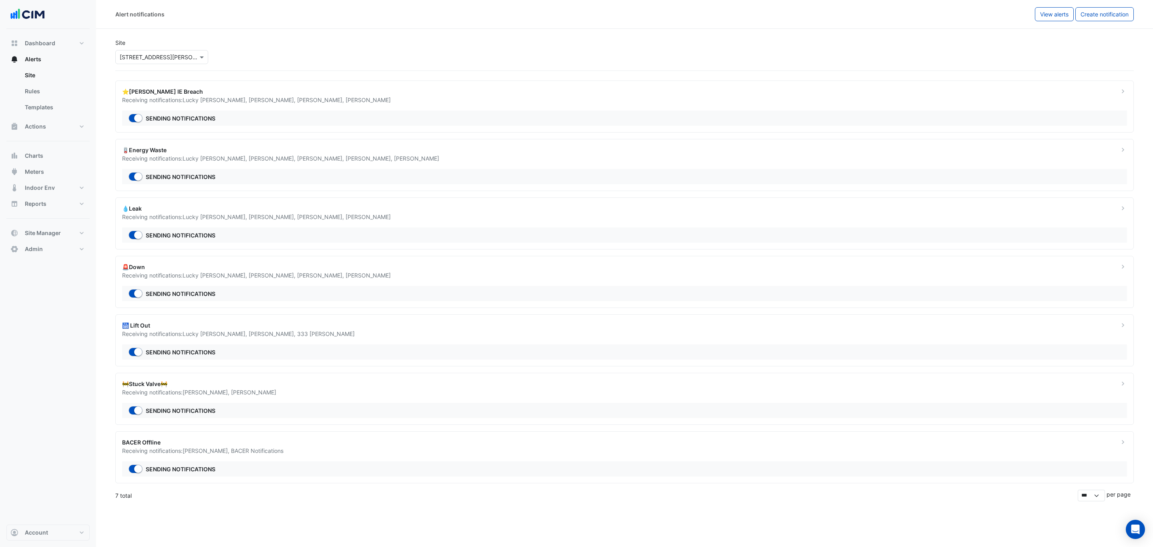
drag, startPoint x: 310, startPoint y: 398, endPoint x: 323, endPoint y: 397, distance: 13.2
click at [323, 396] on div "Receiving notifications: [PERSON_NAME] , [PERSON_NAME]" at bounding box center [616, 392] width 988 height 8
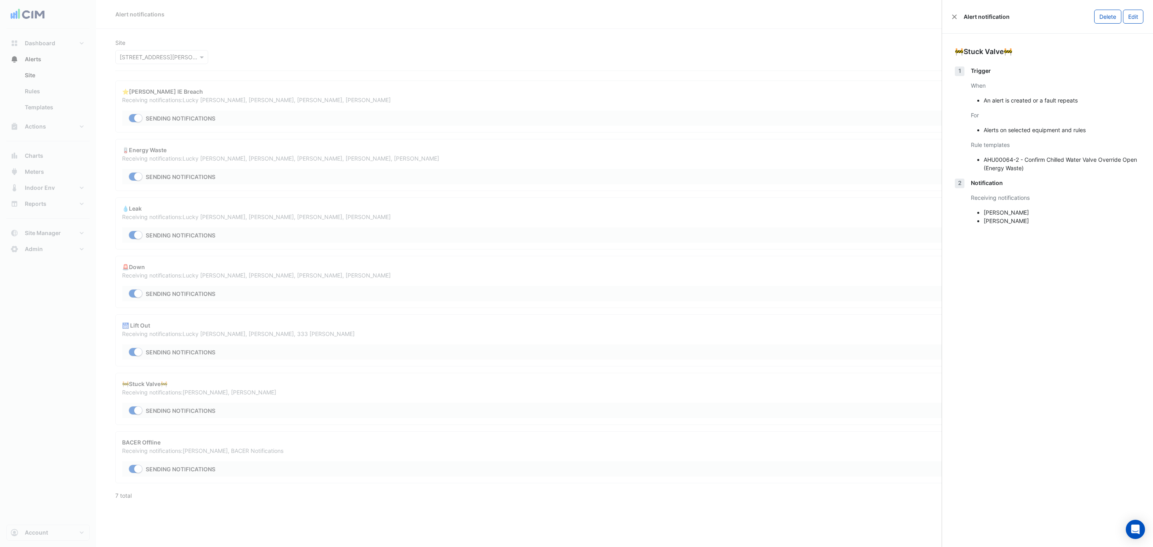
click at [317, 425] on ngb-offcanvas-backdrop at bounding box center [576, 273] width 1153 height 547
